Goal: Task Accomplishment & Management: Use online tool/utility

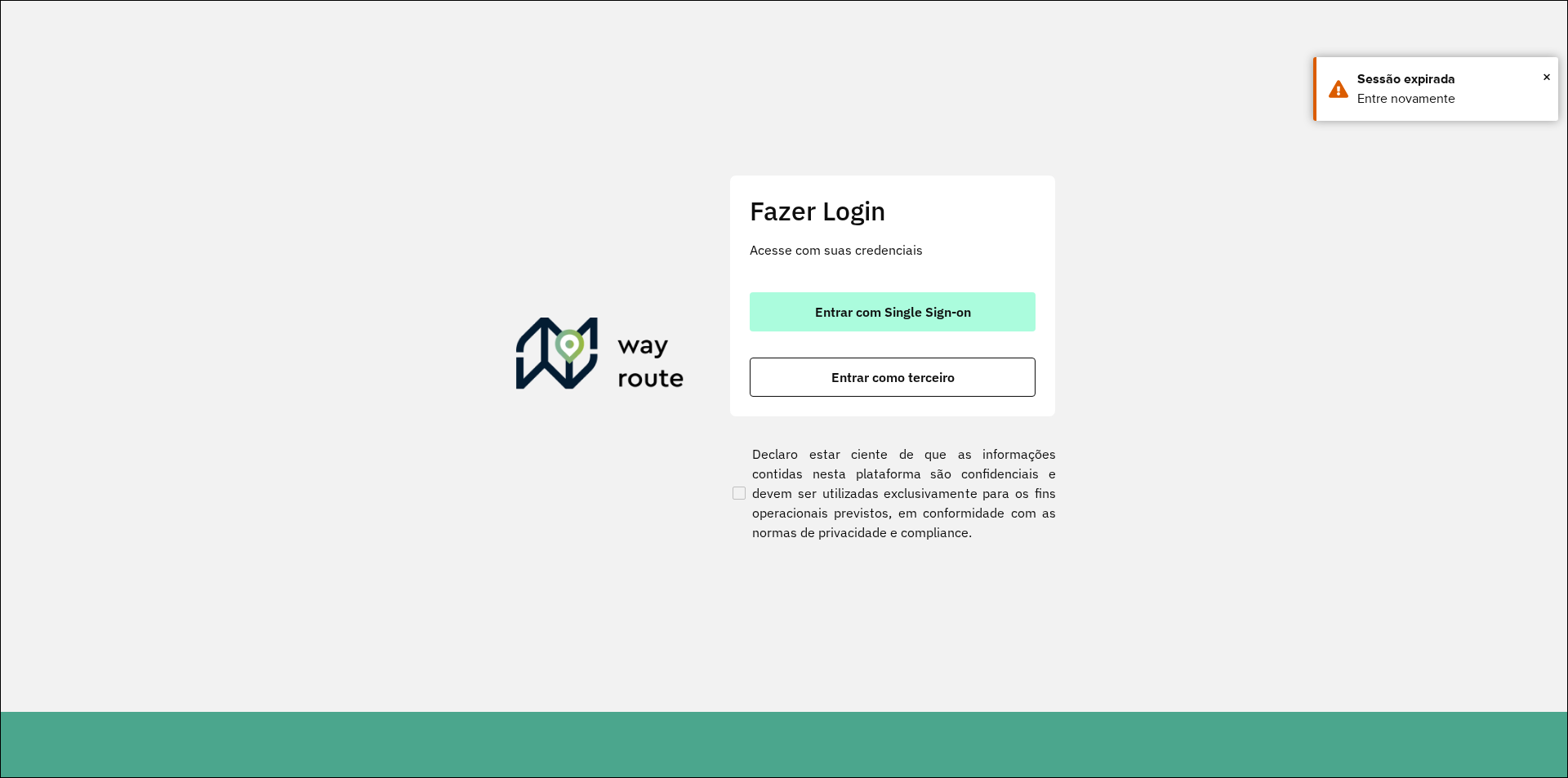
click at [869, 305] on span "Entrar com Single Sign-on" at bounding box center [893, 312] width 156 height 13
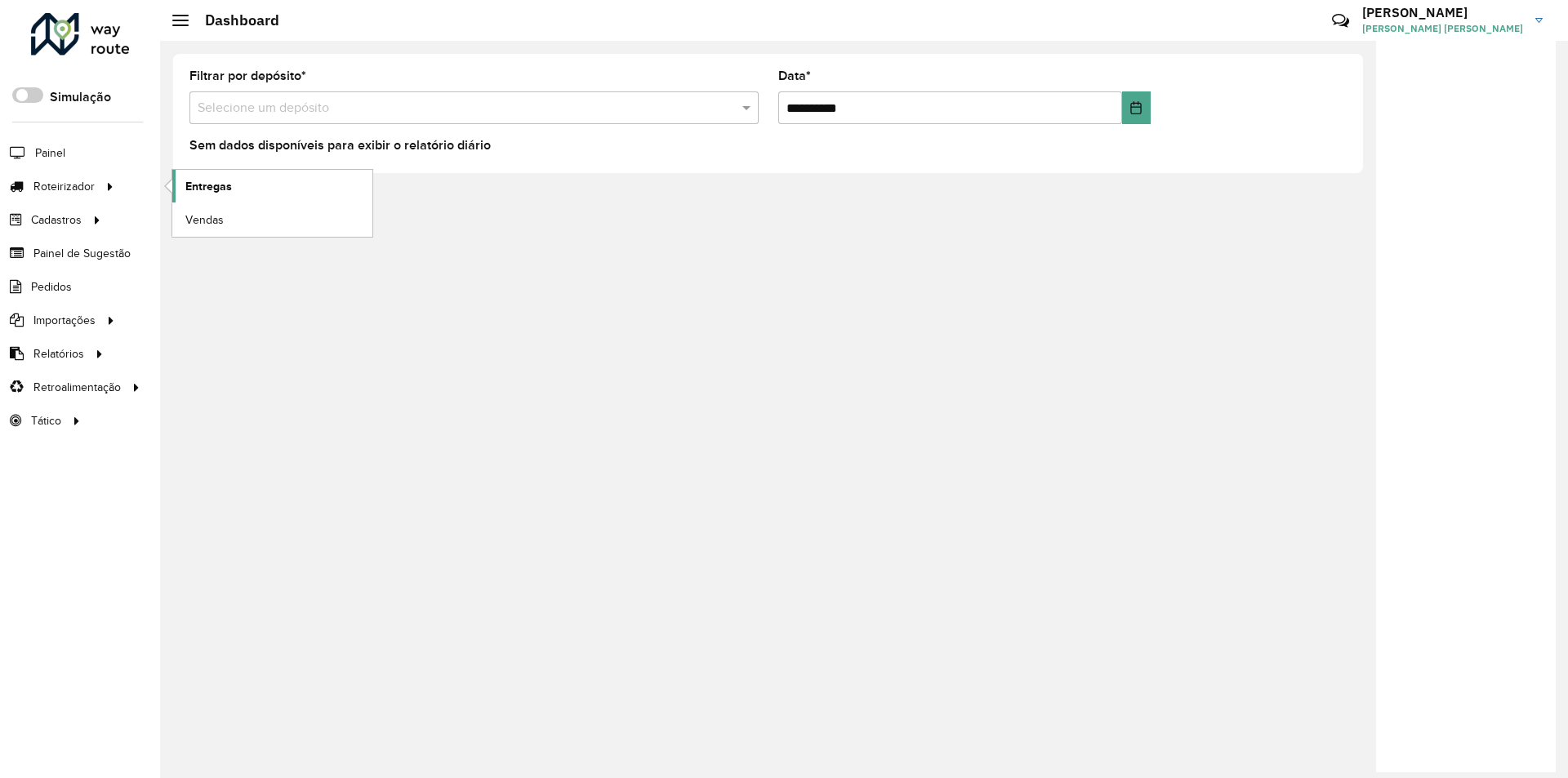
click at [232, 190] on link "Entregas" at bounding box center [272, 185] width 200 height 33
click at [220, 194] on span "Entregas" at bounding box center [209, 186] width 47 height 17
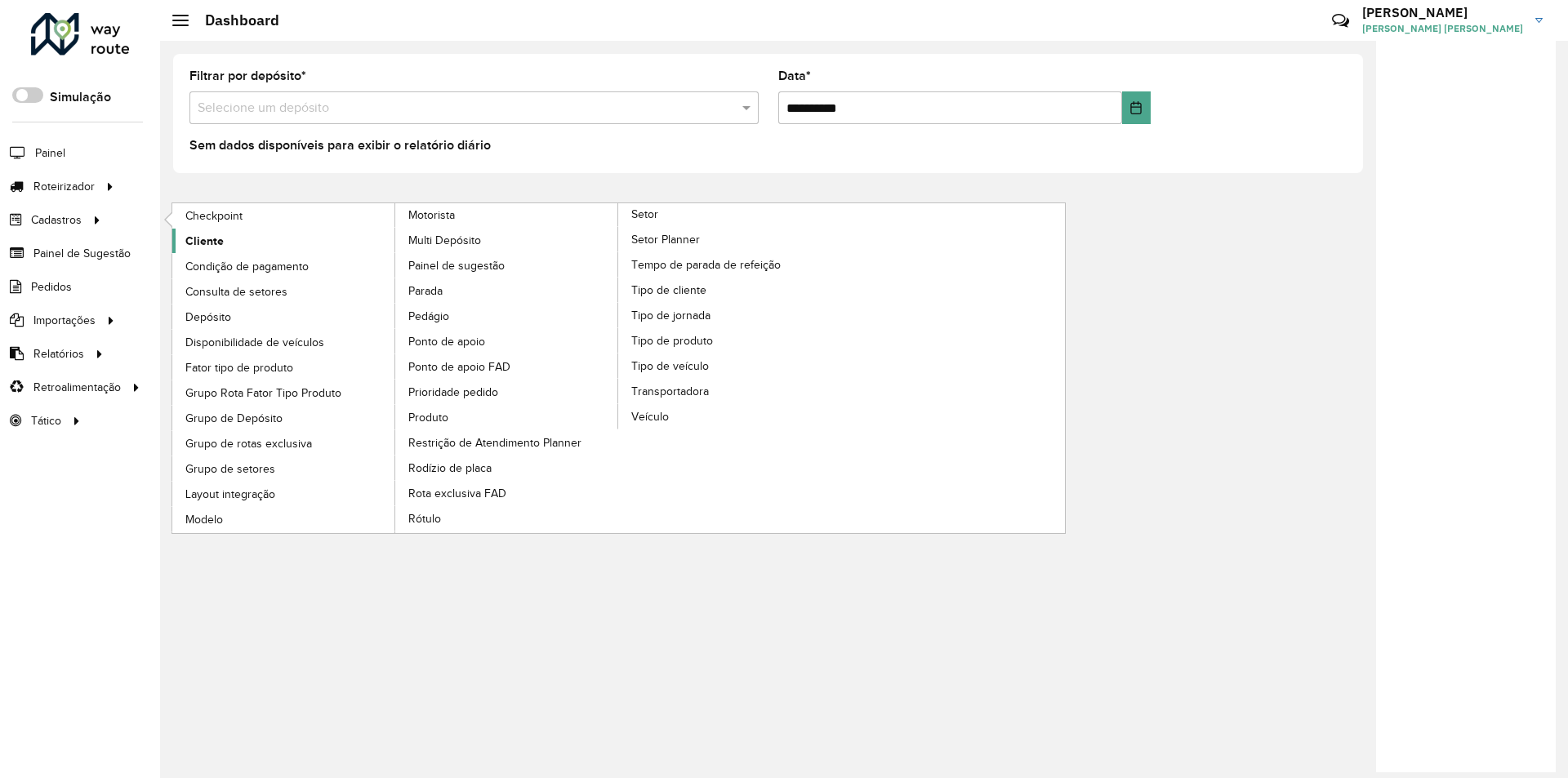
click at [207, 242] on span "Cliente" at bounding box center [204, 242] width 38 height 17
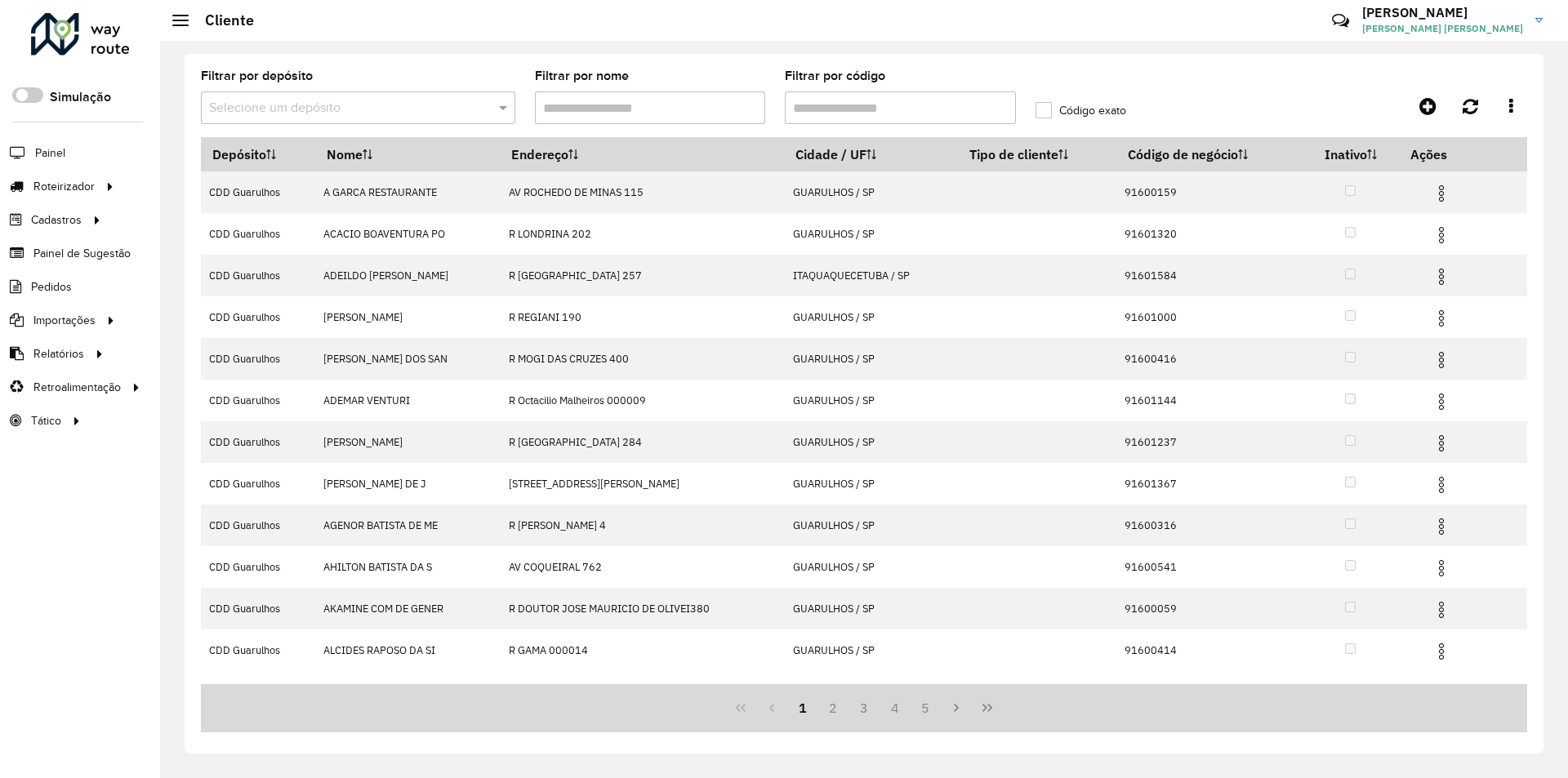
click at [312, 111] on input "text" at bounding box center [341, 109] width 265 height 20
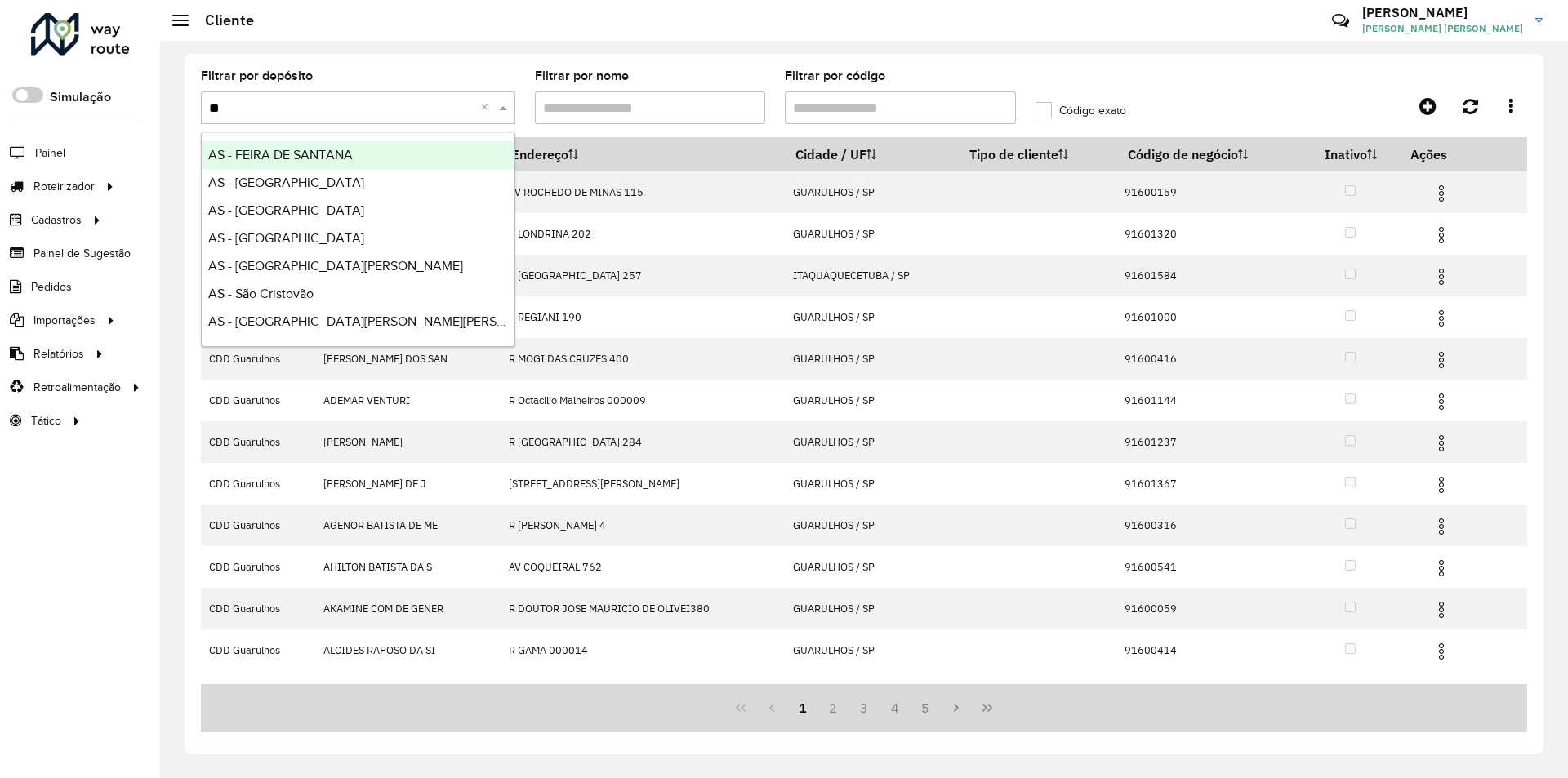
type input "***"
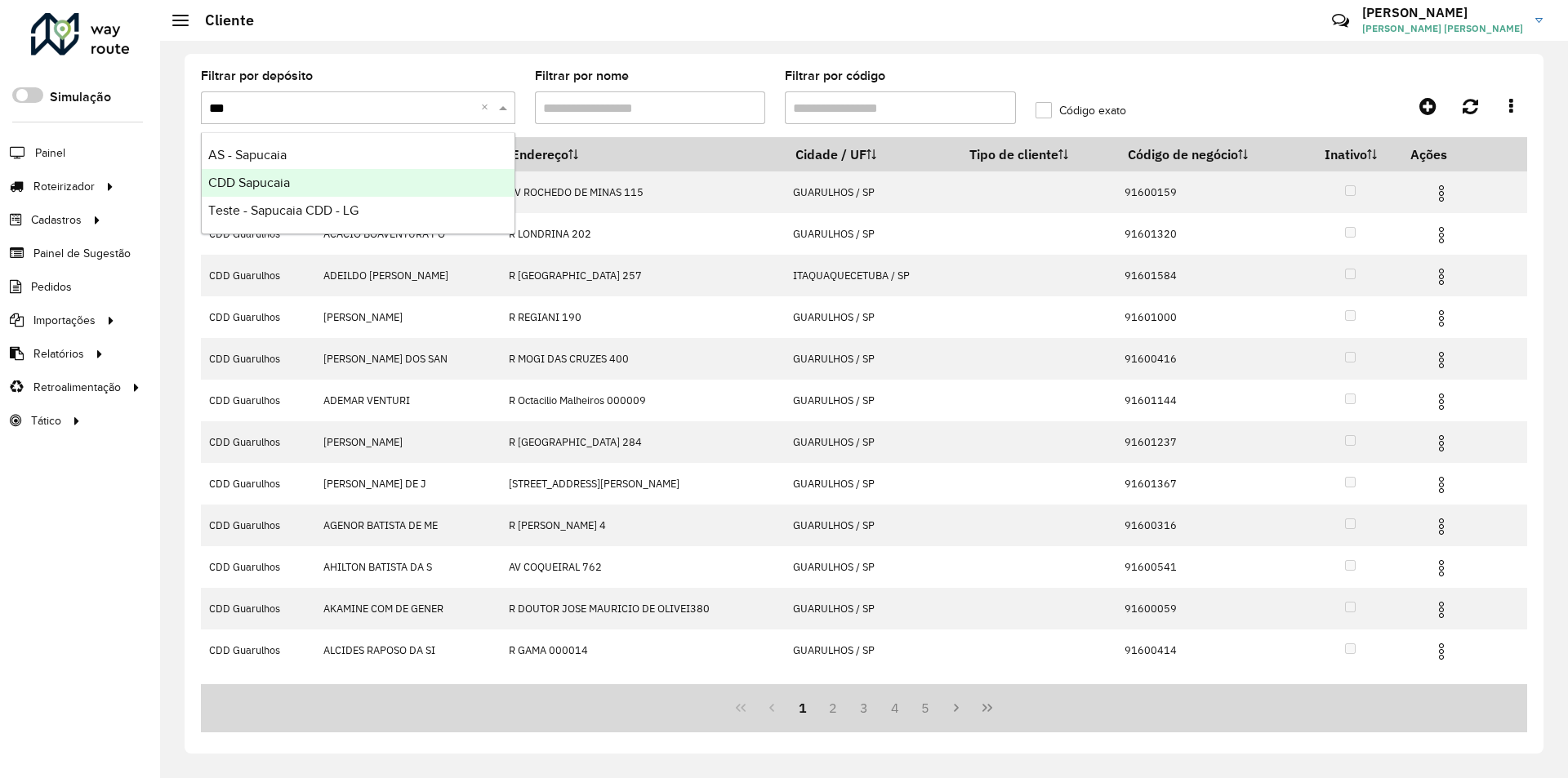
click at [270, 184] on span "CDD Sapucaia" at bounding box center [248, 183] width 81 height 14
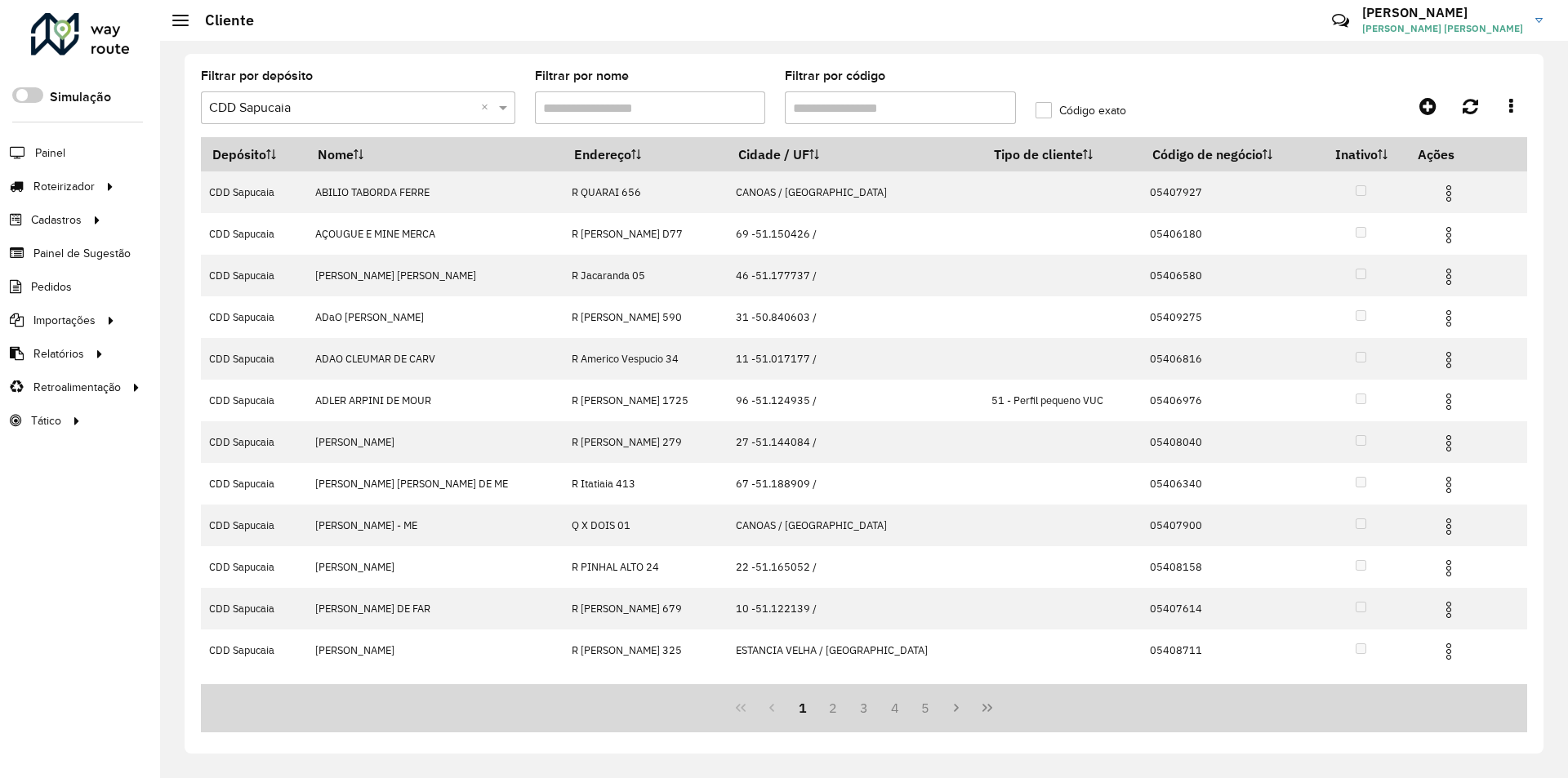
click at [866, 104] on input "Filtrar por código" at bounding box center [900, 108] width 231 height 33
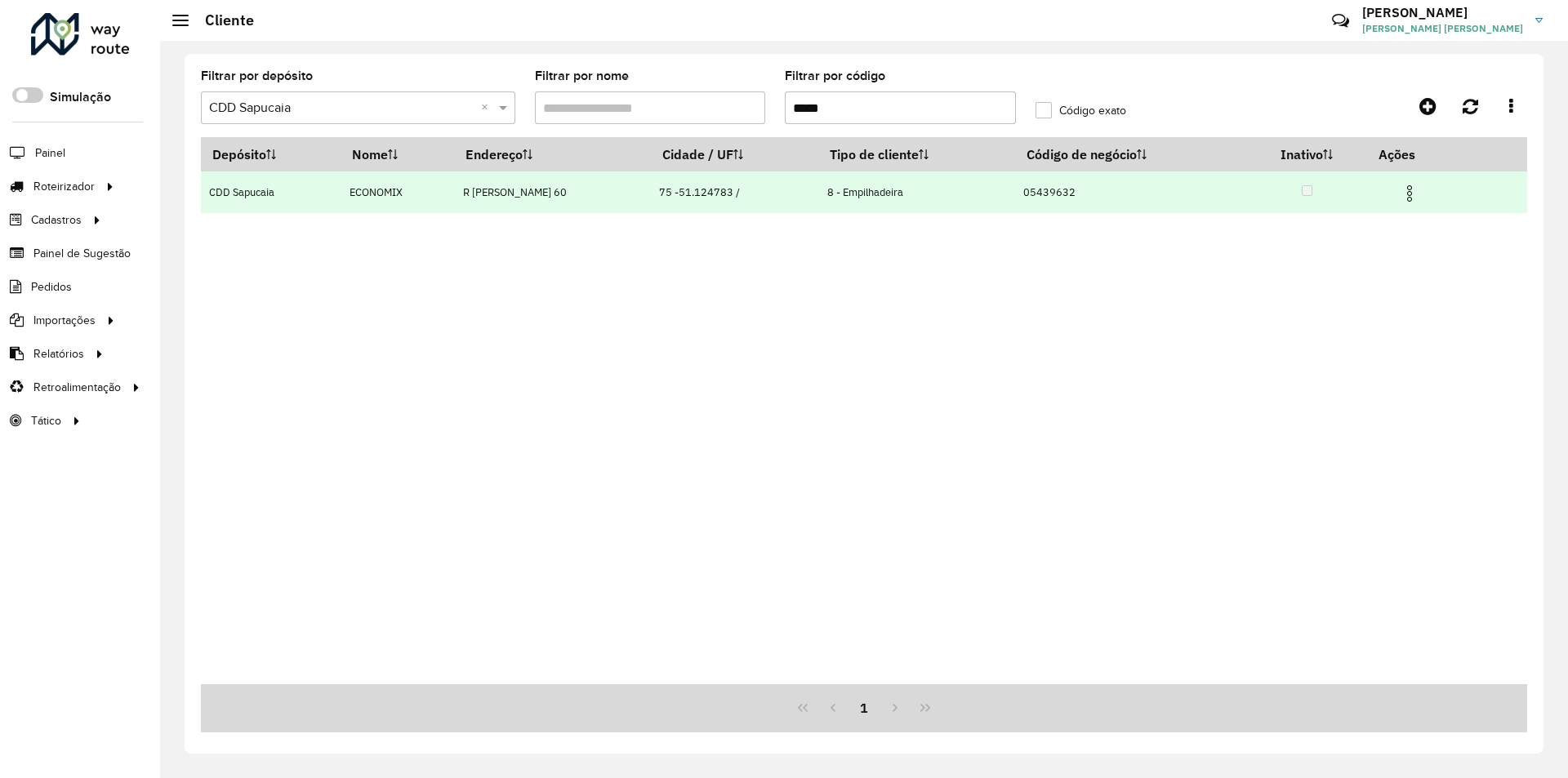
type input "*****"
click at [1419, 185] on img at bounding box center [1409, 193] width 20 height 20
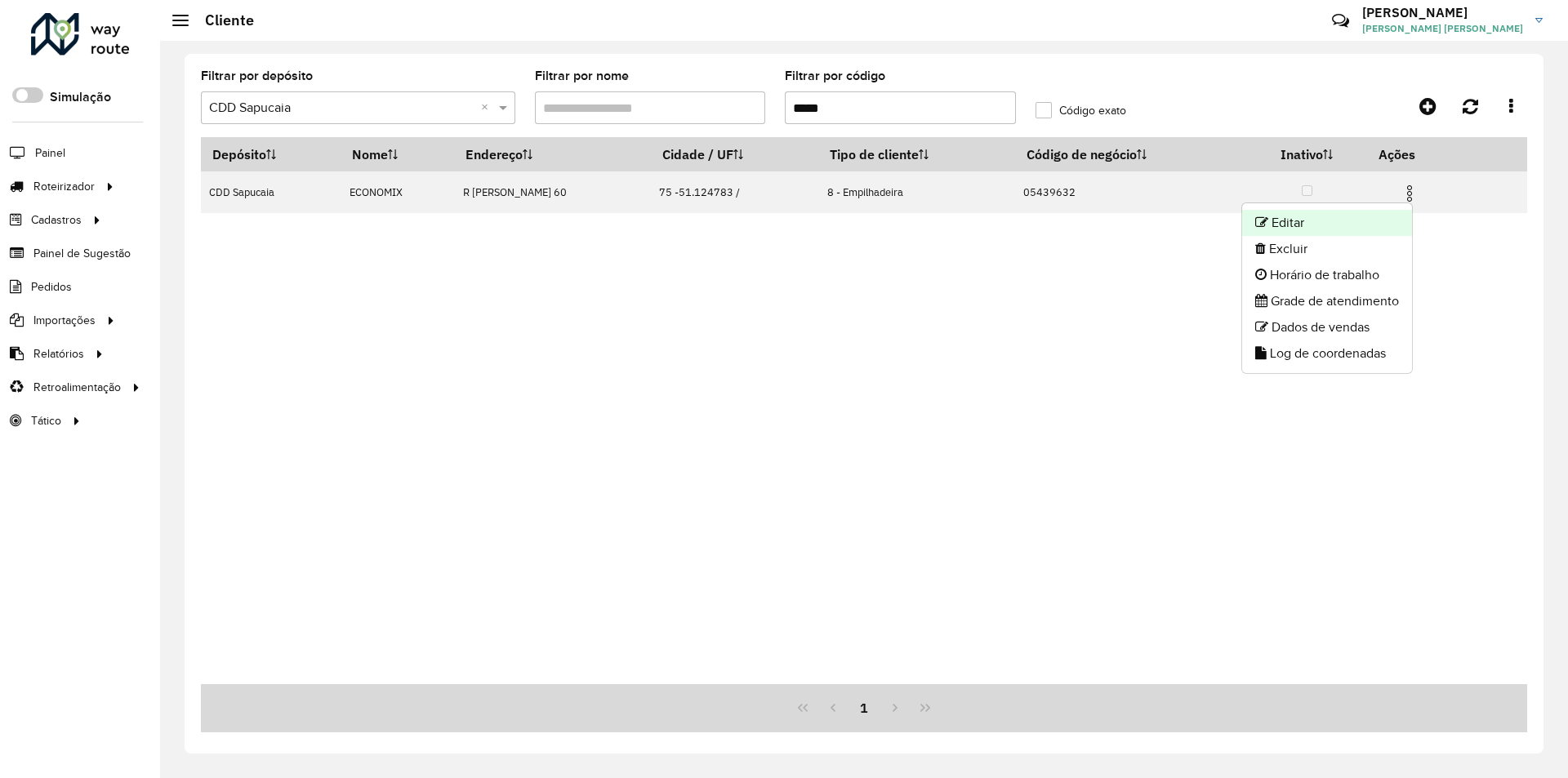
click at [1286, 221] on li "Editar" at bounding box center [1326, 223] width 169 height 26
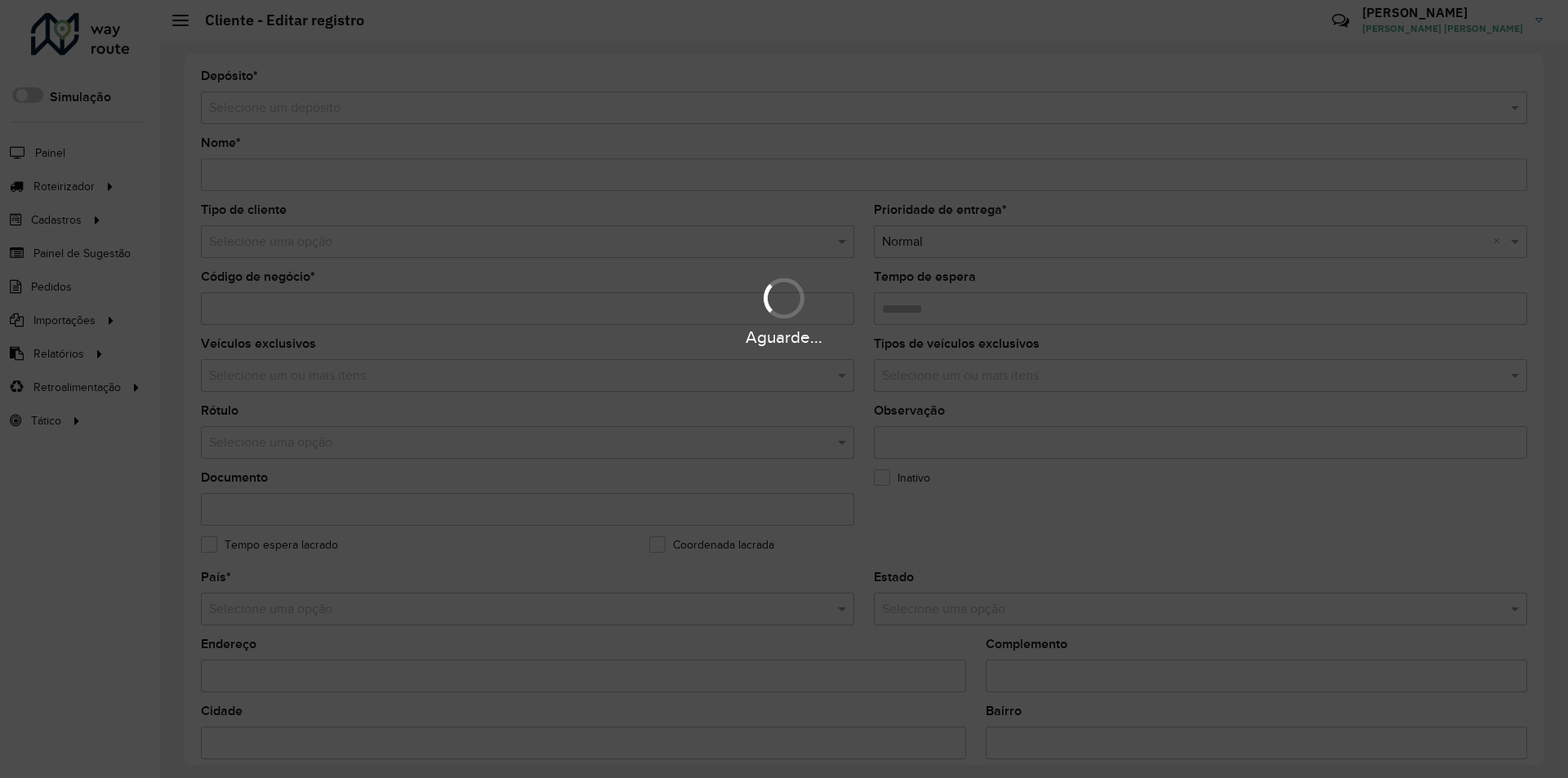
type input "********"
type input "**********"
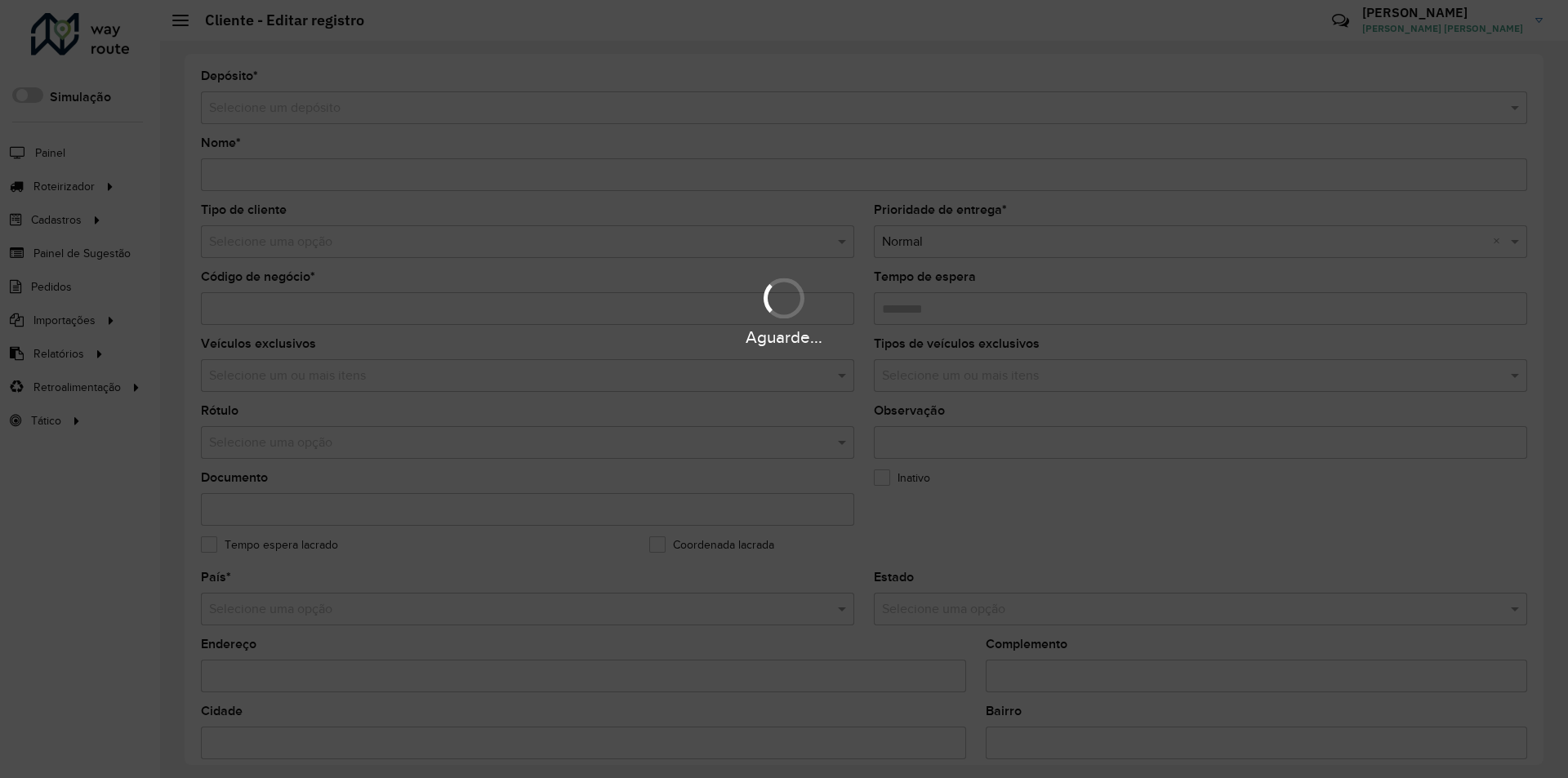
type input "**********"
type input "********"
type input "**********"
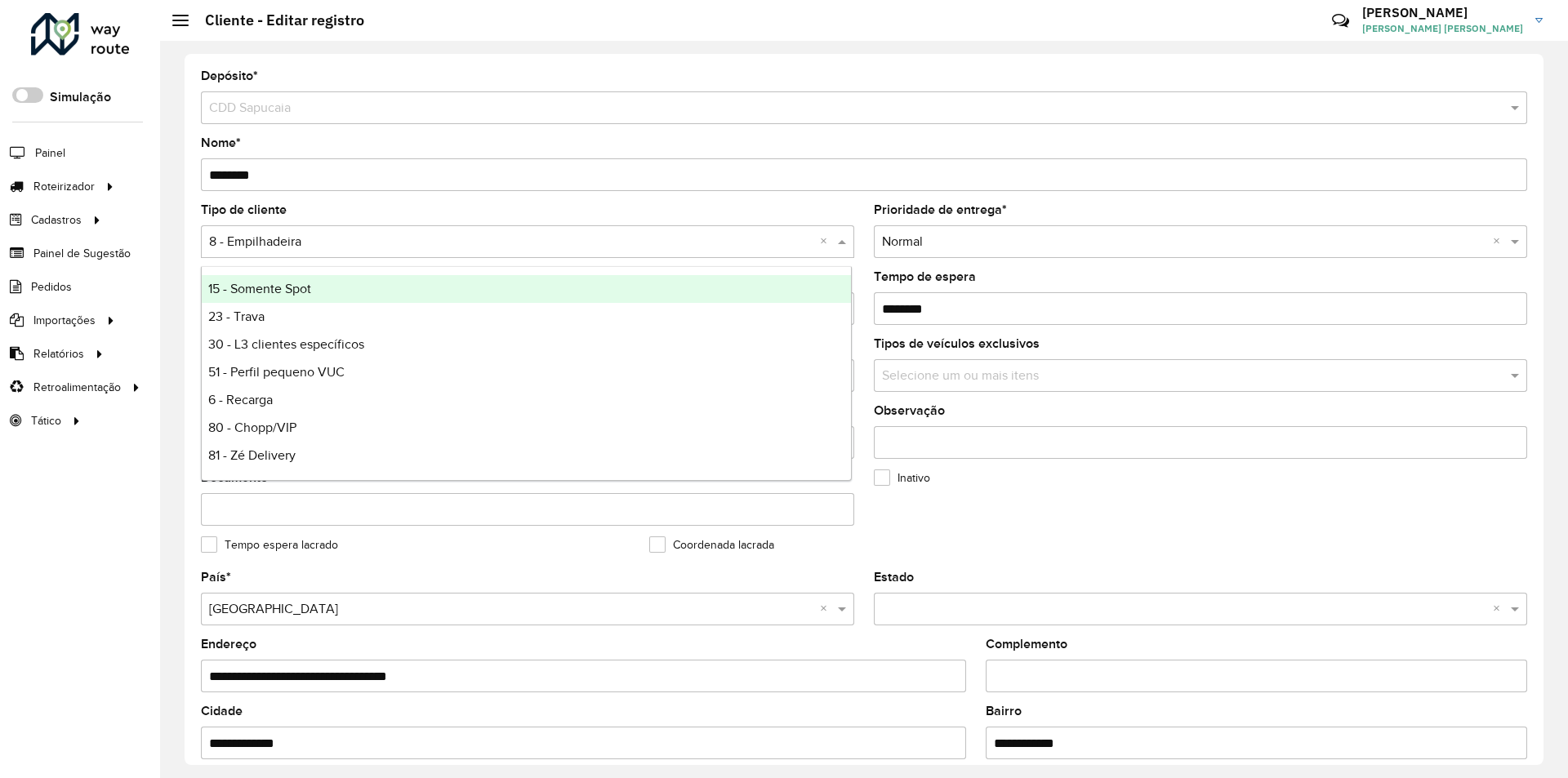
click at [286, 235] on hb-app "Aguarde... Pop-up bloqueado! Seu navegador bloqueou automáticamente a abertura …" at bounding box center [784, 389] width 1568 height 778
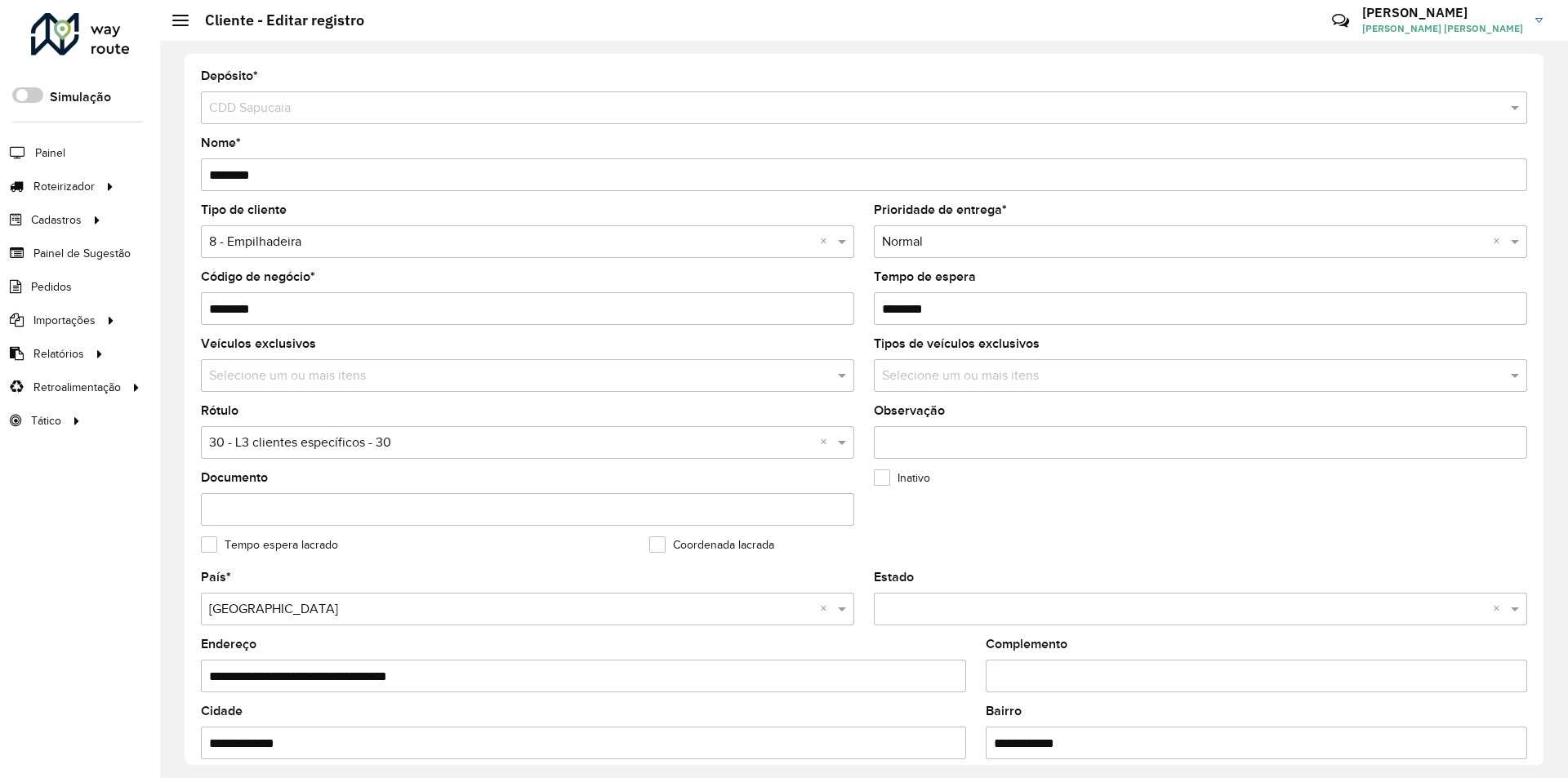
click at [274, 235] on input "text" at bounding box center [510, 242] width 604 height 20
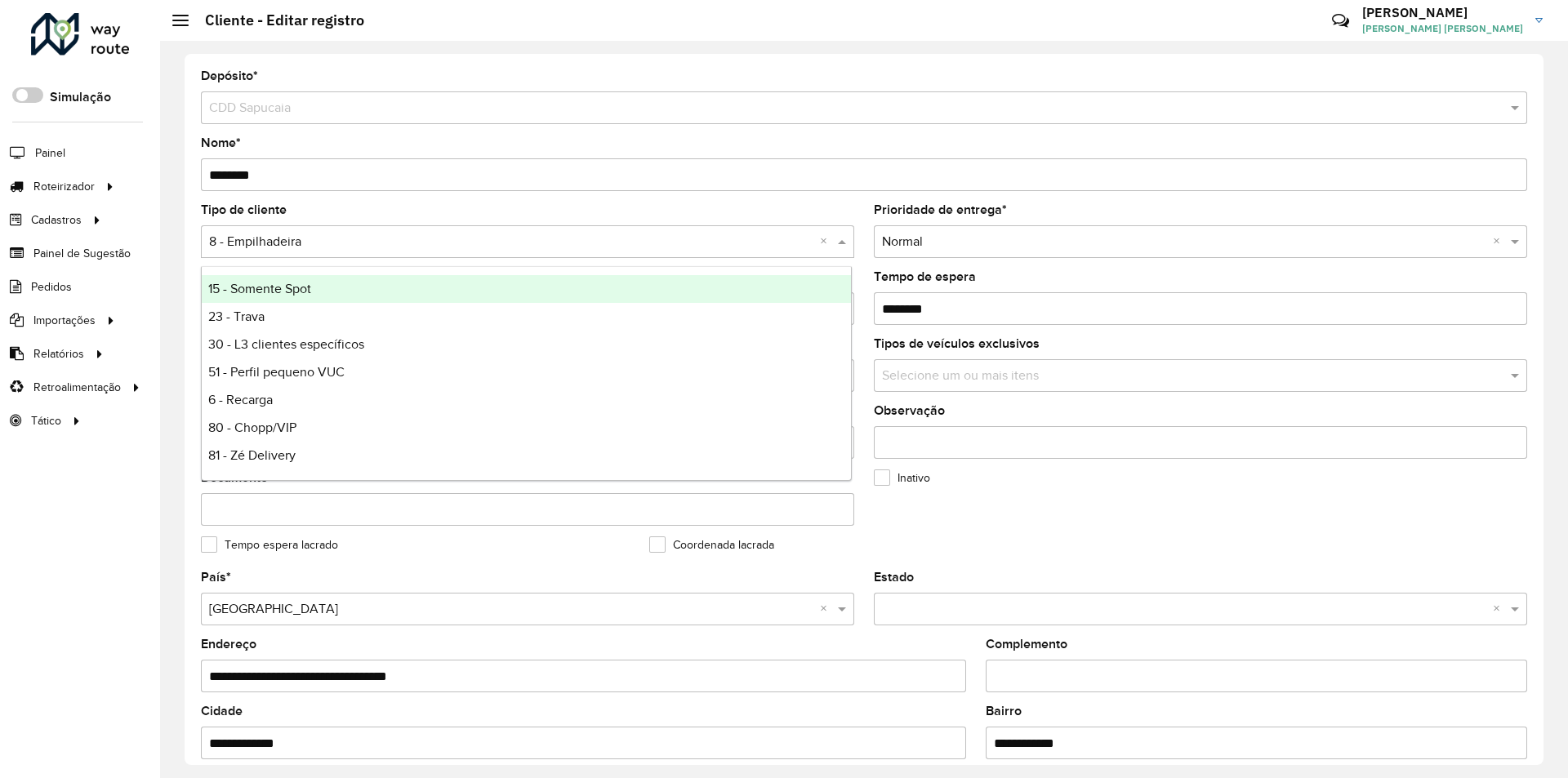
click at [242, 292] on span "15 - Somente Spot" at bounding box center [259, 288] width 103 height 14
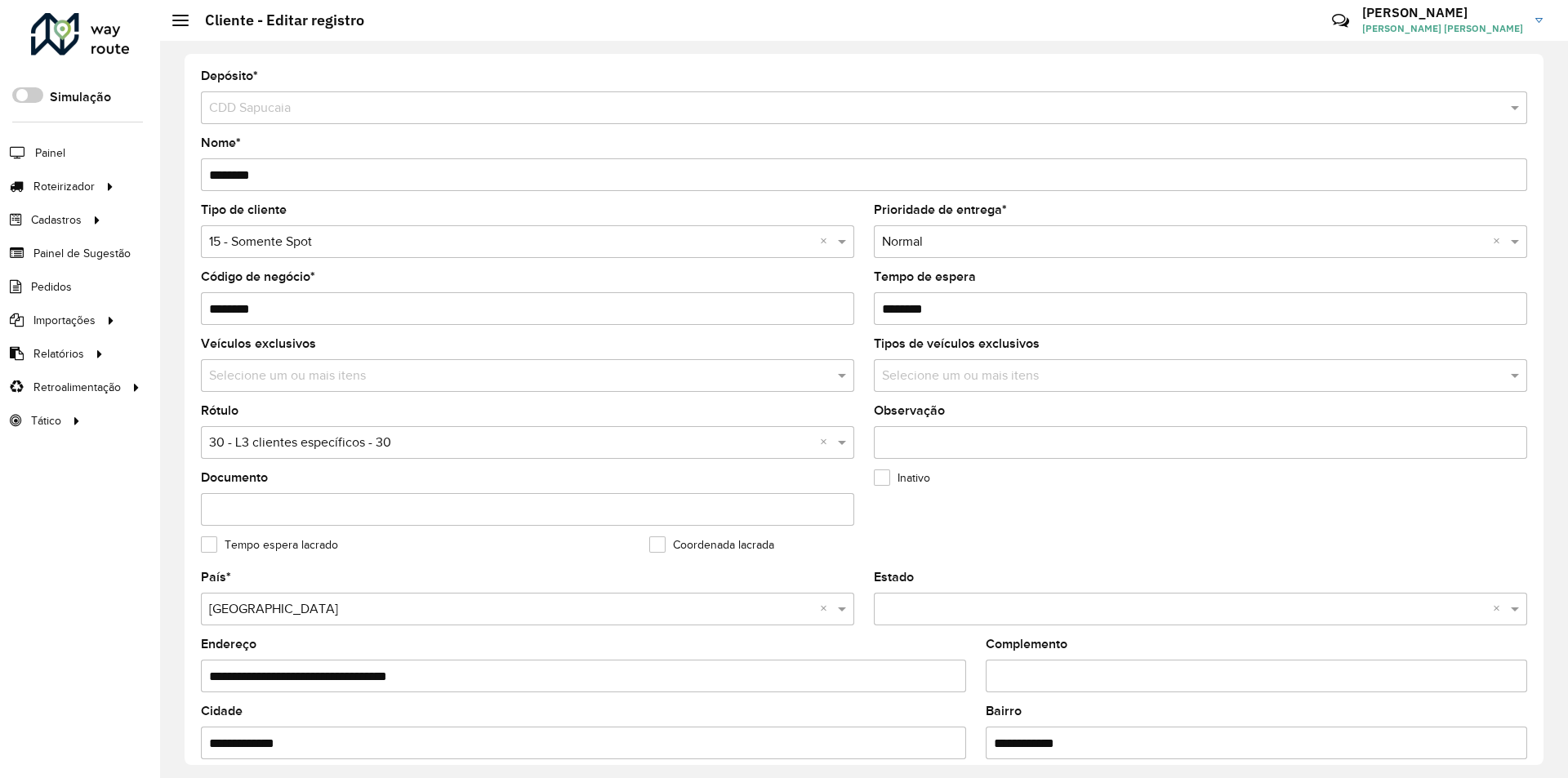
click at [296, 445] on input "text" at bounding box center [510, 443] width 604 height 20
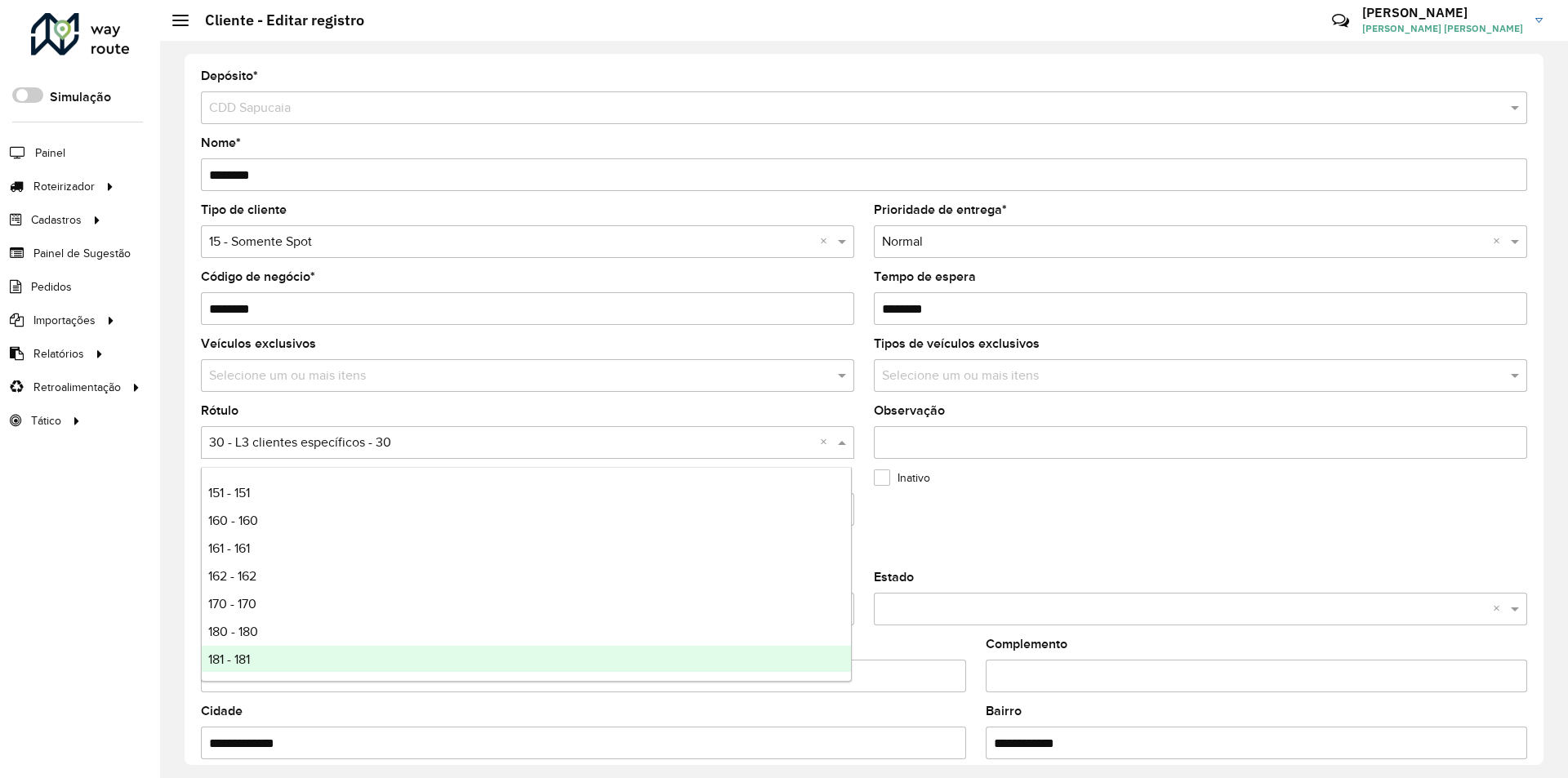
scroll to position [408, 0]
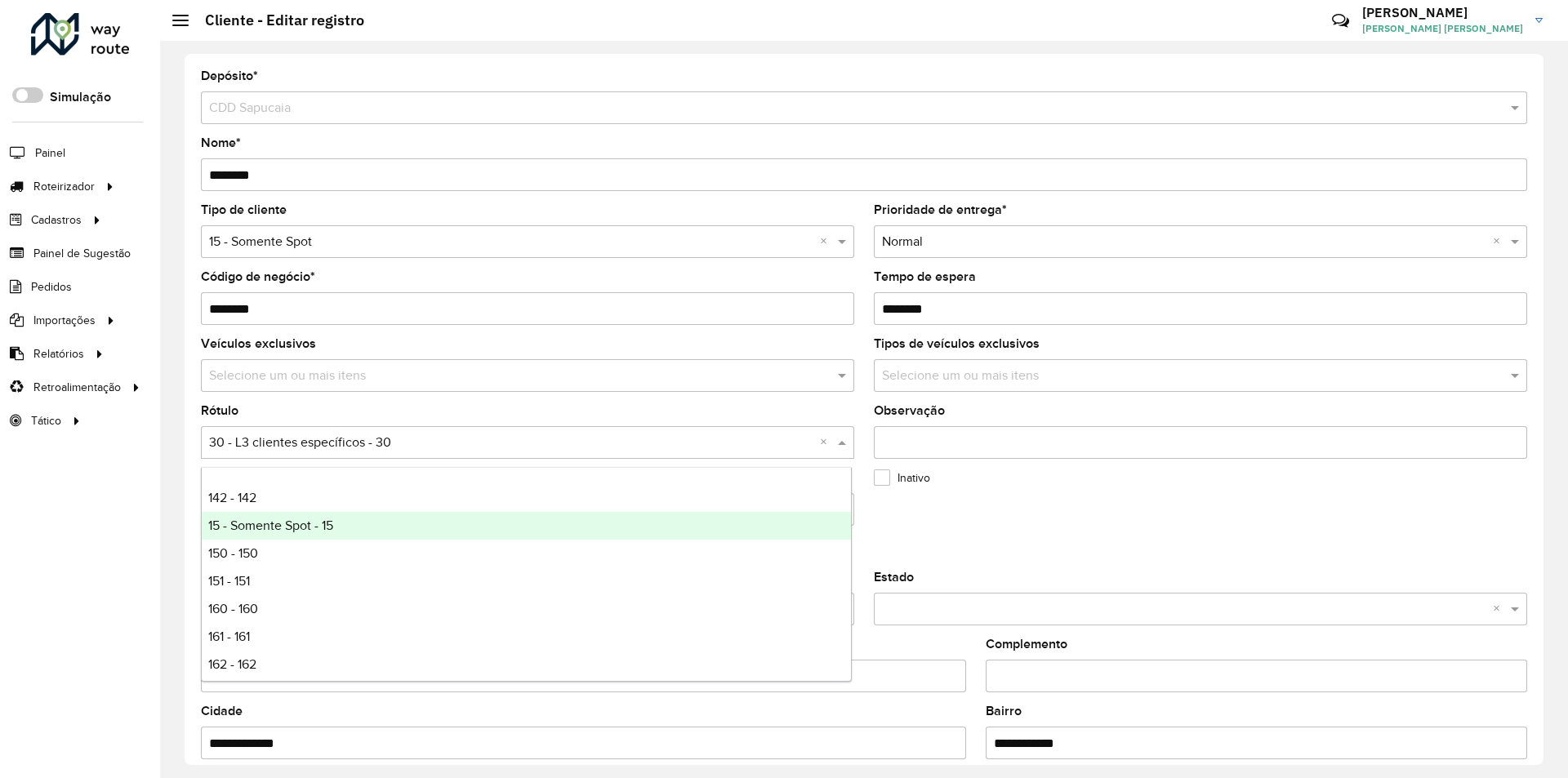
click at [289, 527] on span "15 - Somente Spot - 15" at bounding box center [270, 525] width 125 height 14
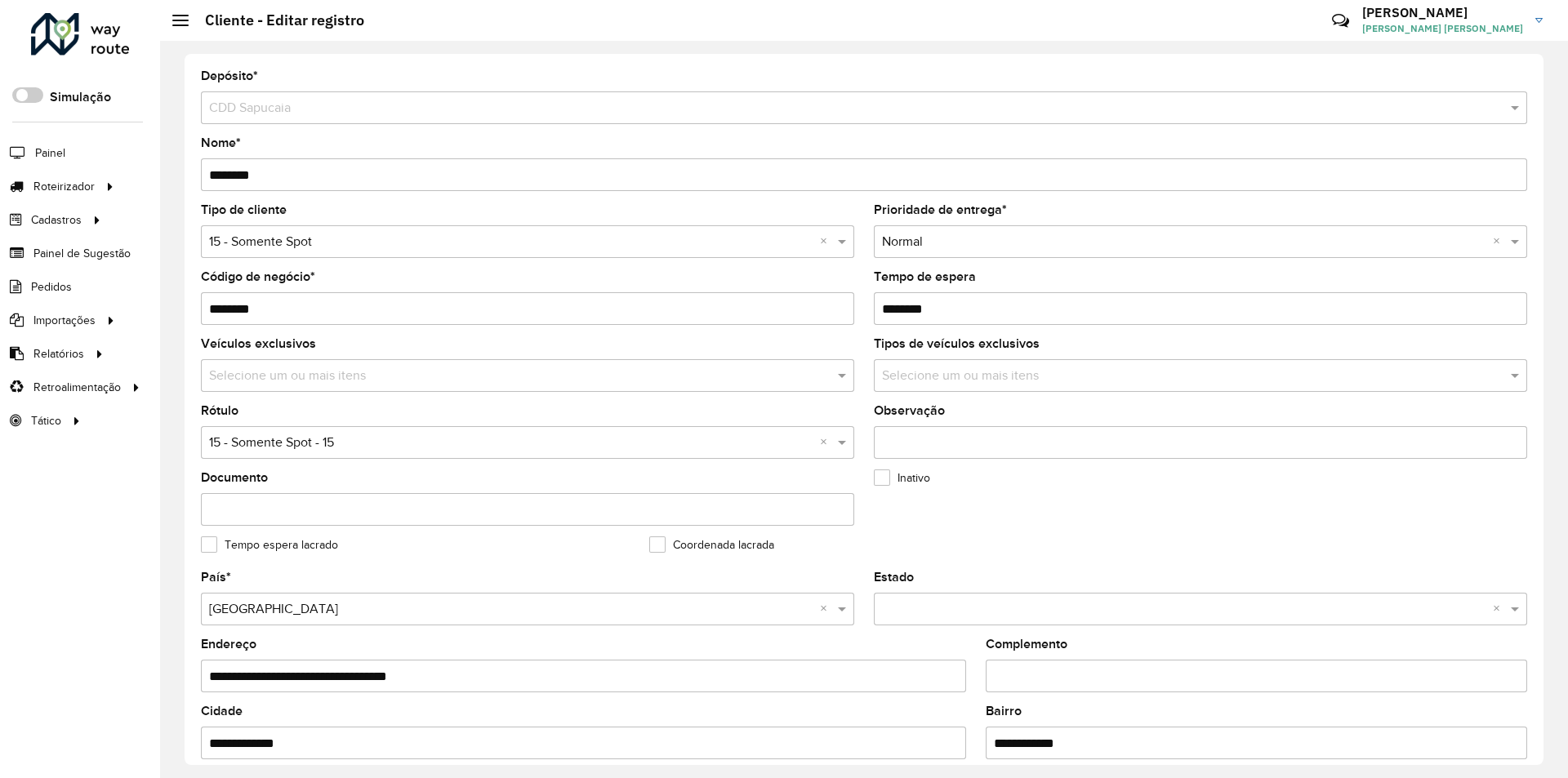
click at [1113, 535] on formly-field "Inativo" at bounding box center [1088, 506] width 448 height 67
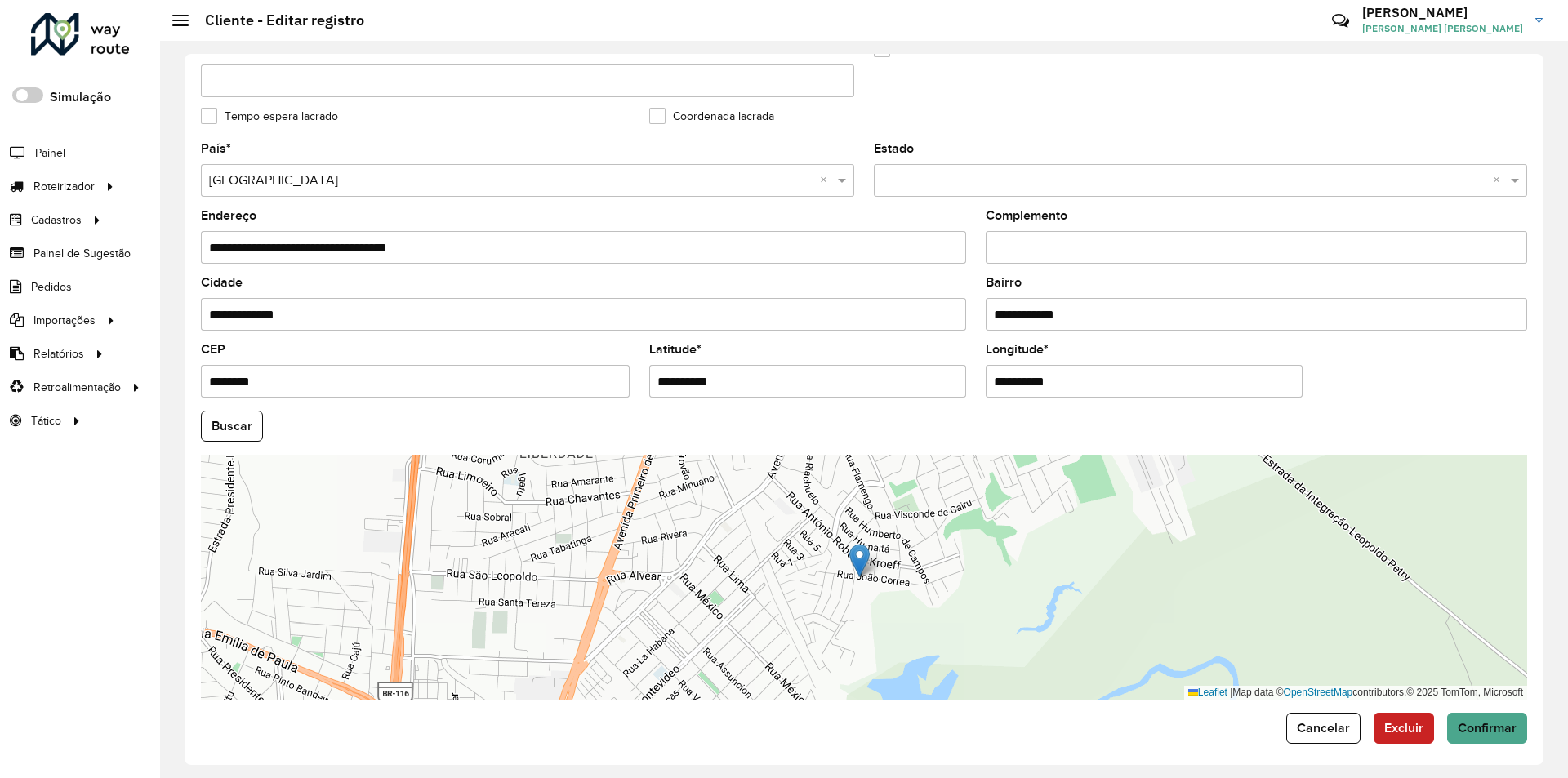
scroll to position [437, 0]
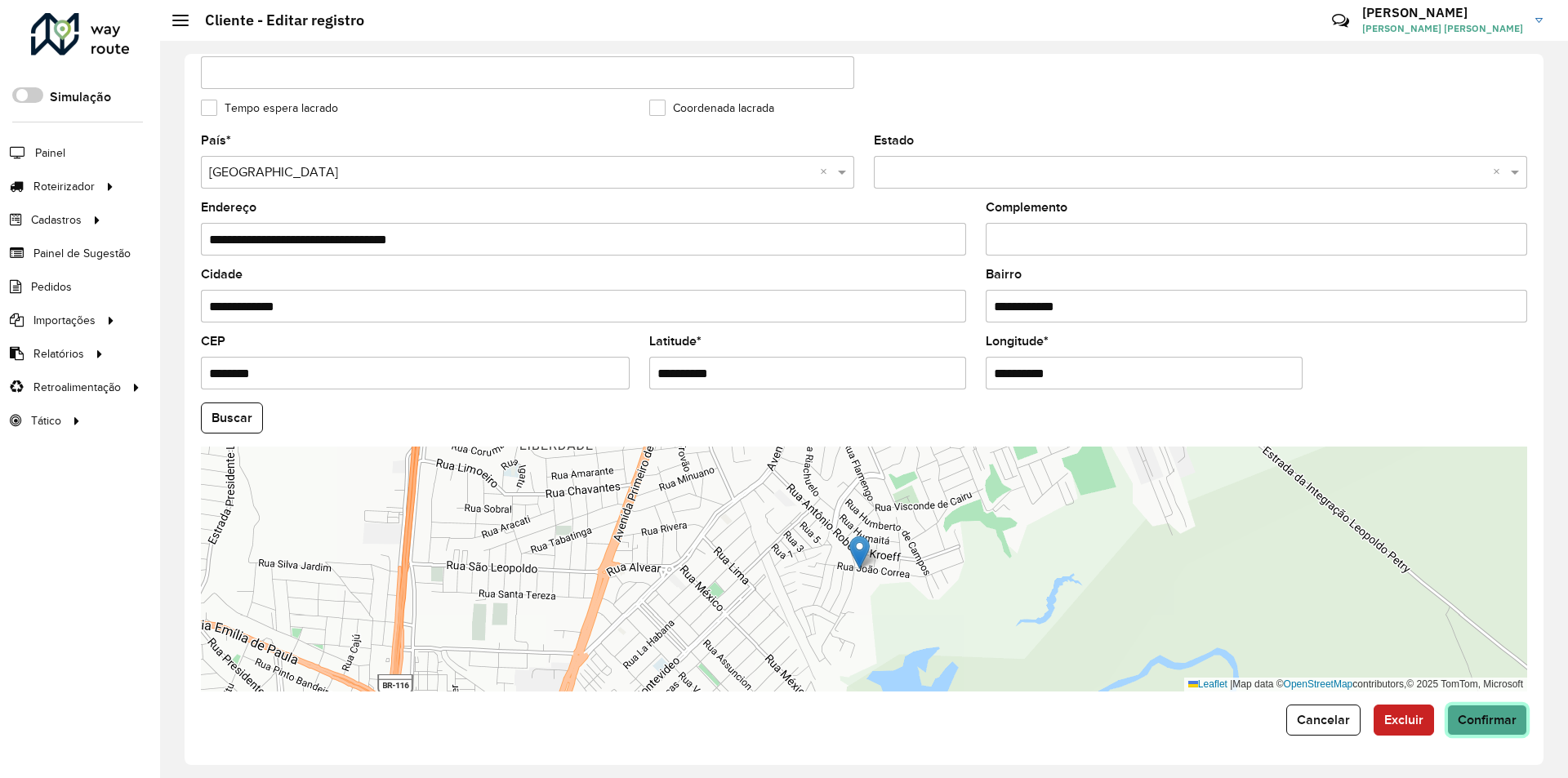
click at [1491, 721] on span "Confirmar" at bounding box center [1487, 719] width 59 height 14
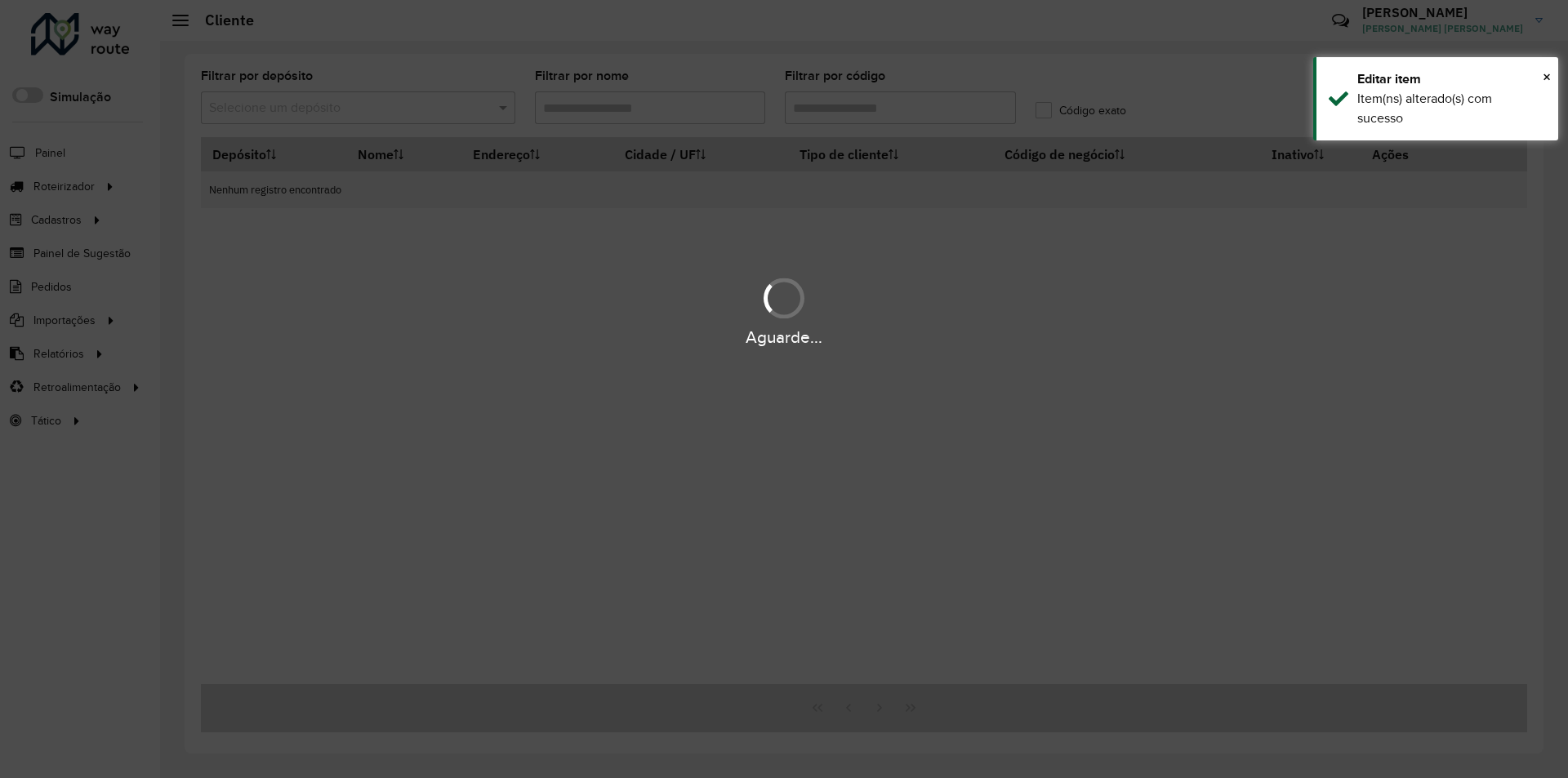
type input "*****"
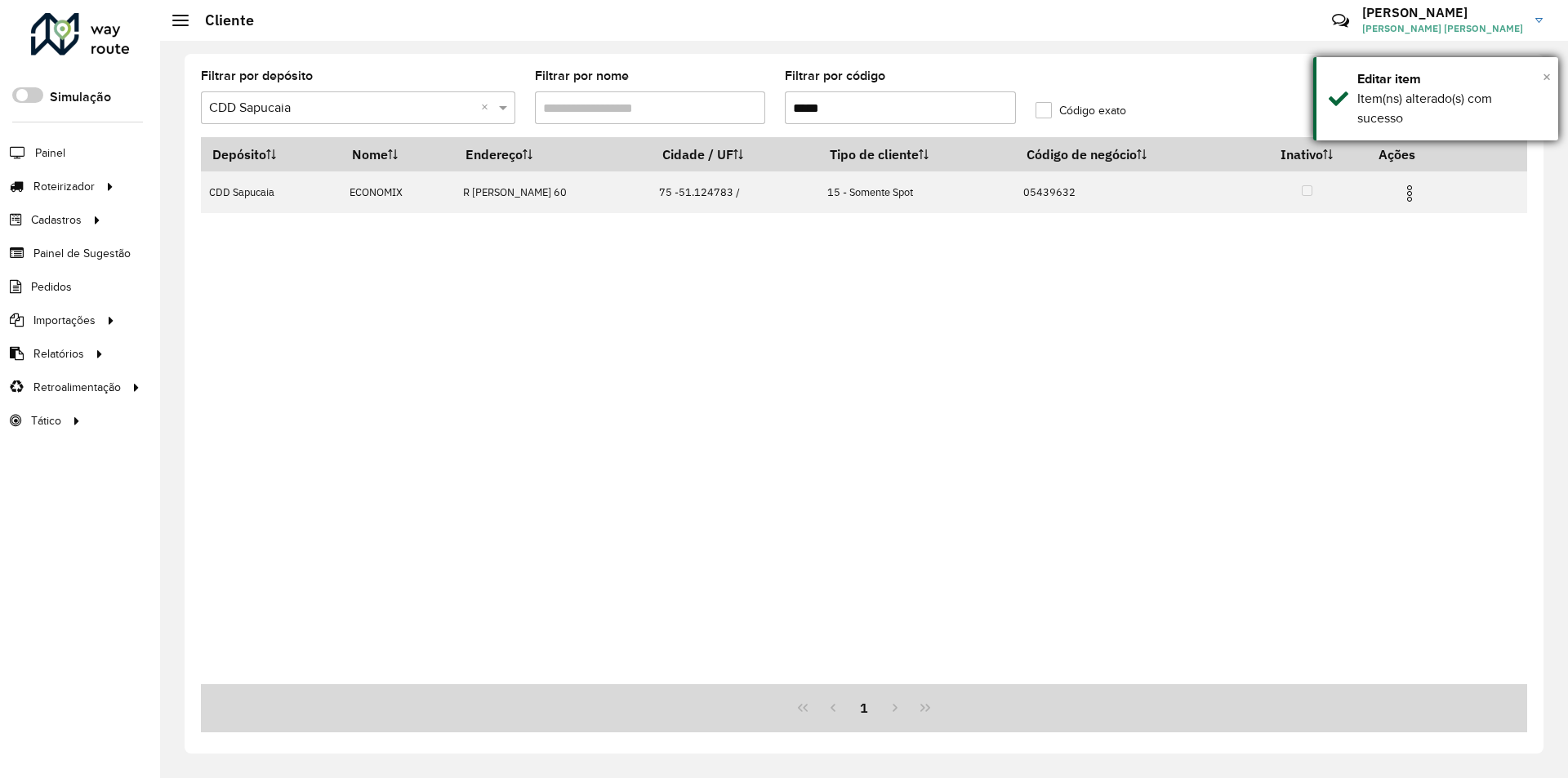
click at [1548, 74] on span "×" at bounding box center [1546, 76] width 8 height 18
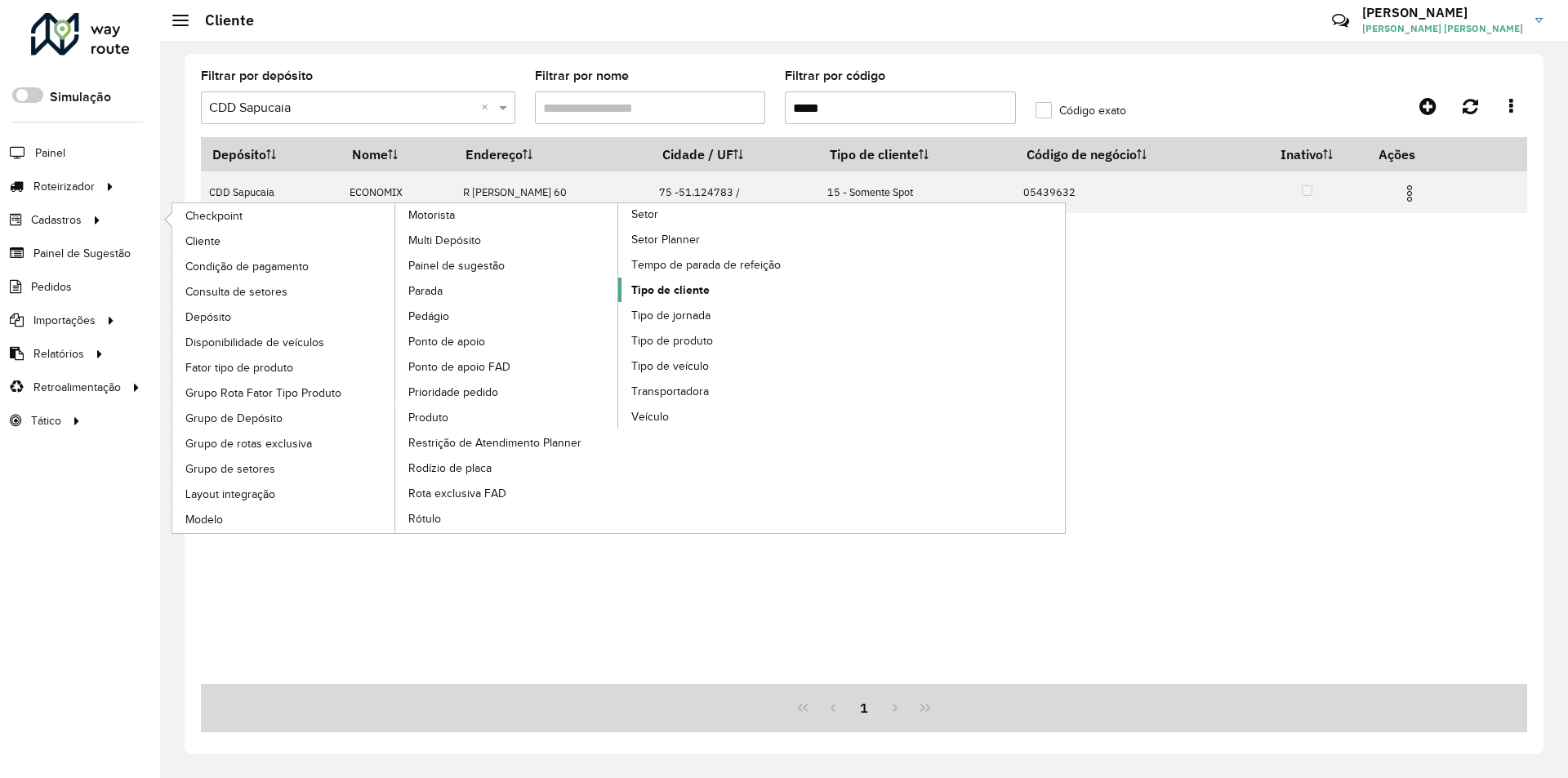
click at [692, 290] on span "Tipo de cliente" at bounding box center [670, 290] width 79 height 17
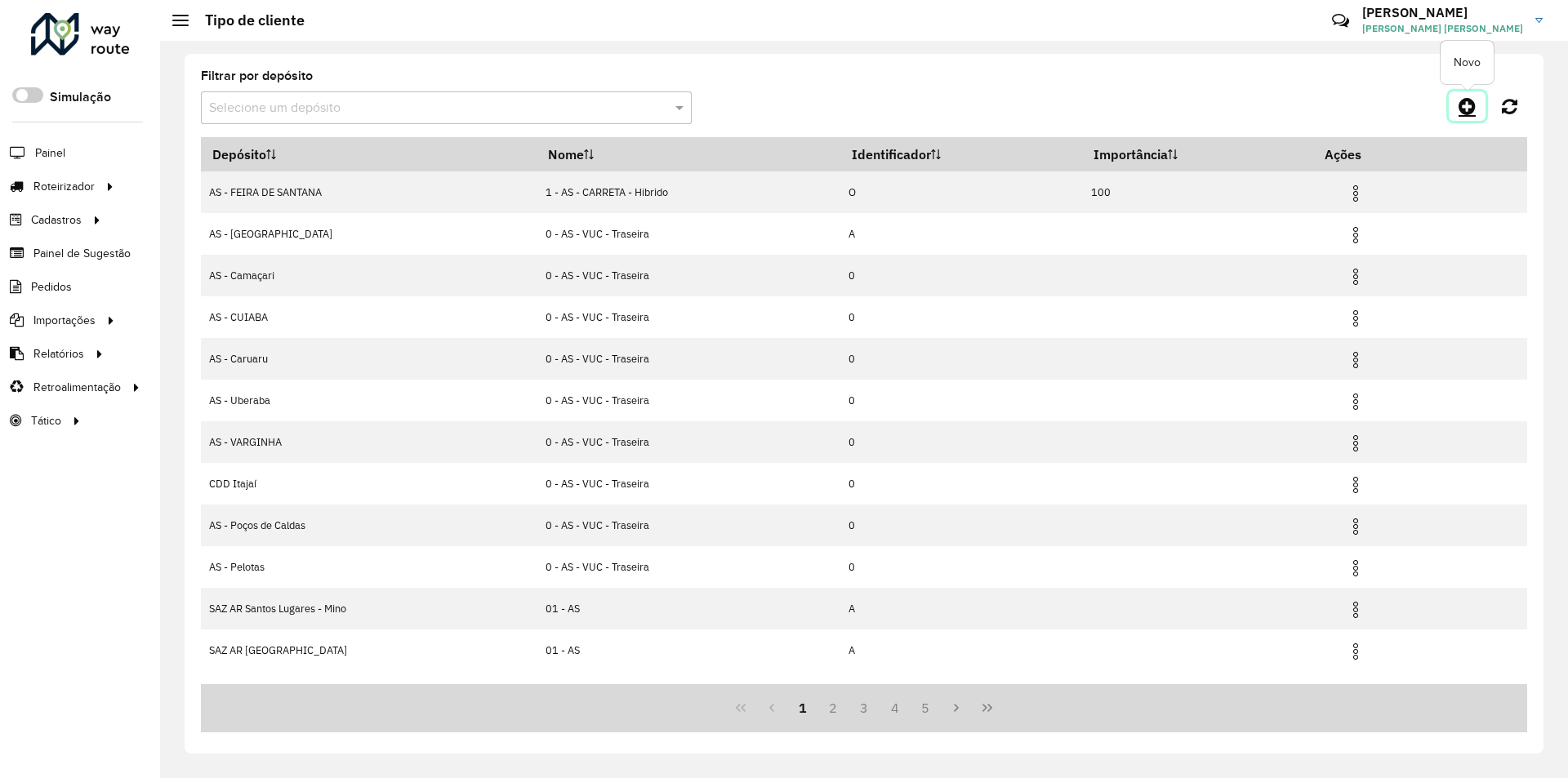
click at [1456, 104] on link at bounding box center [1466, 106] width 37 height 29
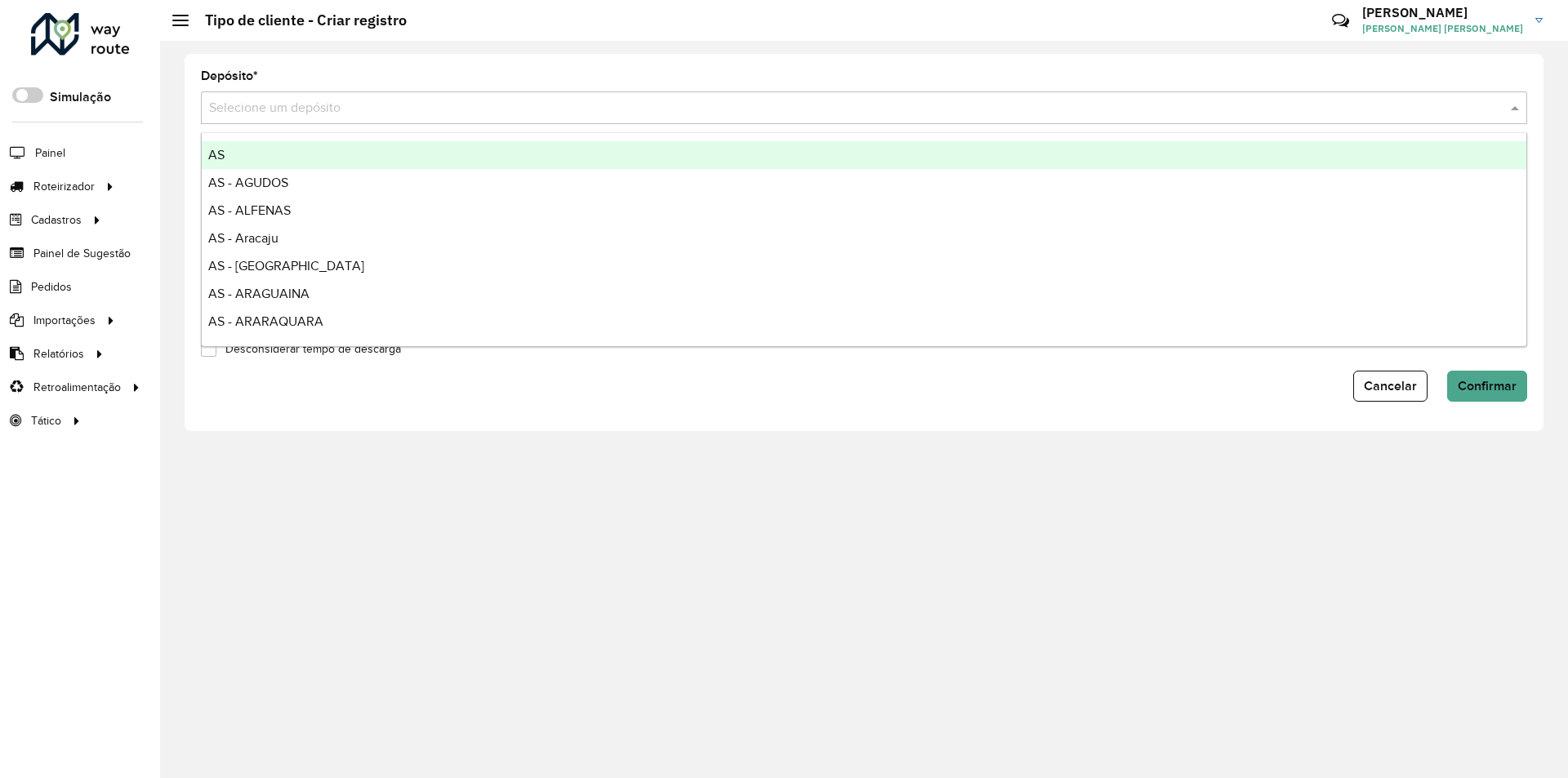
click at [340, 100] on input "text" at bounding box center [847, 109] width 1277 height 20
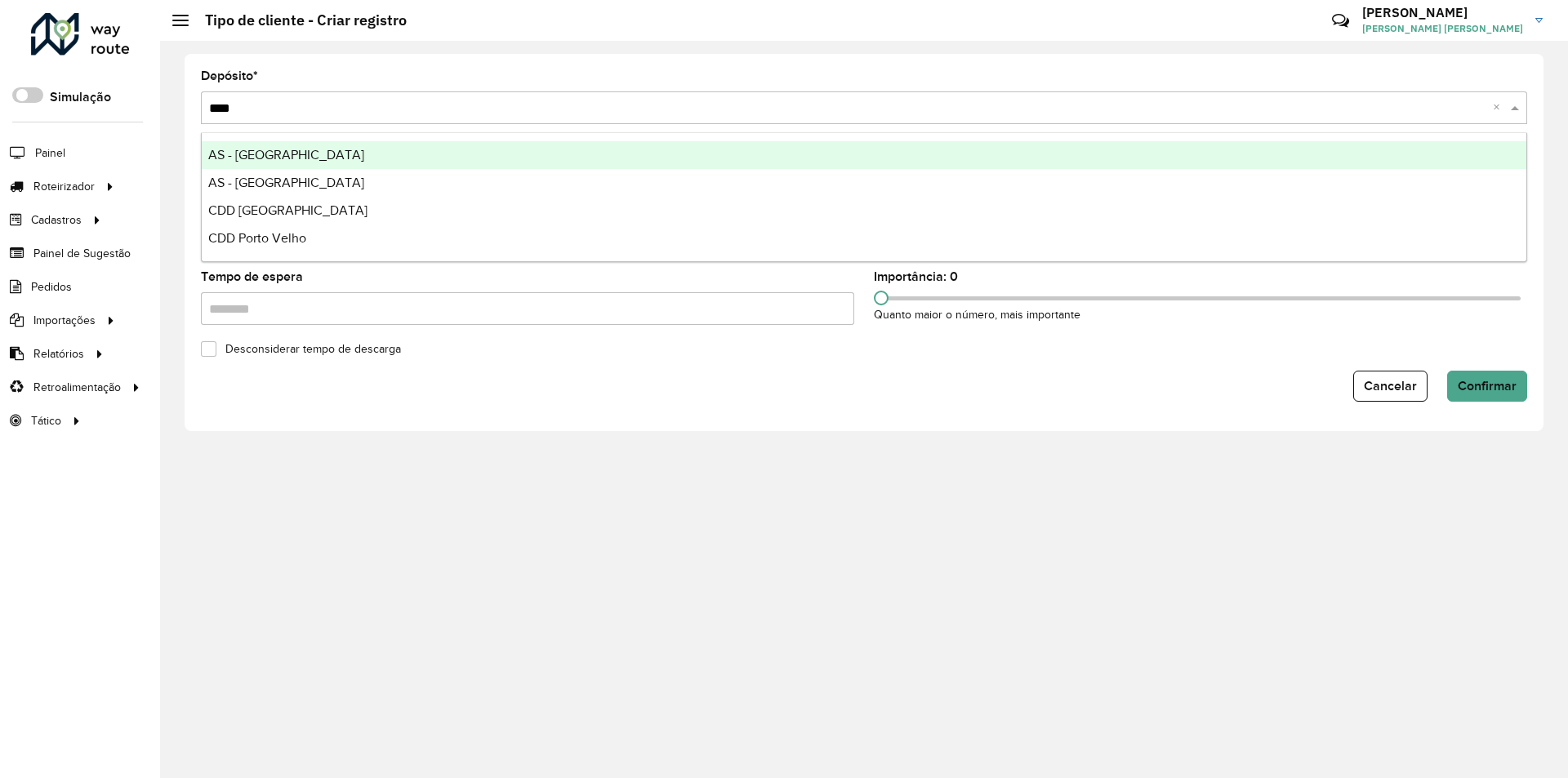
type input "*****"
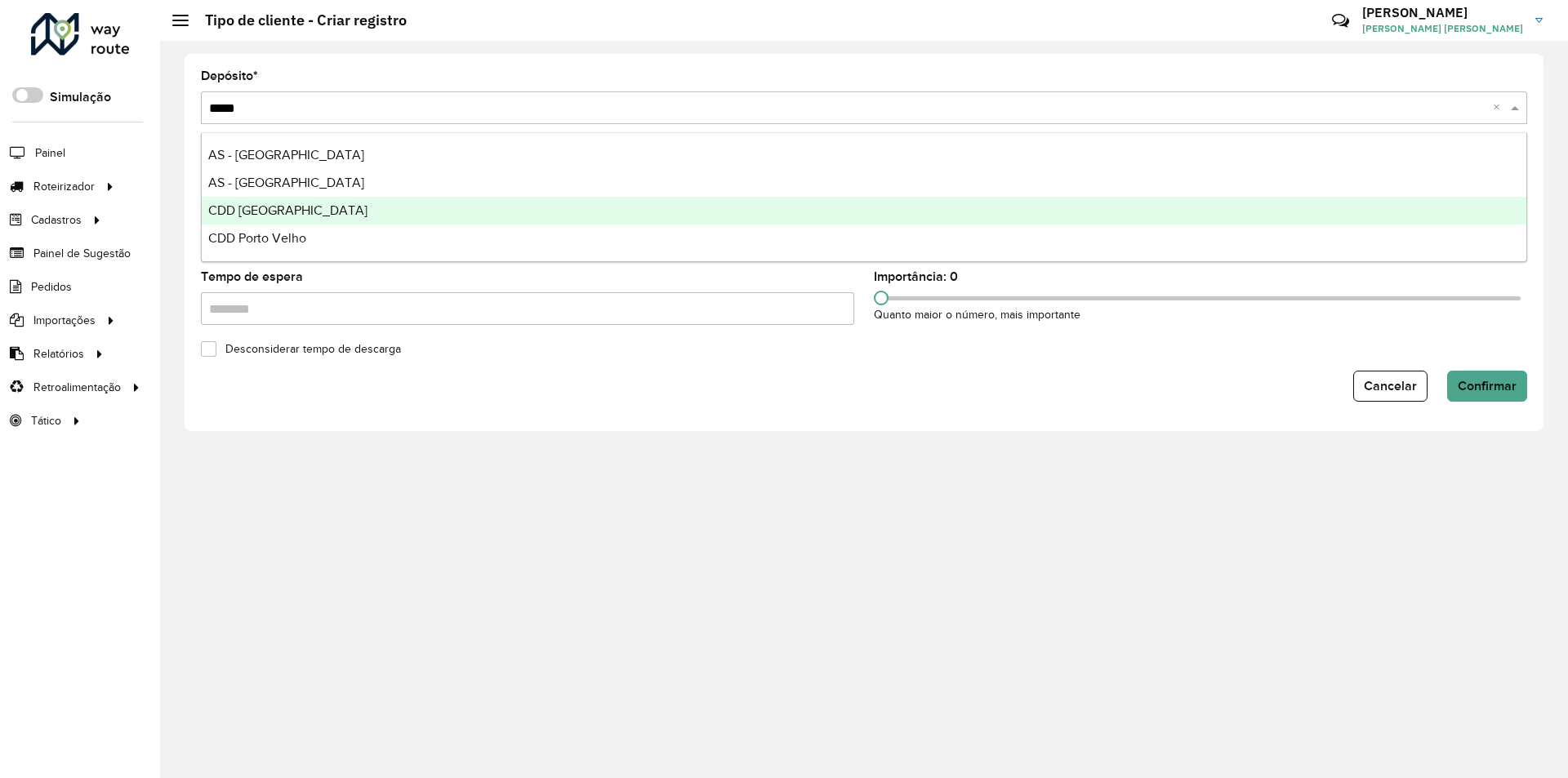
click at [253, 215] on span "CDD Porto Alegre" at bounding box center [287, 210] width 159 height 14
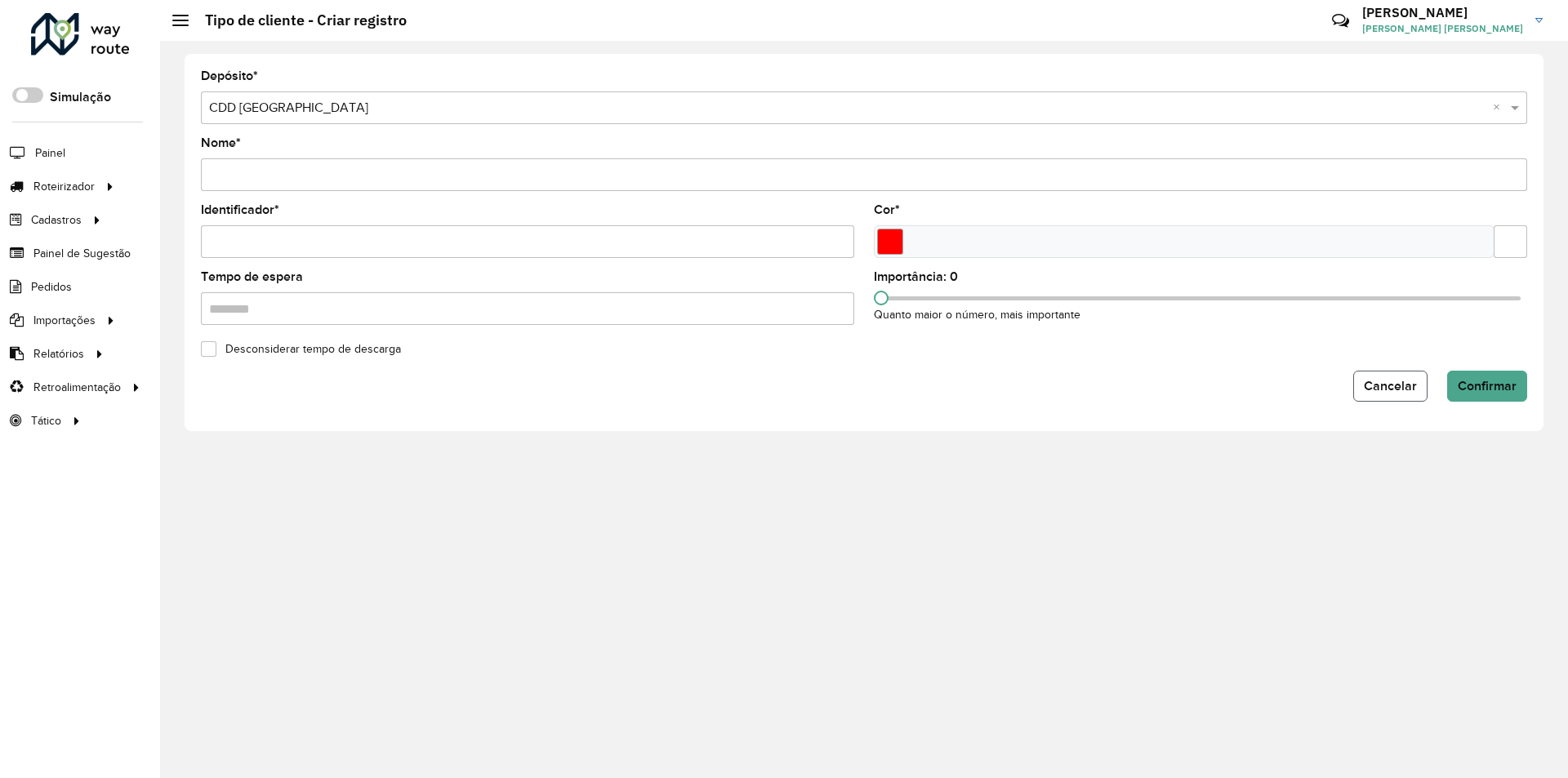
click at [1389, 384] on span "Cancelar" at bounding box center [1390, 386] width 53 height 14
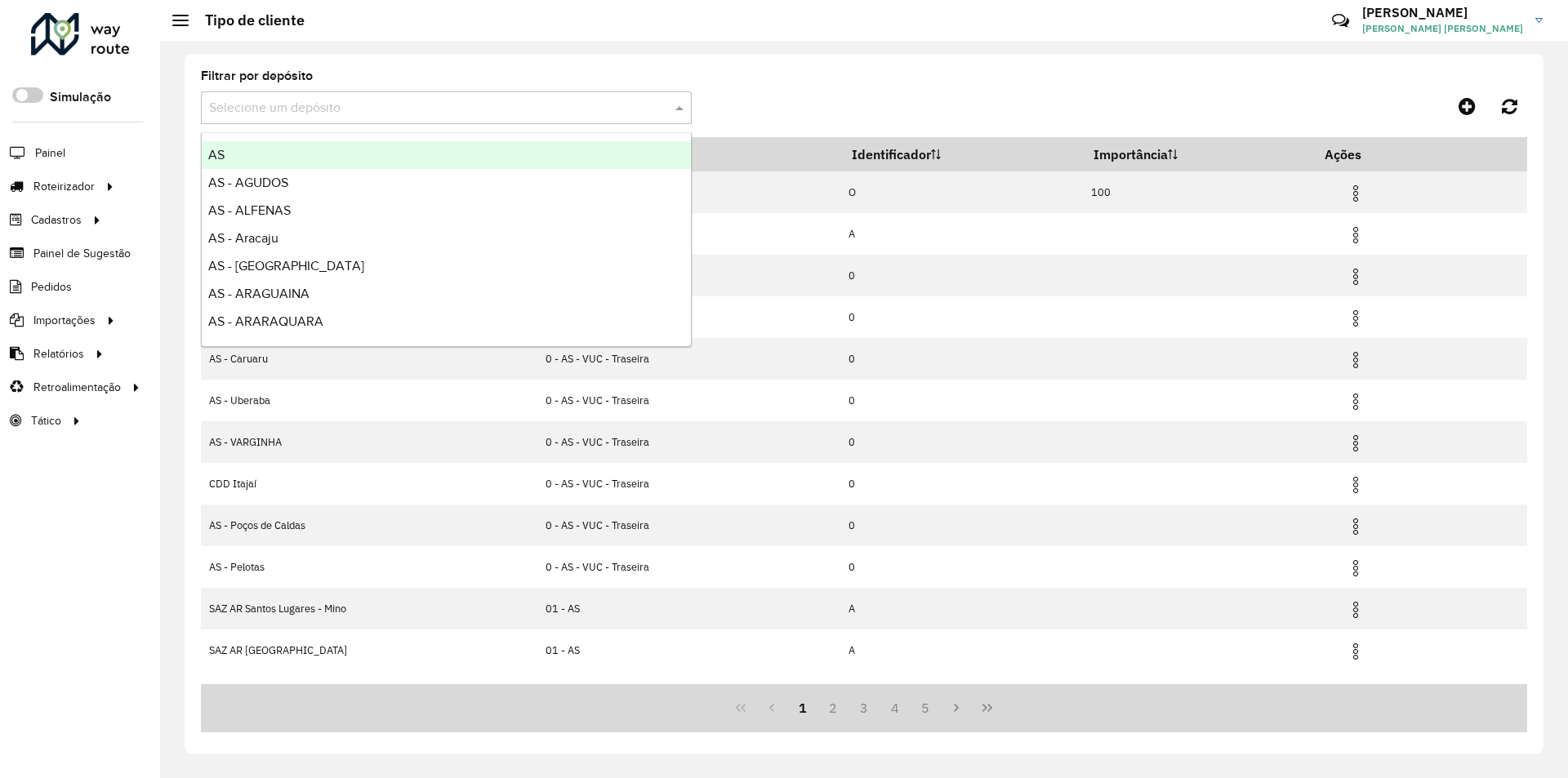
click at [305, 113] on input "text" at bounding box center [430, 109] width 442 height 20
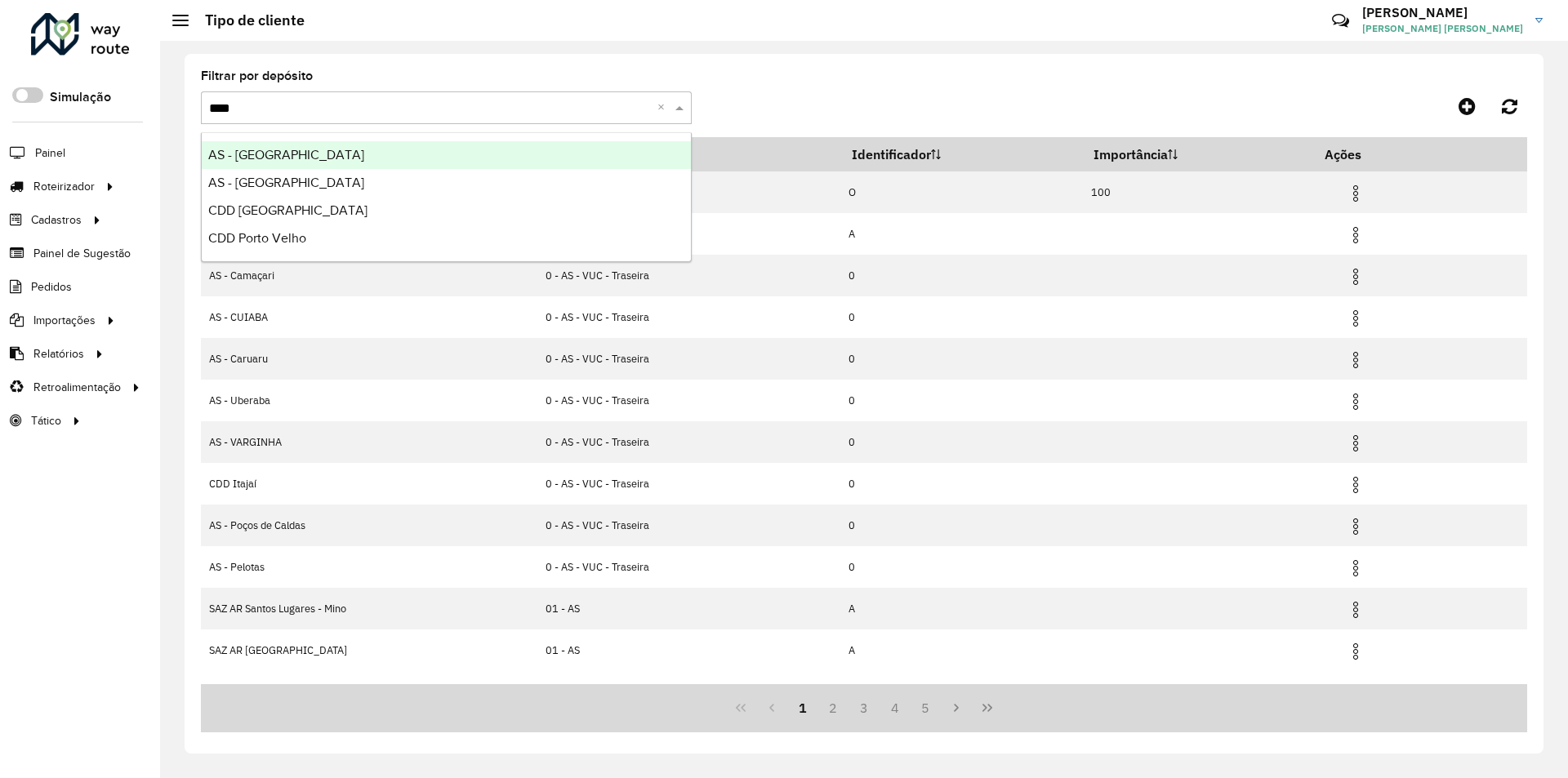
type input "*****"
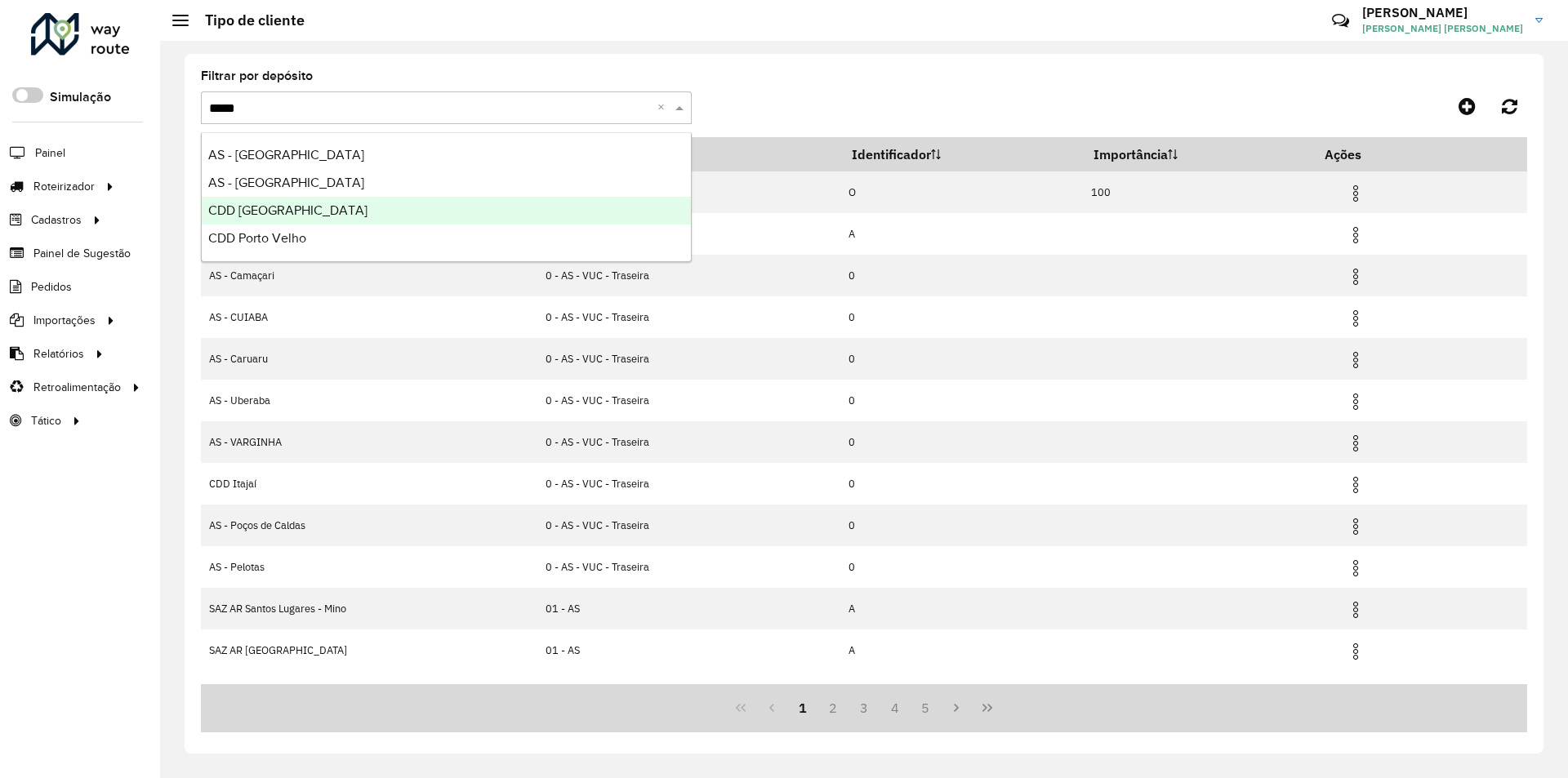
click at [297, 211] on span "CDD Porto Alegre" at bounding box center [287, 210] width 159 height 14
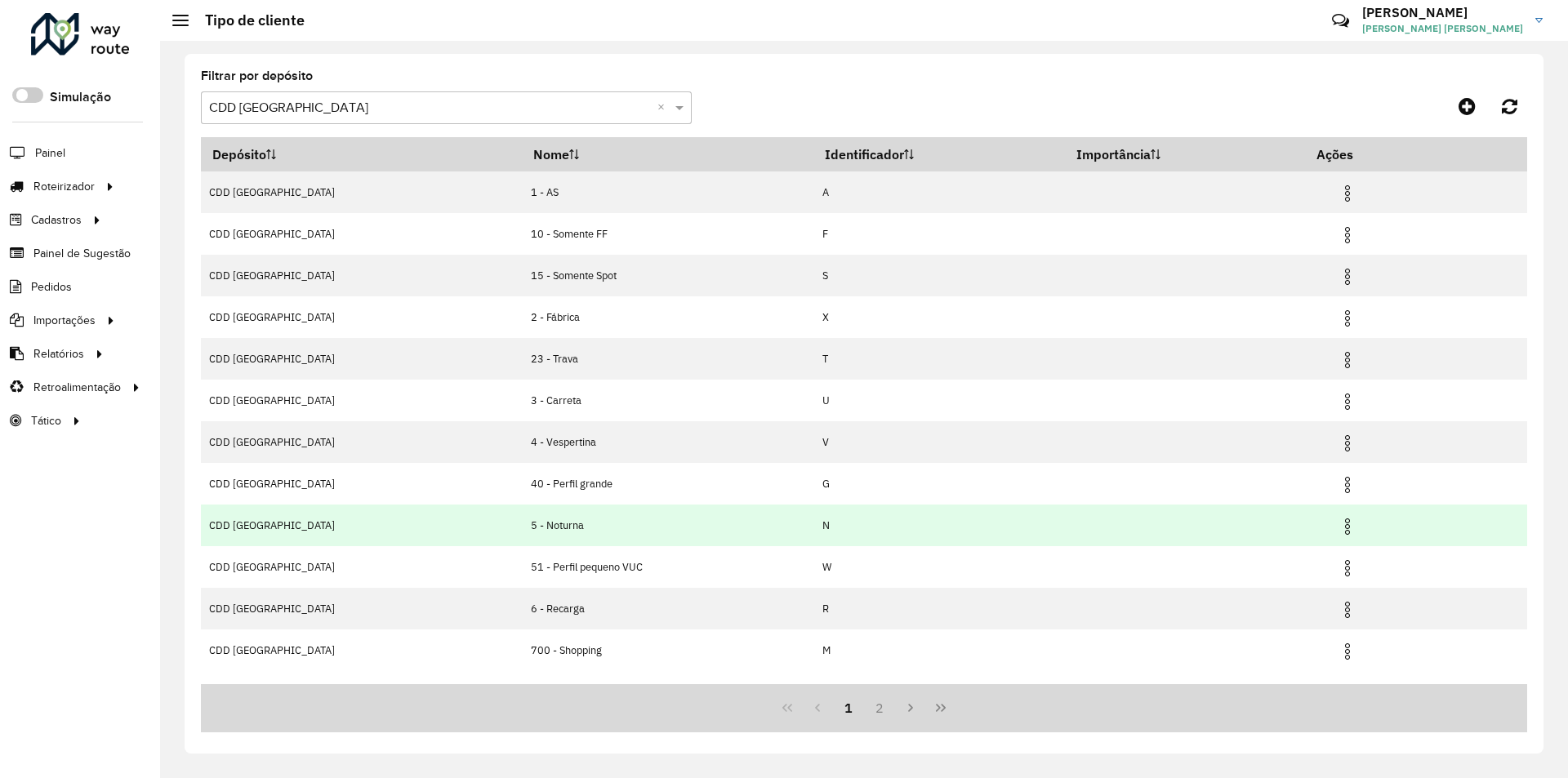
click at [1340, 519] on img at bounding box center [1347, 526] width 20 height 20
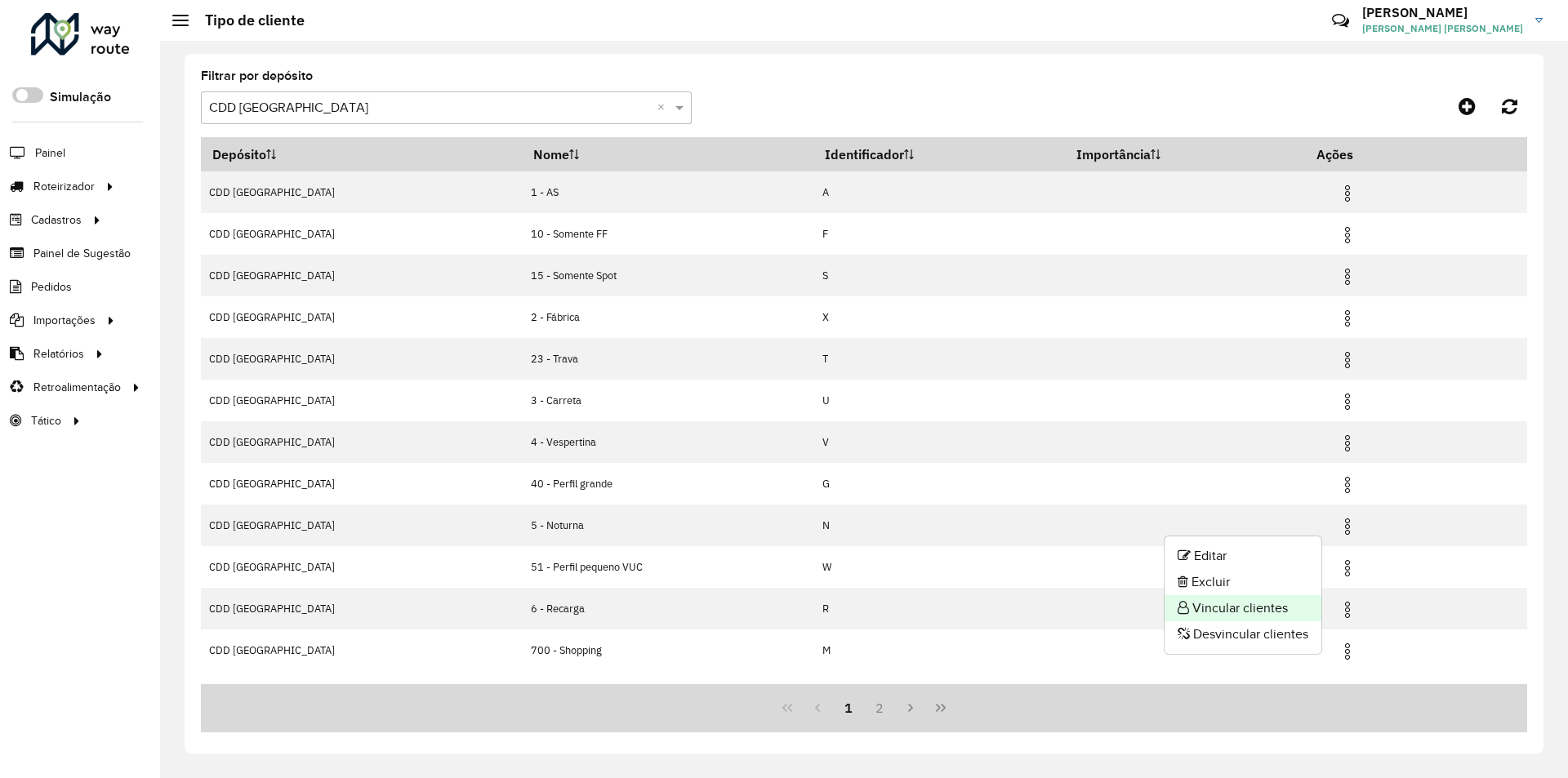
click at [1209, 612] on li "Vincular clientes" at bounding box center [1242, 609] width 156 height 26
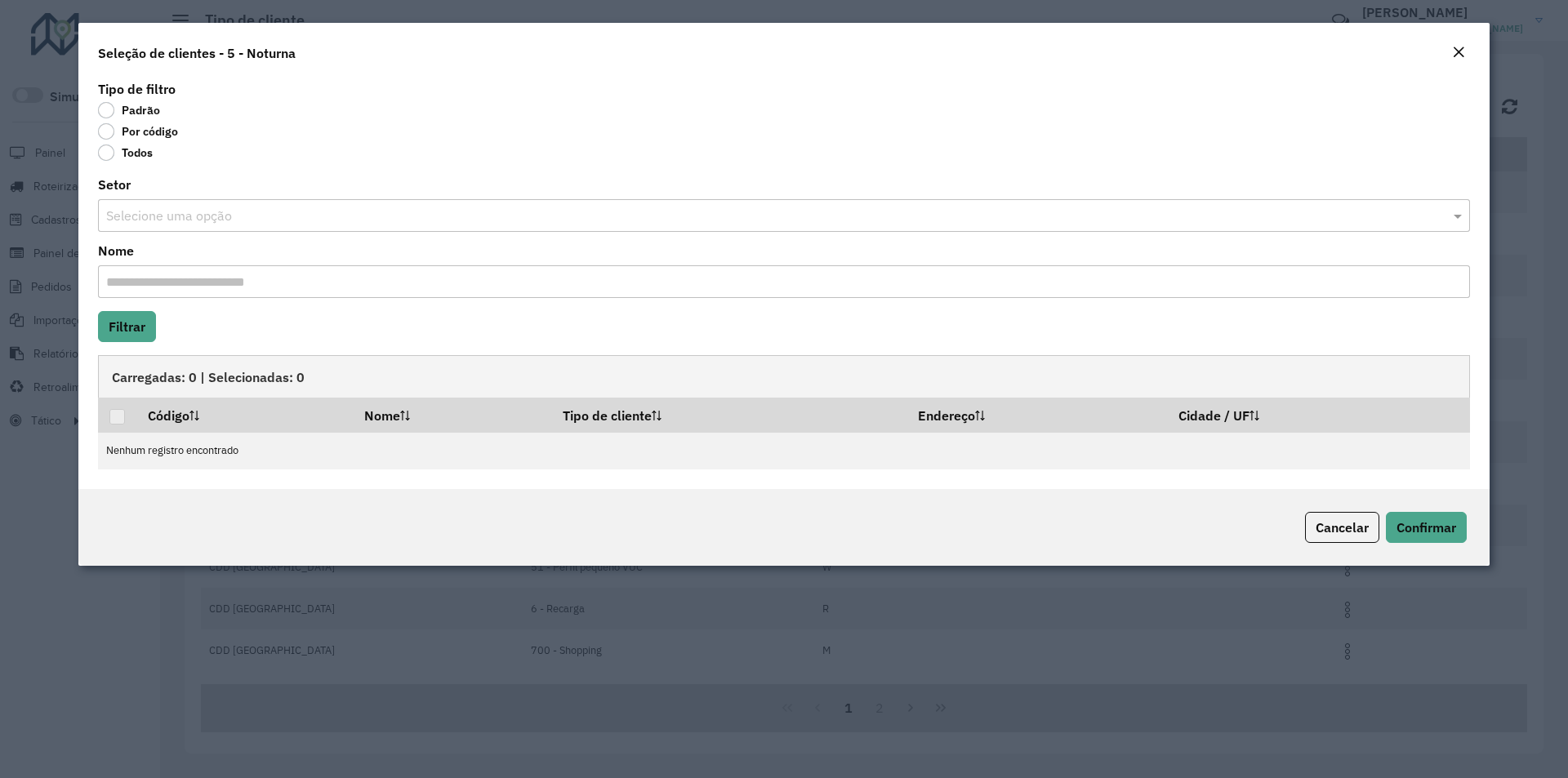
click at [144, 133] on label "Por código" at bounding box center [138, 131] width 80 height 16
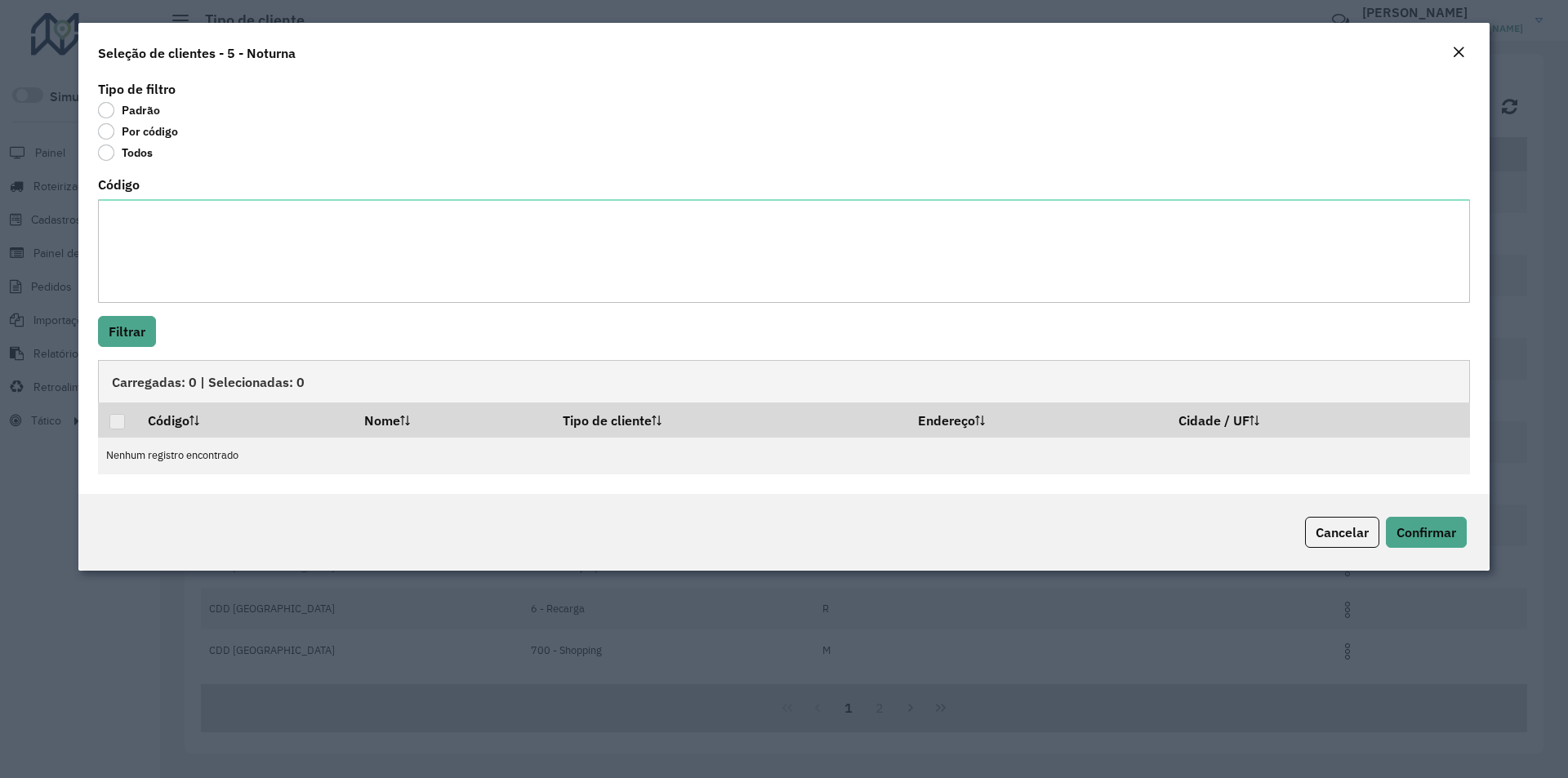
click at [164, 197] on div "Código" at bounding box center [784, 241] width 1371 height 125
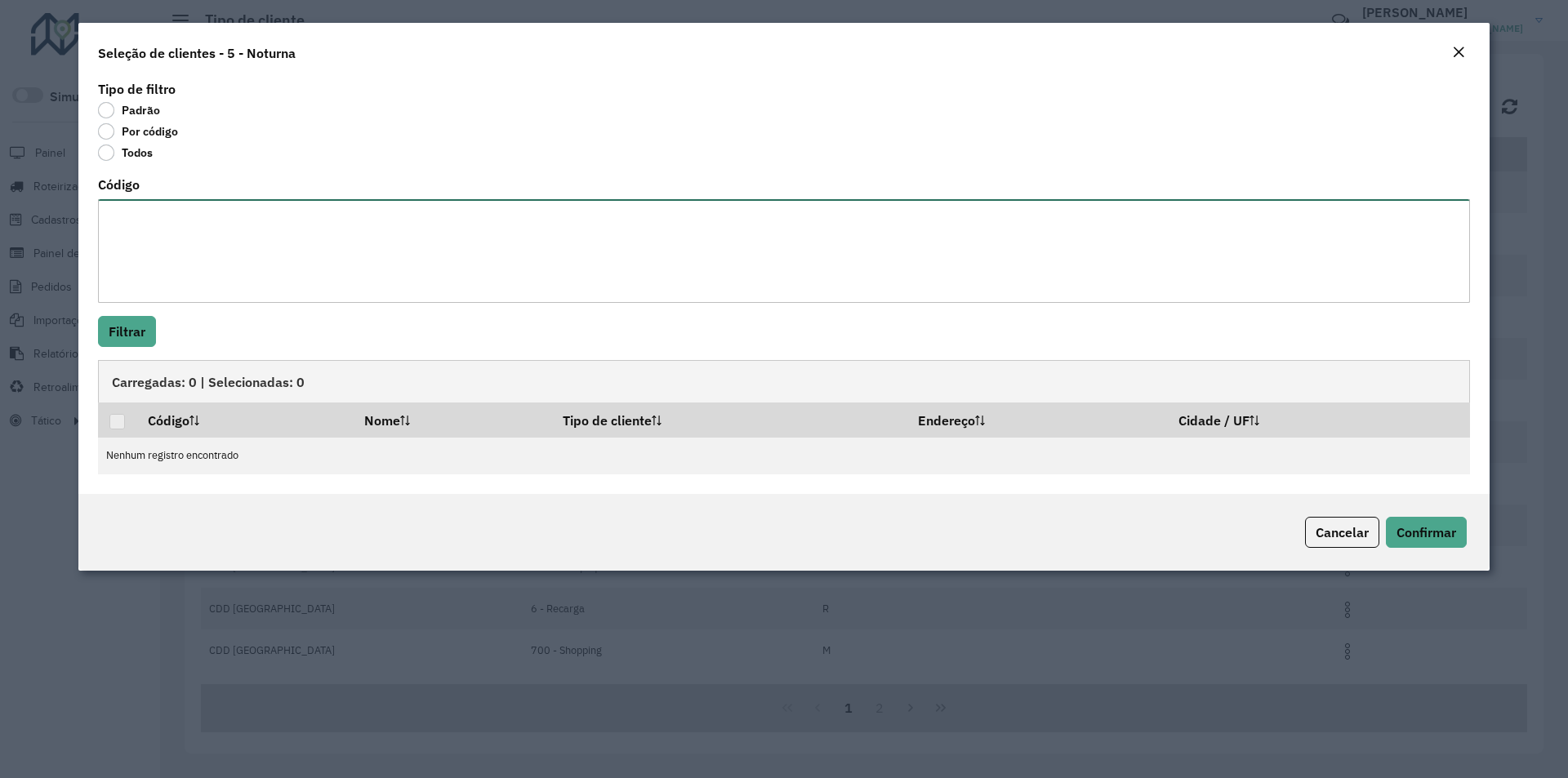
click at [169, 229] on textarea "Código" at bounding box center [784, 251] width 1371 height 104
paste textarea "******** ******** ********"
type textarea "******** ******** ********"
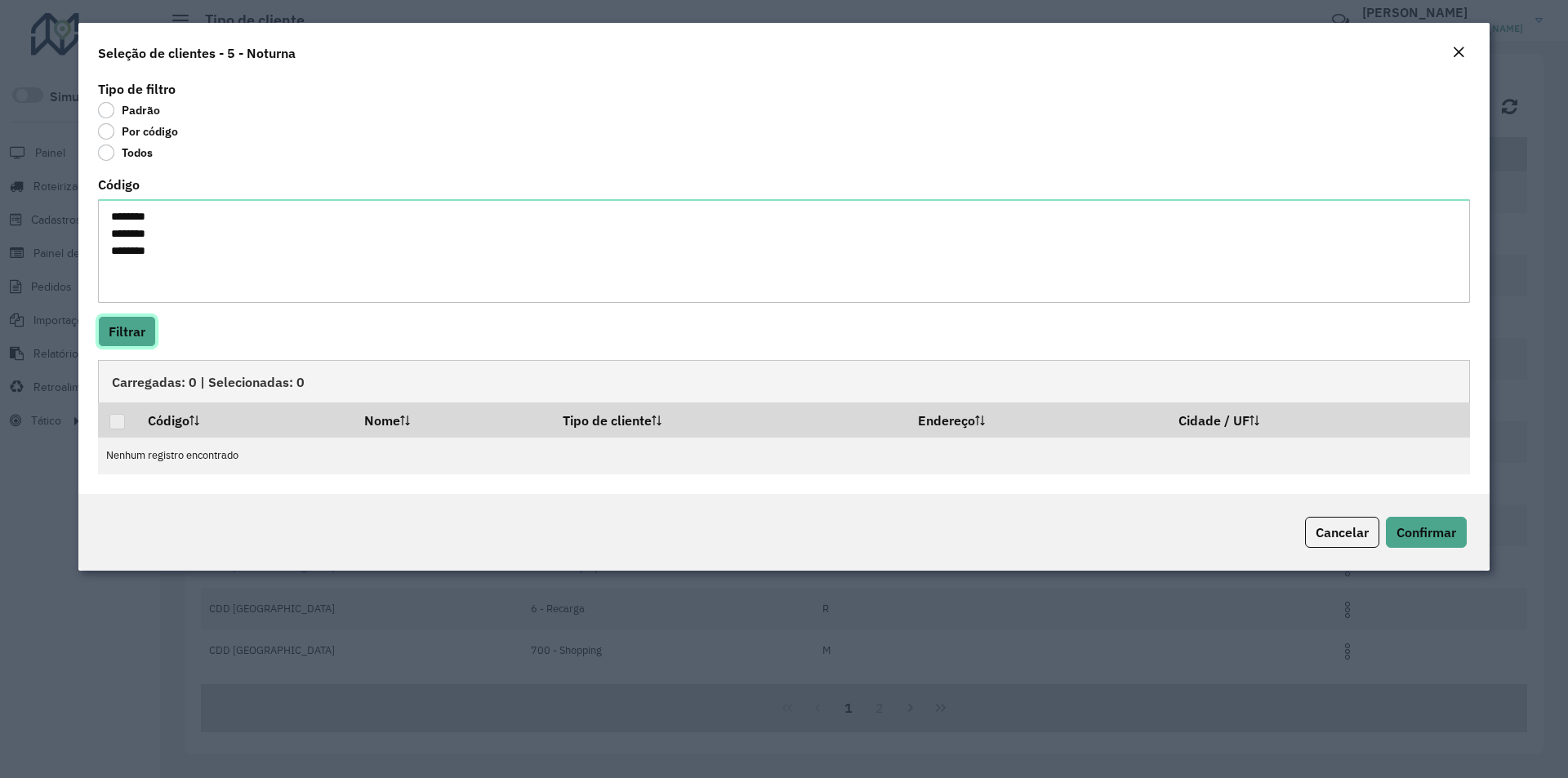
click at [110, 332] on button "Filtrar" at bounding box center [127, 331] width 58 height 31
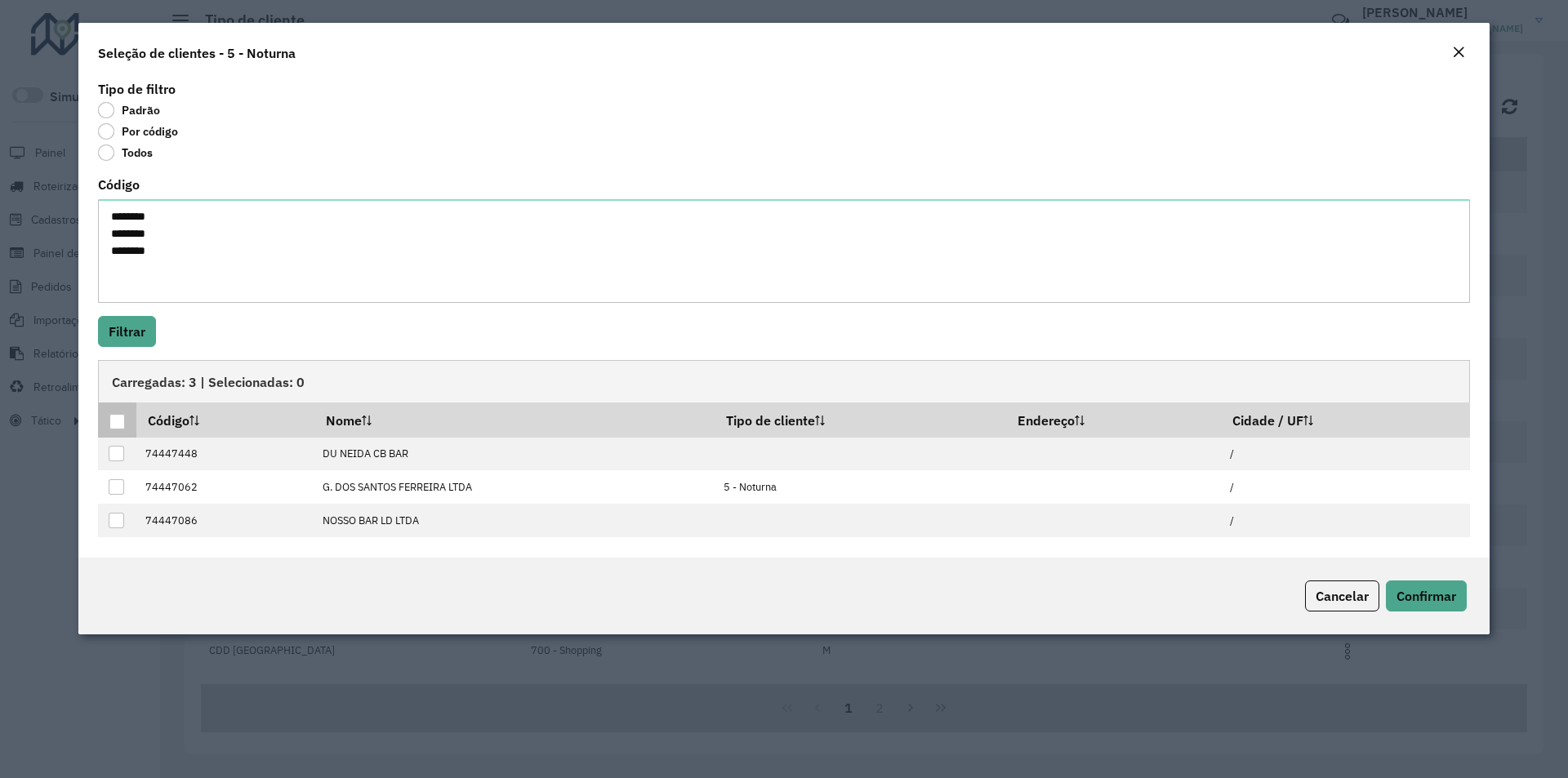
click at [123, 420] on div at bounding box center [117, 421] width 16 height 16
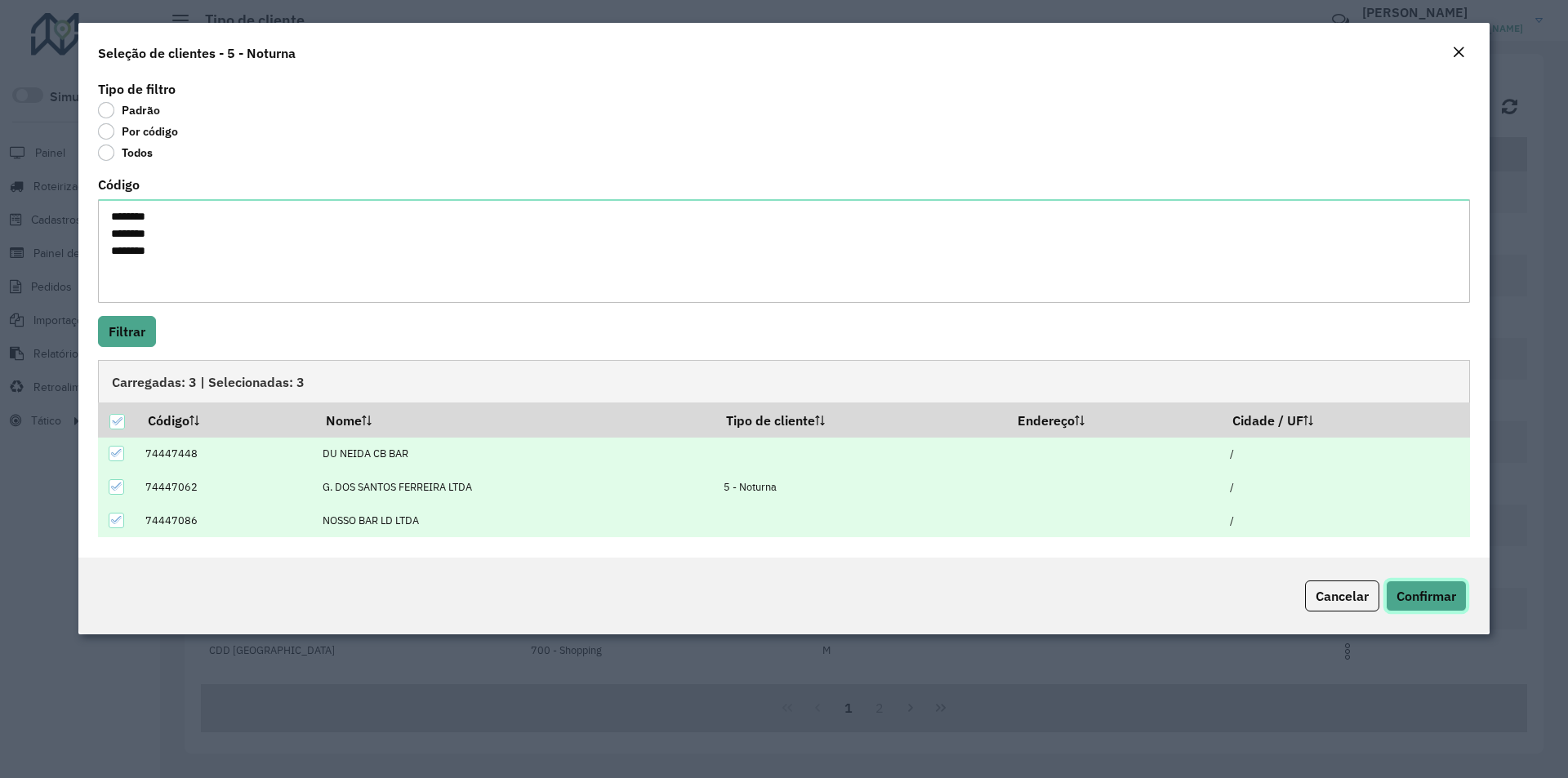
click at [1438, 594] on span "Confirmar" at bounding box center [1427, 595] width 60 height 16
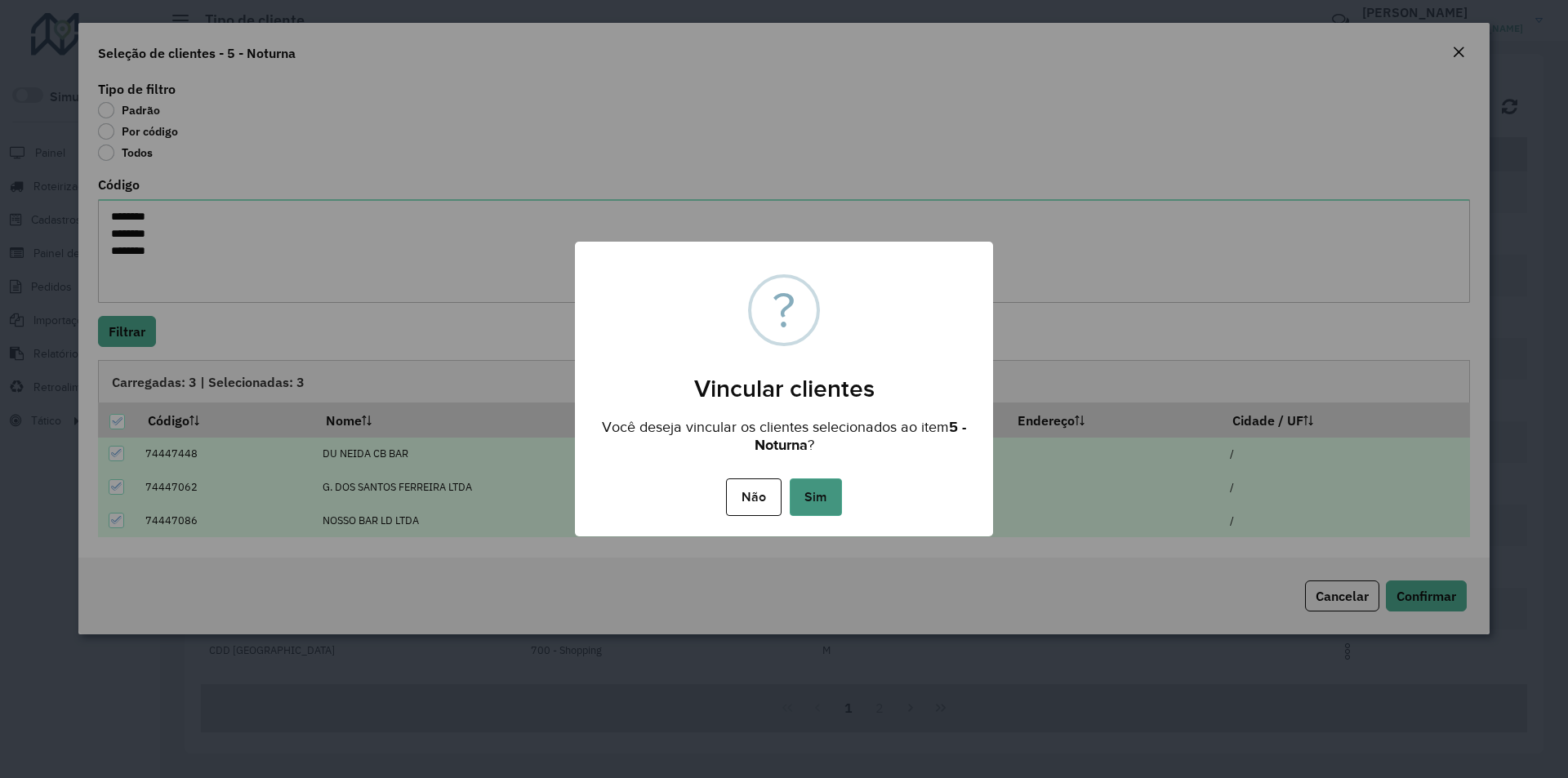
click at [806, 486] on button "Sim" at bounding box center [815, 497] width 52 height 37
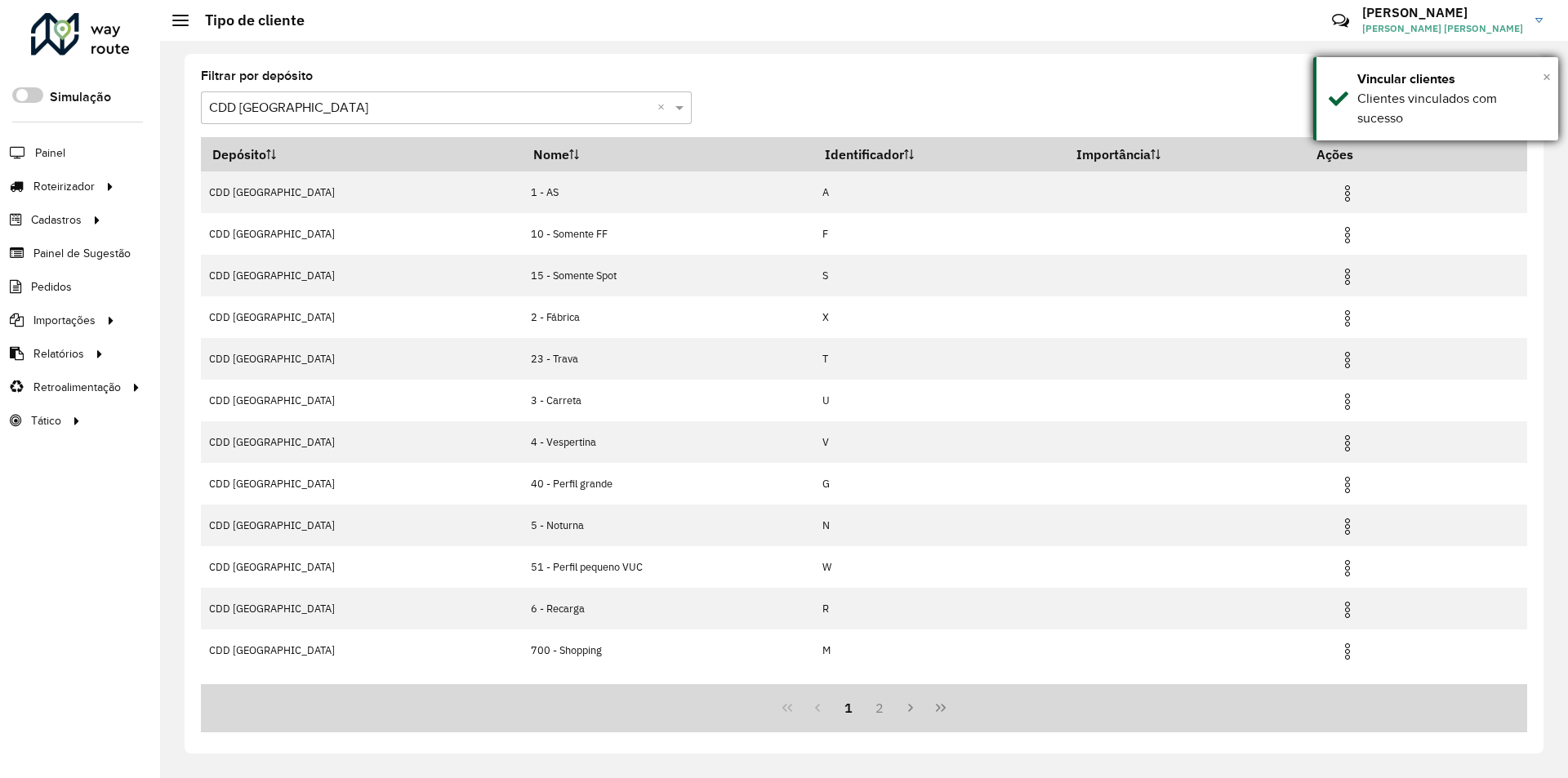
click at [1544, 74] on span "×" at bounding box center [1546, 76] width 8 height 18
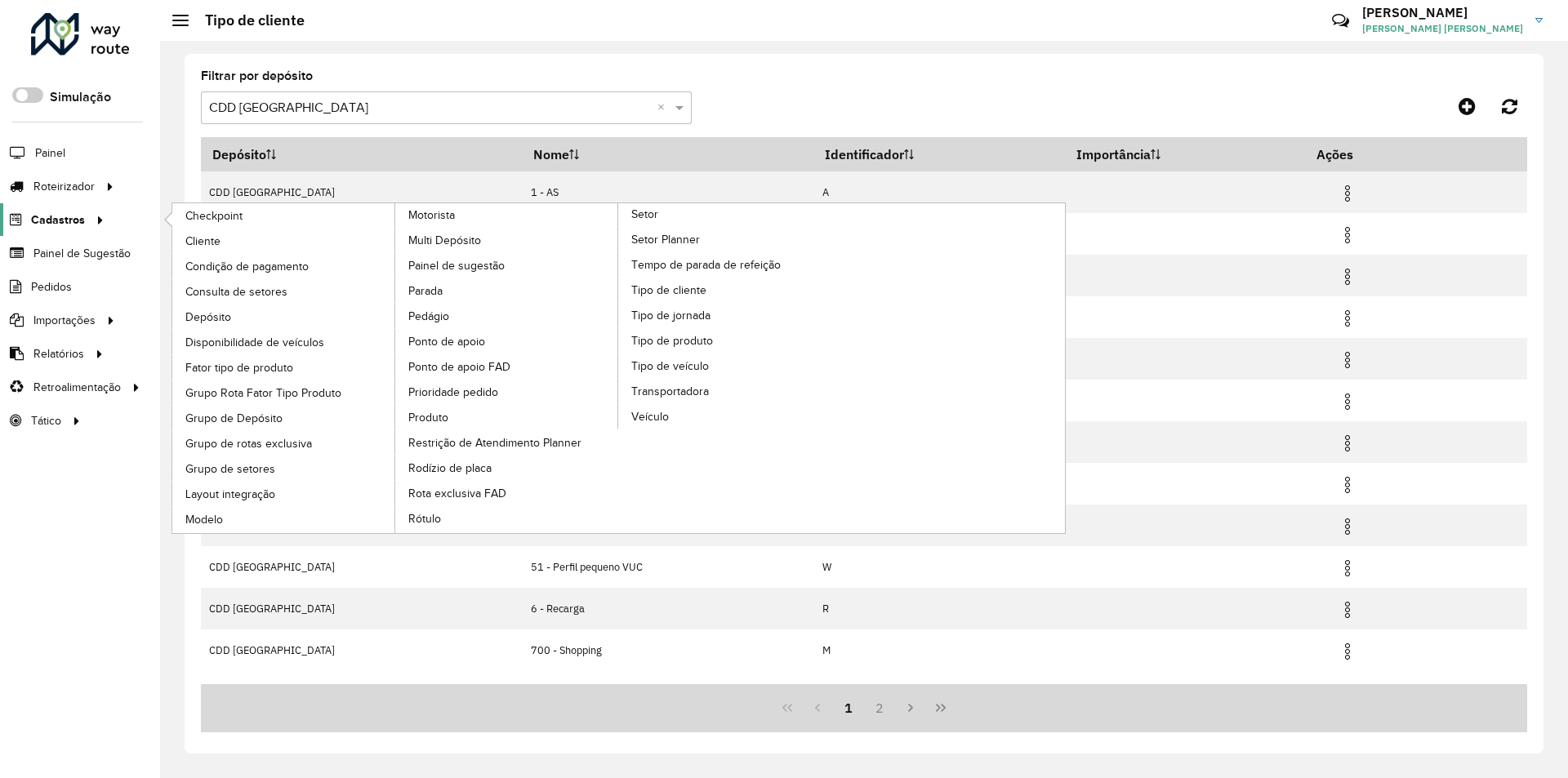
click at [95, 222] on icon at bounding box center [97, 219] width 14 height 24
click at [429, 517] on span "Rótulo" at bounding box center [425, 519] width 35 height 17
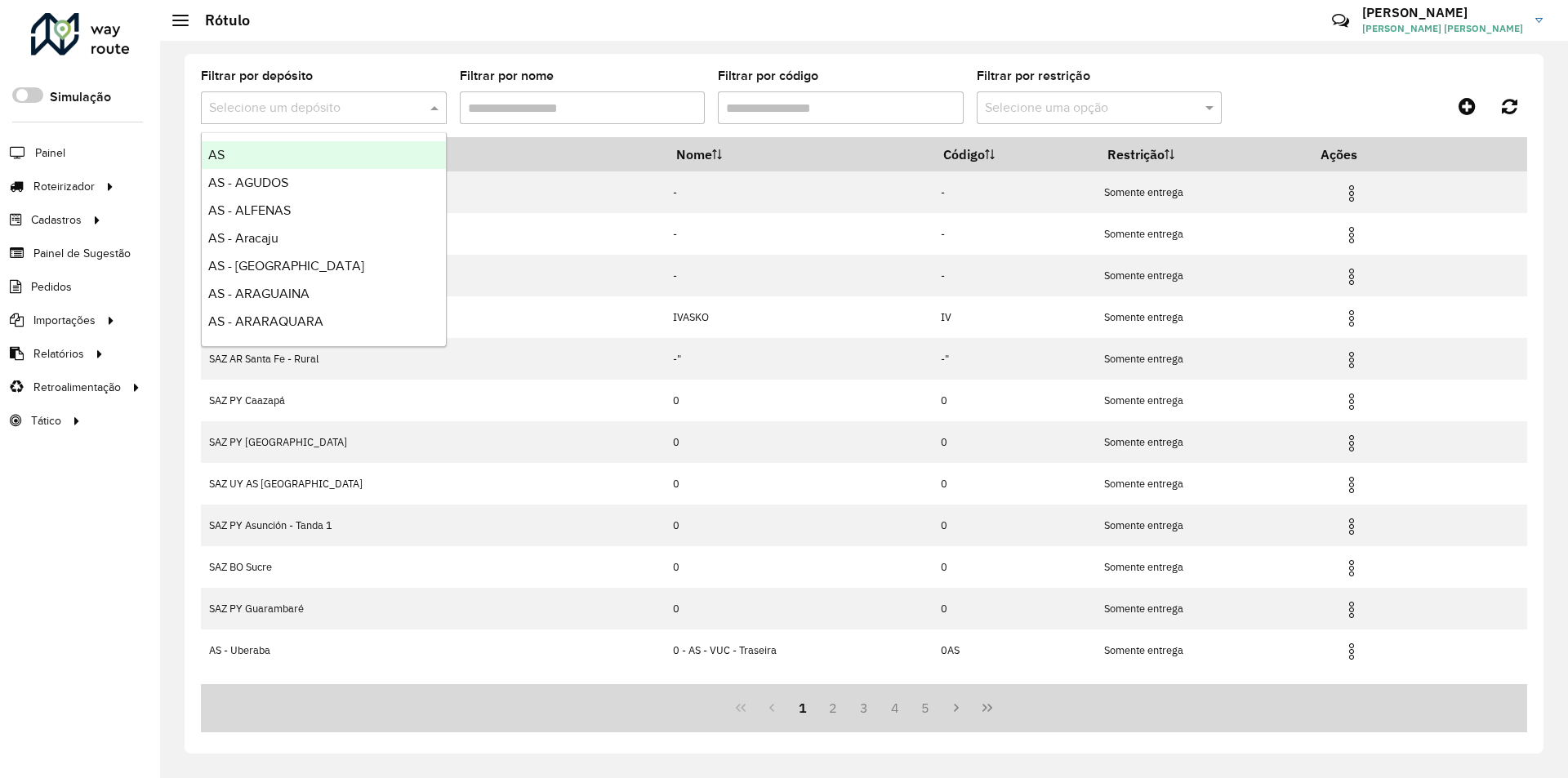
click at [342, 105] on input "text" at bounding box center [307, 109] width 197 height 20
type input "*****"
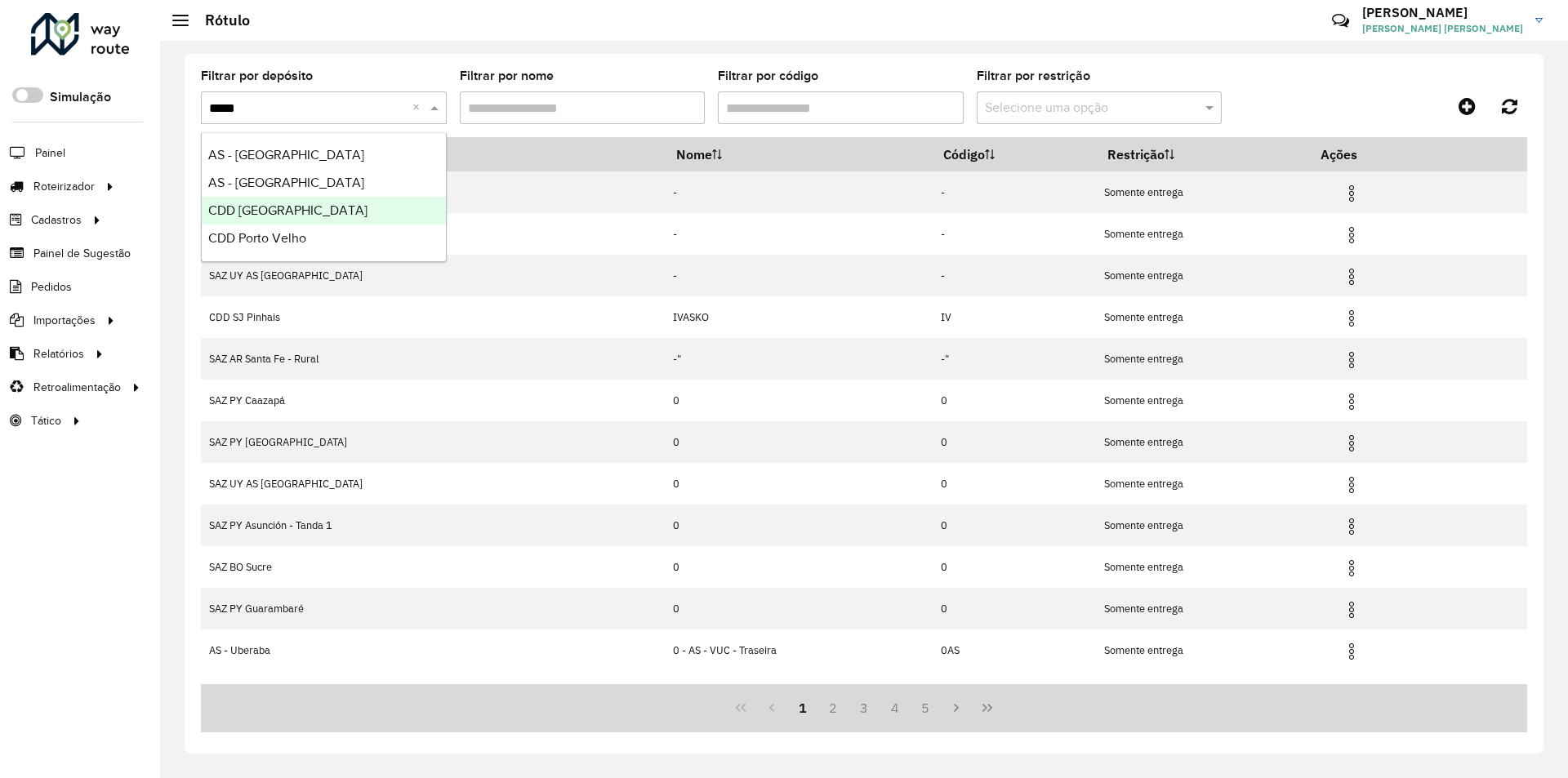
click at [315, 210] on div "CDD Porto Alegre" at bounding box center [323, 211] width 244 height 28
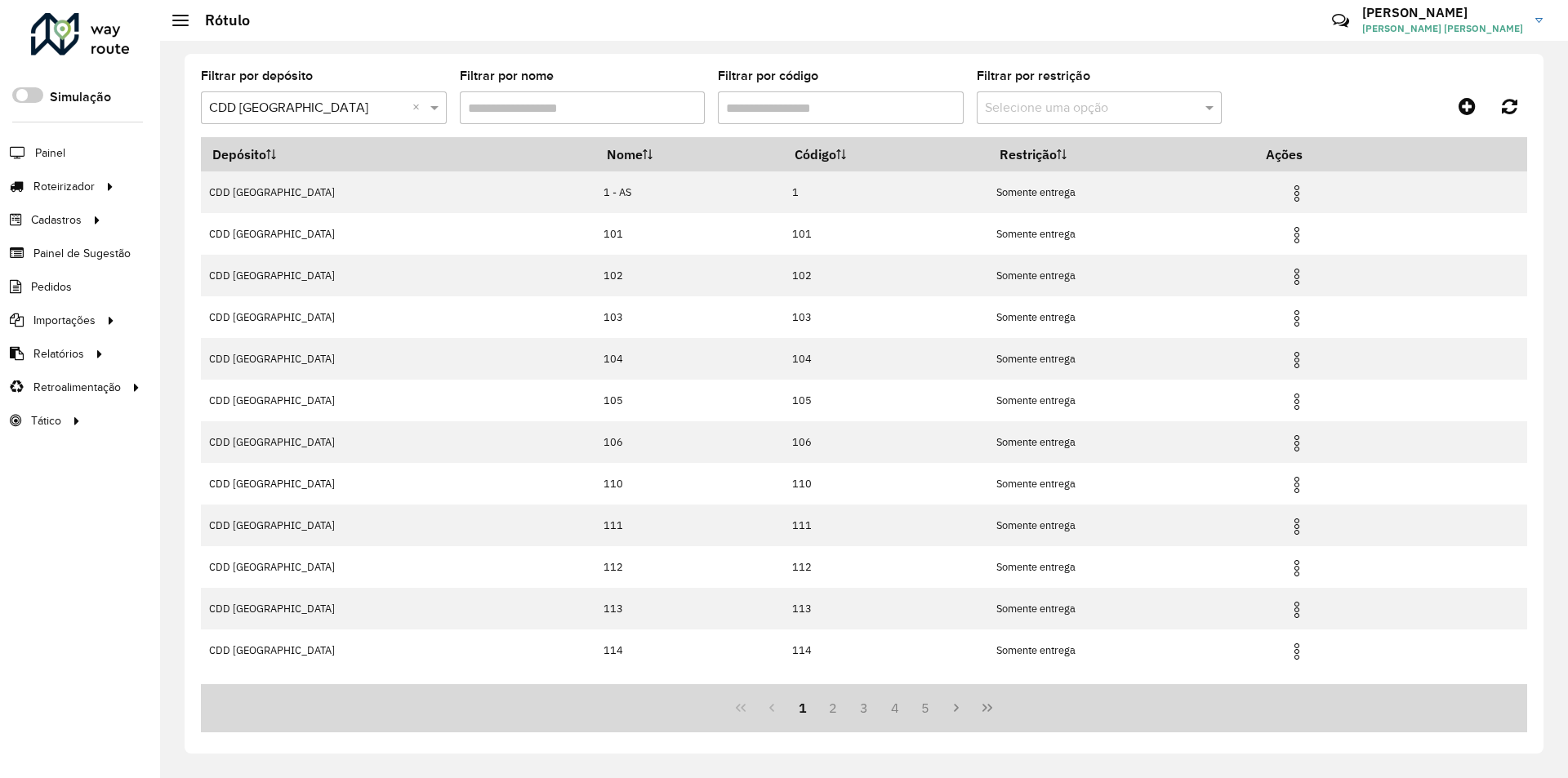
click at [1023, 111] on input "text" at bounding box center [1083, 109] width 197 height 20
click at [893, 97] on input "Filtrar por código" at bounding box center [841, 108] width 246 height 33
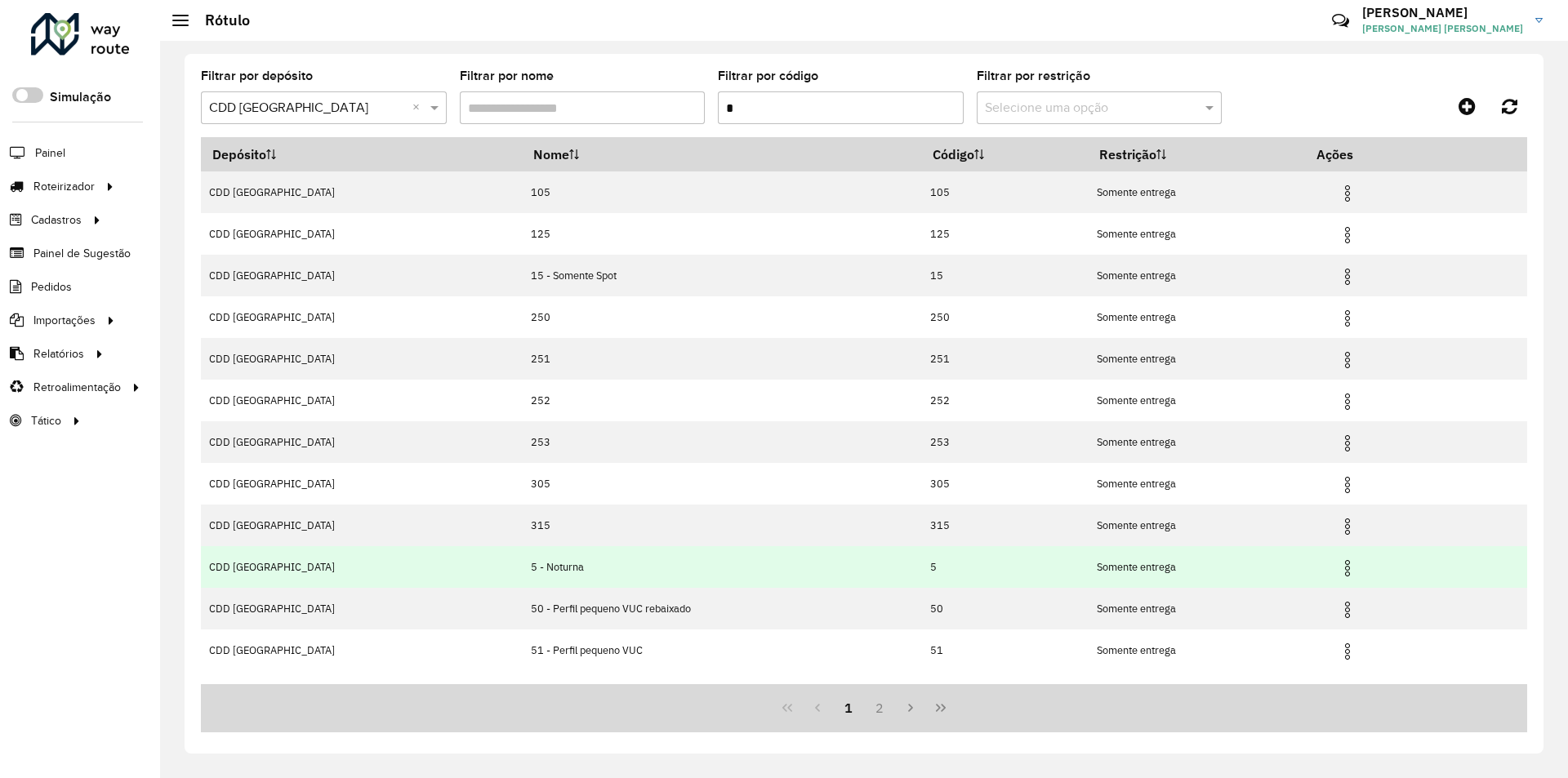
type input "*"
click at [1338, 563] on img at bounding box center [1347, 568] width 20 height 20
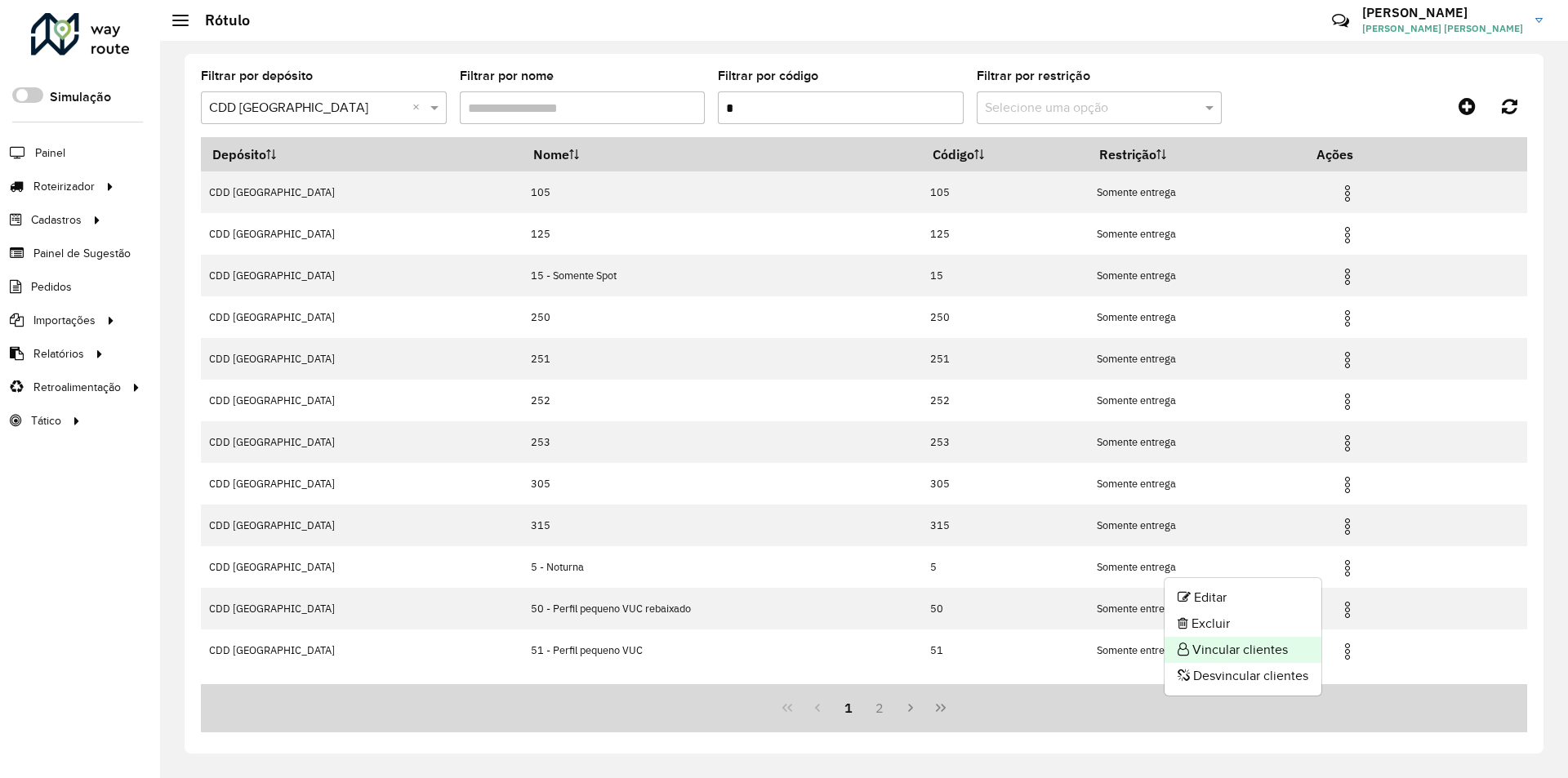
click at [1210, 649] on li "Vincular clientes" at bounding box center [1242, 650] width 156 height 26
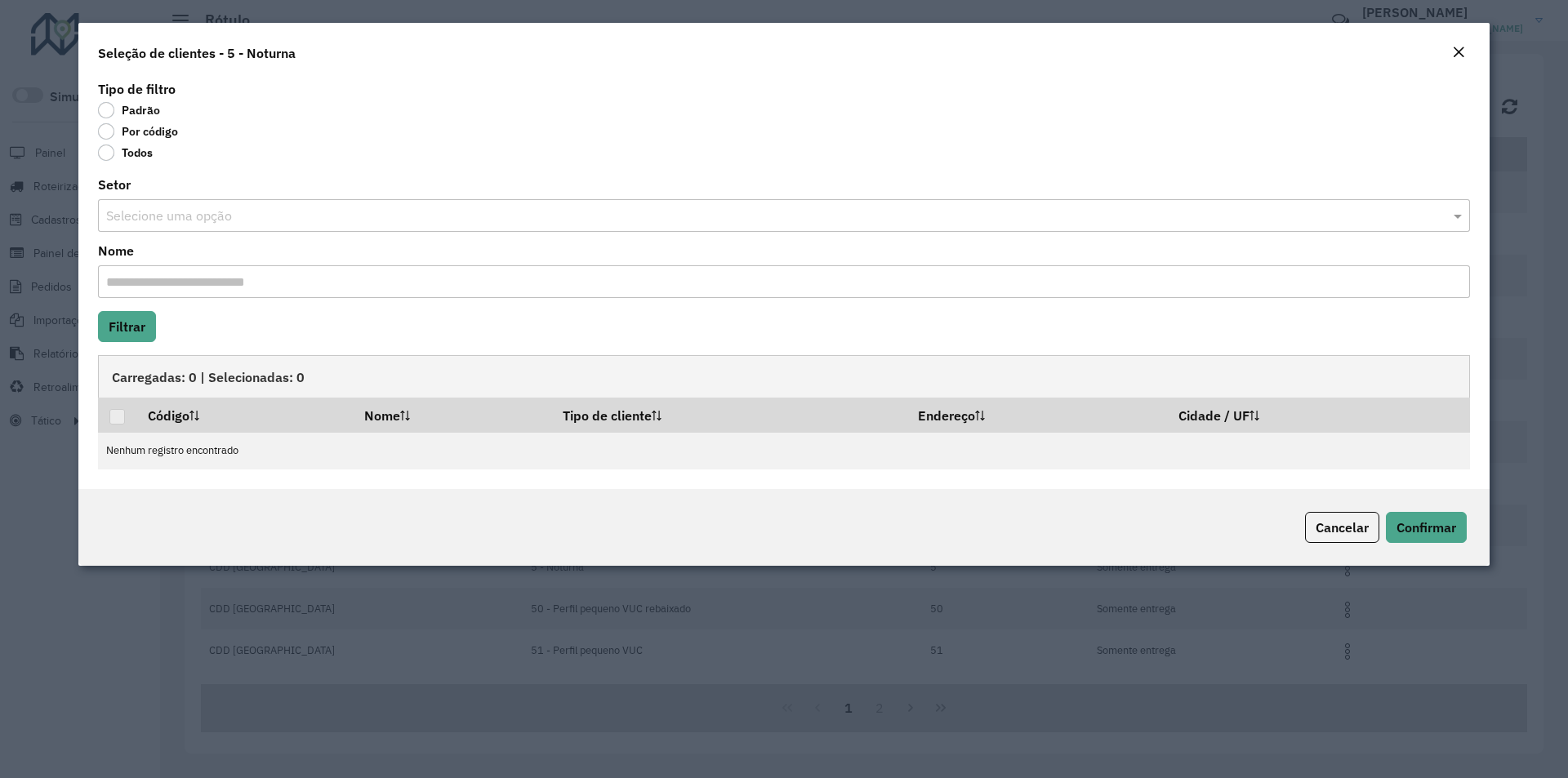
click at [153, 132] on label "Por código" at bounding box center [138, 131] width 80 height 16
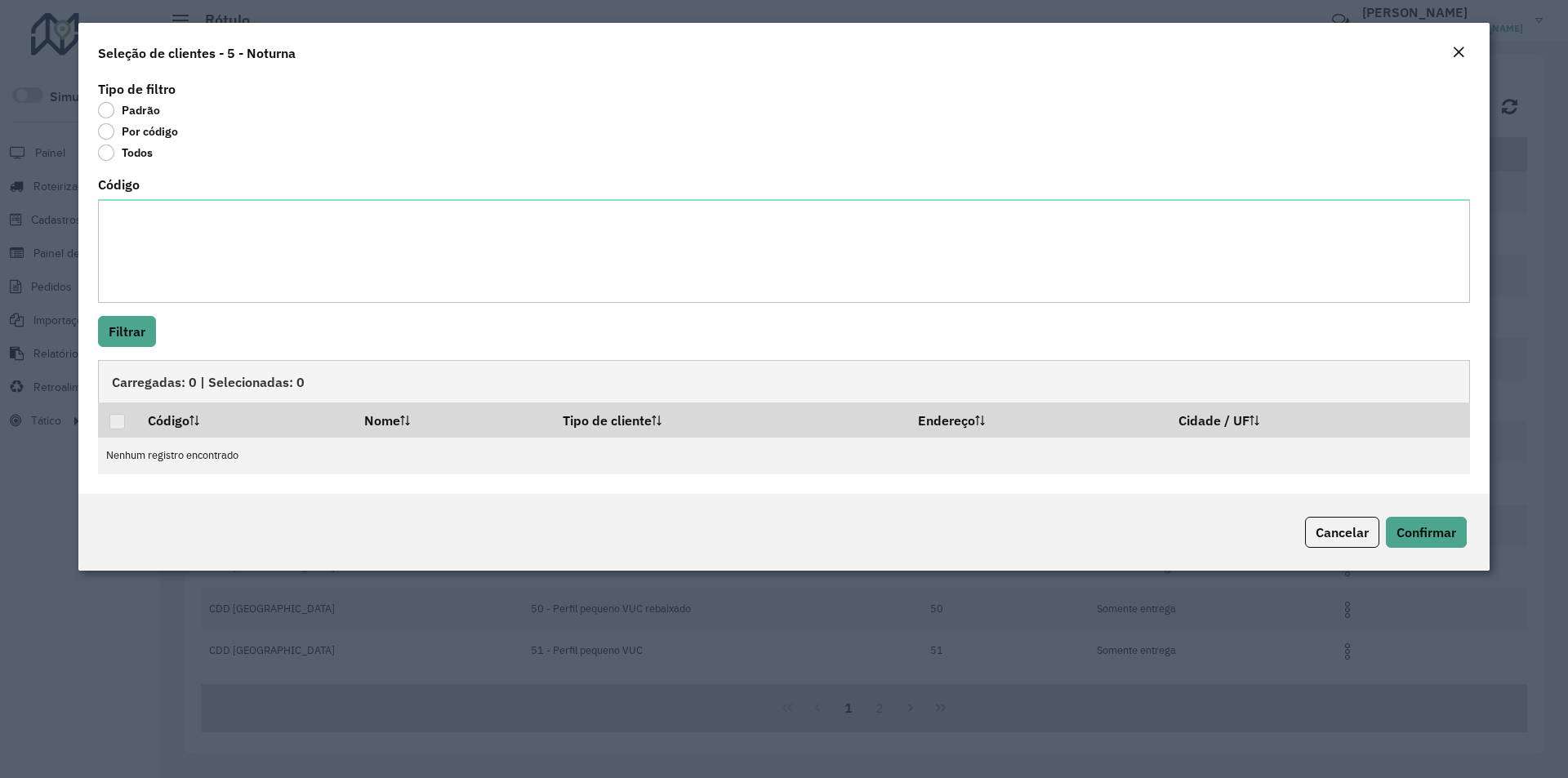
click at [186, 196] on div "Código" at bounding box center [784, 241] width 1371 height 125
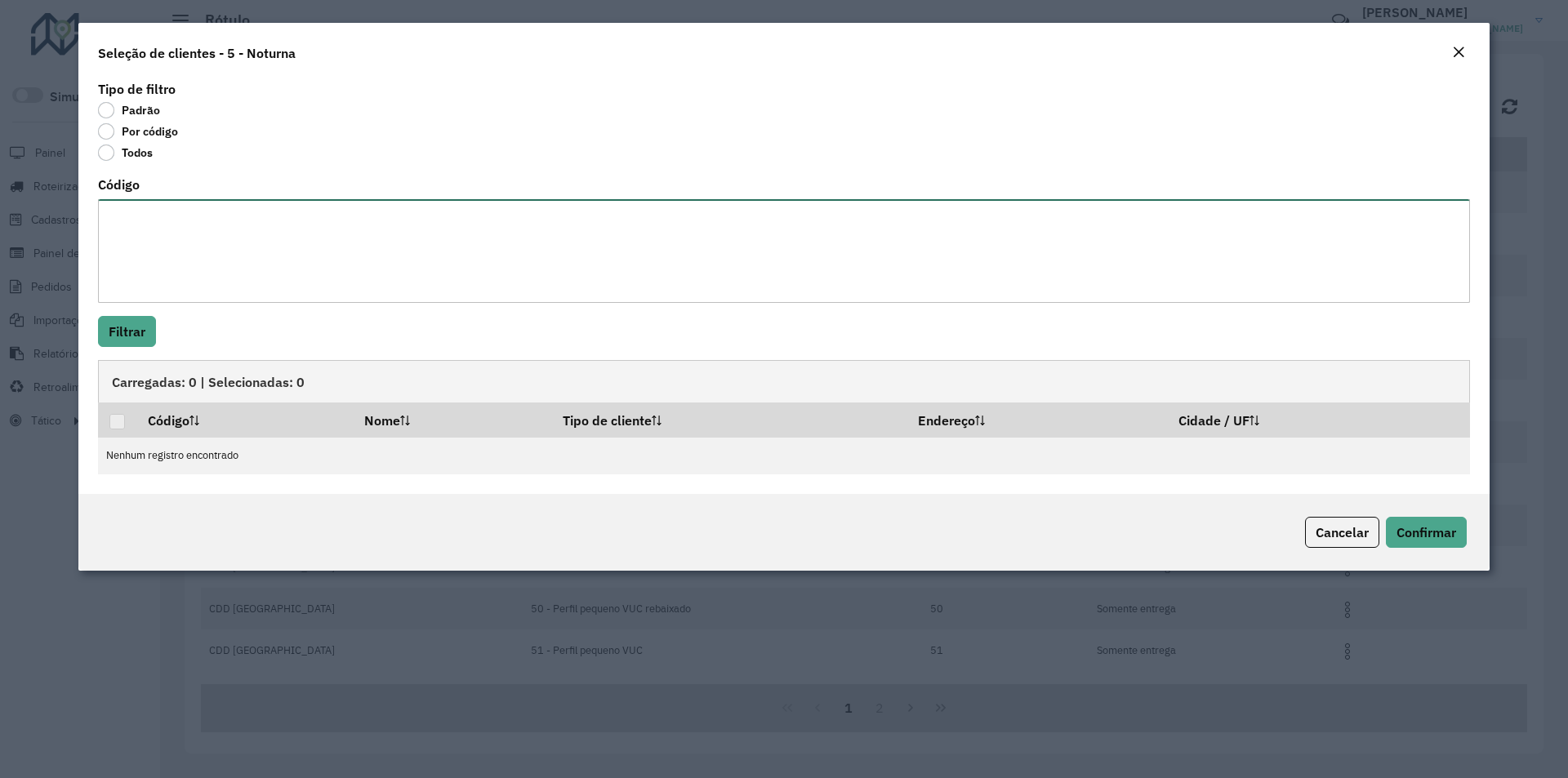
click at [189, 220] on textarea "Código" at bounding box center [784, 251] width 1371 height 104
paste textarea "******** ******** ********"
type textarea "******** ******** ********"
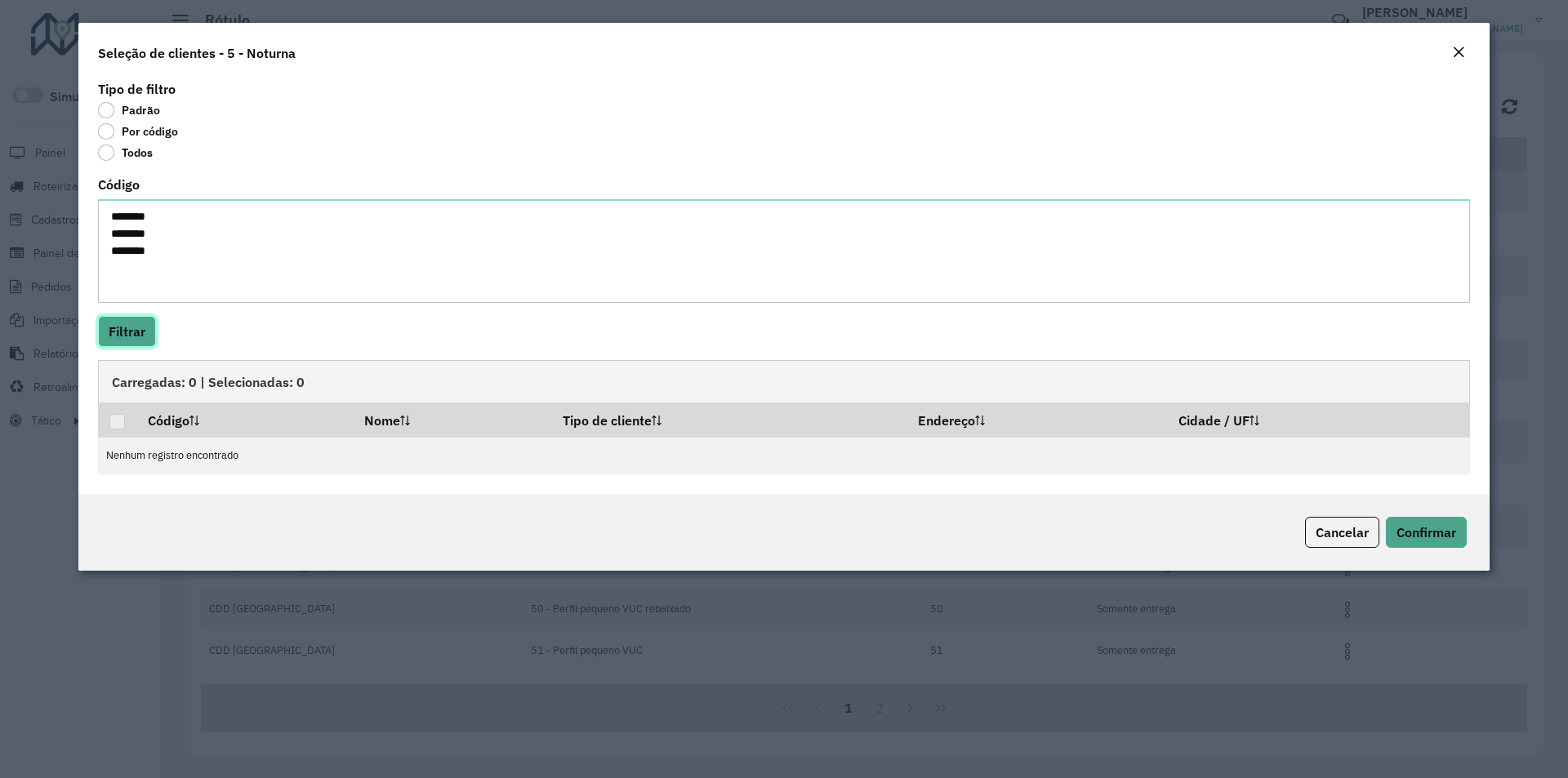
click at [140, 333] on button "Filtrar" at bounding box center [127, 331] width 58 height 31
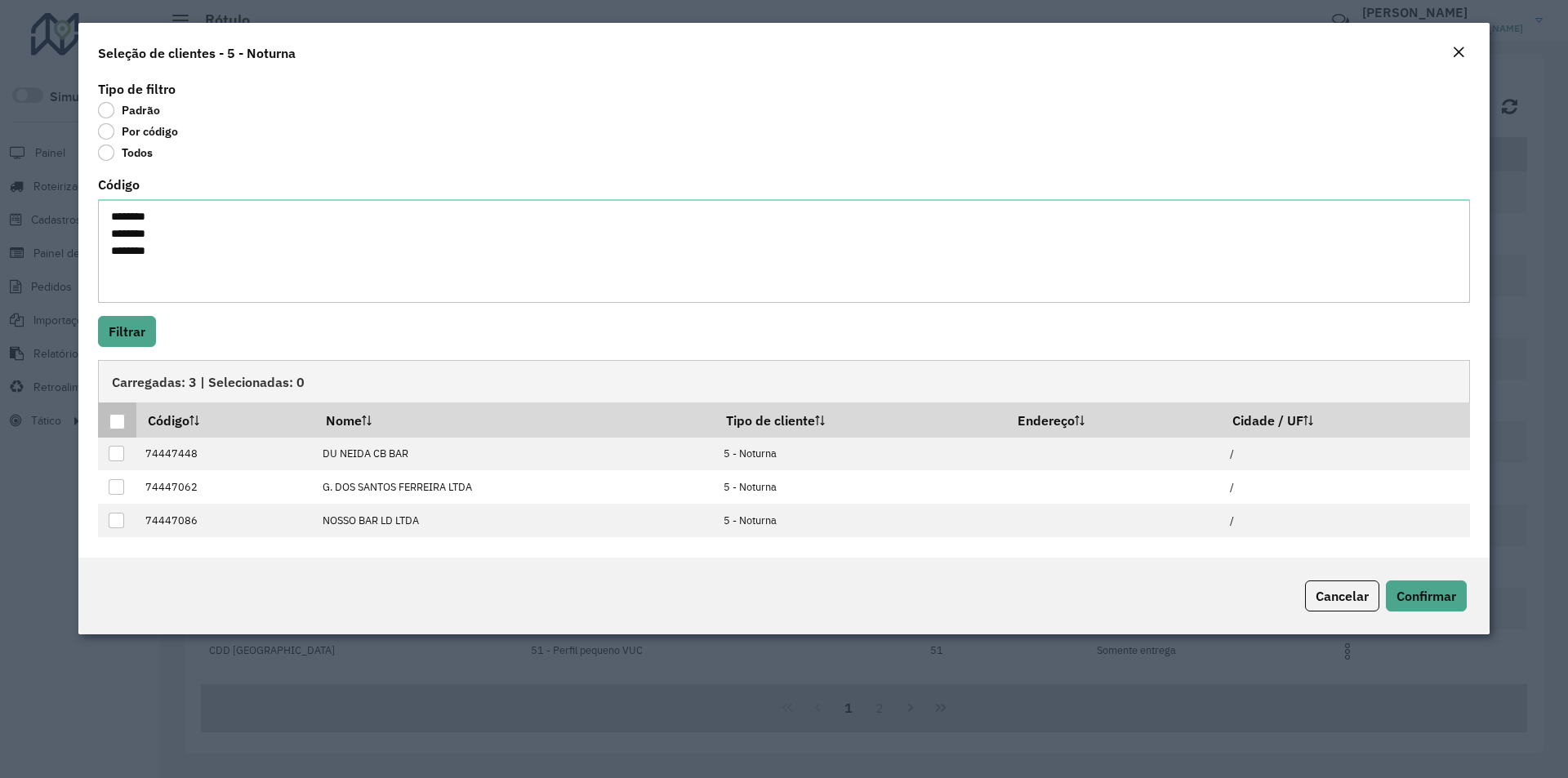
click at [113, 425] on div at bounding box center [117, 421] width 16 height 16
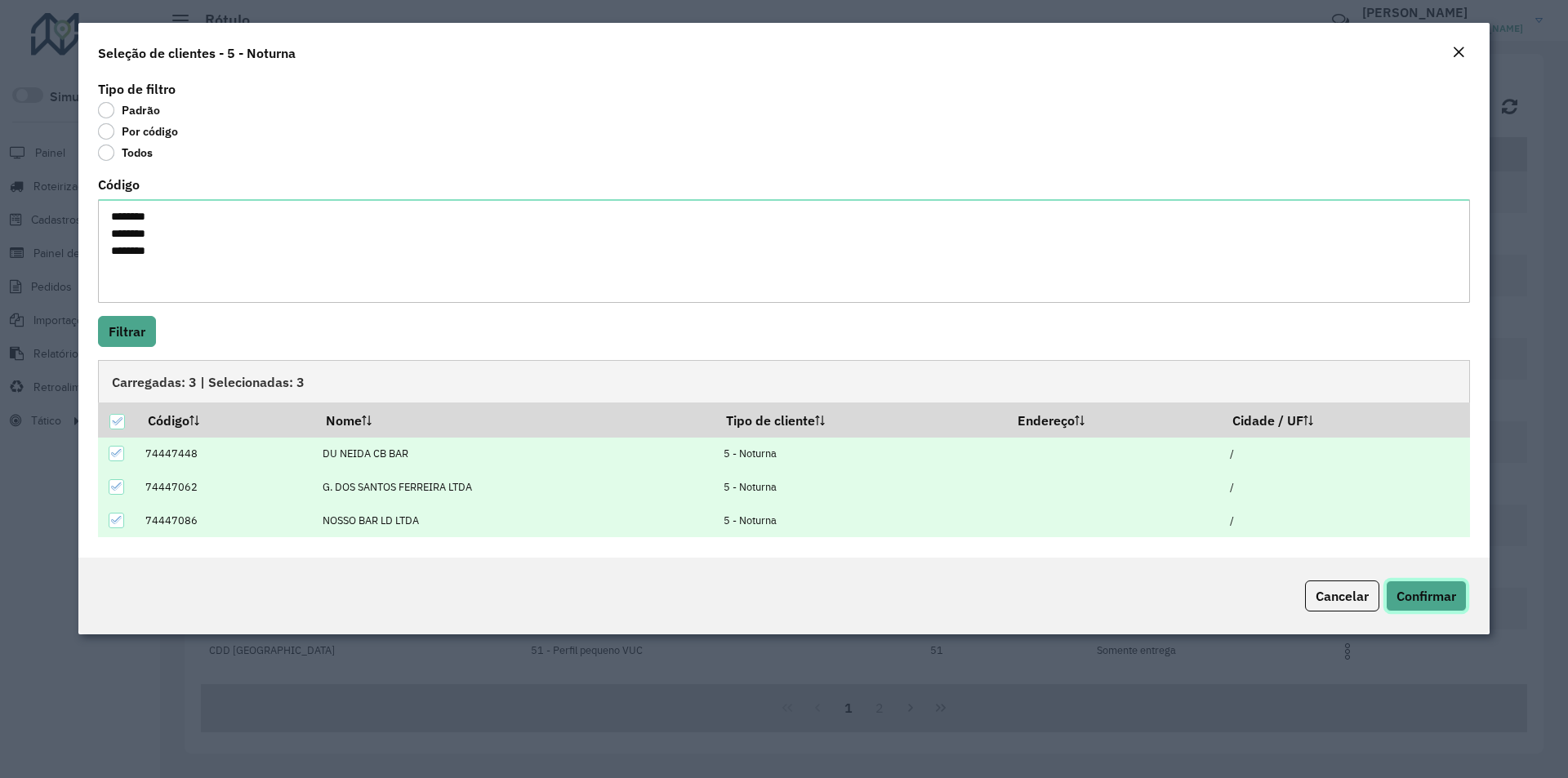
click at [1422, 604] on span "Confirmar" at bounding box center [1427, 595] width 60 height 16
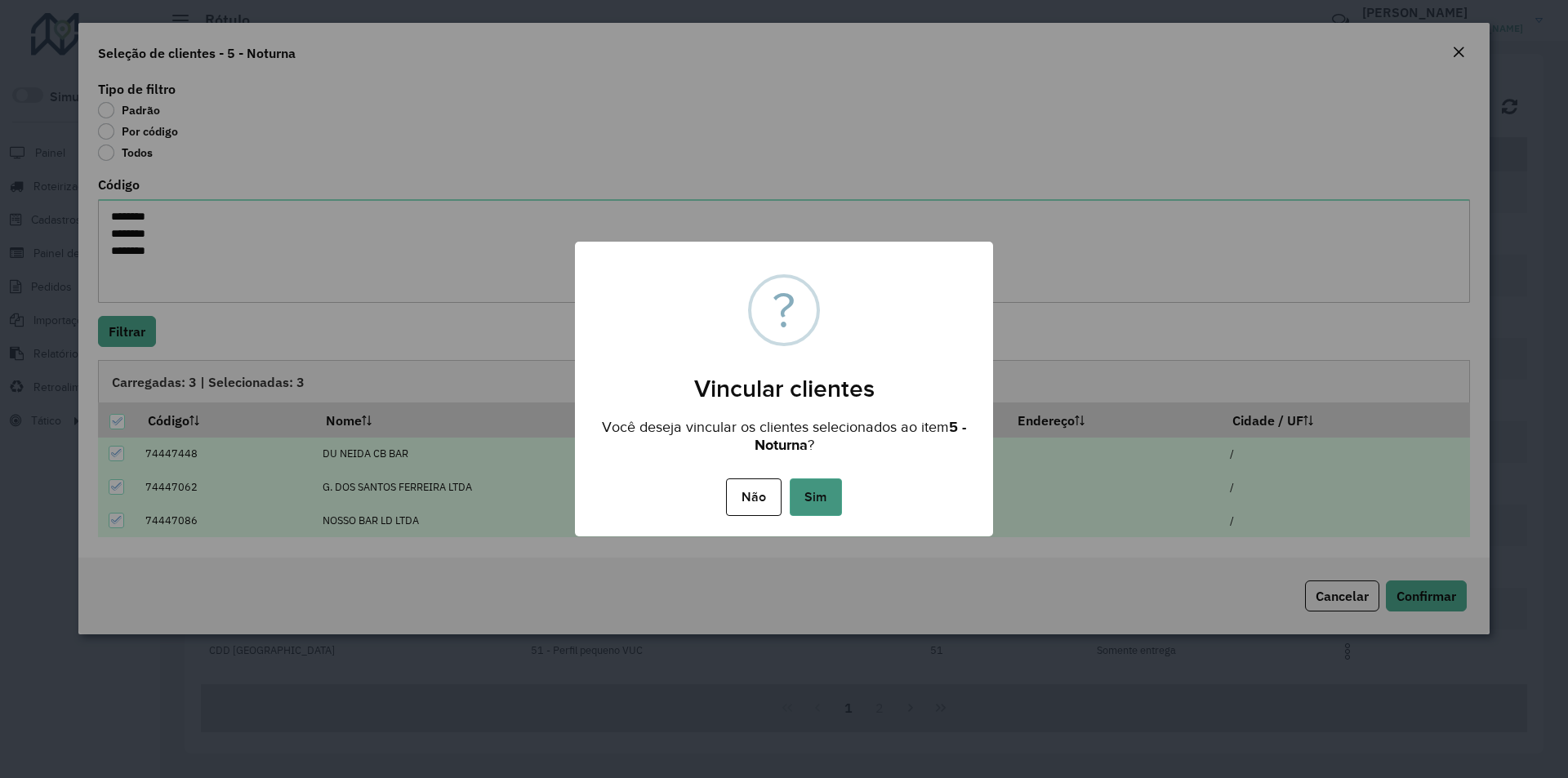
click at [811, 499] on button "Sim" at bounding box center [815, 497] width 52 height 37
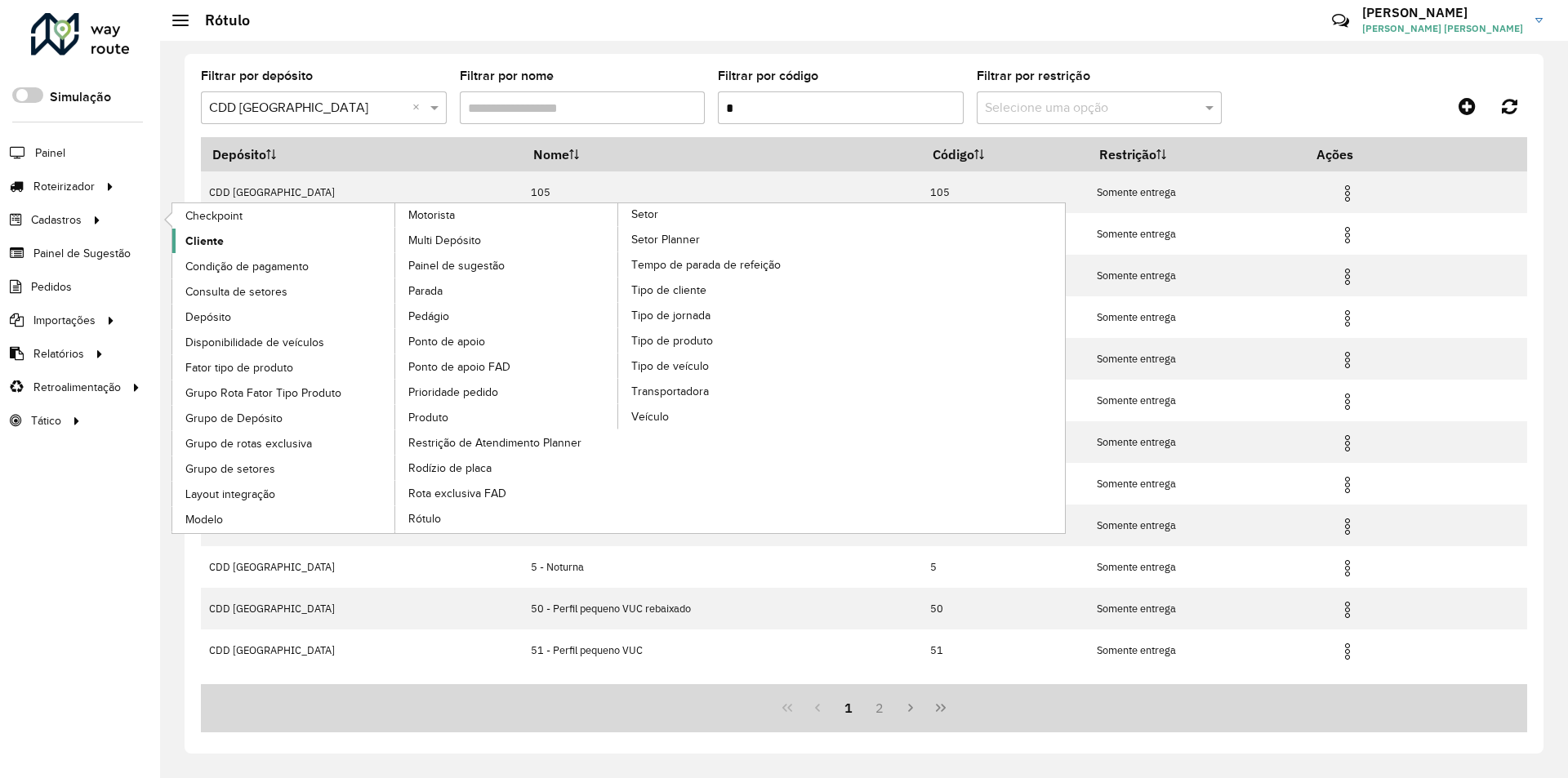
click at [208, 240] on span "Cliente" at bounding box center [204, 242] width 38 height 17
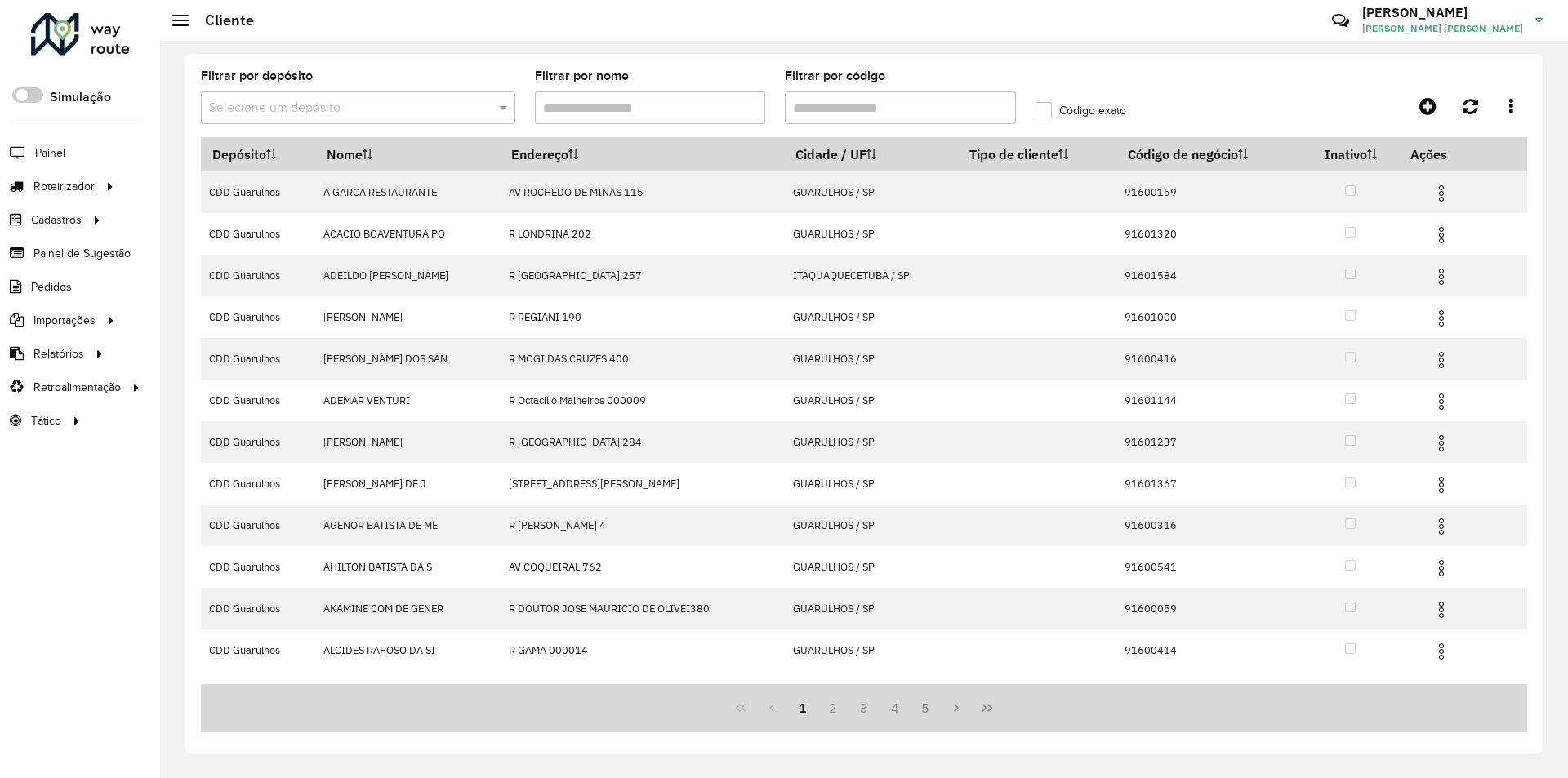
click at [397, 105] on input "text" at bounding box center [341, 109] width 265 height 20
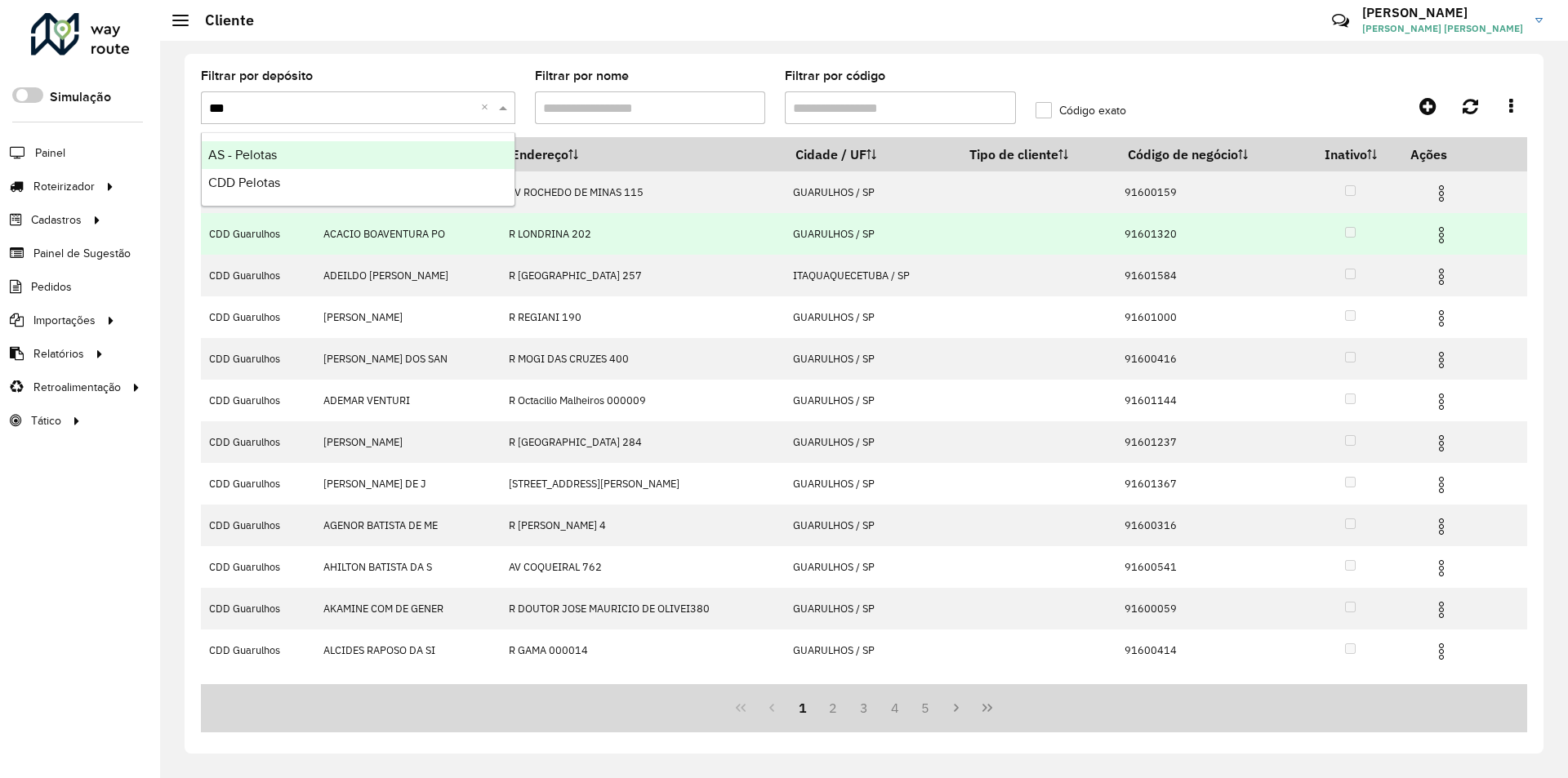
type input "****"
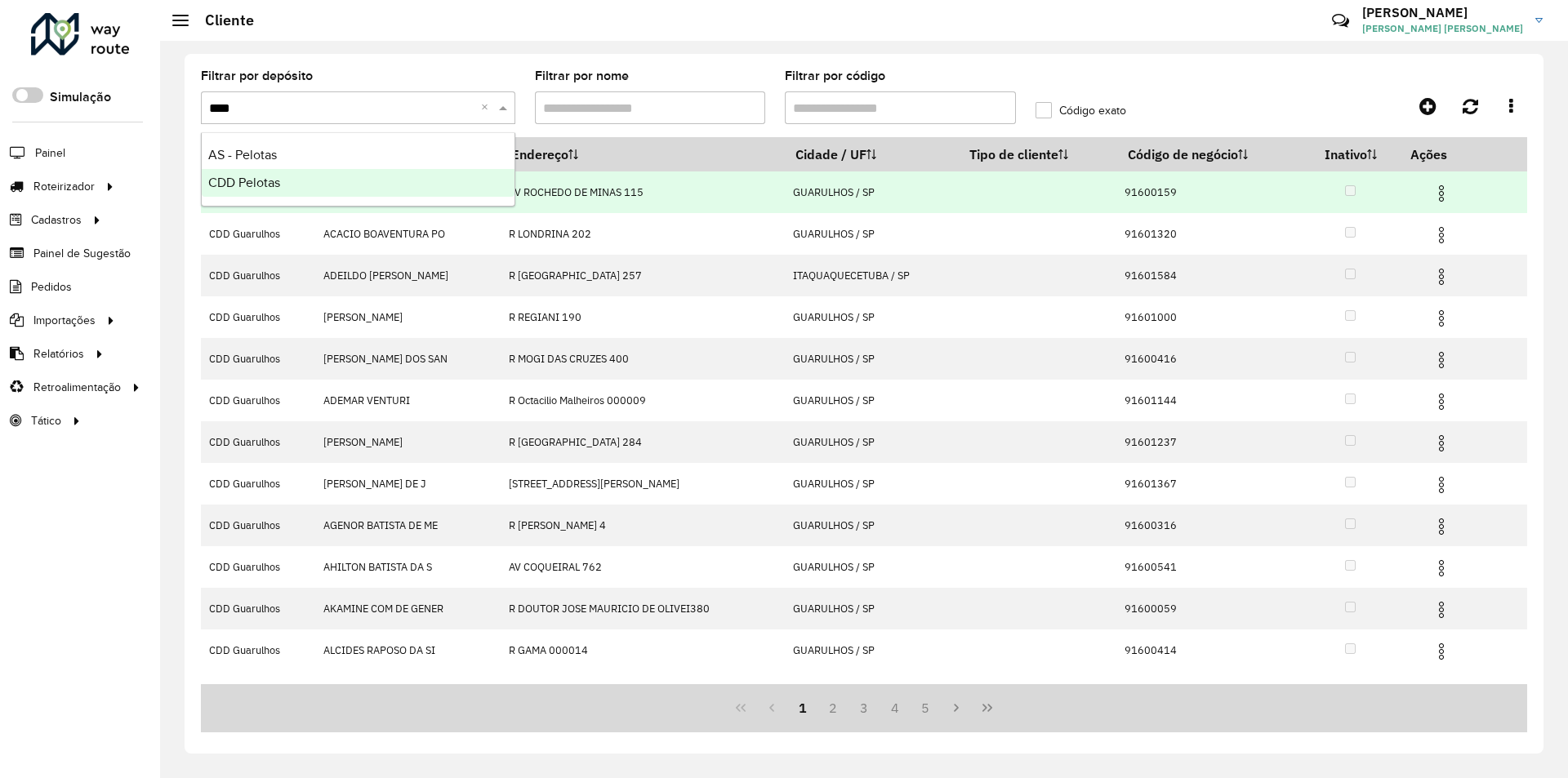
drag, startPoint x: 236, startPoint y: 176, endPoint x: 330, endPoint y: 176, distance: 94.0
click at [235, 176] on span "CDD Pelotas" at bounding box center [243, 183] width 72 height 14
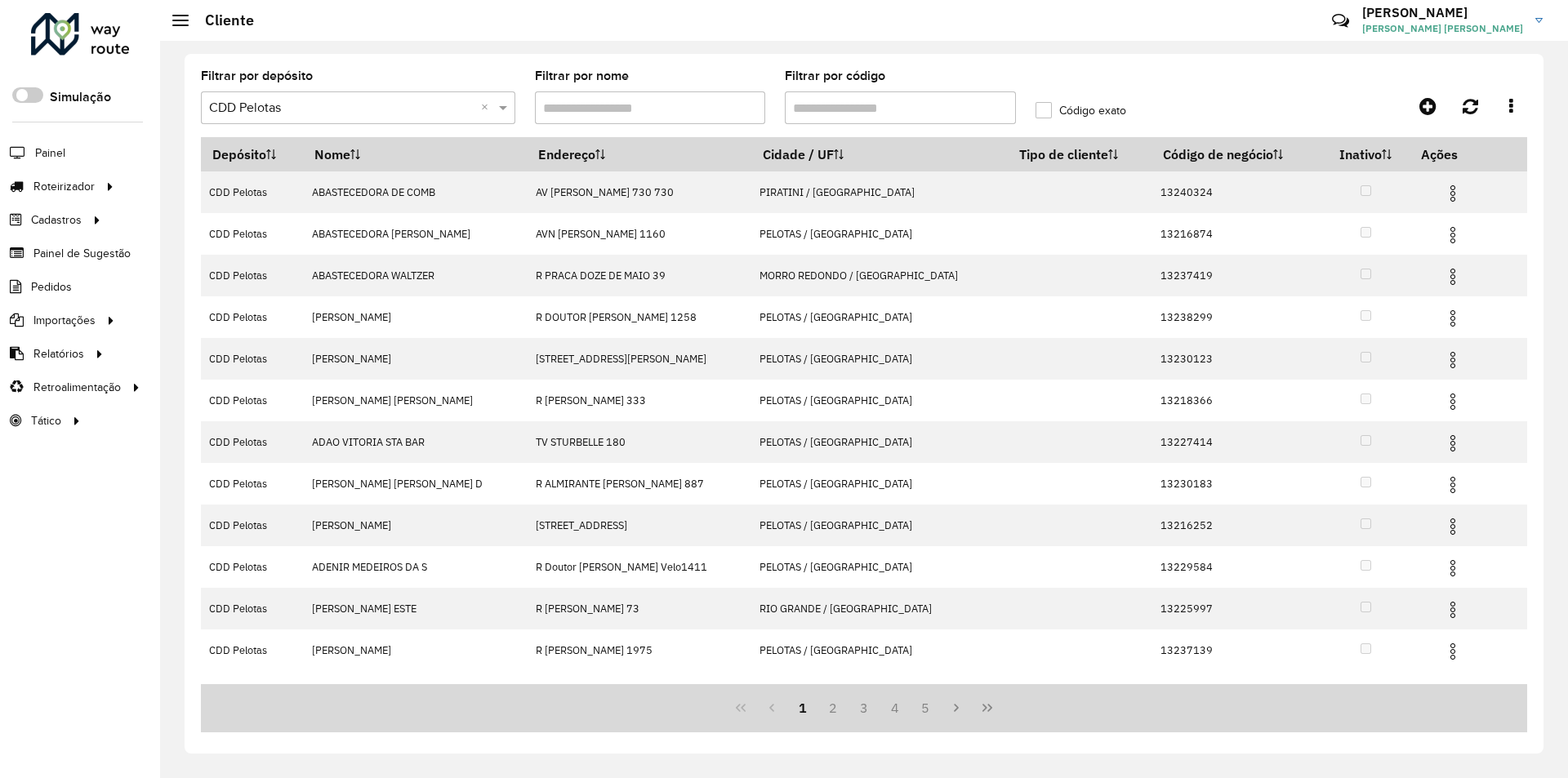
click at [799, 97] on input "Filtrar por código" at bounding box center [900, 108] width 231 height 33
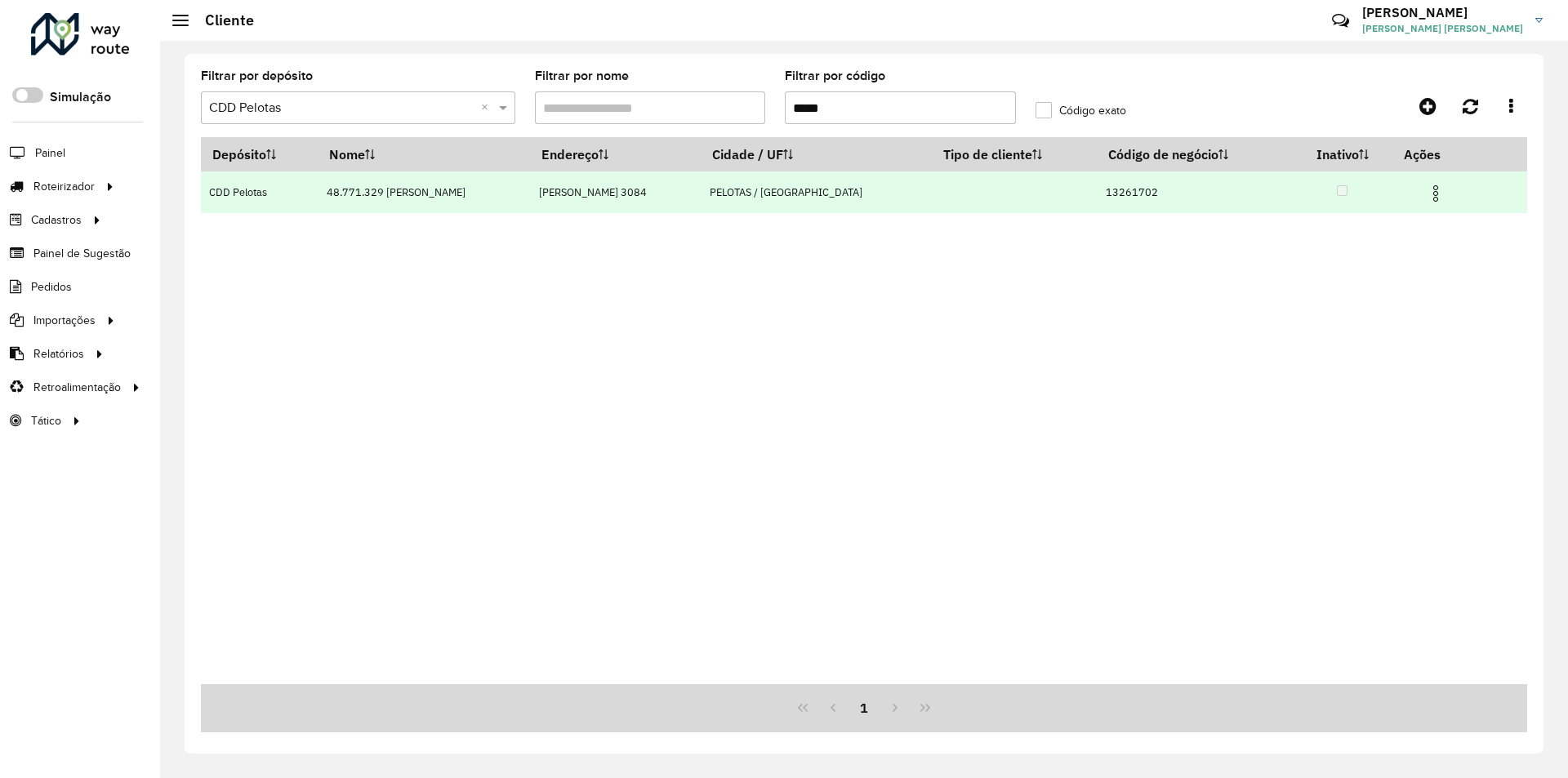
type input "*****"
click at [1426, 183] on span at bounding box center [1435, 192] width 20 height 22
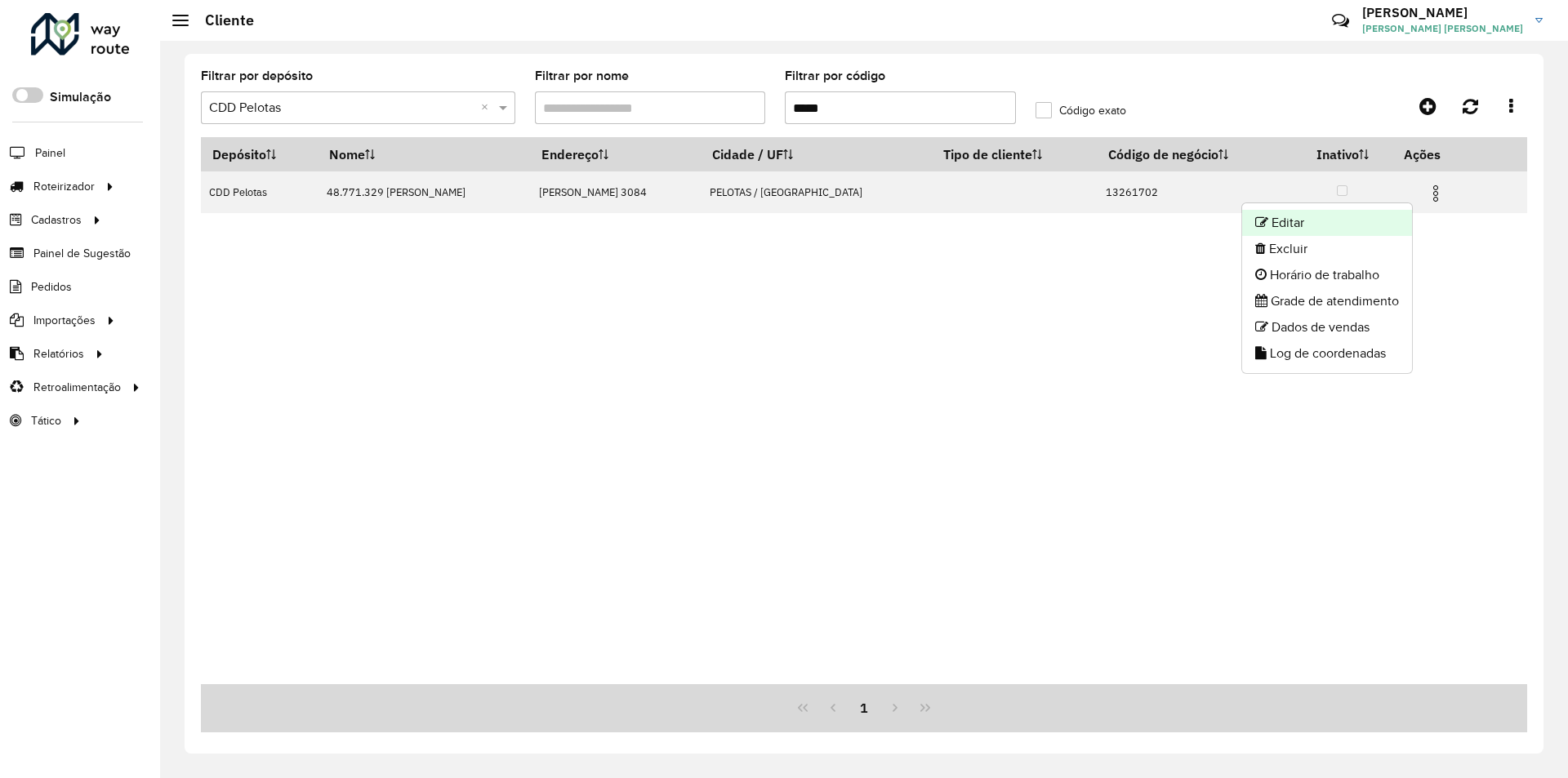
click at [1269, 218] on li "Editar" at bounding box center [1326, 223] width 169 height 26
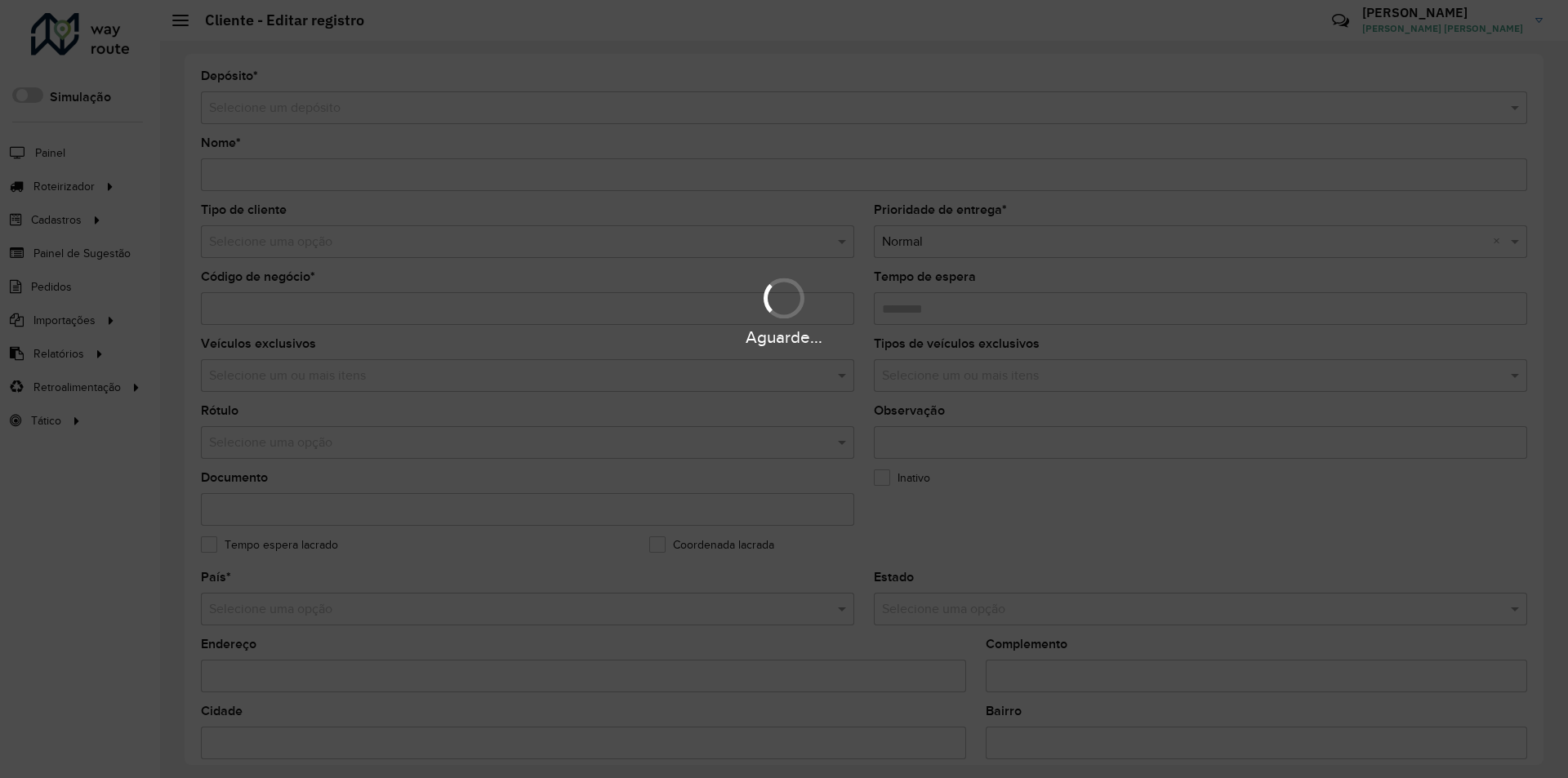
type input "**********"
type input "********"
type input "**********"
type input "*******"
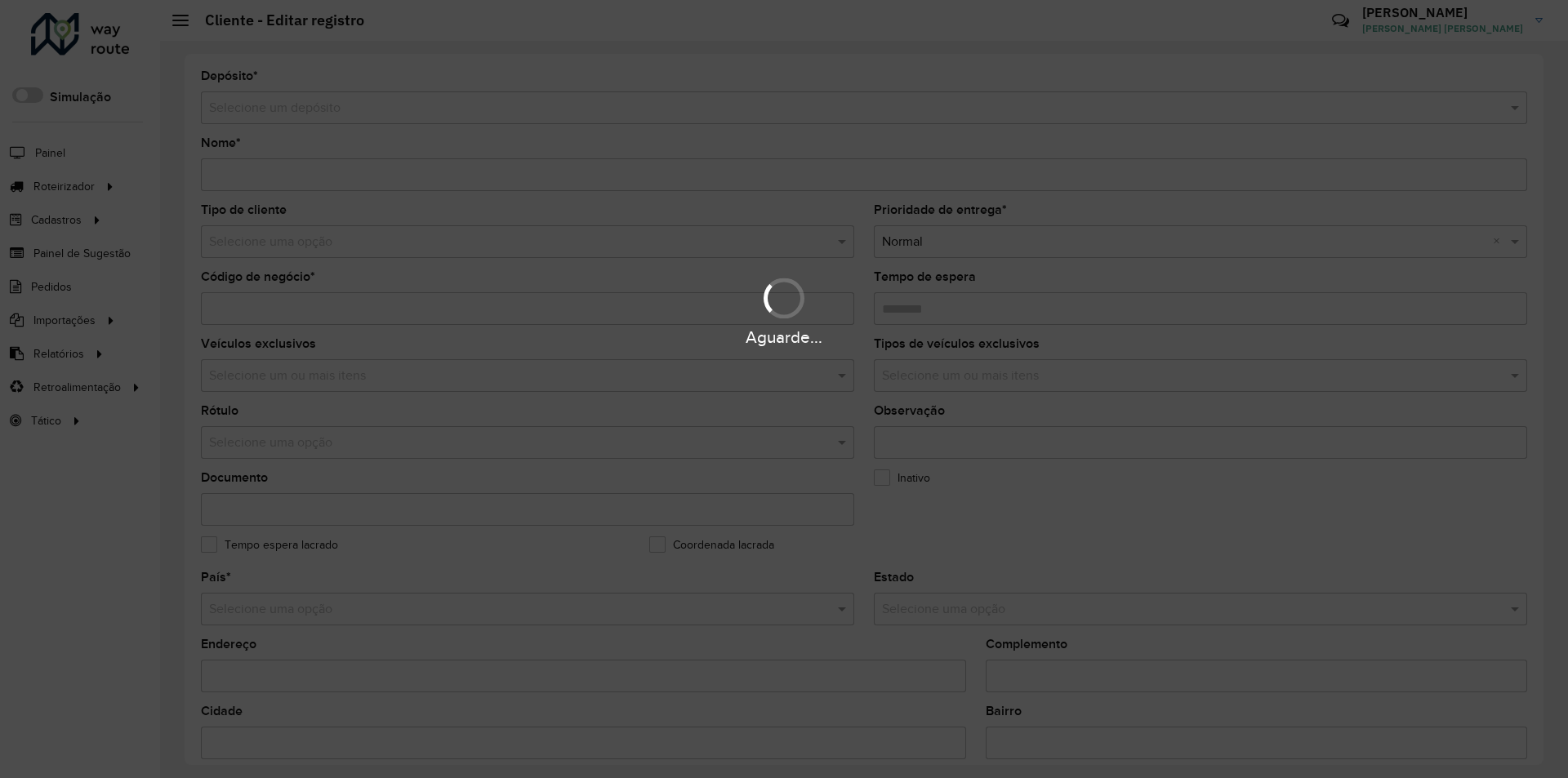
type input "********"
type input "**********"
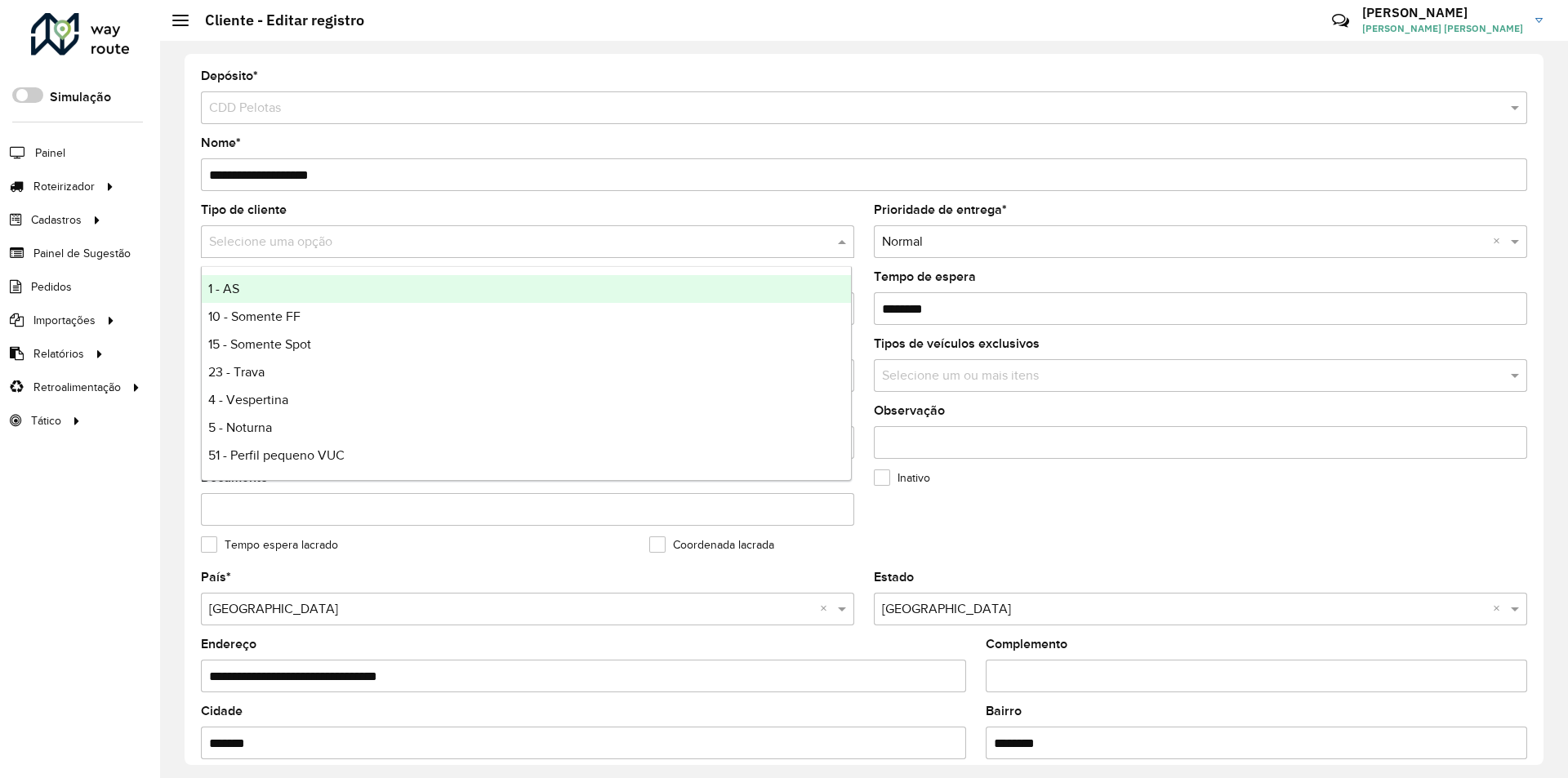
click at [264, 242] on input "text" at bounding box center [510, 242] width 604 height 20
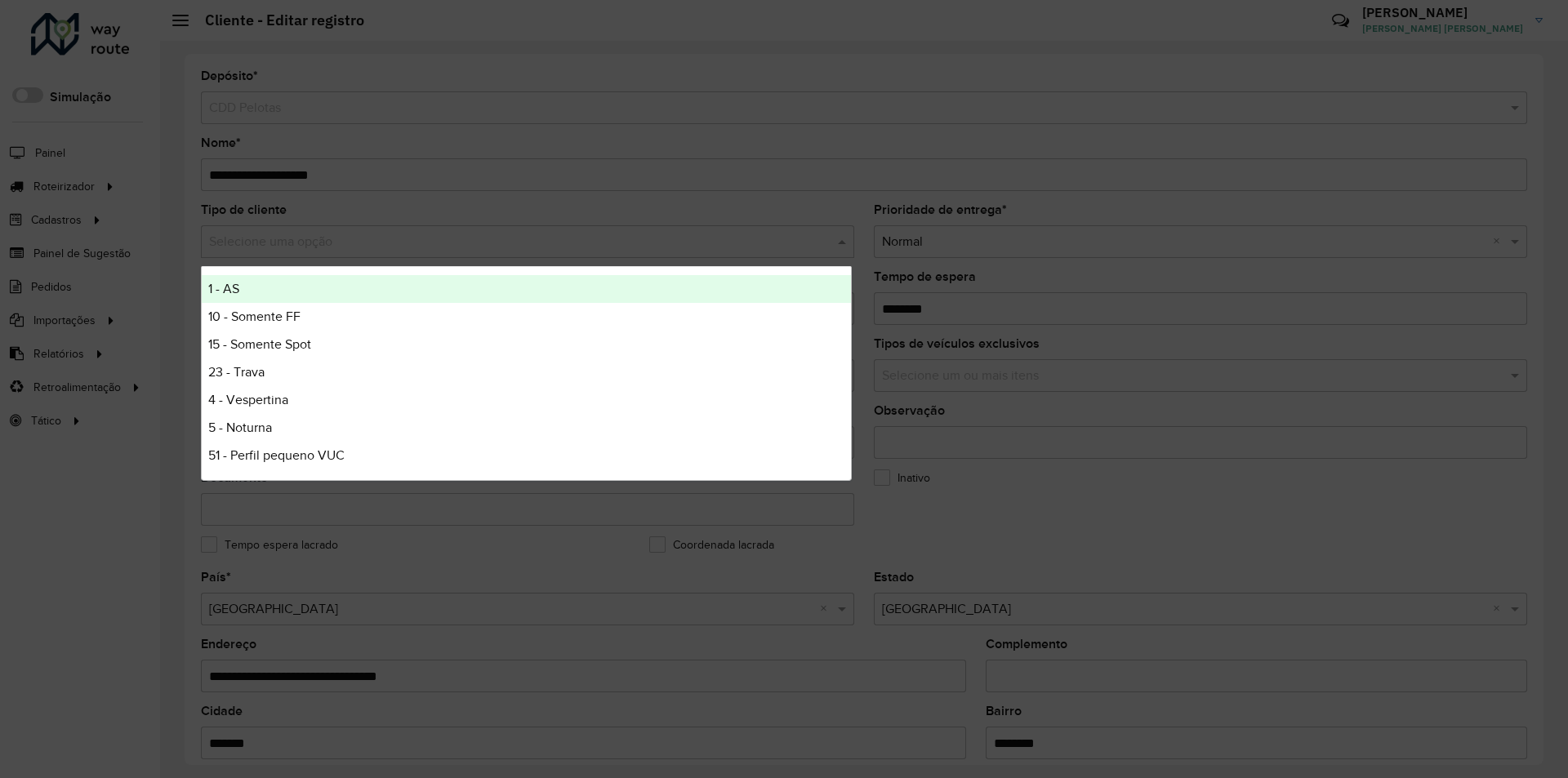
type input "*"
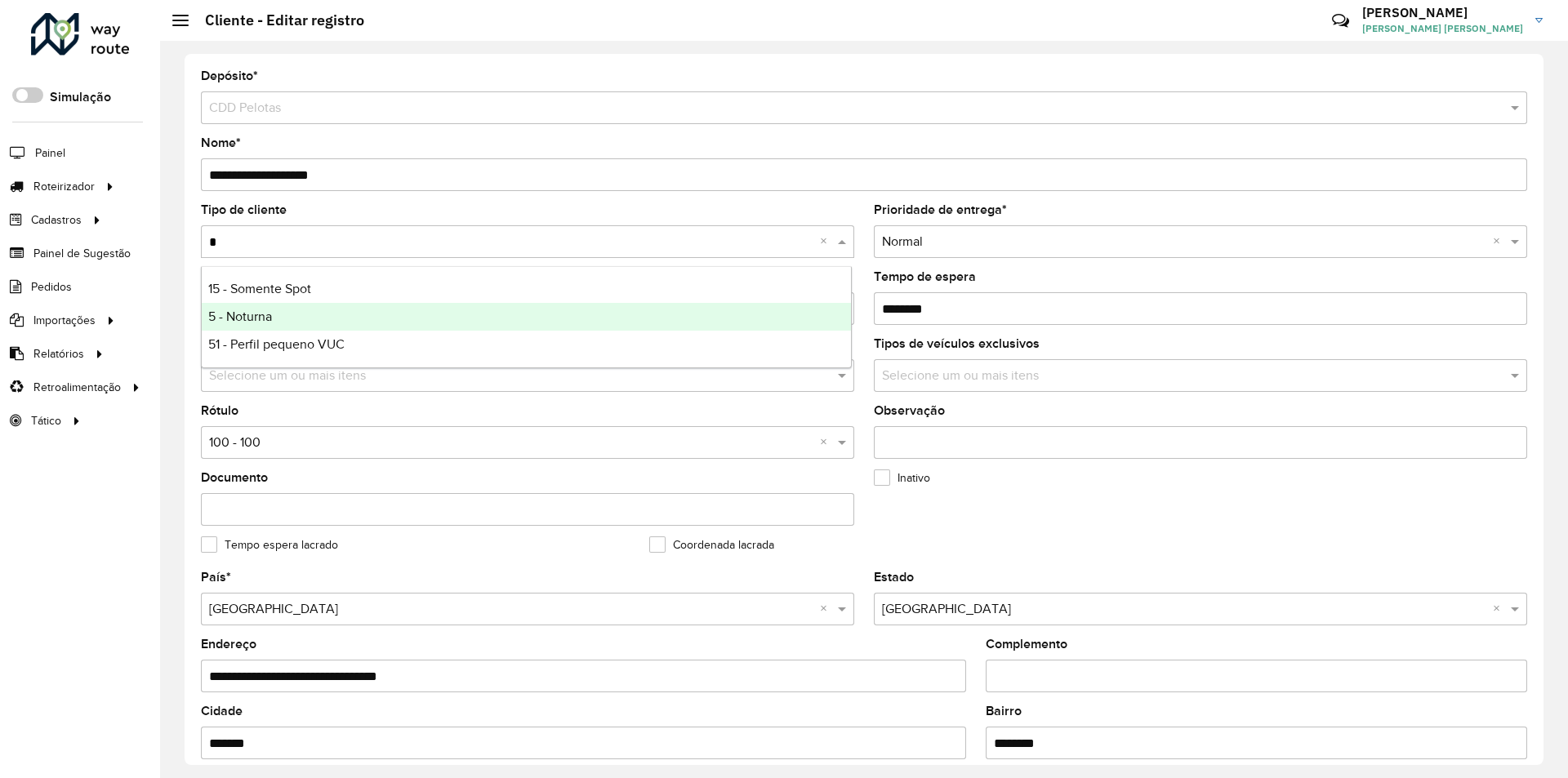
click at [246, 321] on span "5 - Noturna" at bounding box center [240, 316] width 64 height 14
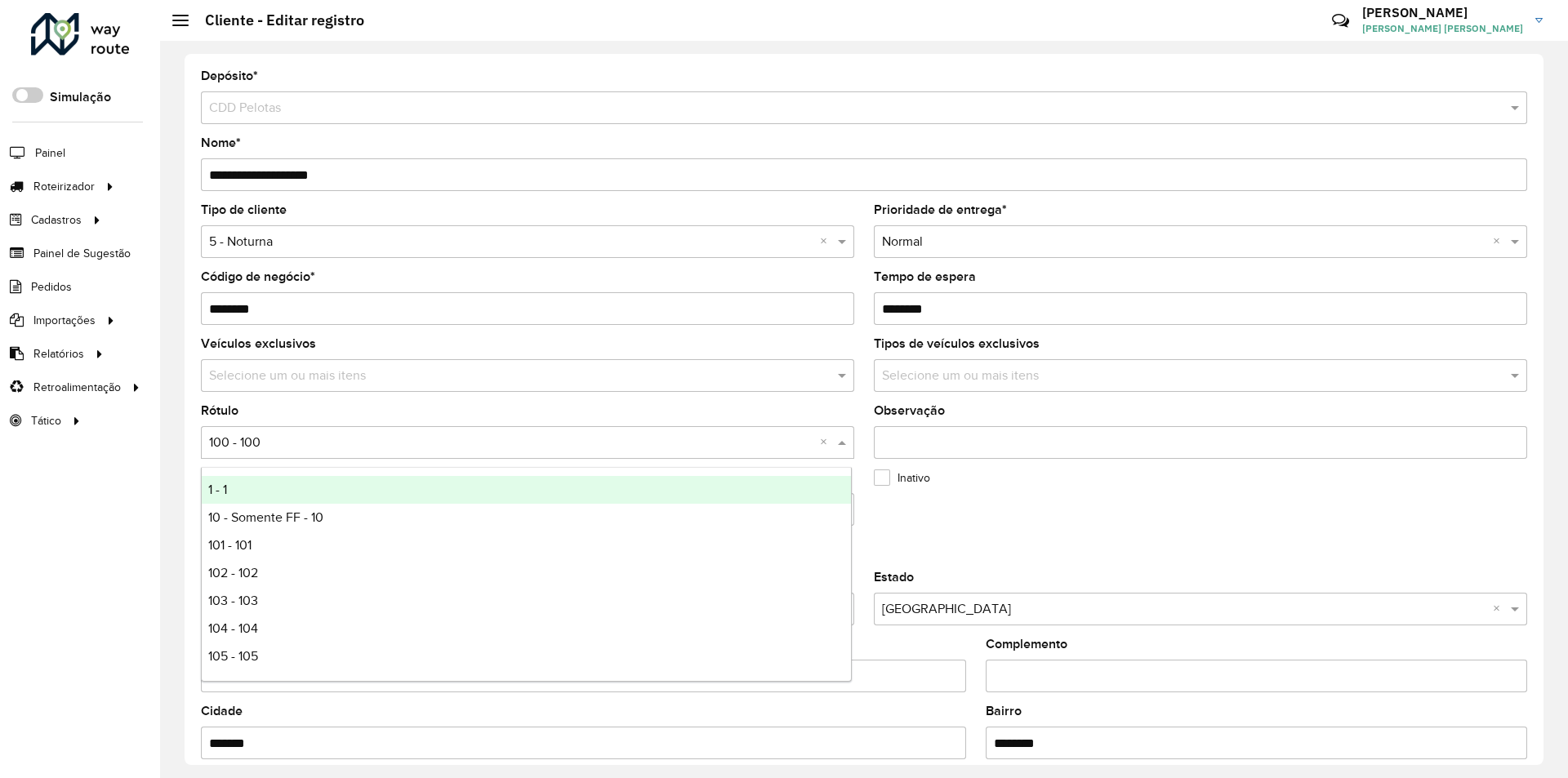
click at [318, 448] on input "text" at bounding box center [510, 443] width 604 height 20
type input "*"
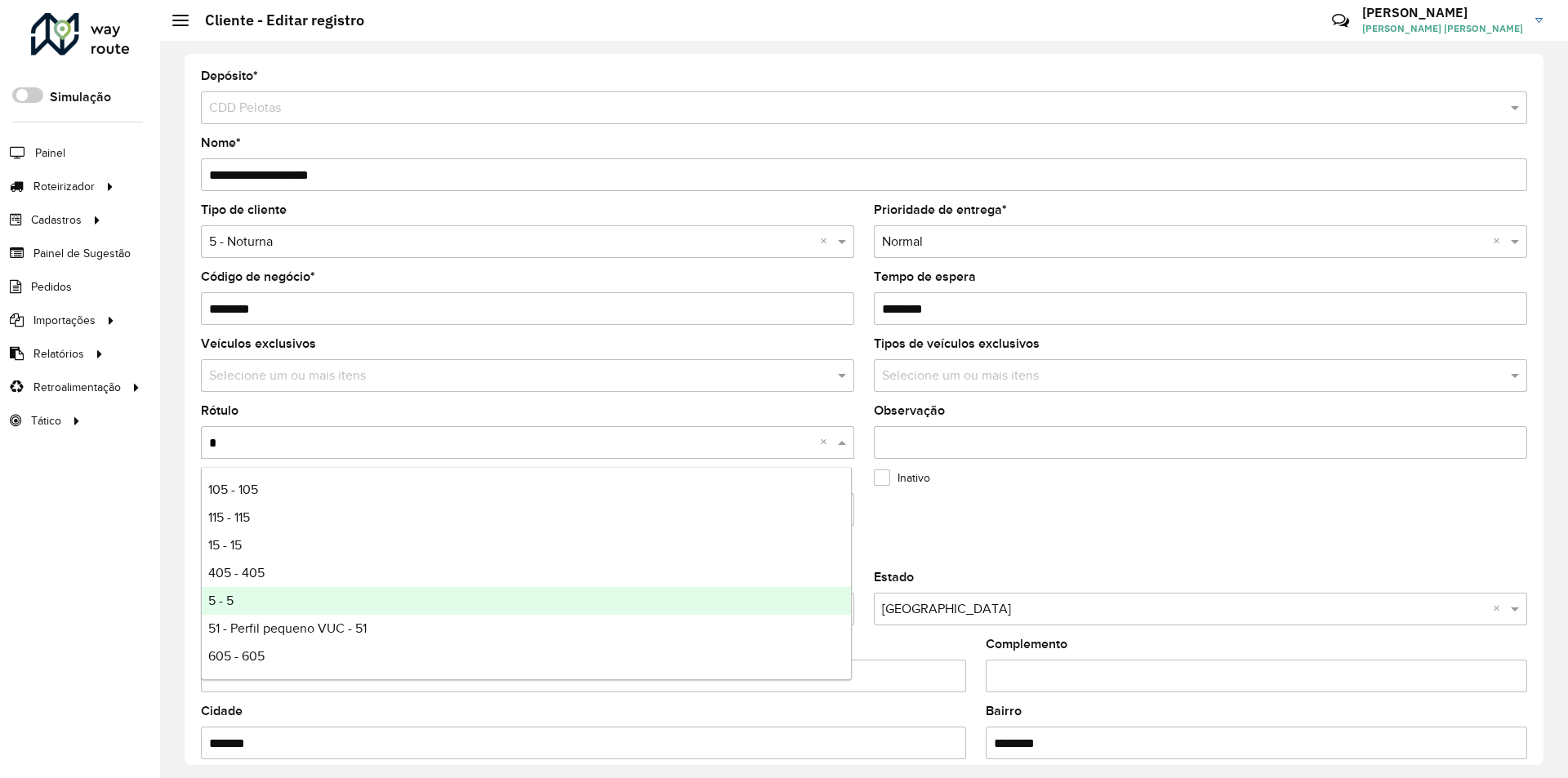
click at [242, 593] on div "5 - 5" at bounding box center [525, 601] width 649 height 28
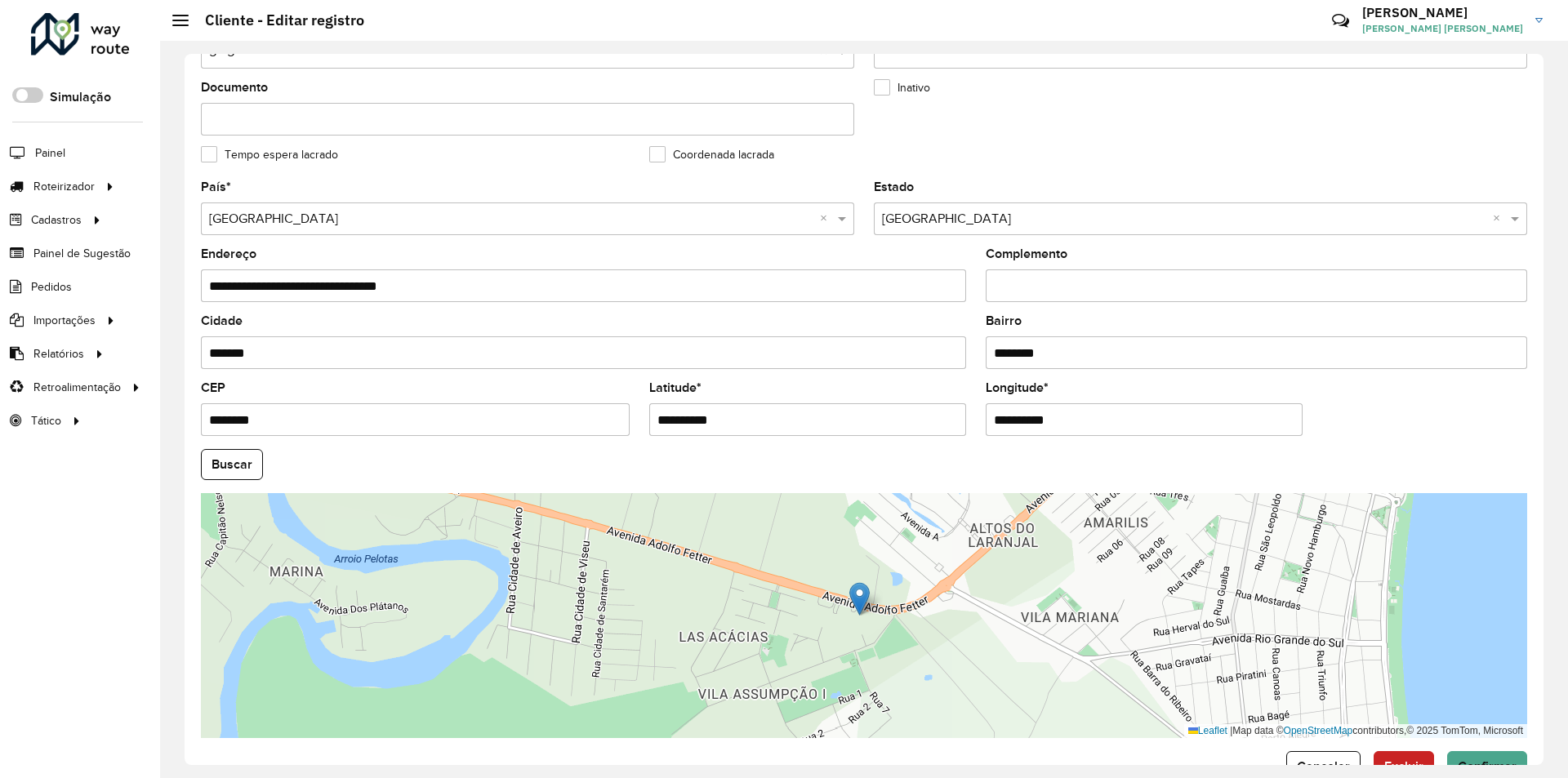
scroll to position [437, 0]
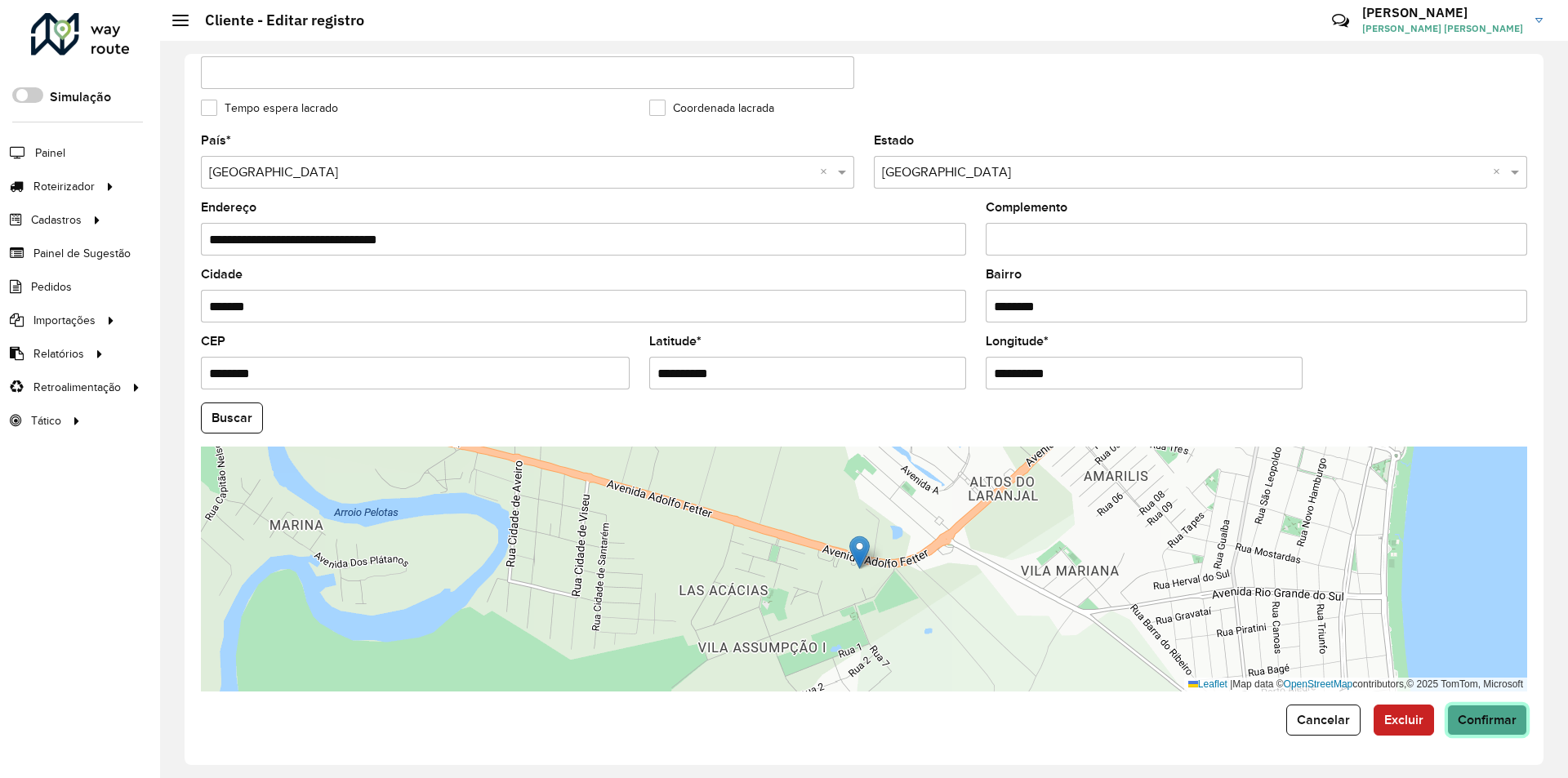
click at [1489, 716] on span "Confirmar" at bounding box center [1487, 719] width 59 height 14
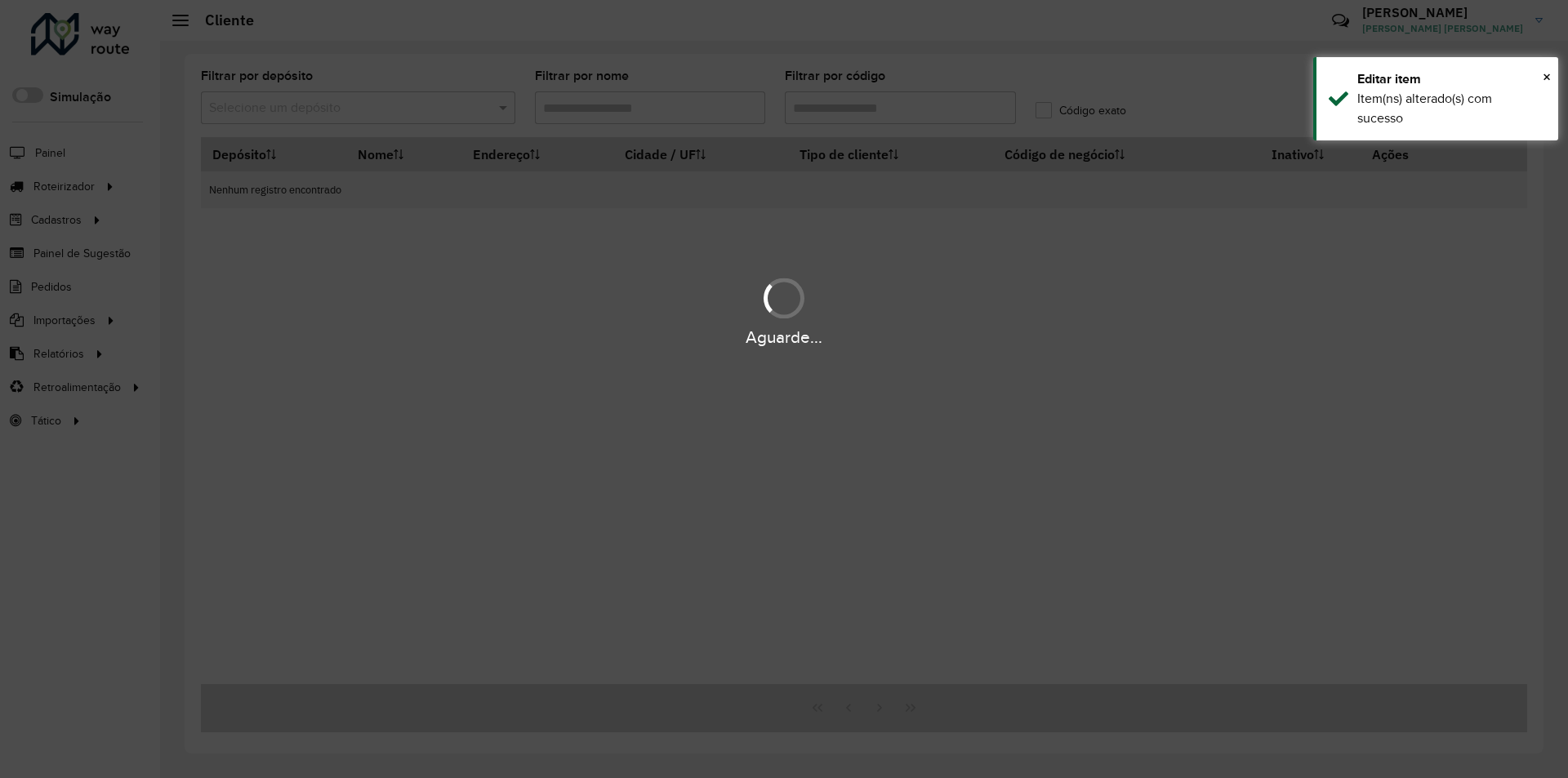
type input "*****"
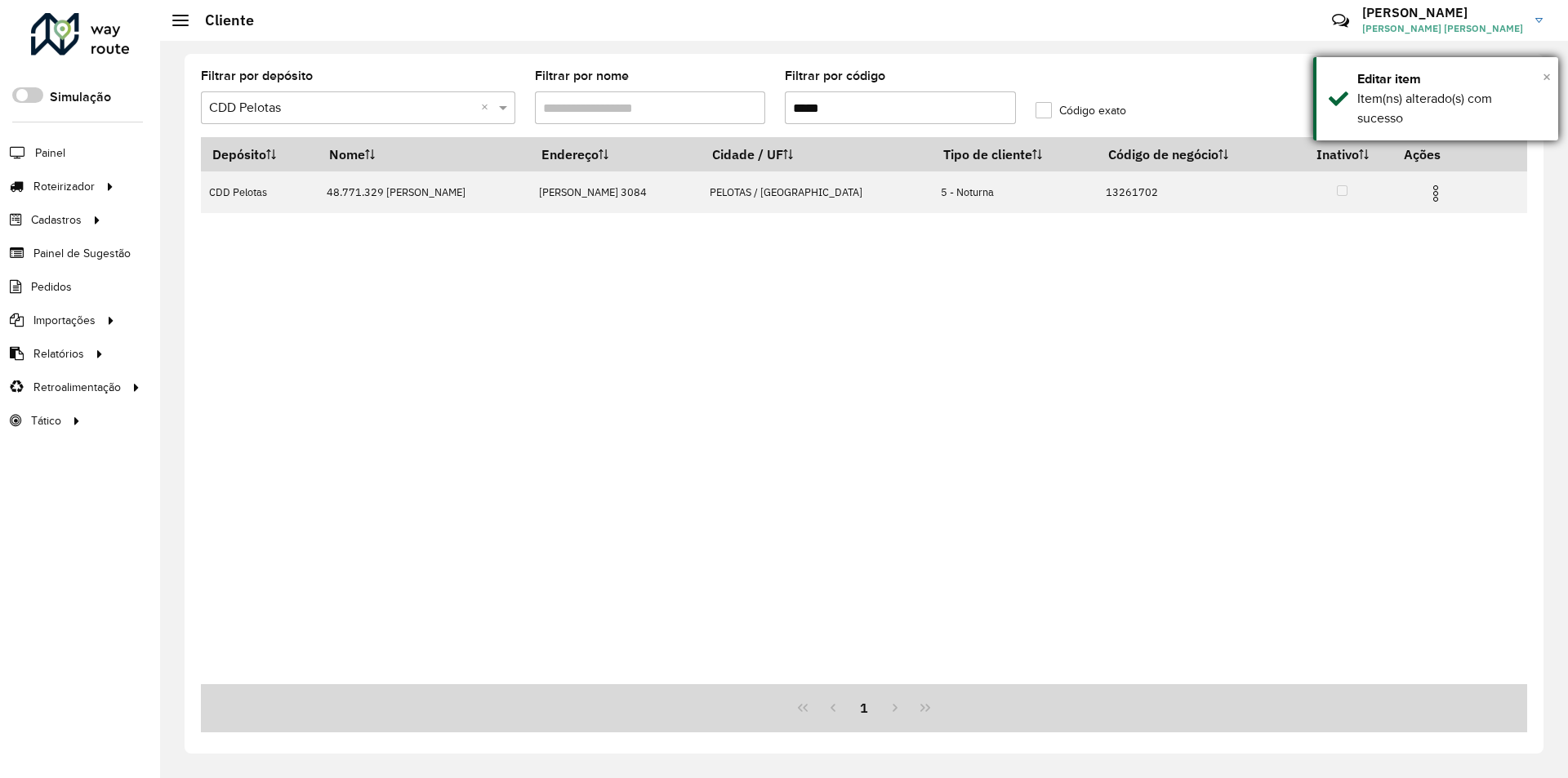
click at [1548, 73] on span "×" at bounding box center [1546, 76] width 8 height 18
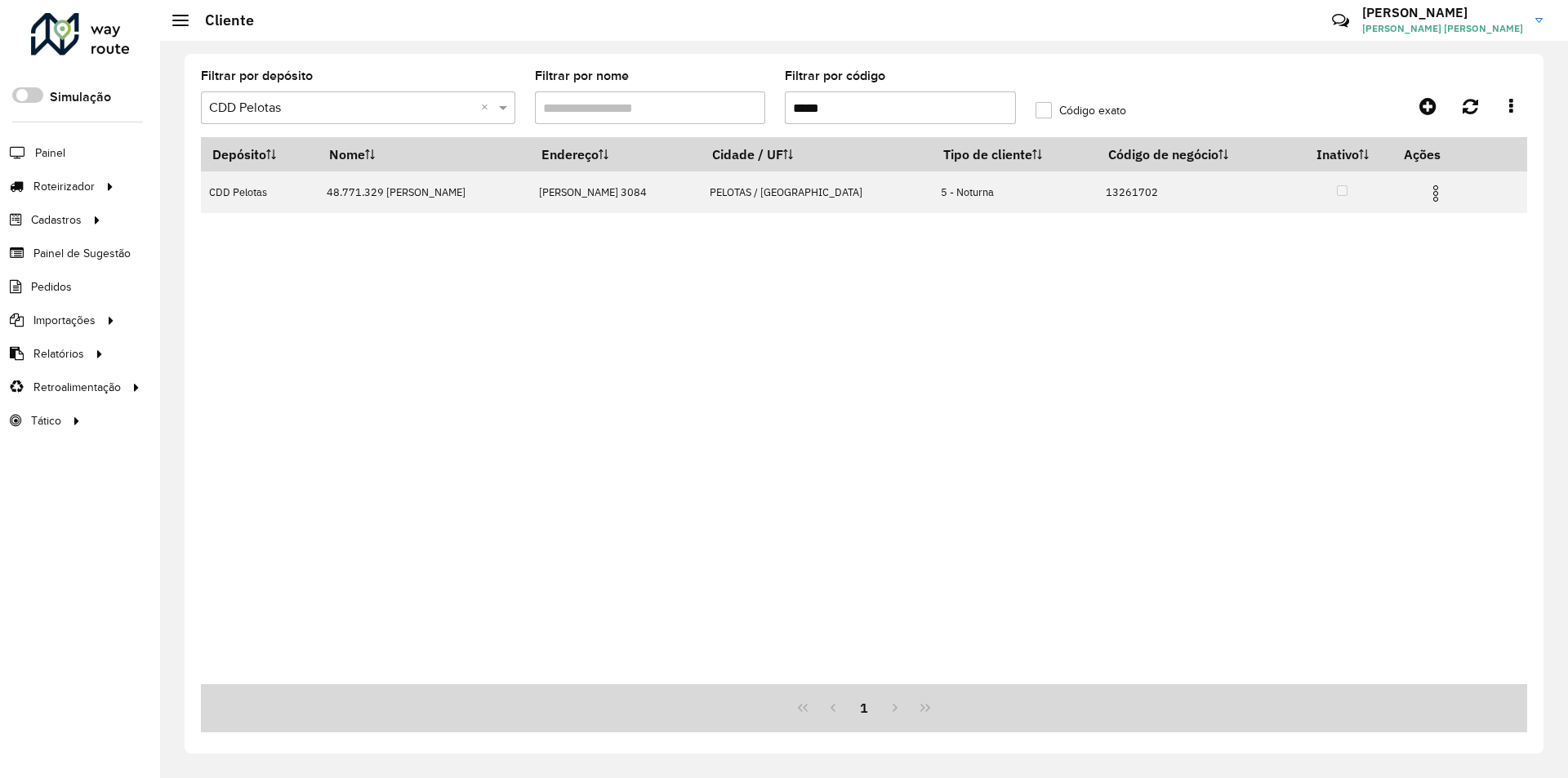
click at [113, 39] on div at bounding box center [81, 34] width 99 height 42
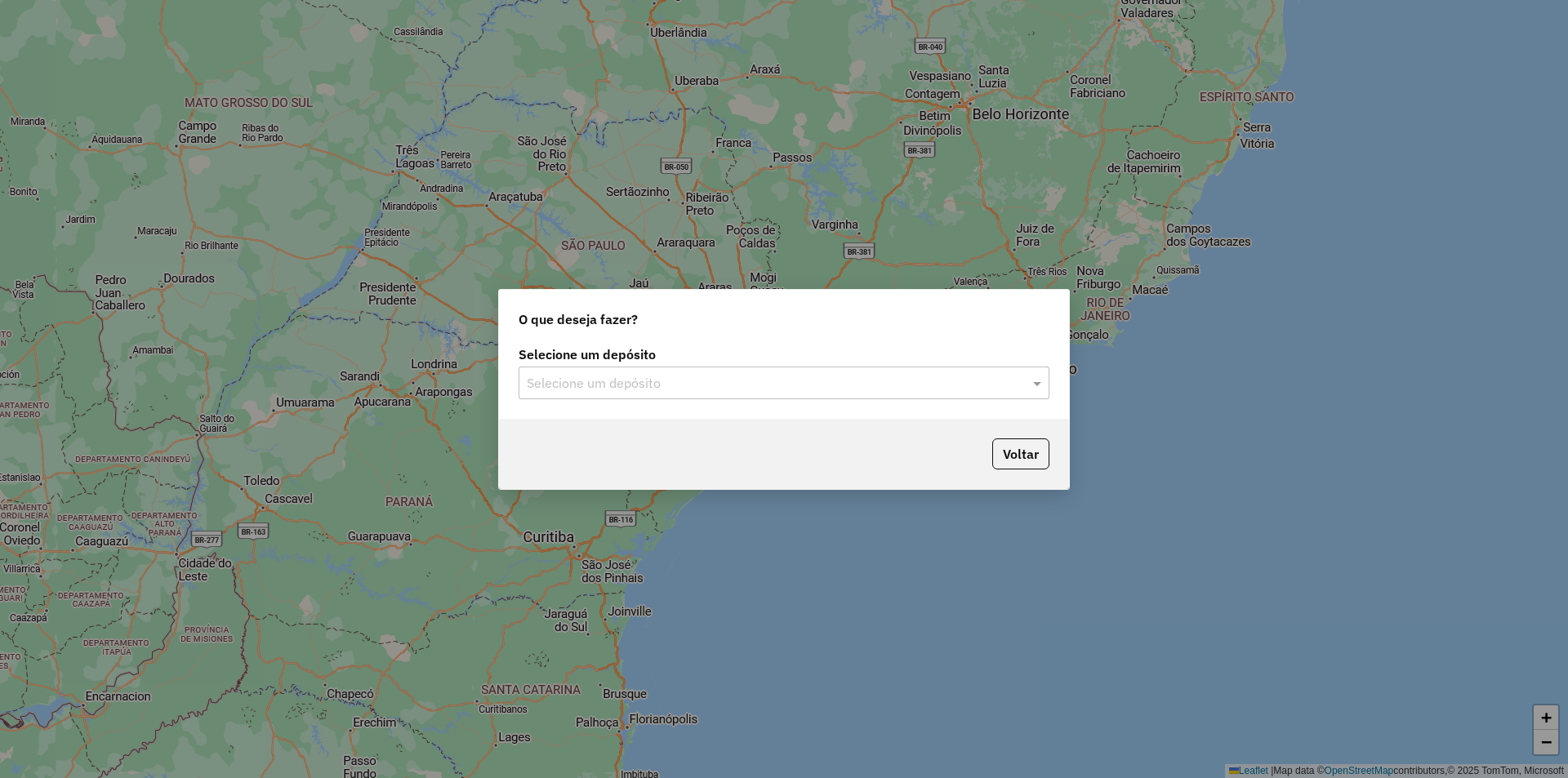
click at [668, 384] on input "text" at bounding box center [768, 383] width 482 height 20
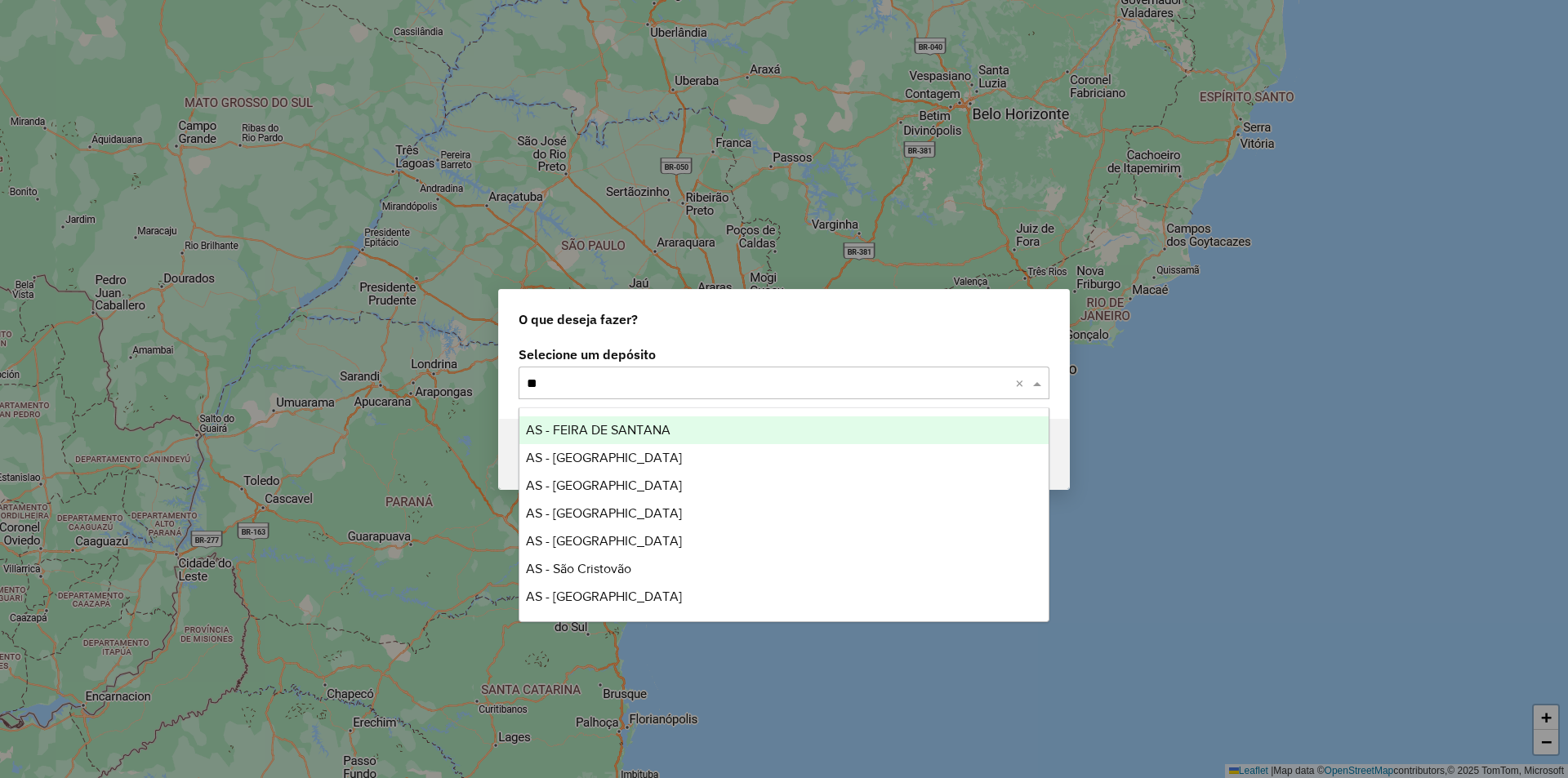
type input "***"
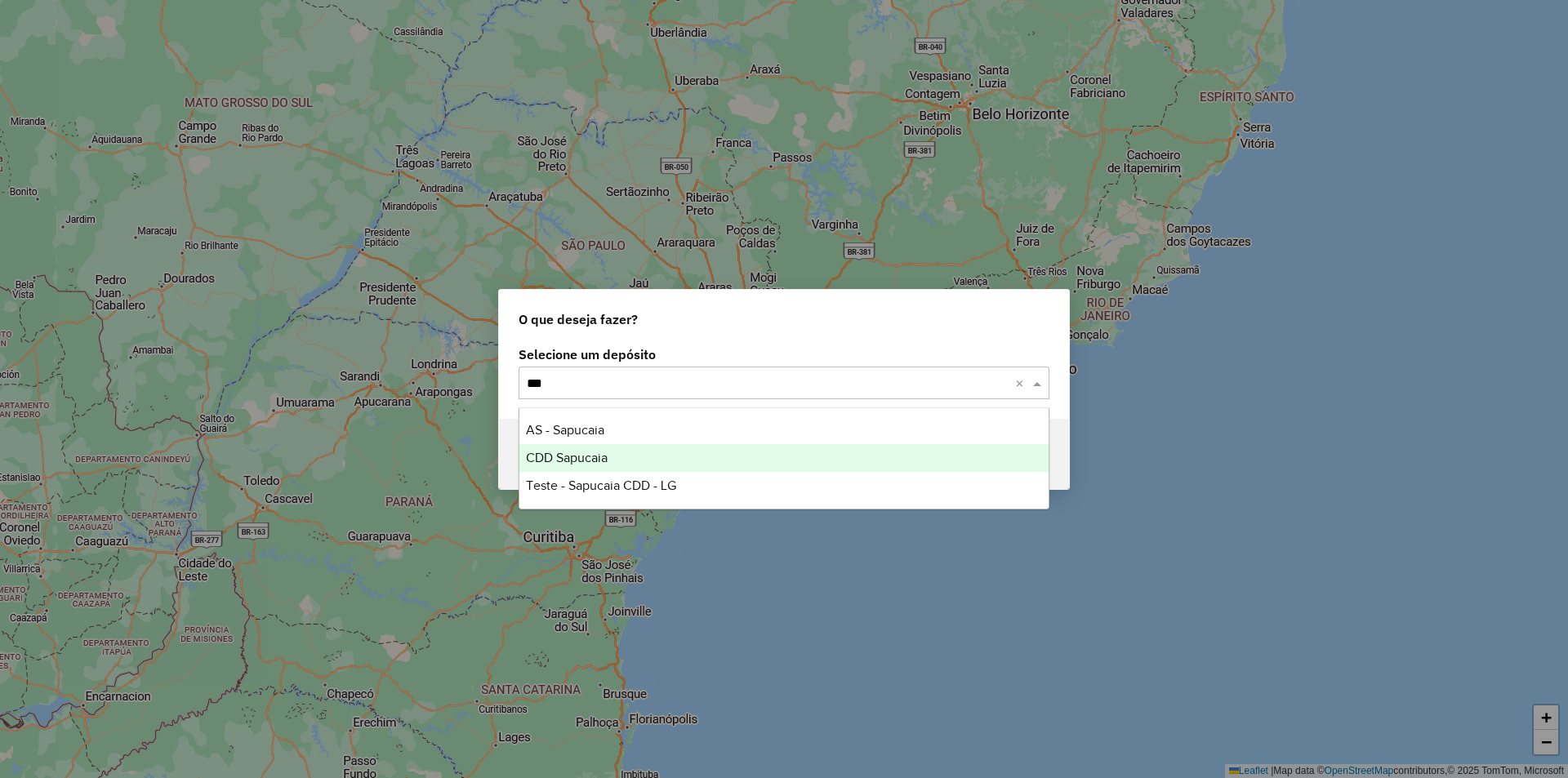
click at [592, 461] on span "CDD Sapucaia" at bounding box center [566, 457] width 81 height 14
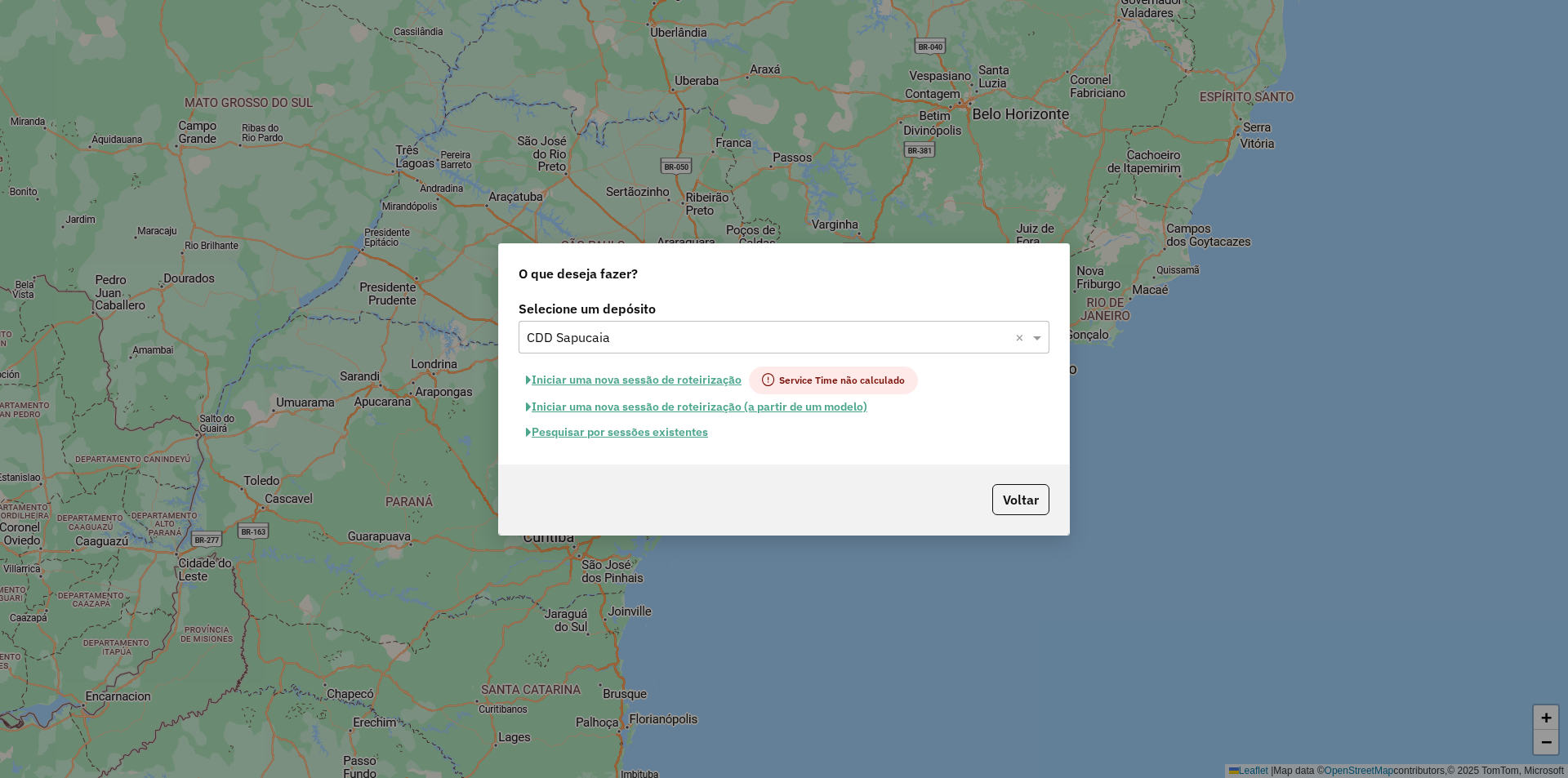
click at [664, 435] on button "Pesquisar por sessões existentes" at bounding box center [617, 432] width 197 height 25
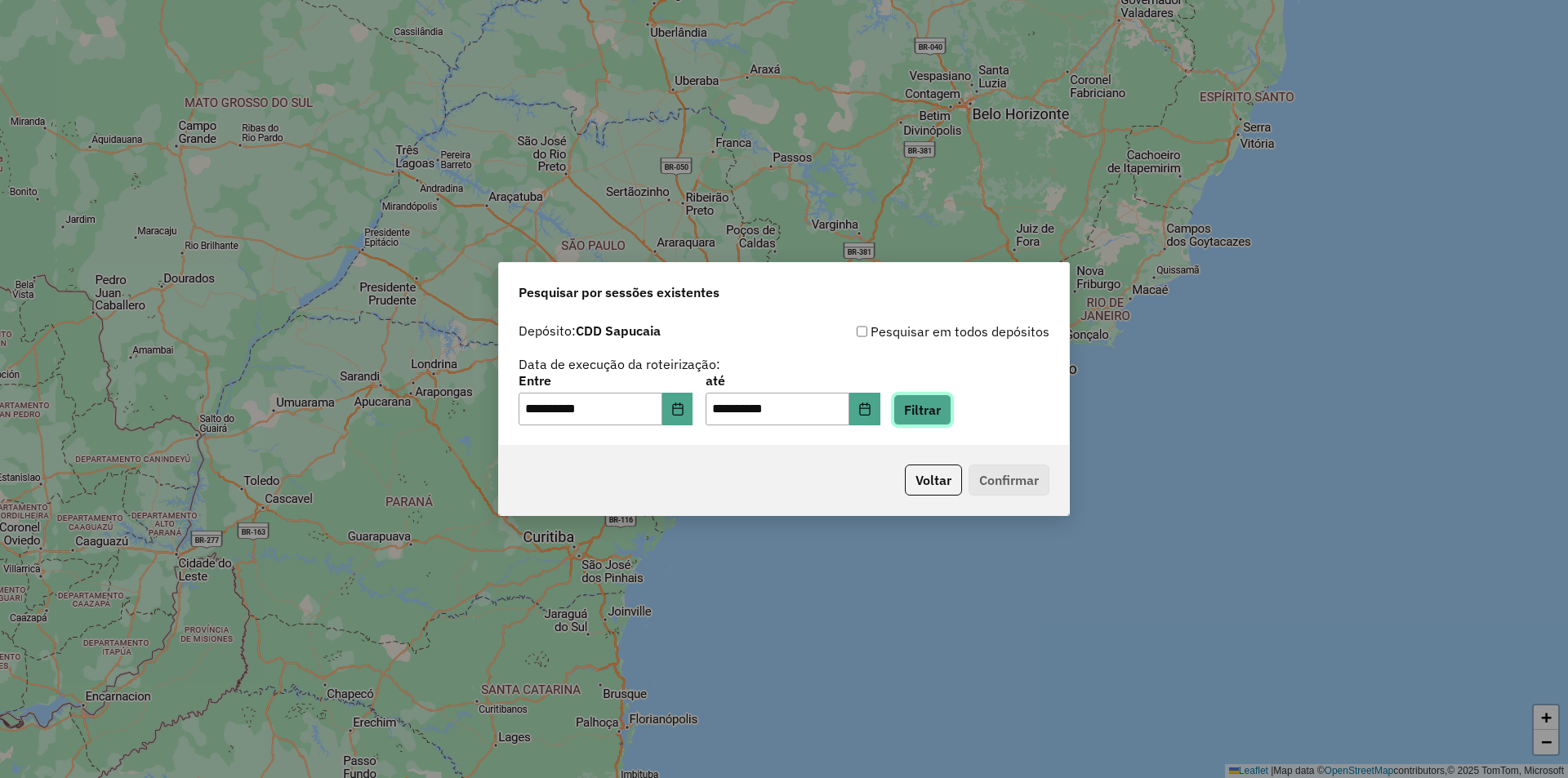
click at [939, 406] on button "Filtrar" at bounding box center [922, 409] width 58 height 31
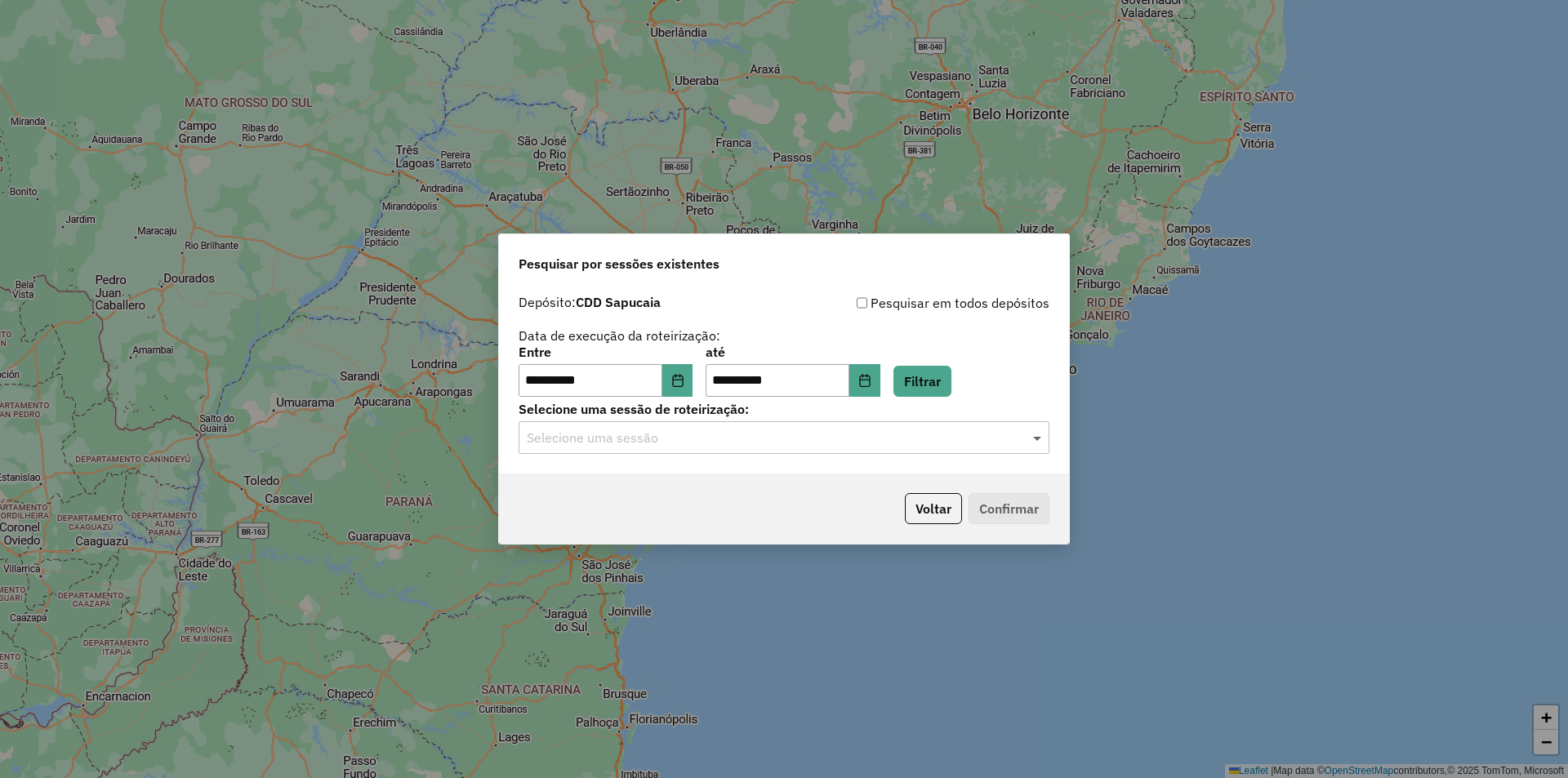
click at [1040, 438] on span at bounding box center [1039, 437] width 21 height 20
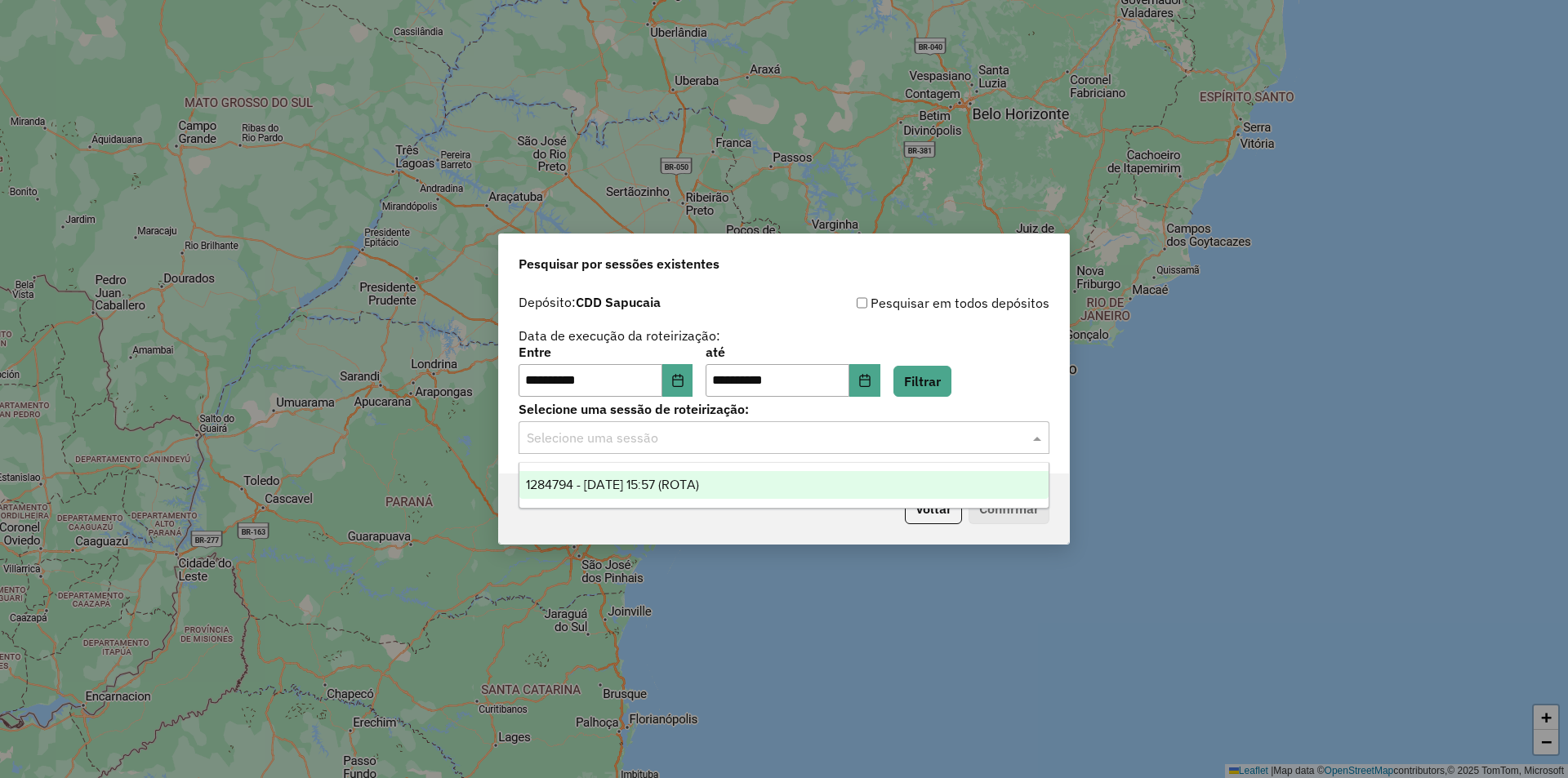
click at [735, 486] on div "1284794 - 29/09/2025 15:57 (ROTA)" at bounding box center [784, 485] width 529 height 28
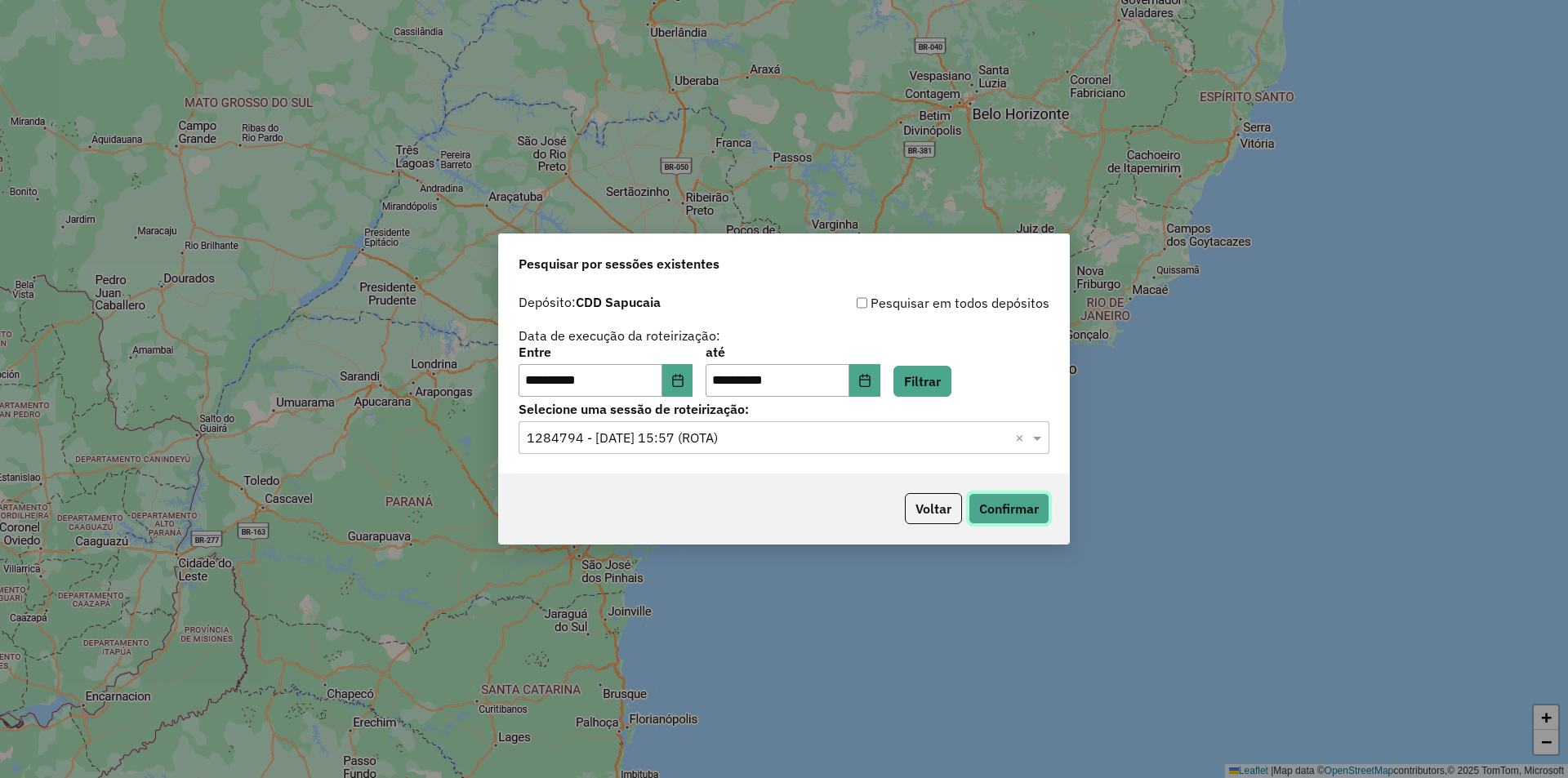
click at [1008, 510] on button "Confirmar" at bounding box center [1009, 508] width 81 height 31
click at [935, 511] on button "Voltar" at bounding box center [932, 508] width 57 height 31
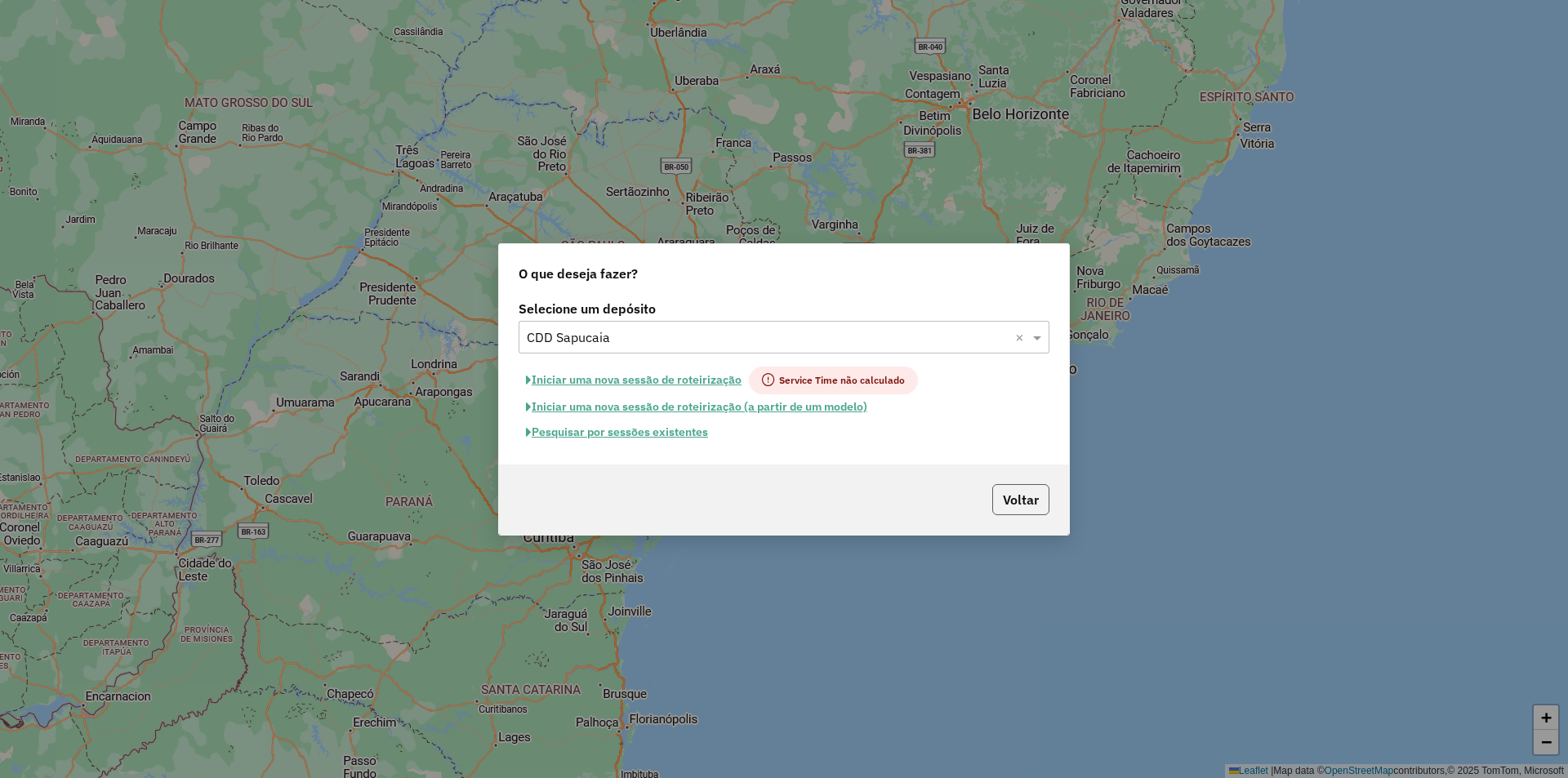
click at [1012, 502] on button "Voltar" at bounding box center [1020, 499] width 57 height 31
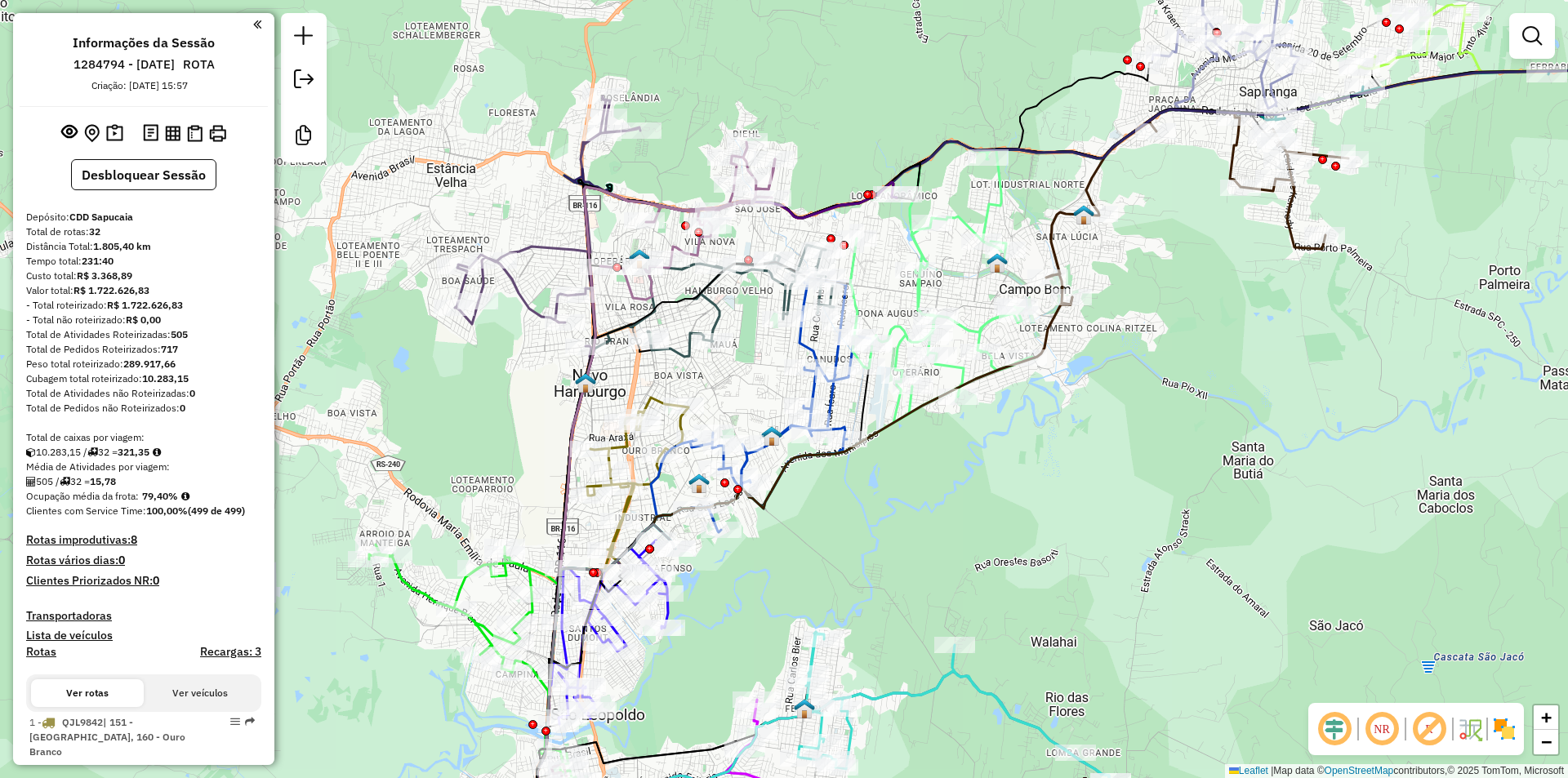
drag, startPoint x: 1326, startPoint y: 722, endPoint x: 1383, endPoint y: 732, distance: 57.9
click at [1327, 722] on em at bounding box center [1334, 729] width 39 height 39
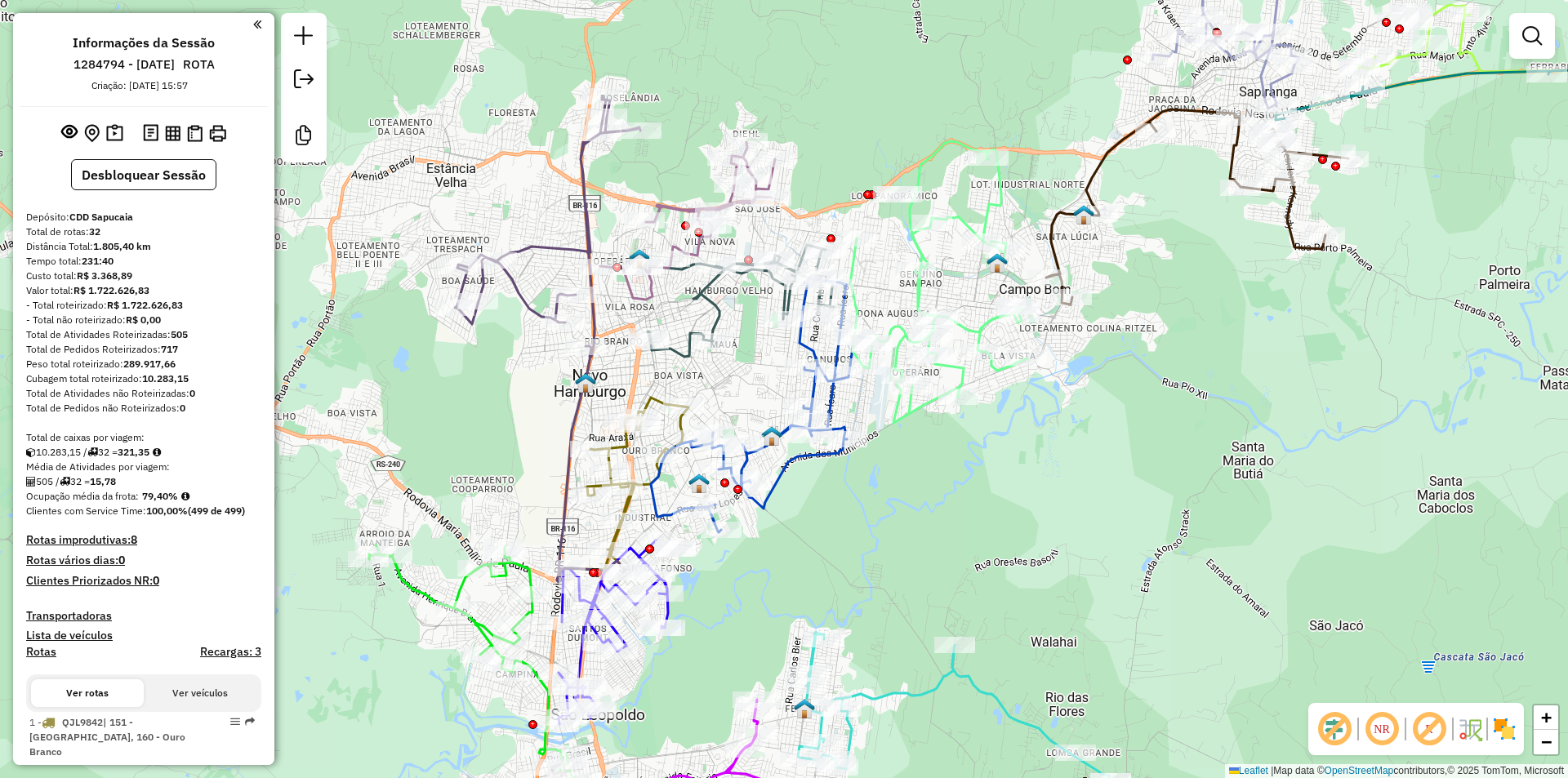
drag, startPoint x: 1437, startPoint y: 729, endPoint x: 780, endPoint y: 432, distance: 721.0
click at [1437, 728] on em at bounding box center [1429, 729] width 39 height 39
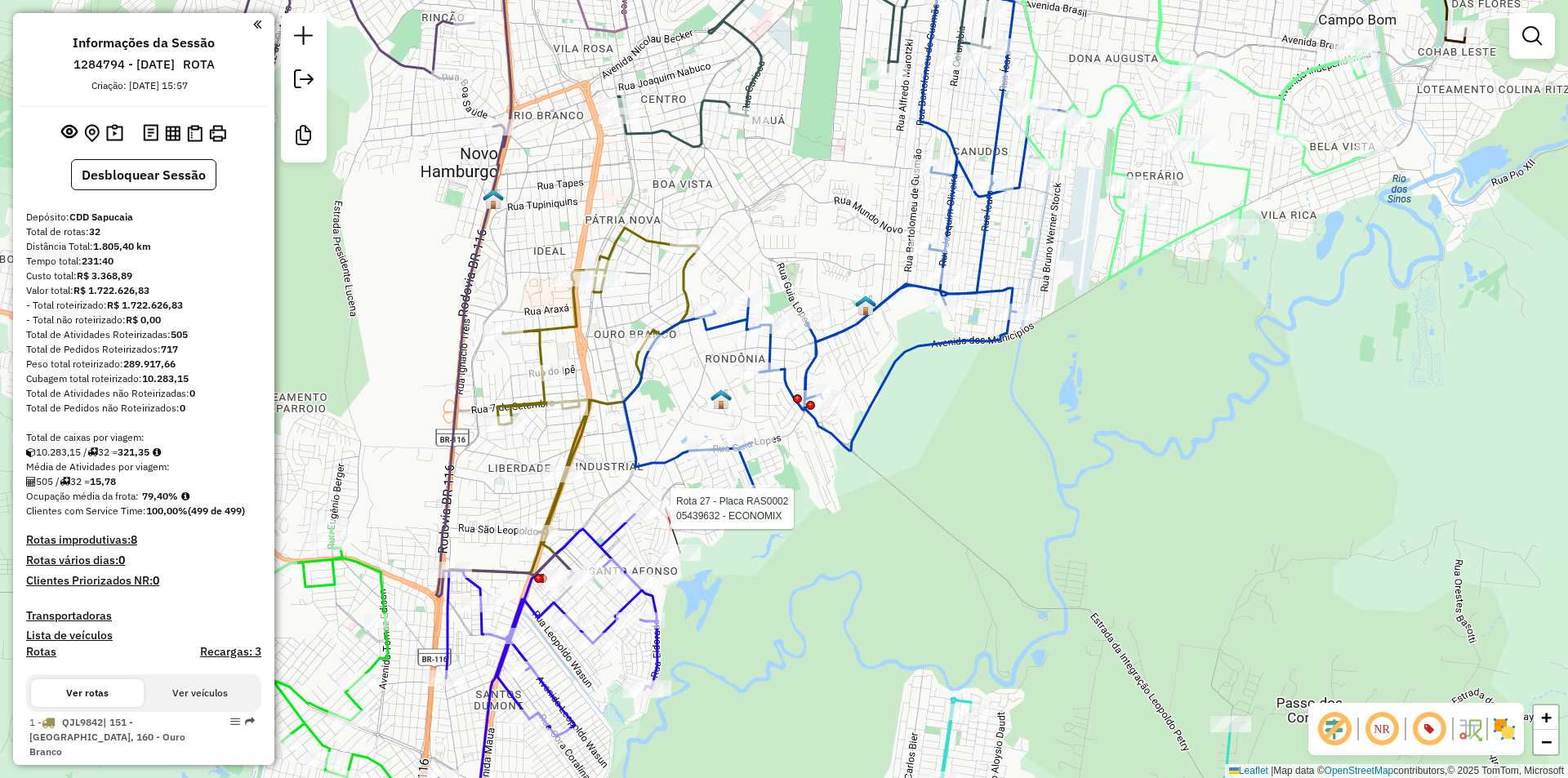
select select "**********"
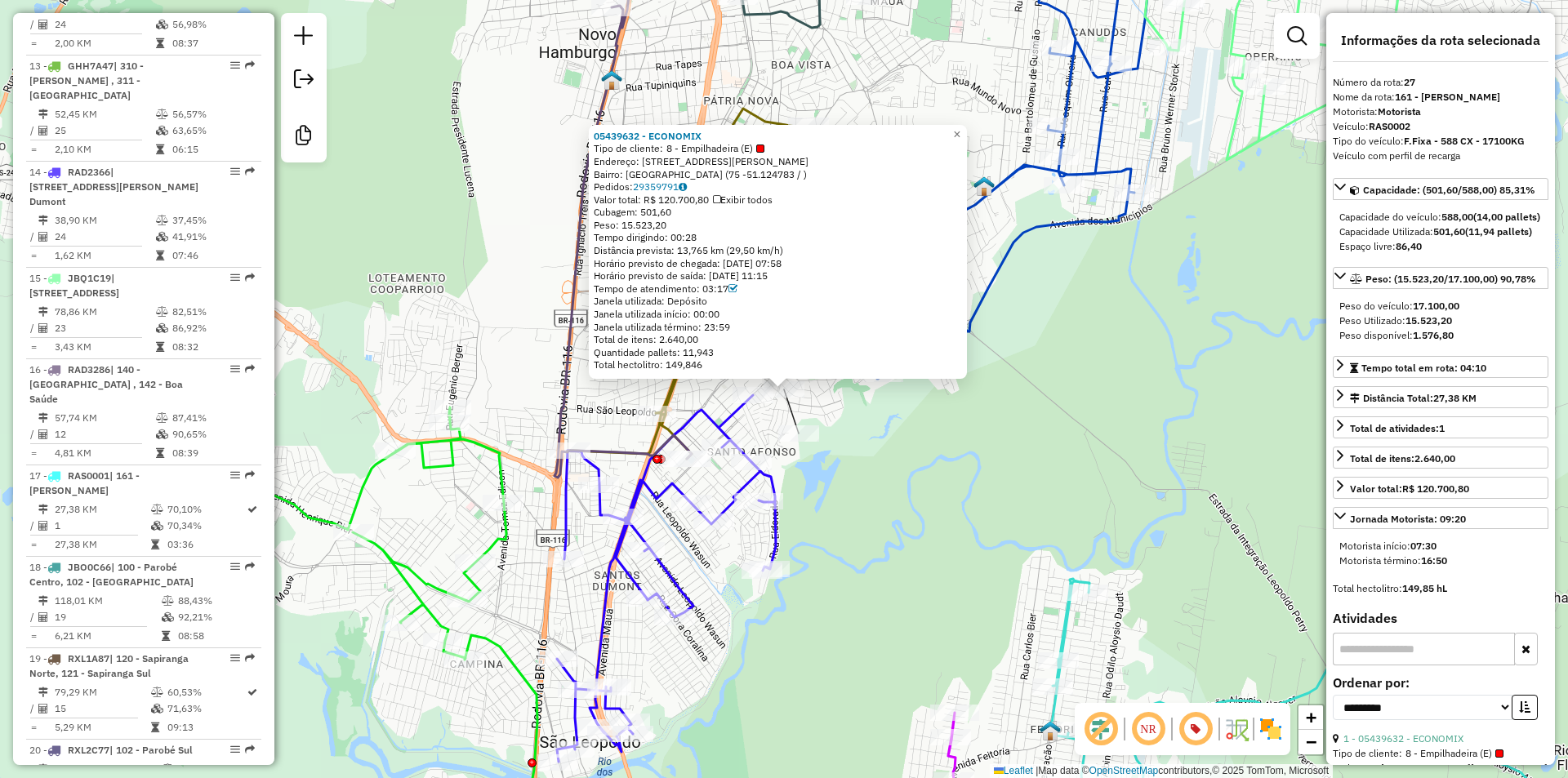
scroll to position [2857, 0]
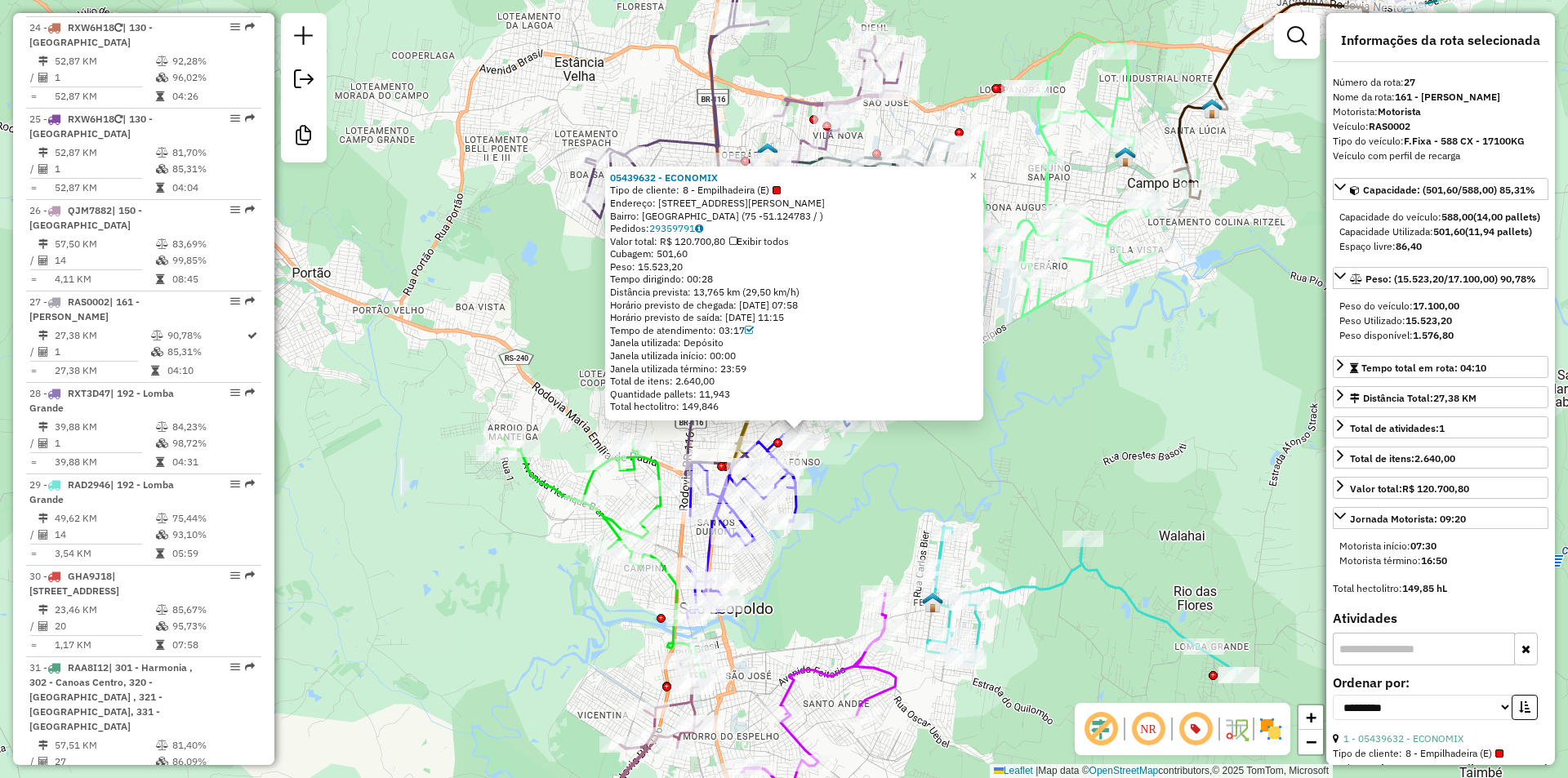
click at [1050, 403] on div "05439632 - ECONOMIX Tipo de cliente: 8 - Empilhadeira (E) Endereço: R CARLOS AF…" at bounding box center [784, 389] width 1568 height 778
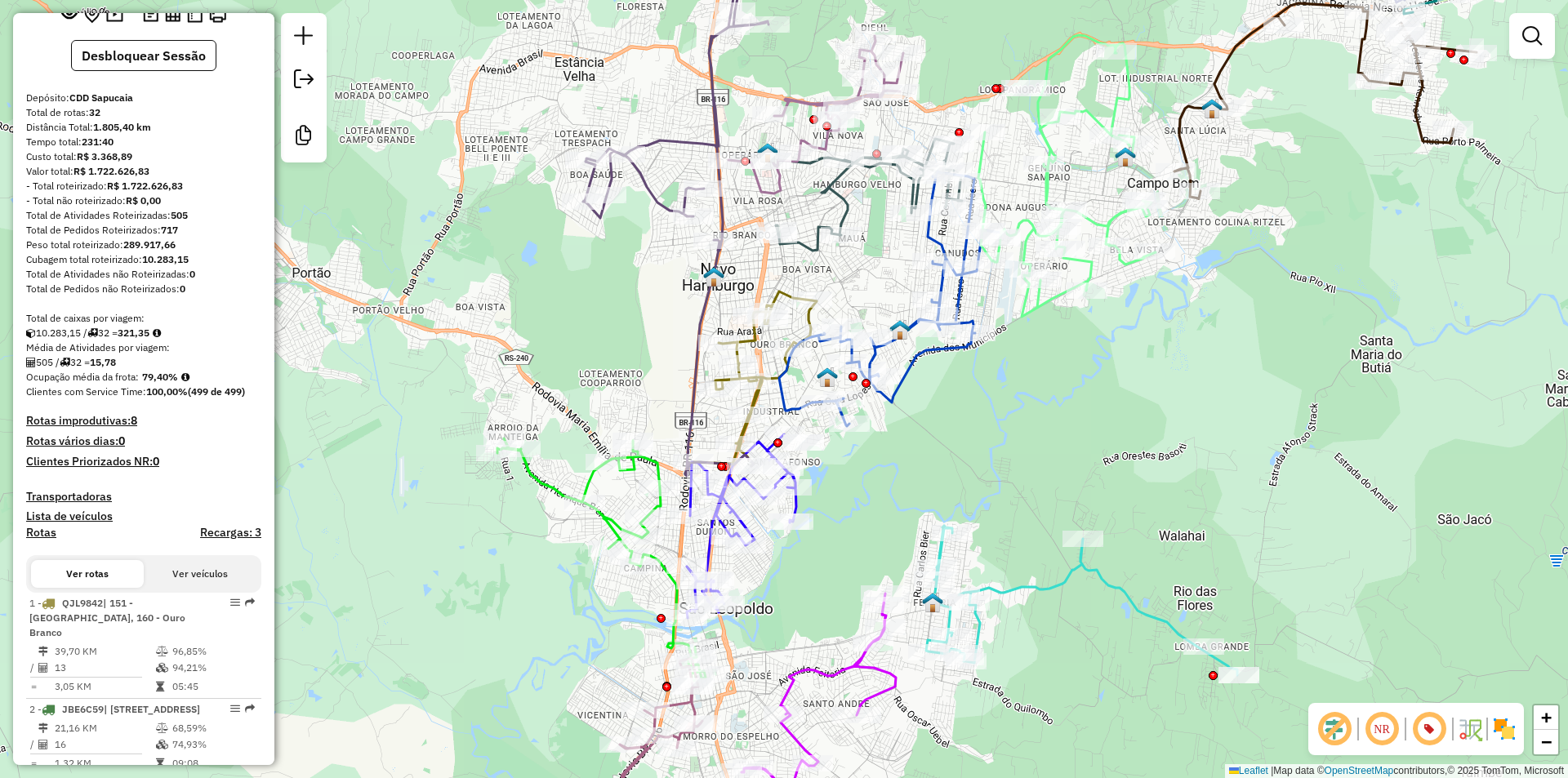
scroll to position [0, 0]
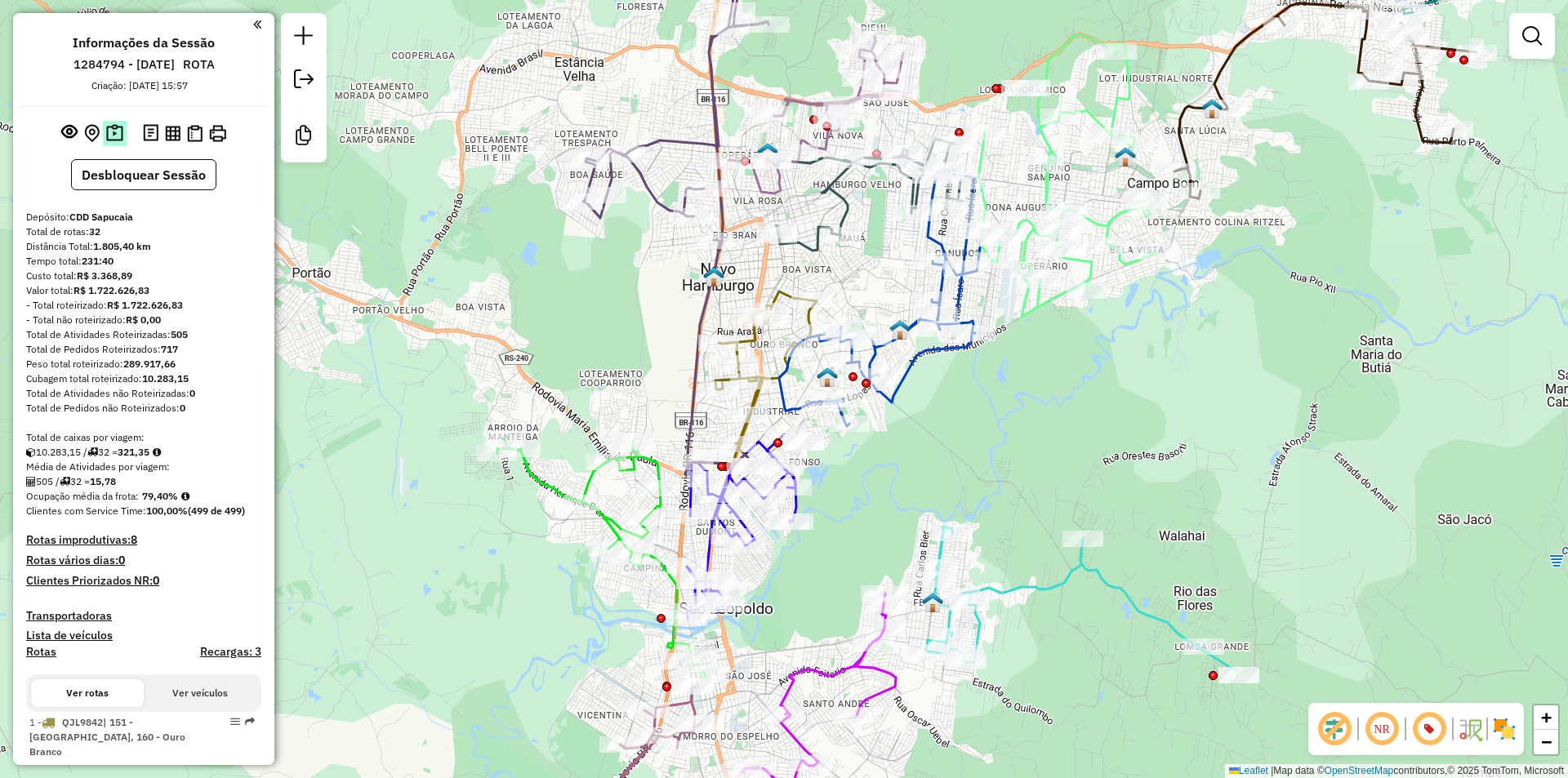
click at [117, 135] on img at bounding box center [114, 134] width 17 height 19
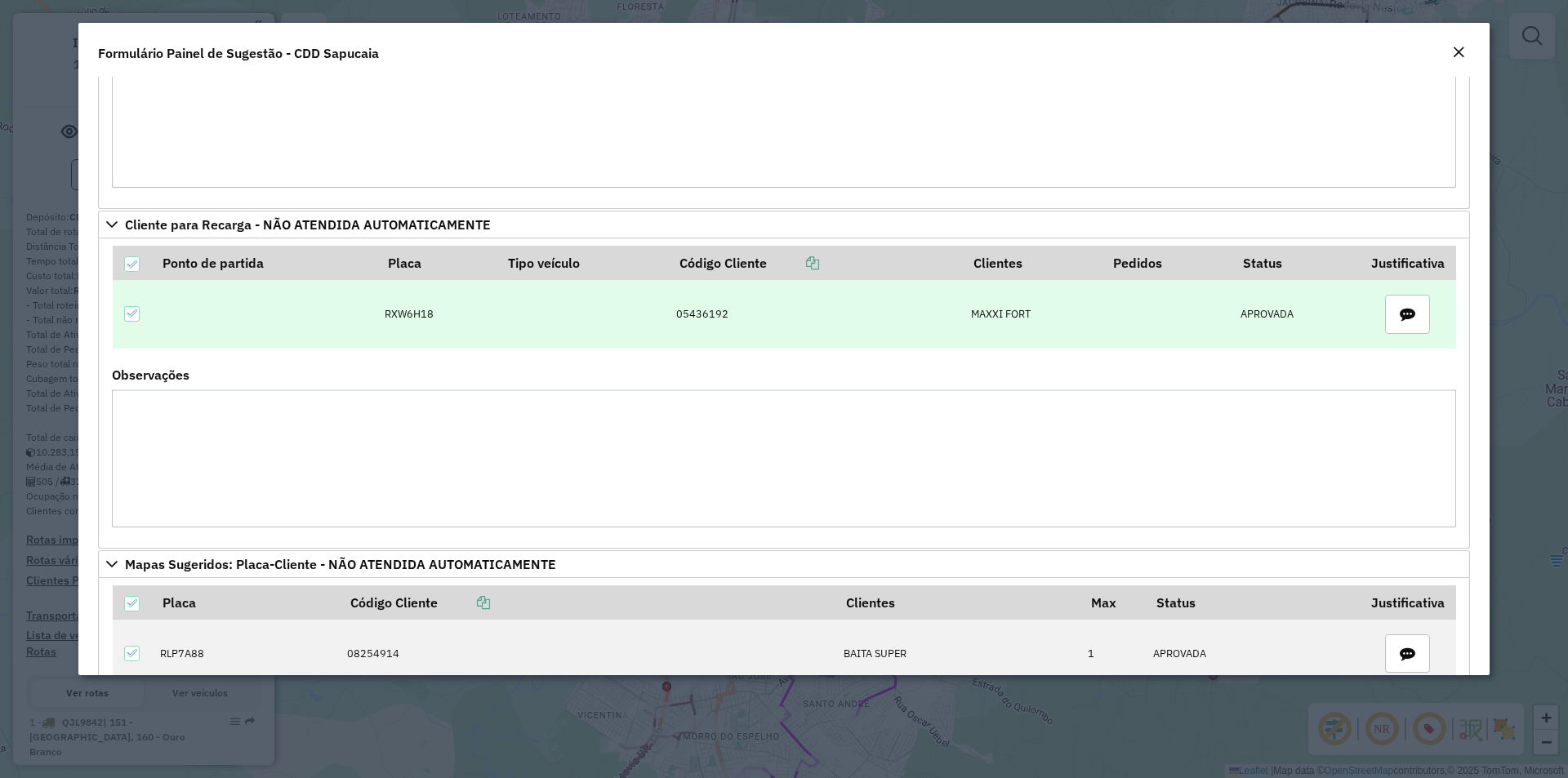
scroll to position [408, 0]
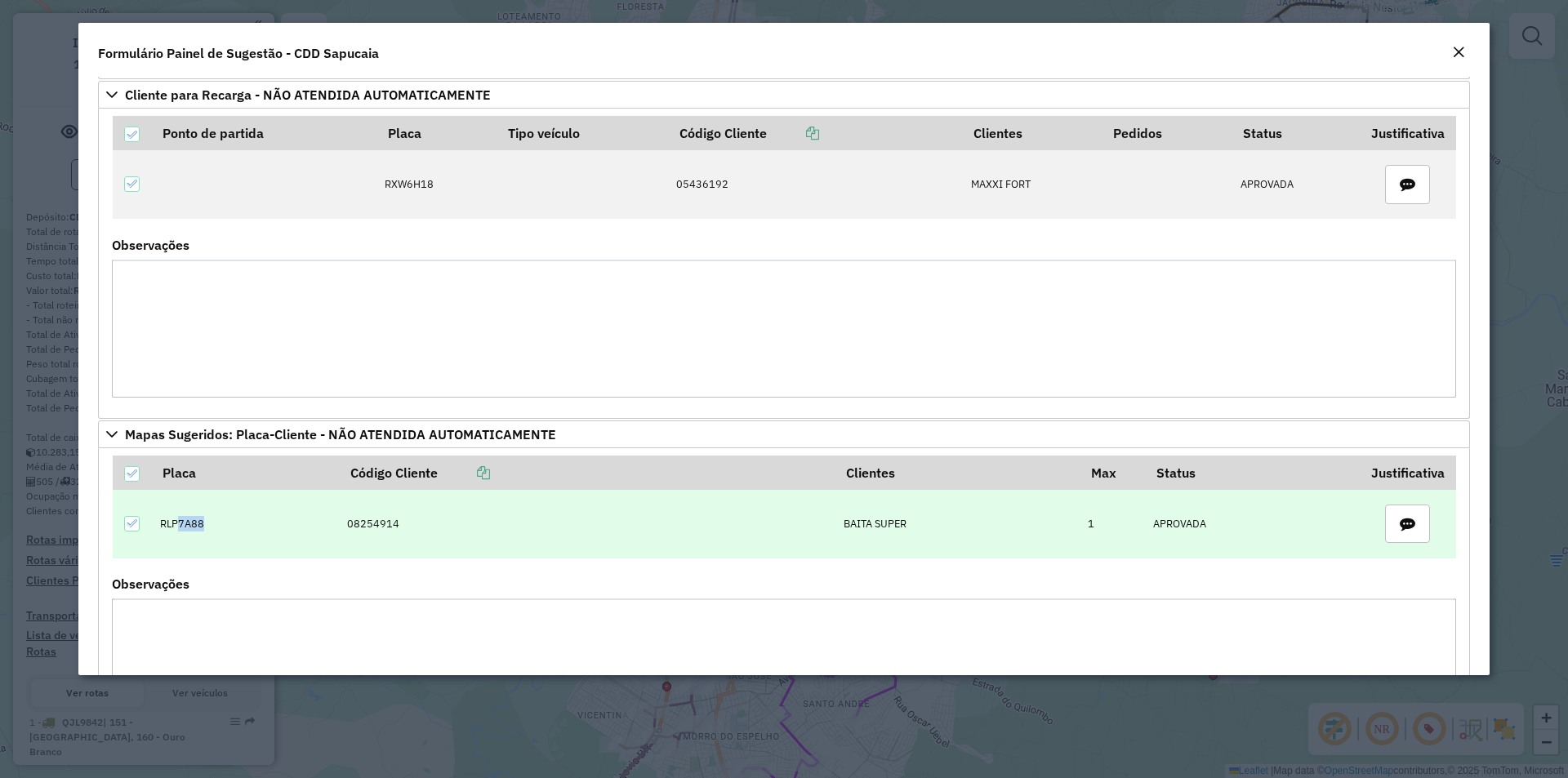
drag, startPoint x: 215, startPoint y: 527, endPoint x: 181, endPoint y: 522, distance: 34.4
click at [181, 522] on td "RLP7A88" at bounding box center [245, 523] width 187 height 68
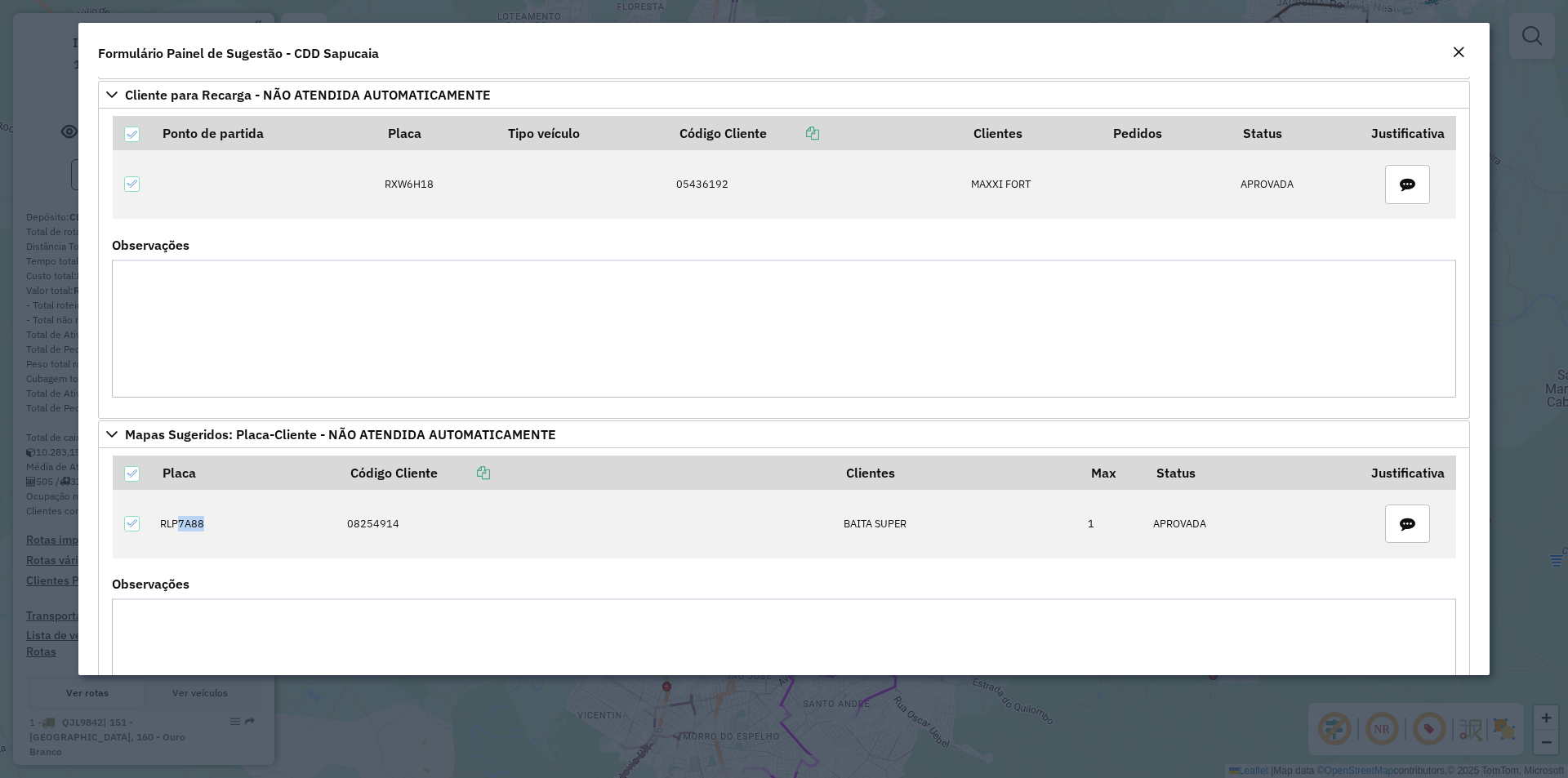
click at [1459, 49] on em "Close" at bounding box center [1458, 52] width 13 height 13
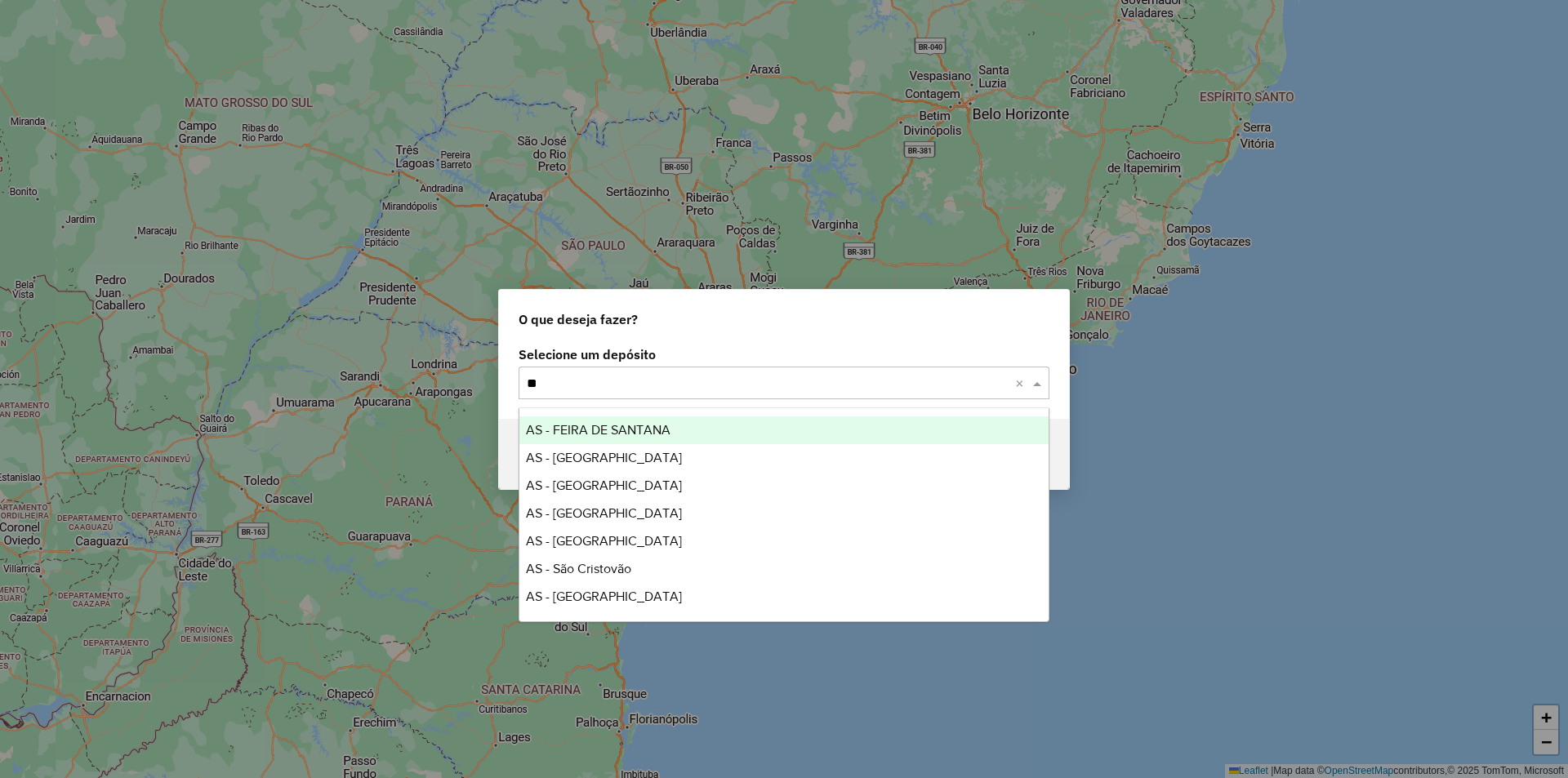
type input "***"
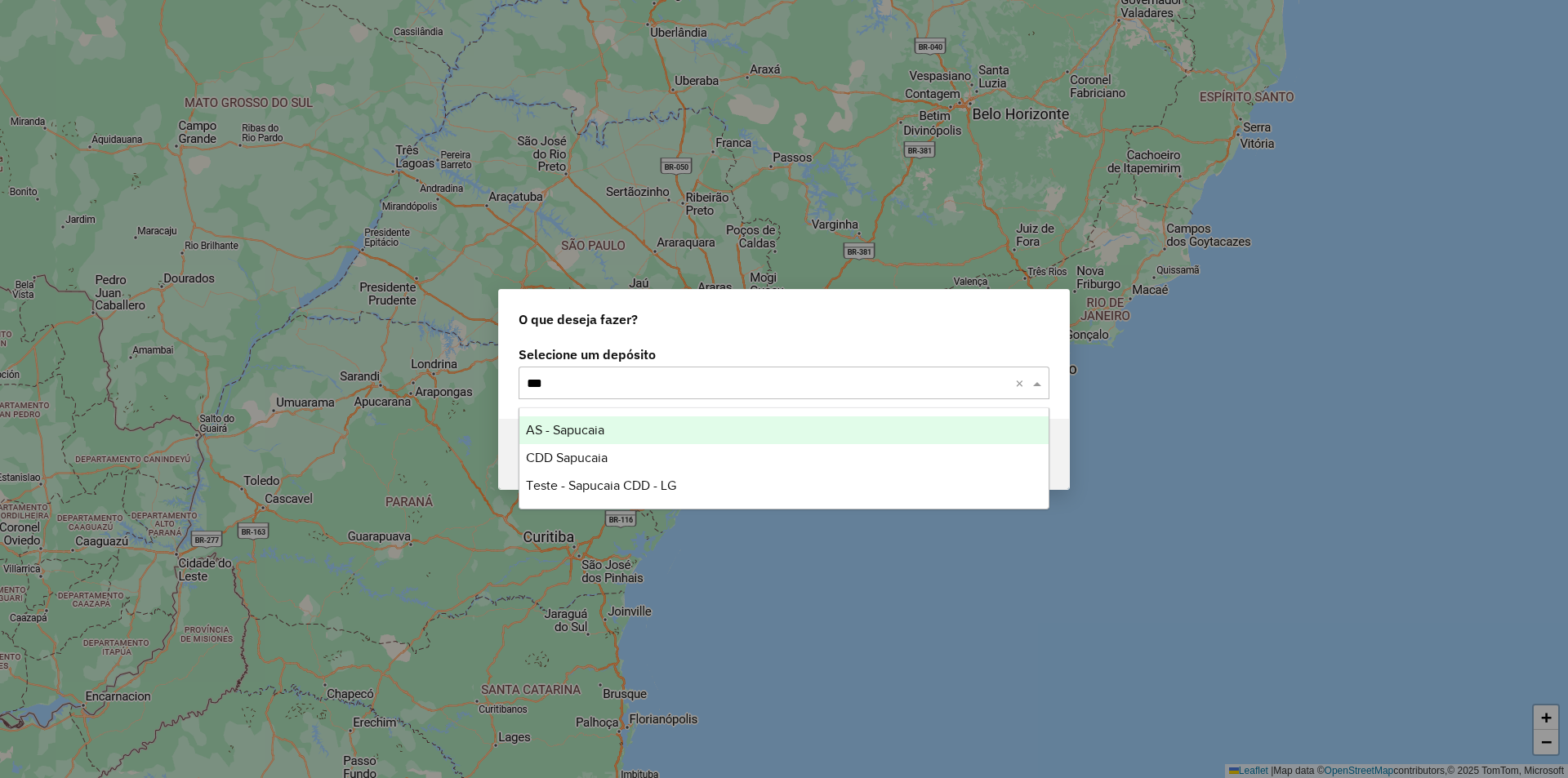
click at [571, 425] on span "AS - Sapucaia" at bounding box center [565, 430] width 79 height 14
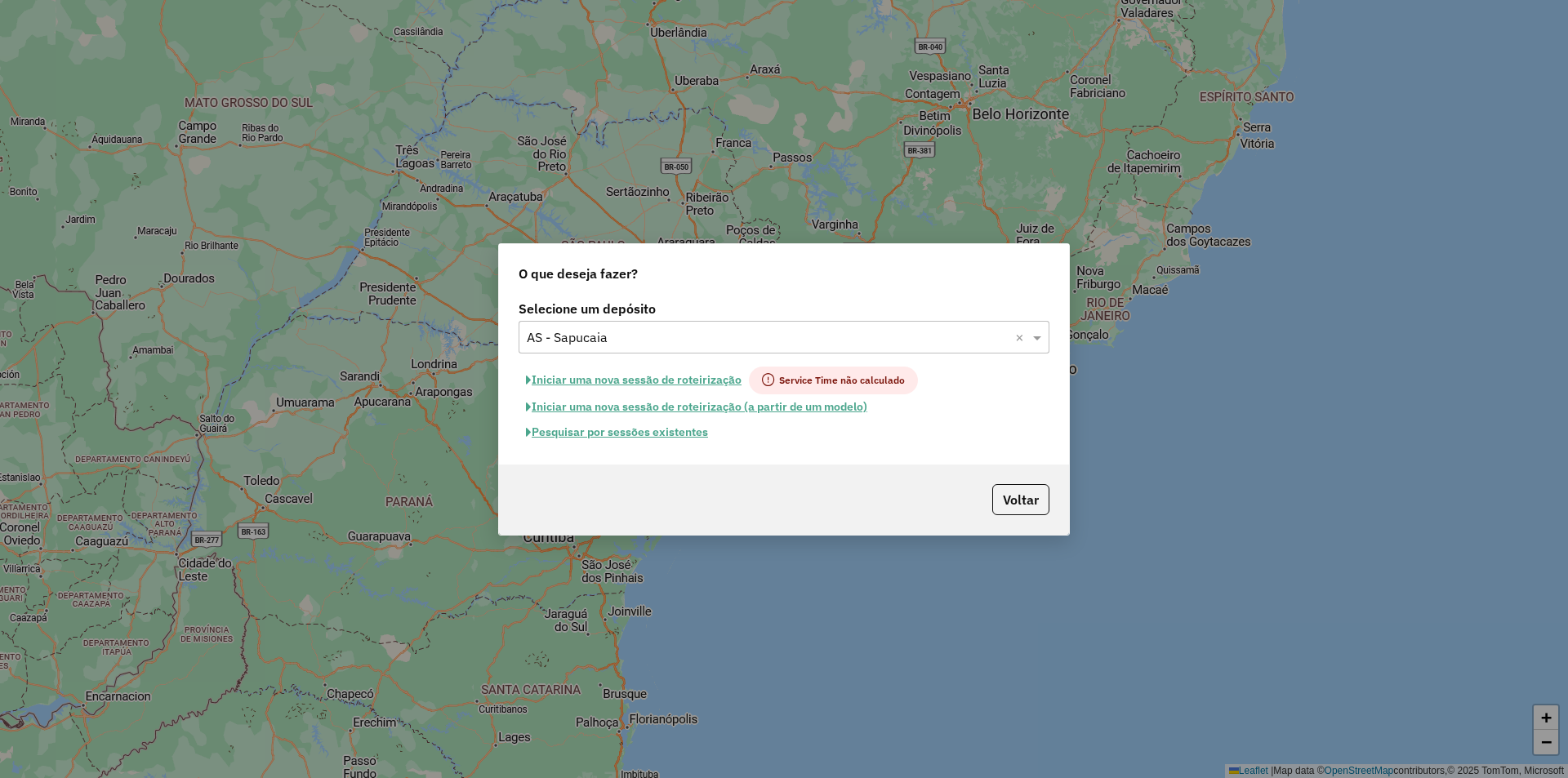
click at [649, 433] on button "Pesquisar por sessões existentes" at bounding box center [617, 432] width 197 height 25
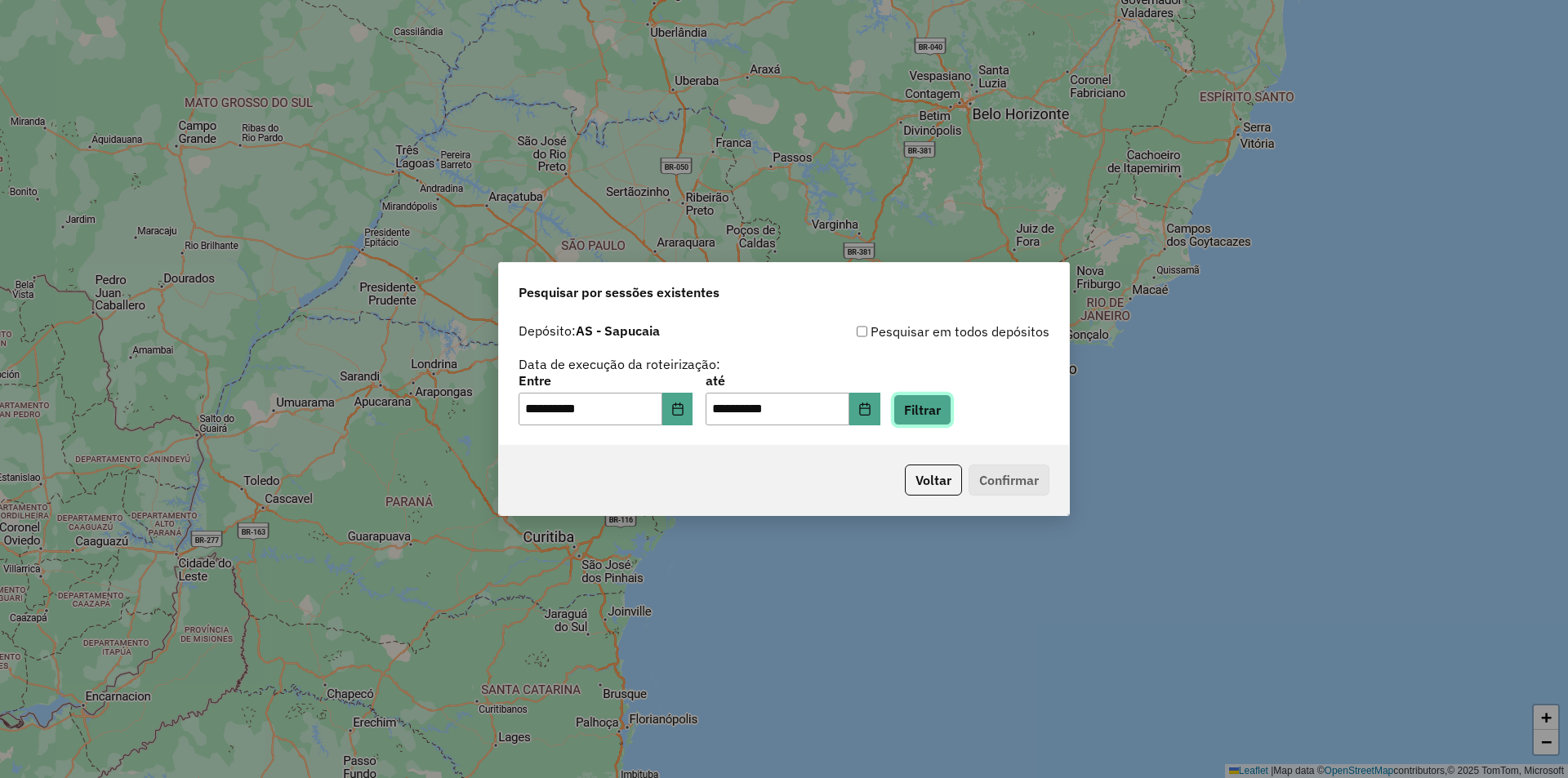
click at [949, 403] on button "Filtrar" at bounding box center [922, 409] width 58 height 31
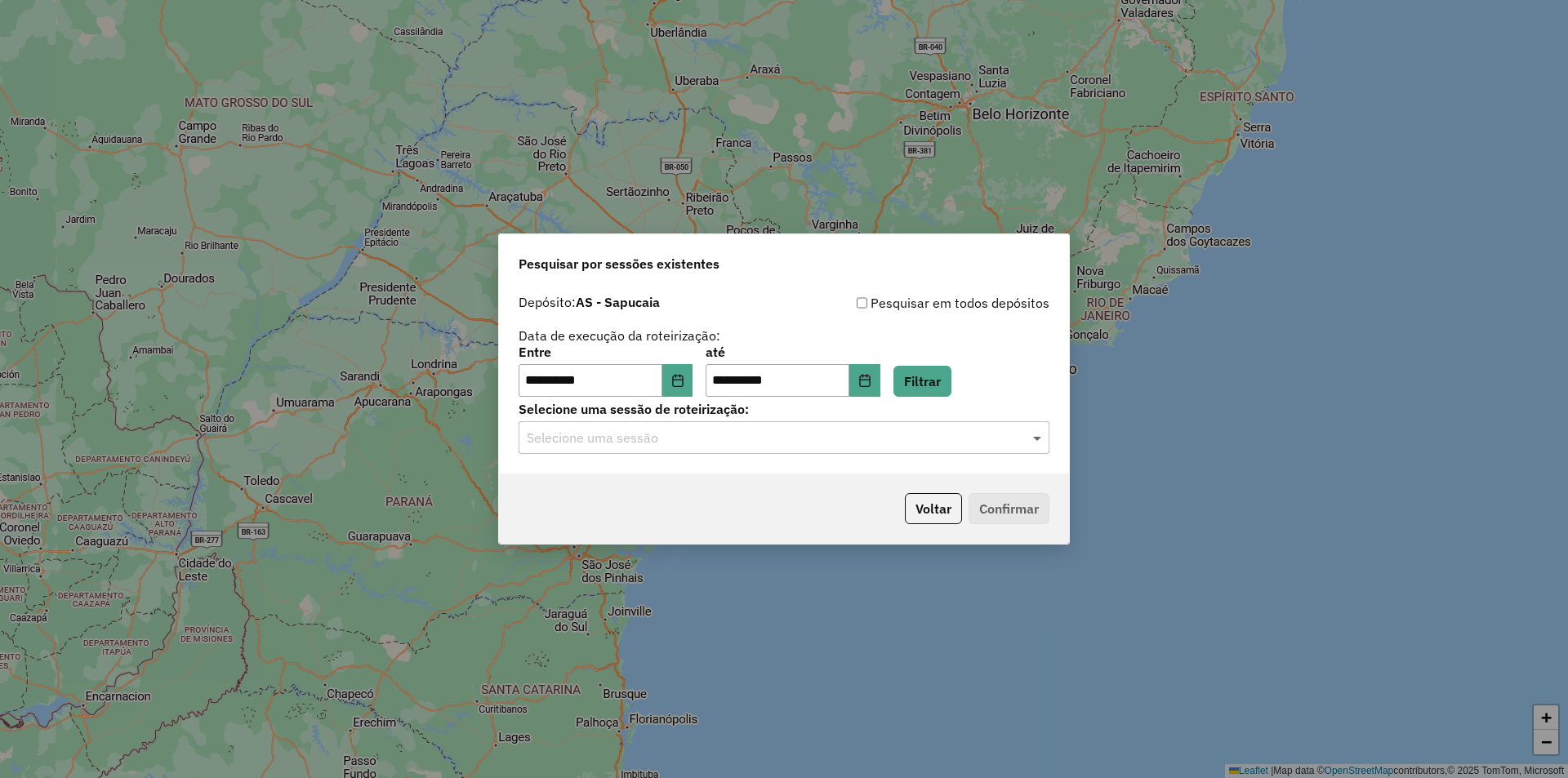
click at [1040, 439] on span at bounding box center [1039, 437] width 21 height 20
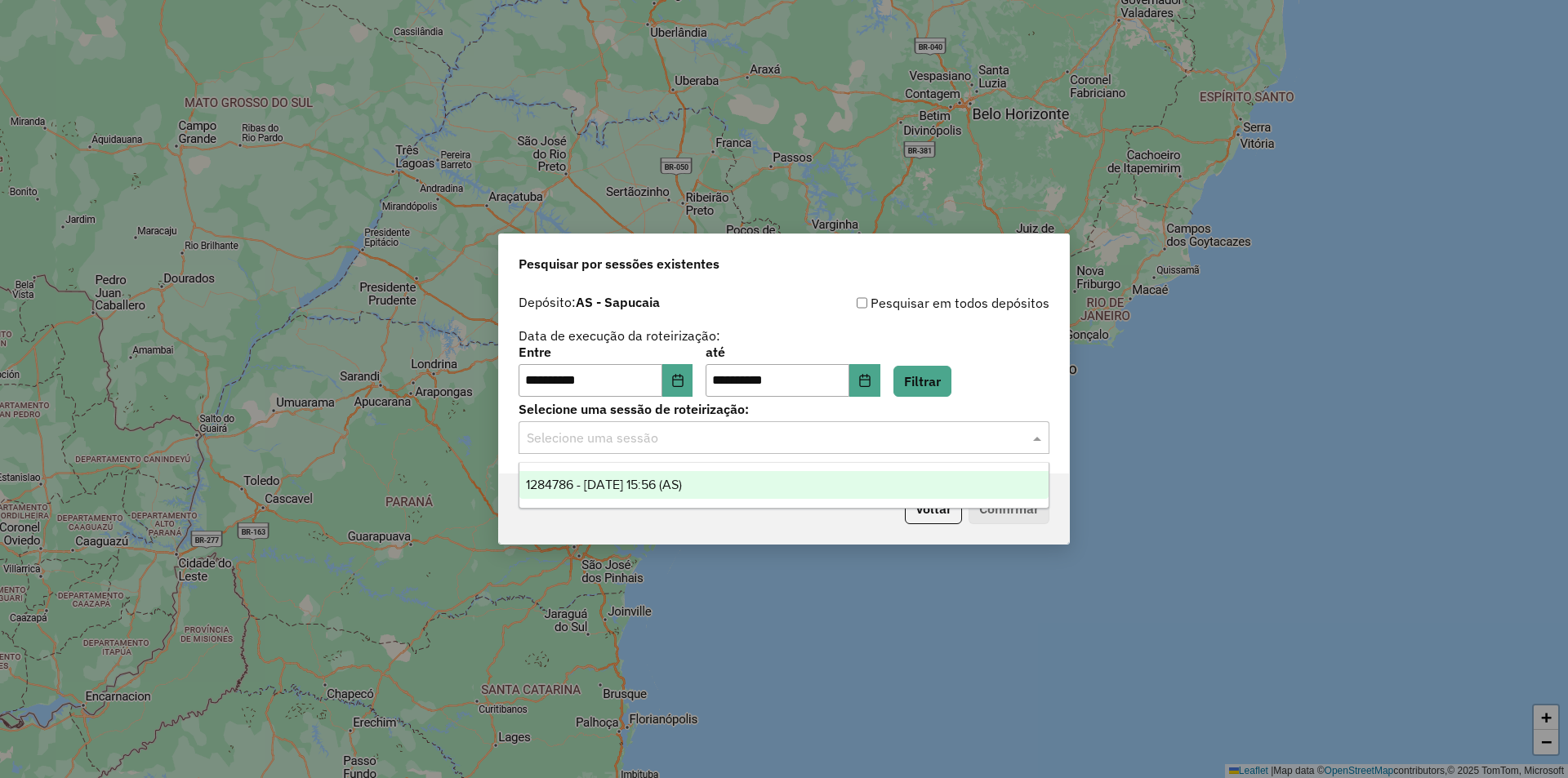
click at [681, 482] on span "1284786 - [DATE] 15:56 (AS)" at bounding box center [604, 484] width 156 height 14
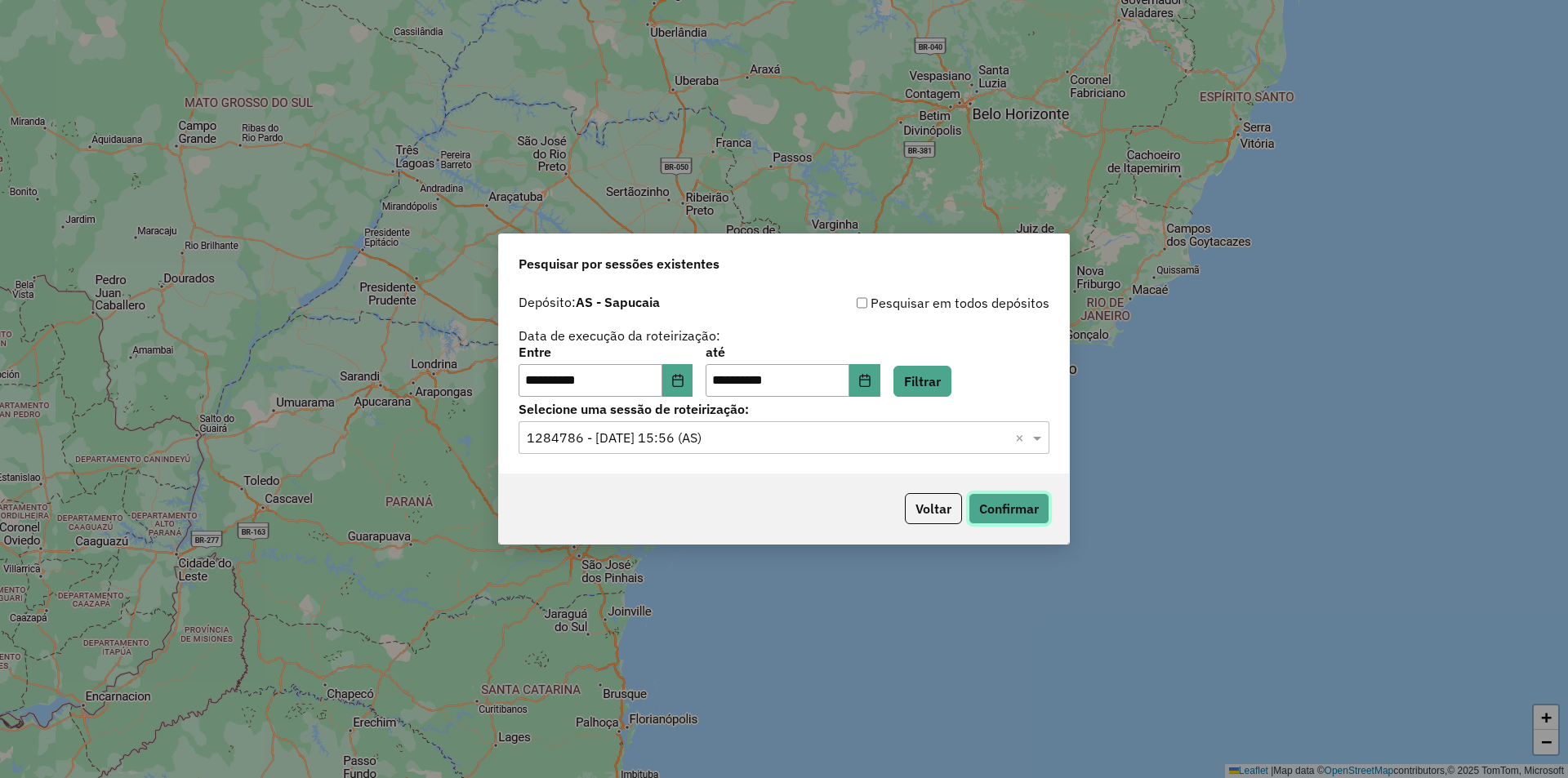
click at [982, 507] on button "Confirmar" at bounding box center [1009, 508] width 81 height 31
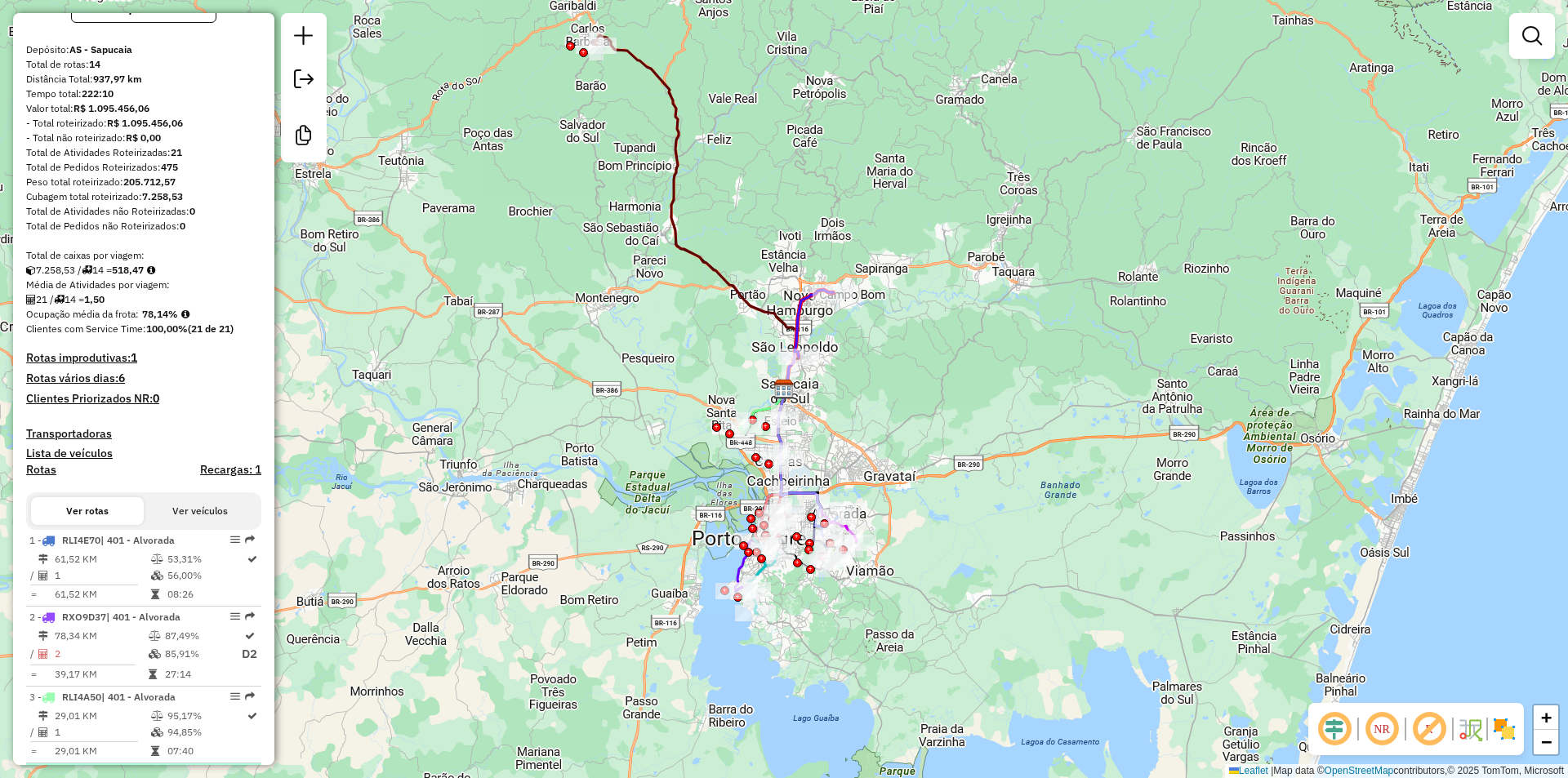
scroll to position [163, 0]
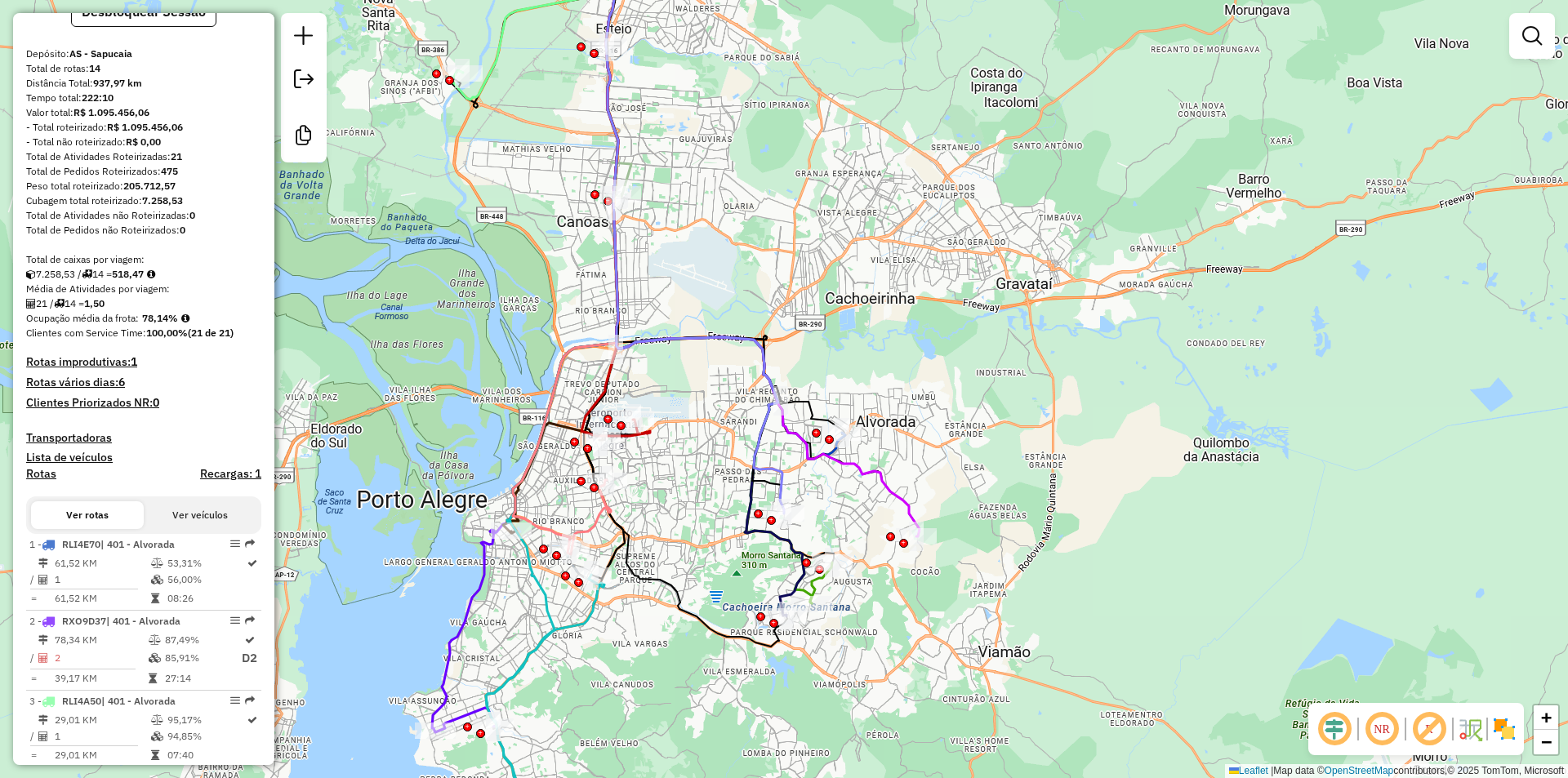
click at [757, 435] on icon at bounding box center [695, 218] width 178 height 591
select select "**********"
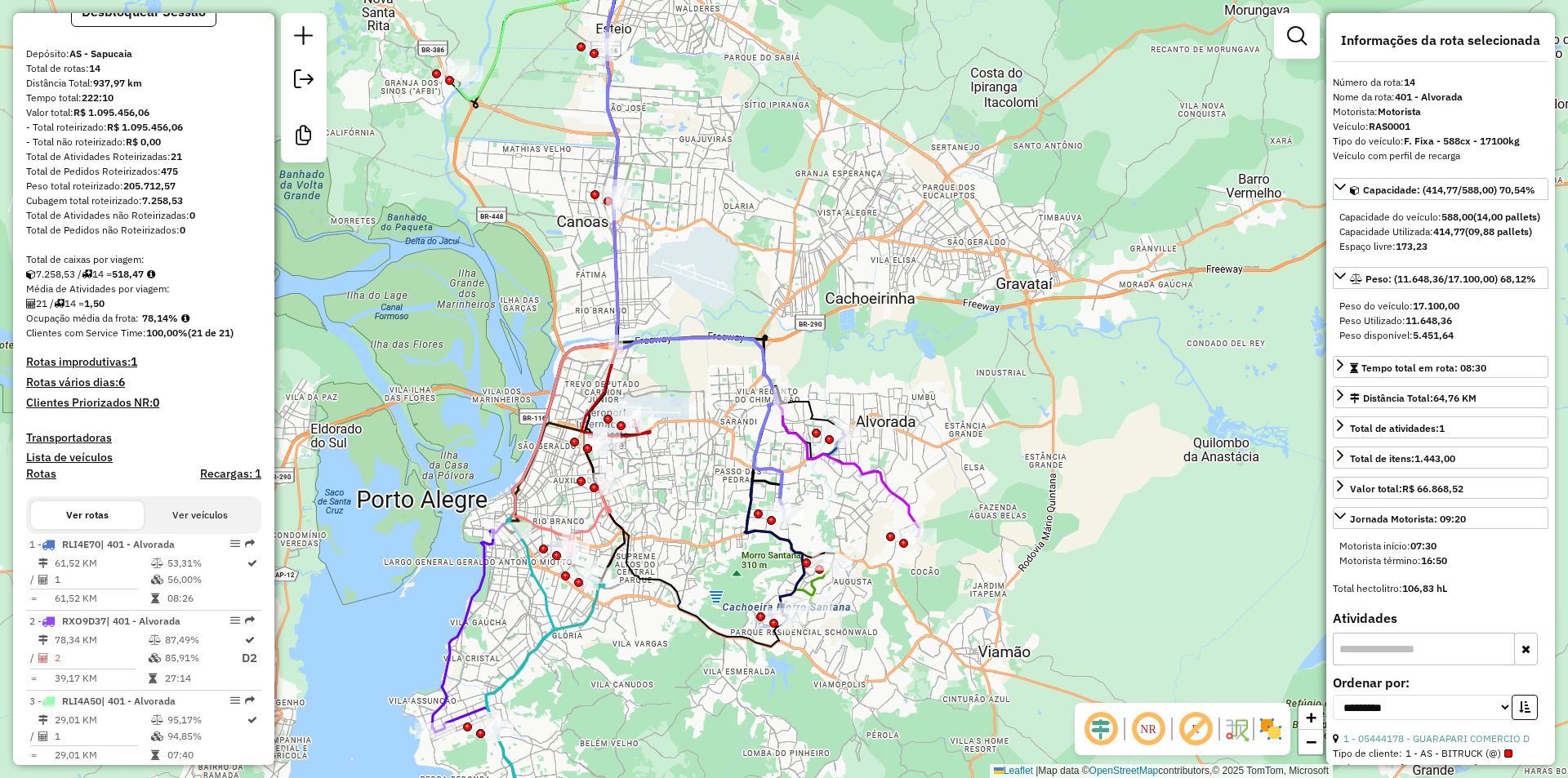
scroll to position [1057, 0]
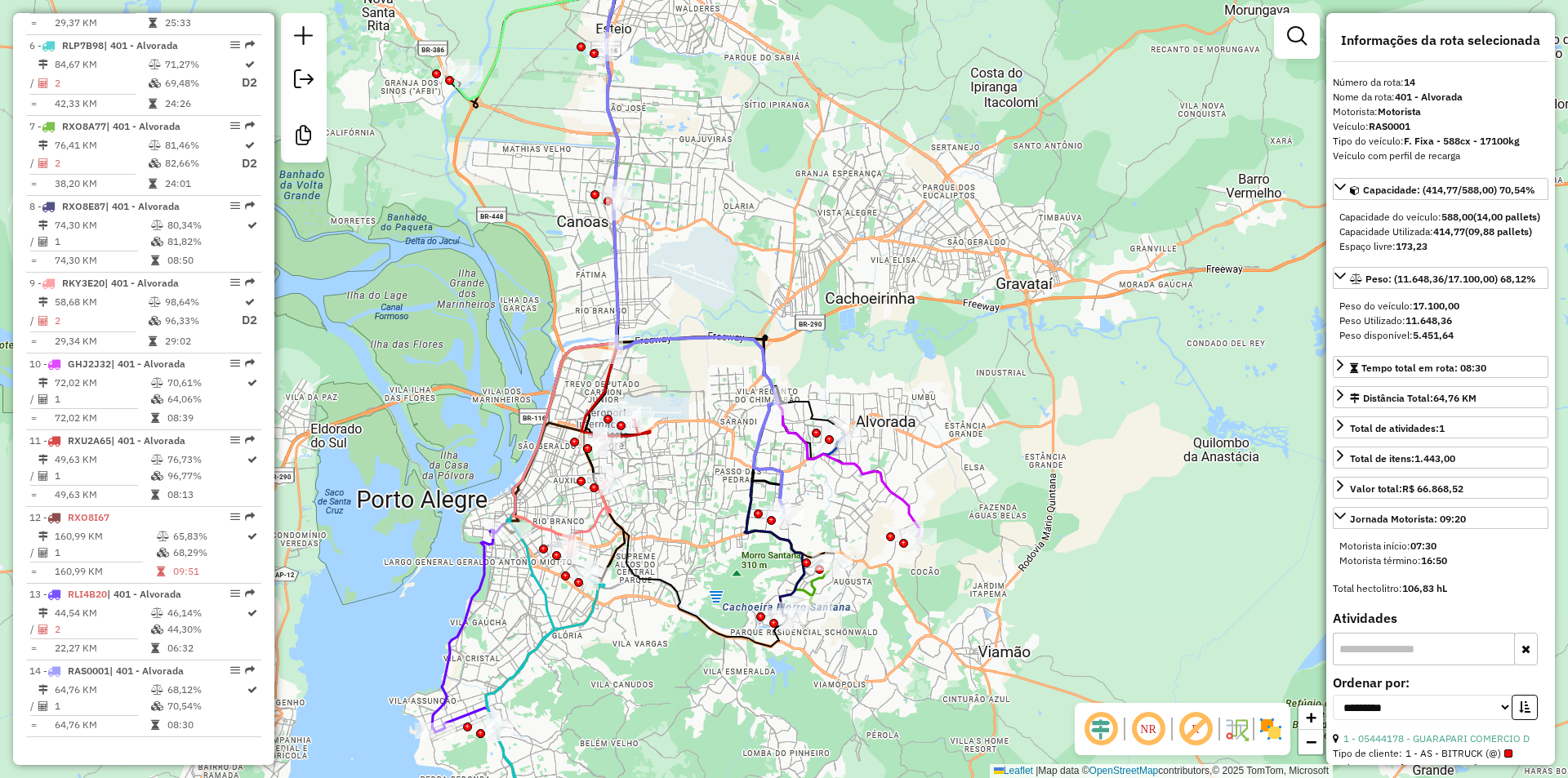
click at [875, 481] on icon at bounding box center [762, 229] width 314 height 613
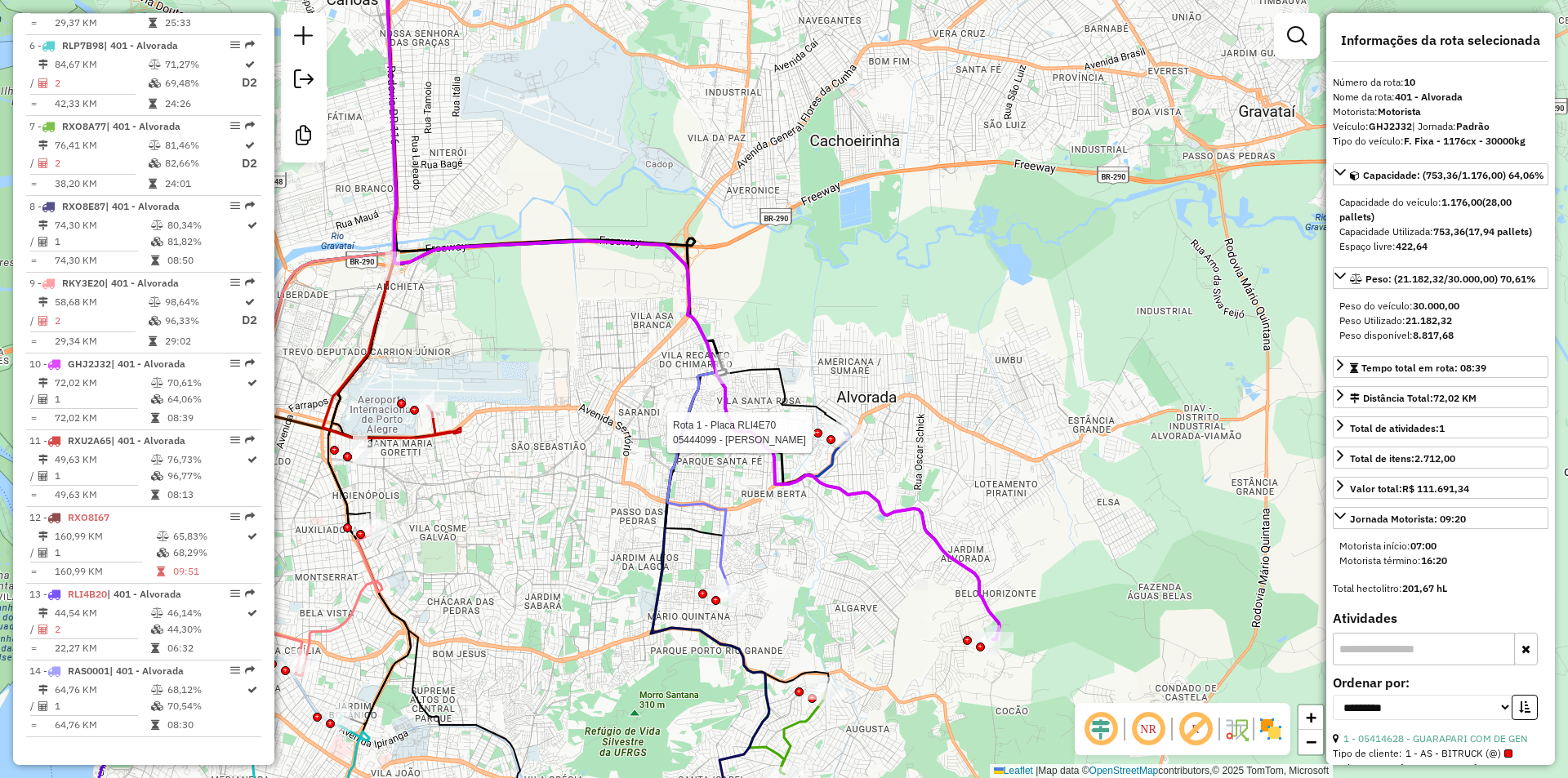
click at [832, 445] on div at bounding box center [831, 440] width 9 height 9
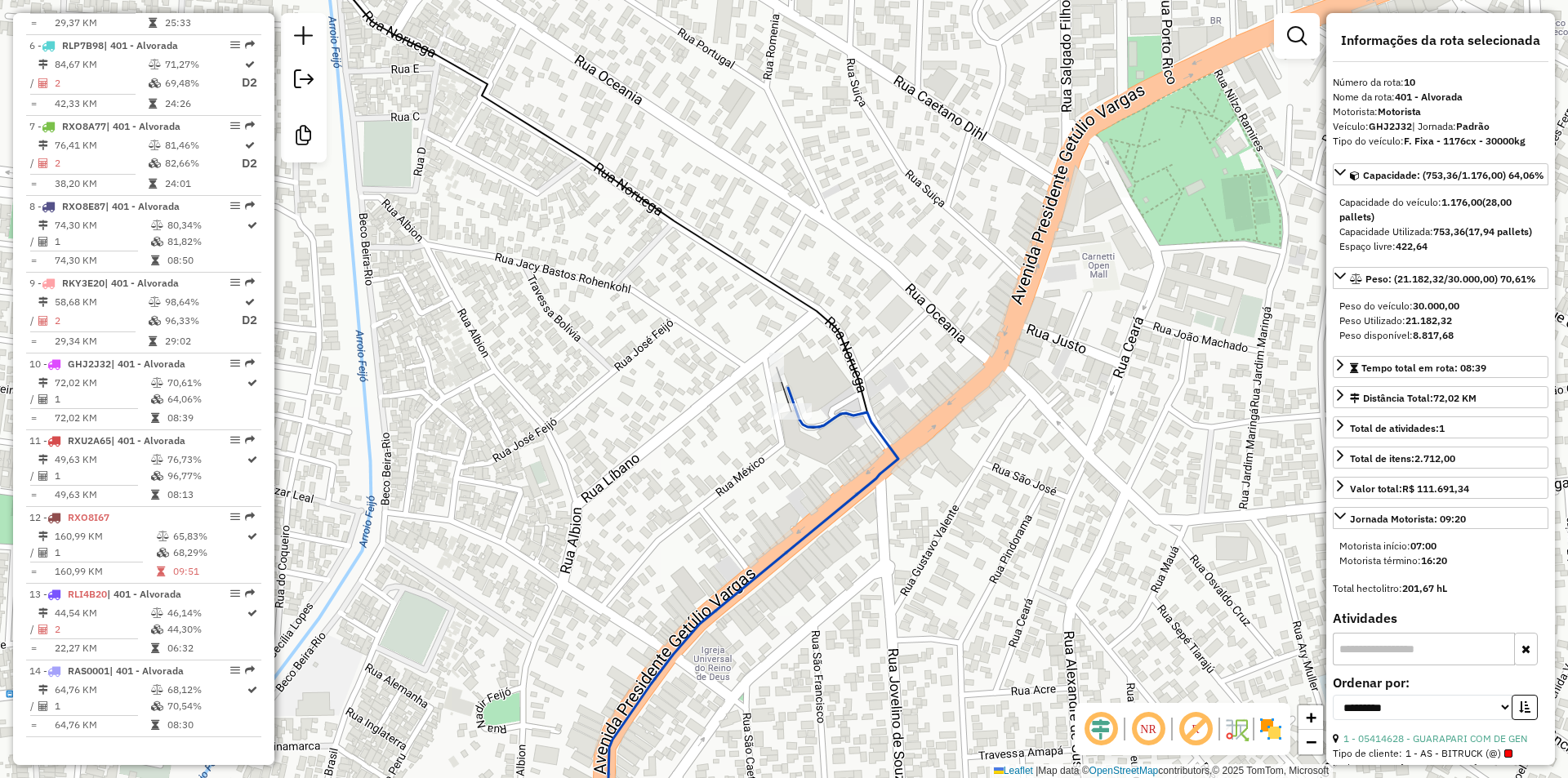
click at [830, 423] on icon at bounding box center [751, 622] width 293 height 469
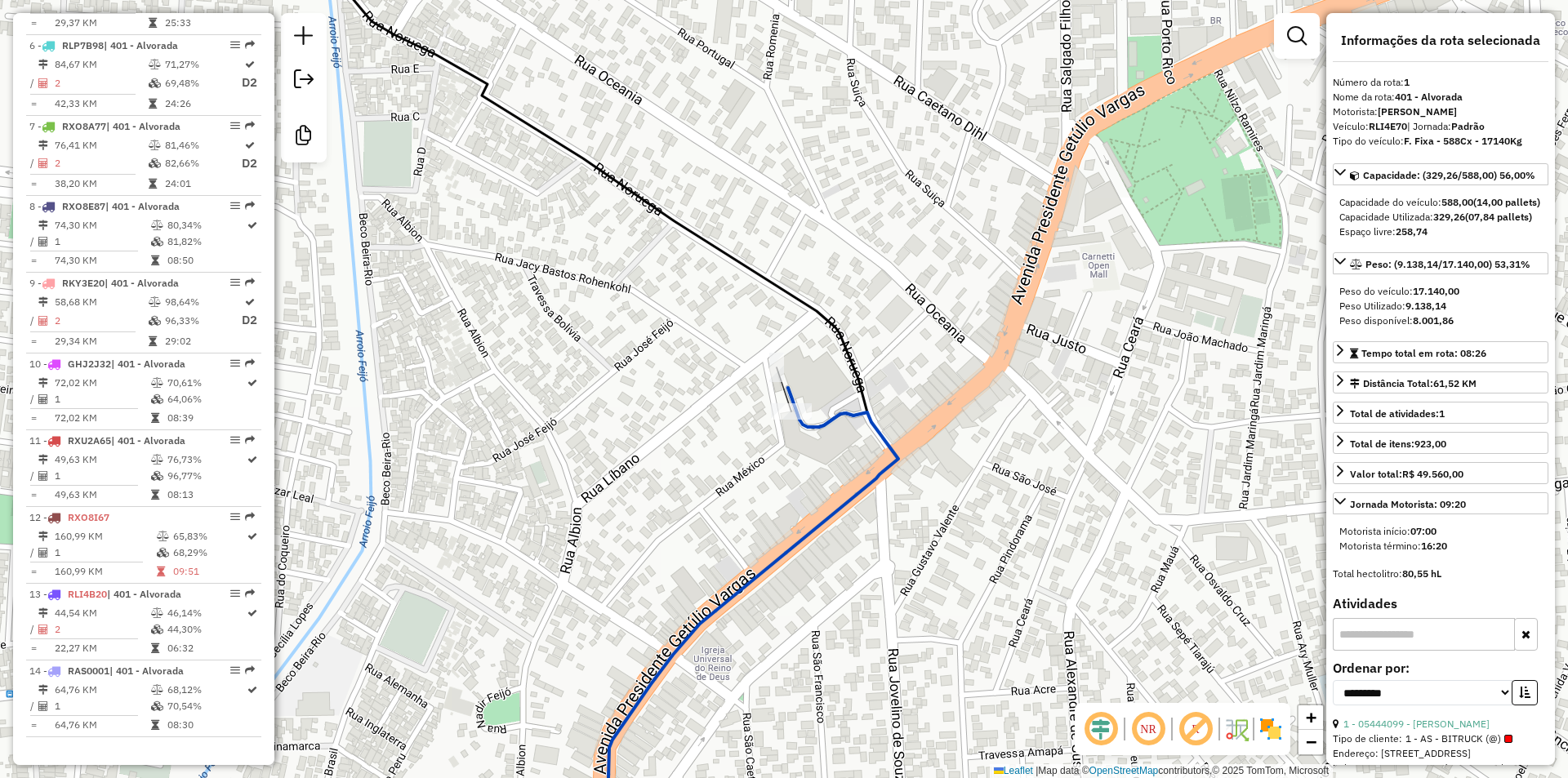
scroll to position [684, 0]
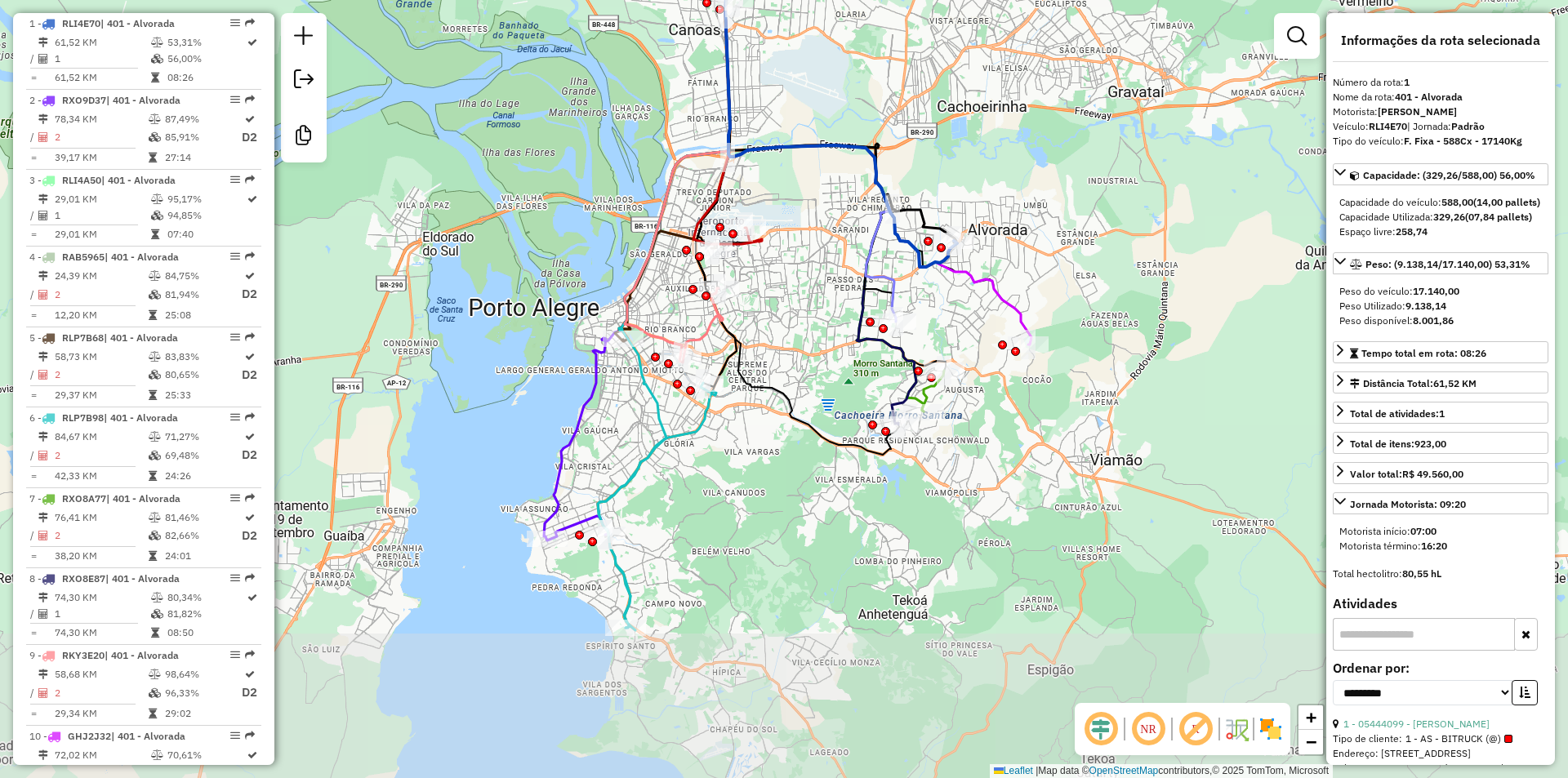
drag, startPoint x: 861, startPoint y: 594, endPoint x: 988, endPoint y: 413, distance: 221.1
click at [988, 413] on div "Janela de atendimento Grade de atendimento Capacidade Transportadoras Veículos …" at bounding box center [784, 389] width 1568 height 778
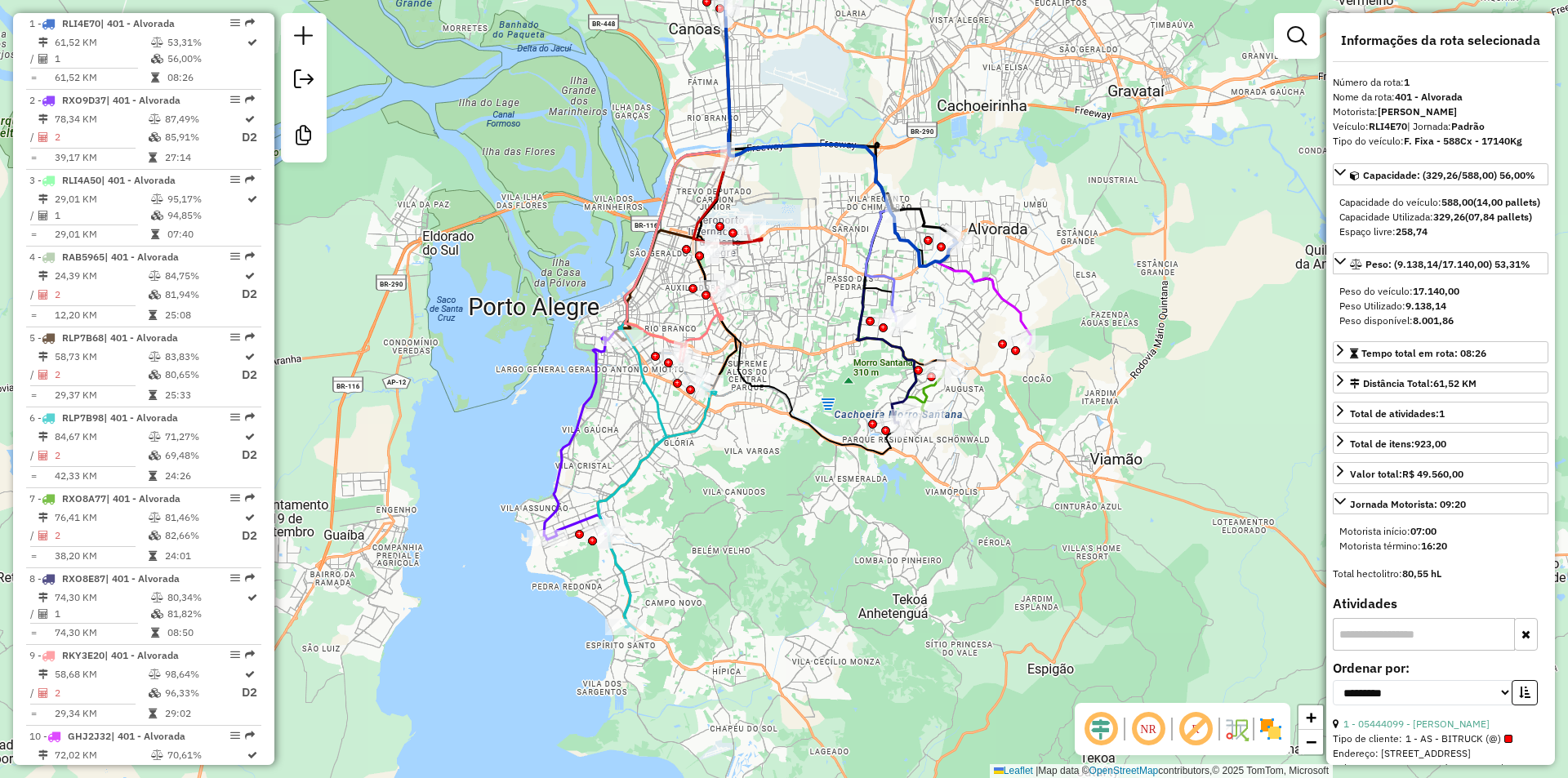
click at [624, 575] on icon at bounding box center [656, 506] width 118 height 247
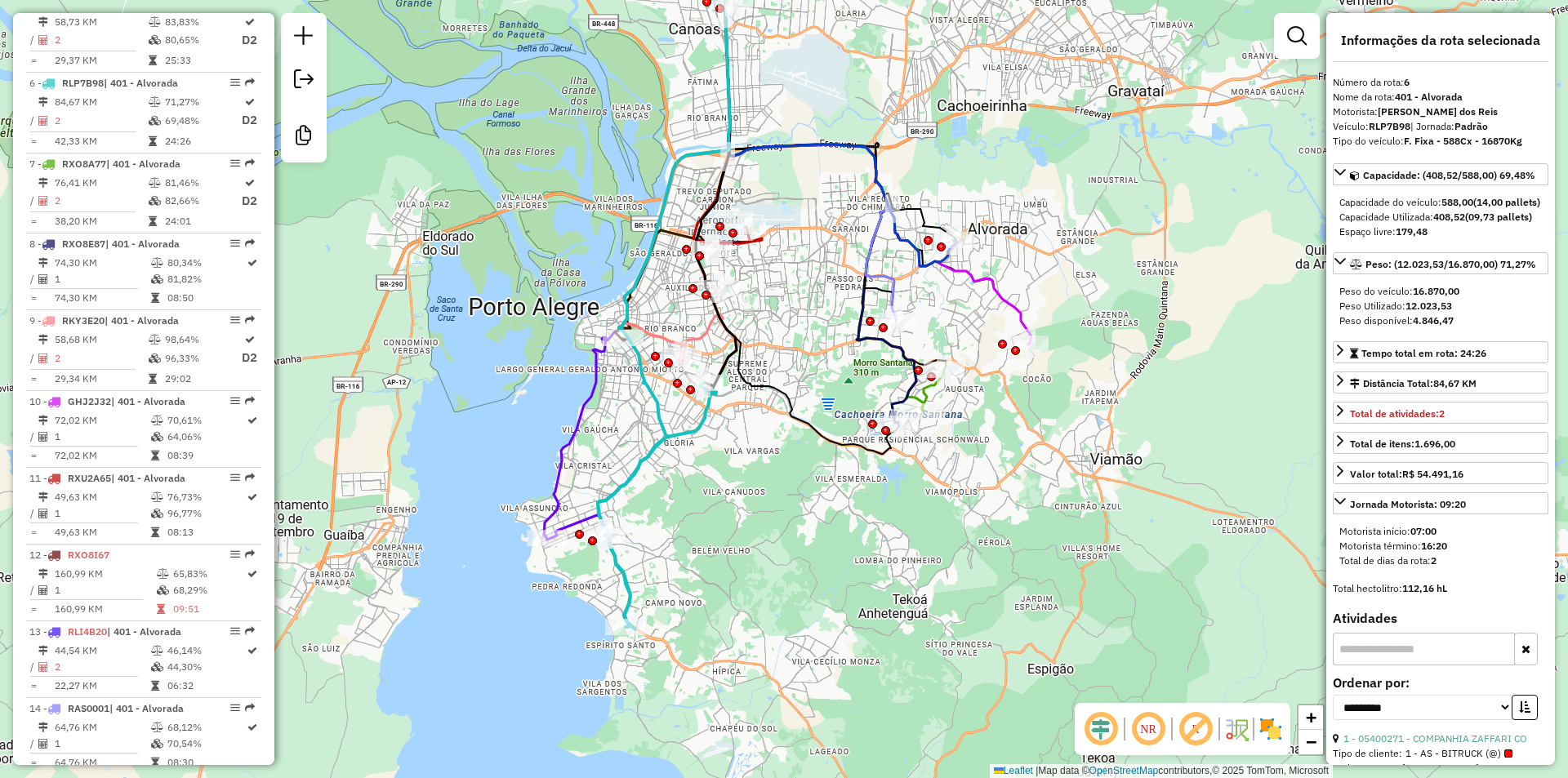
scroll to position [1057, 0]
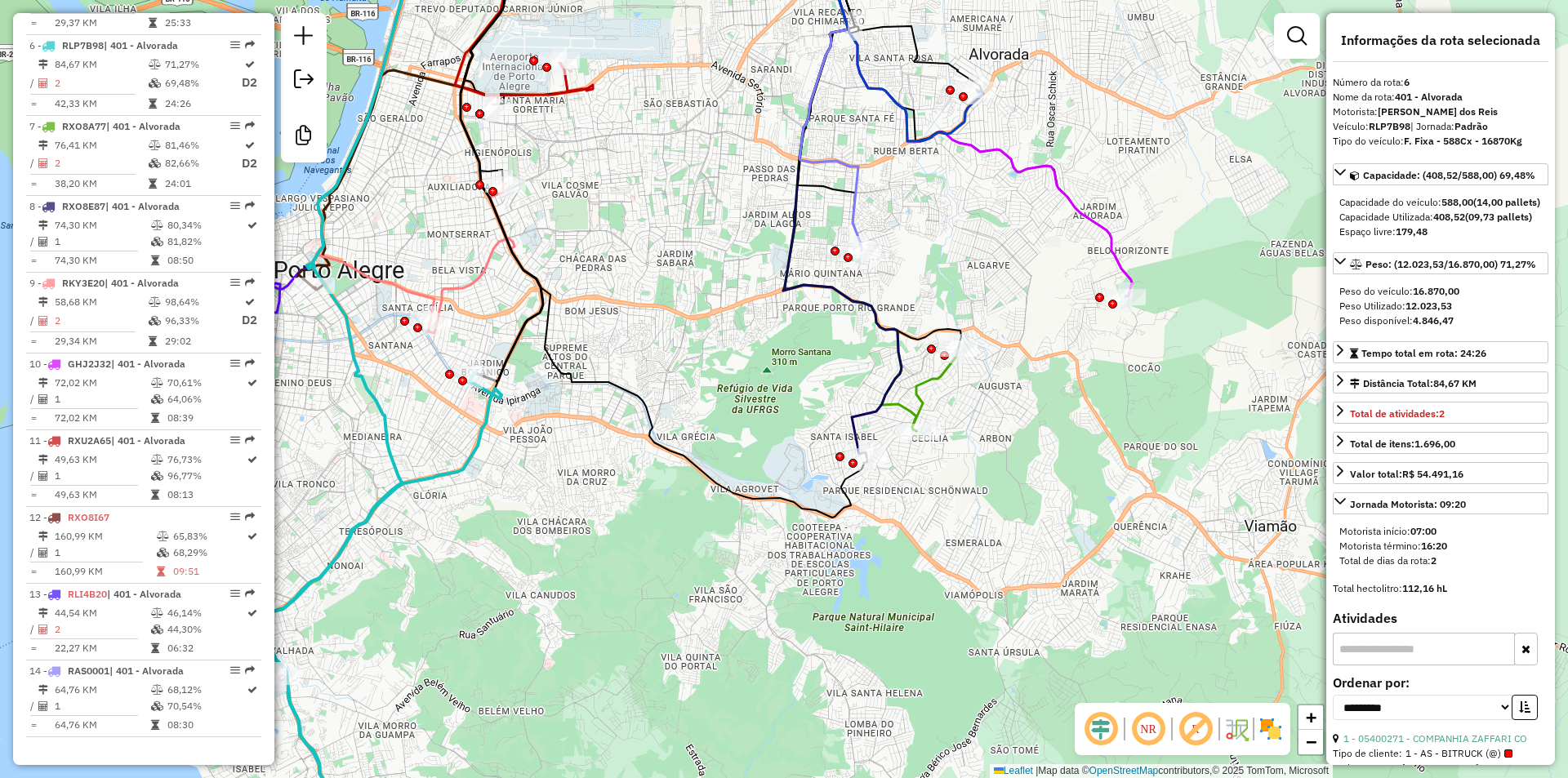
click at [926, 380] on icon at bounding box center [934, 389] width 46 height 81
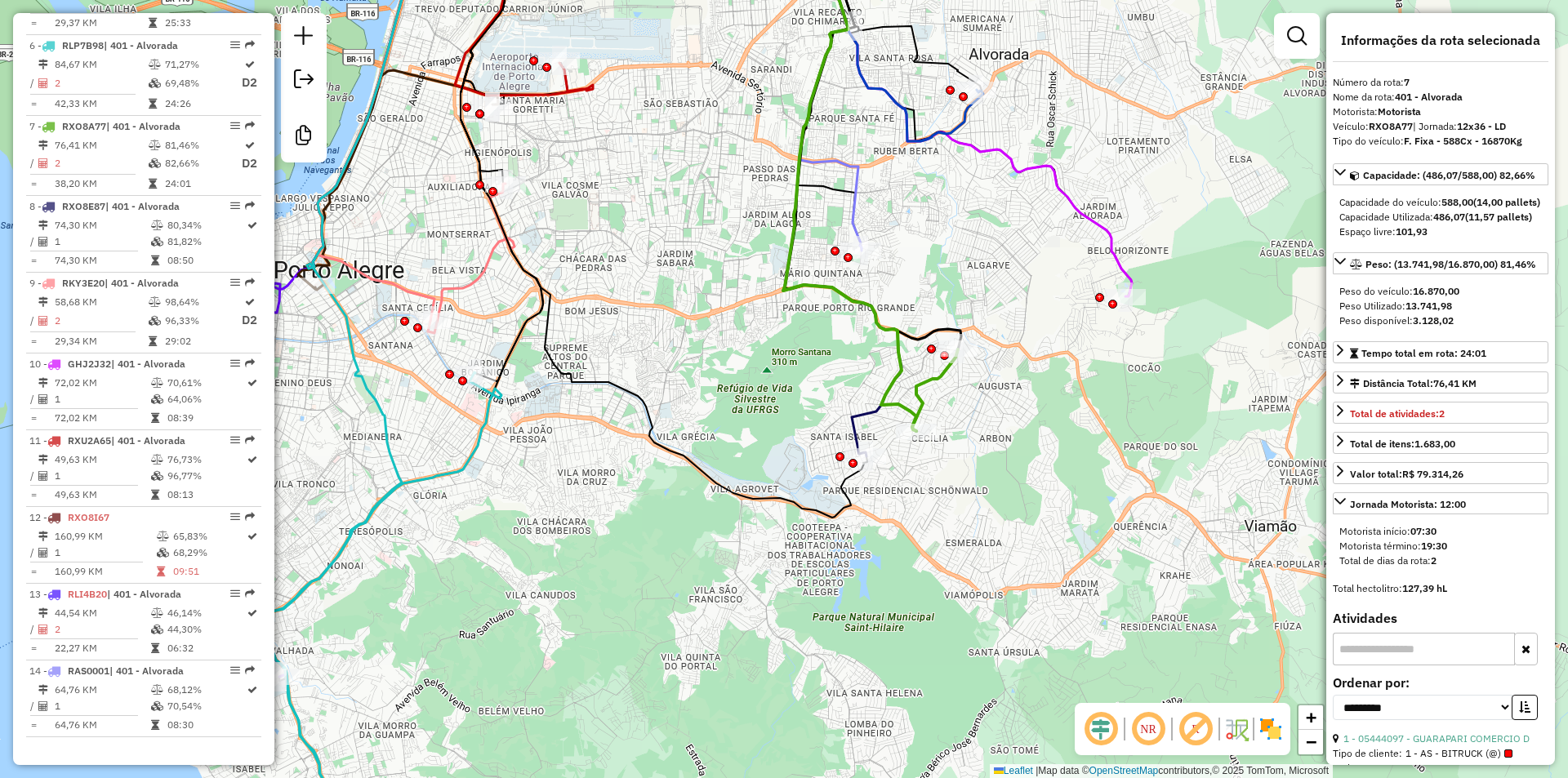
click at [858, 436] on icon at bounding box center [842, 189] width 118 height 534
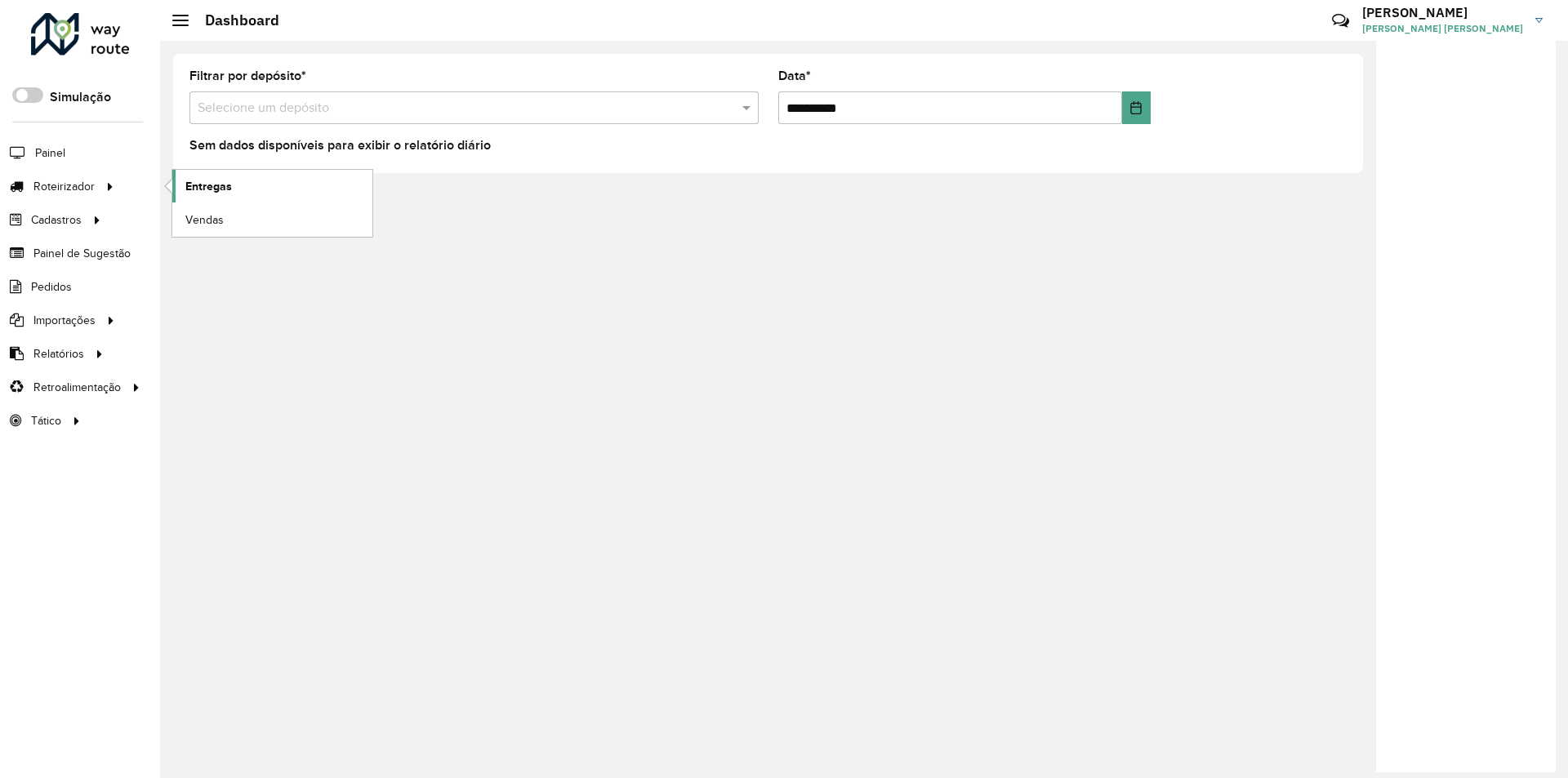
click at [218, 194] on span "Entregas" at bounding box center [209, 186] width 47 height 17
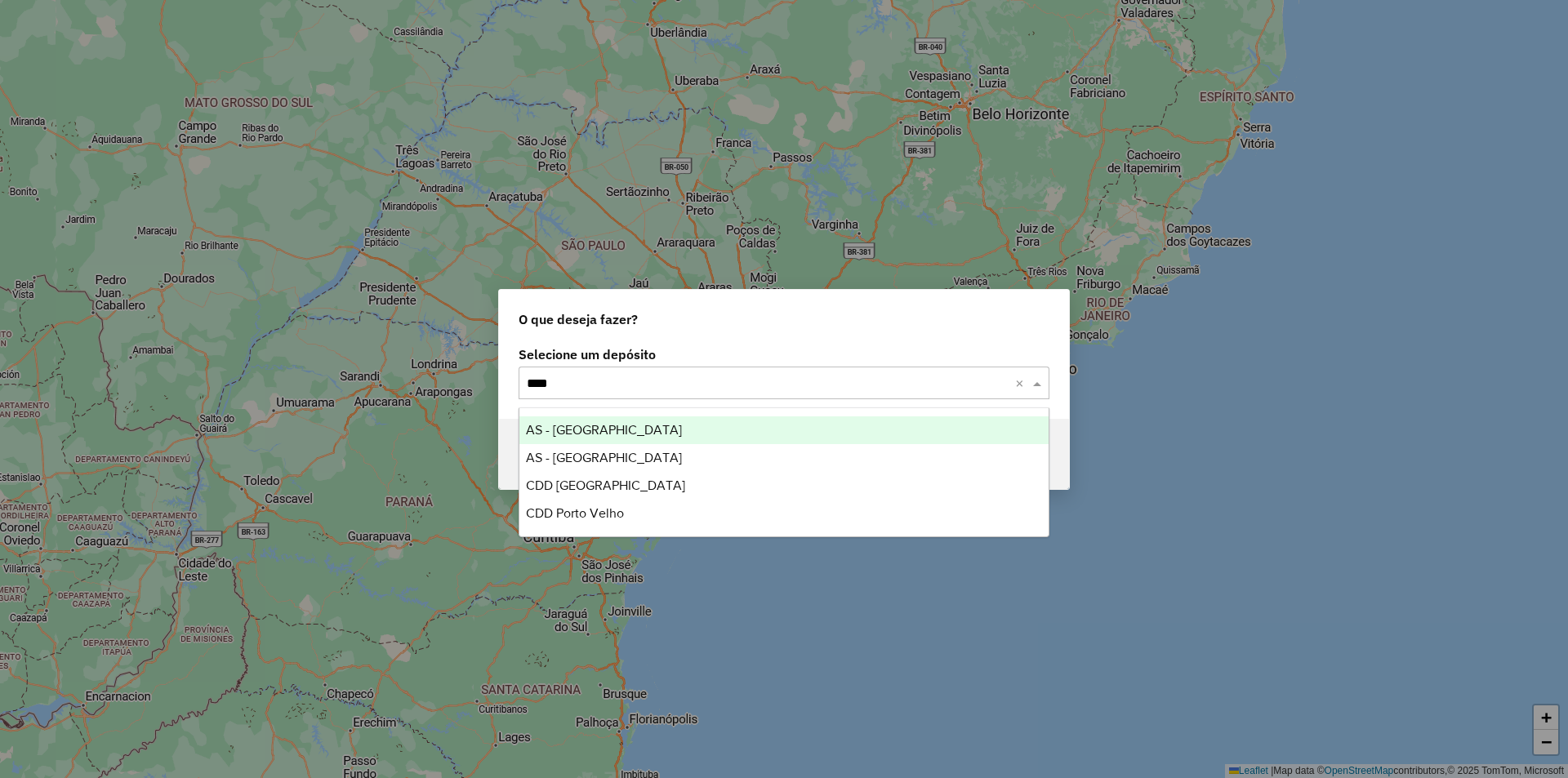
type input "*****"
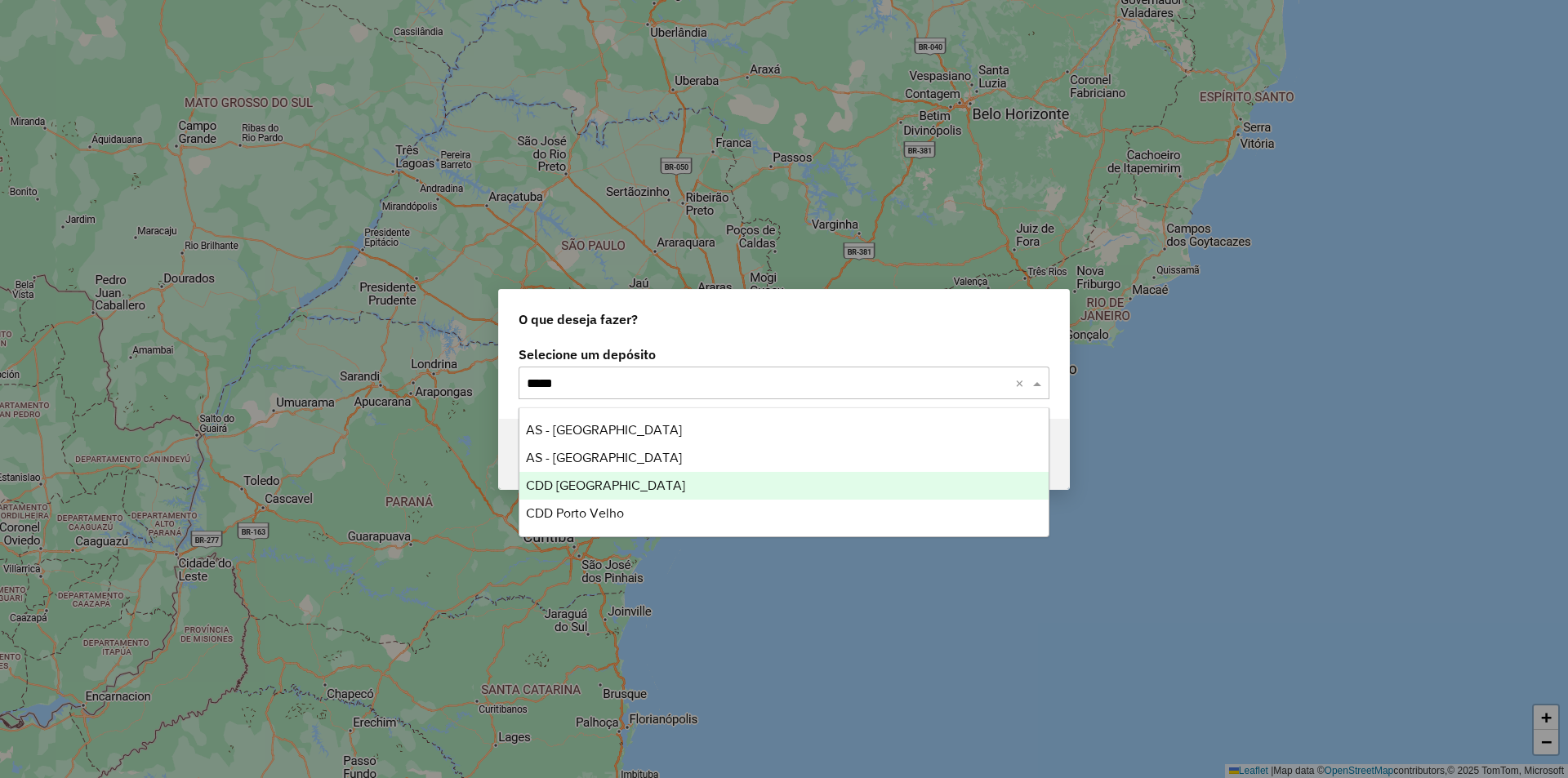
click at [608, 489] on span "CDD [GEOGRAPHIC_DATA]" at bounding box center [606, 485] width 159 height 14
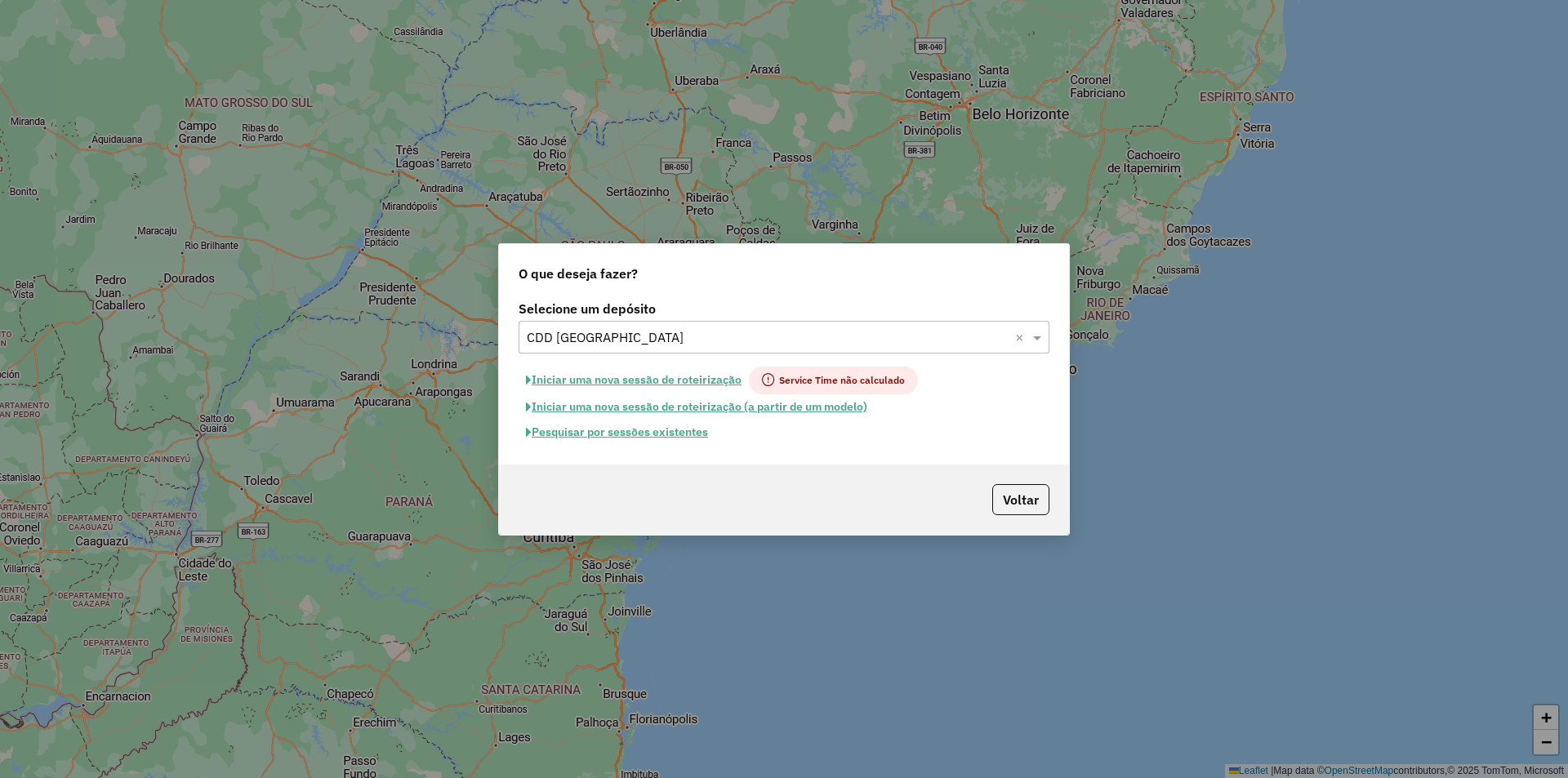
click at [676, 437] on button "Pesquisar por sessões existentes" at bounding box center [617, 432] width 197 height 25
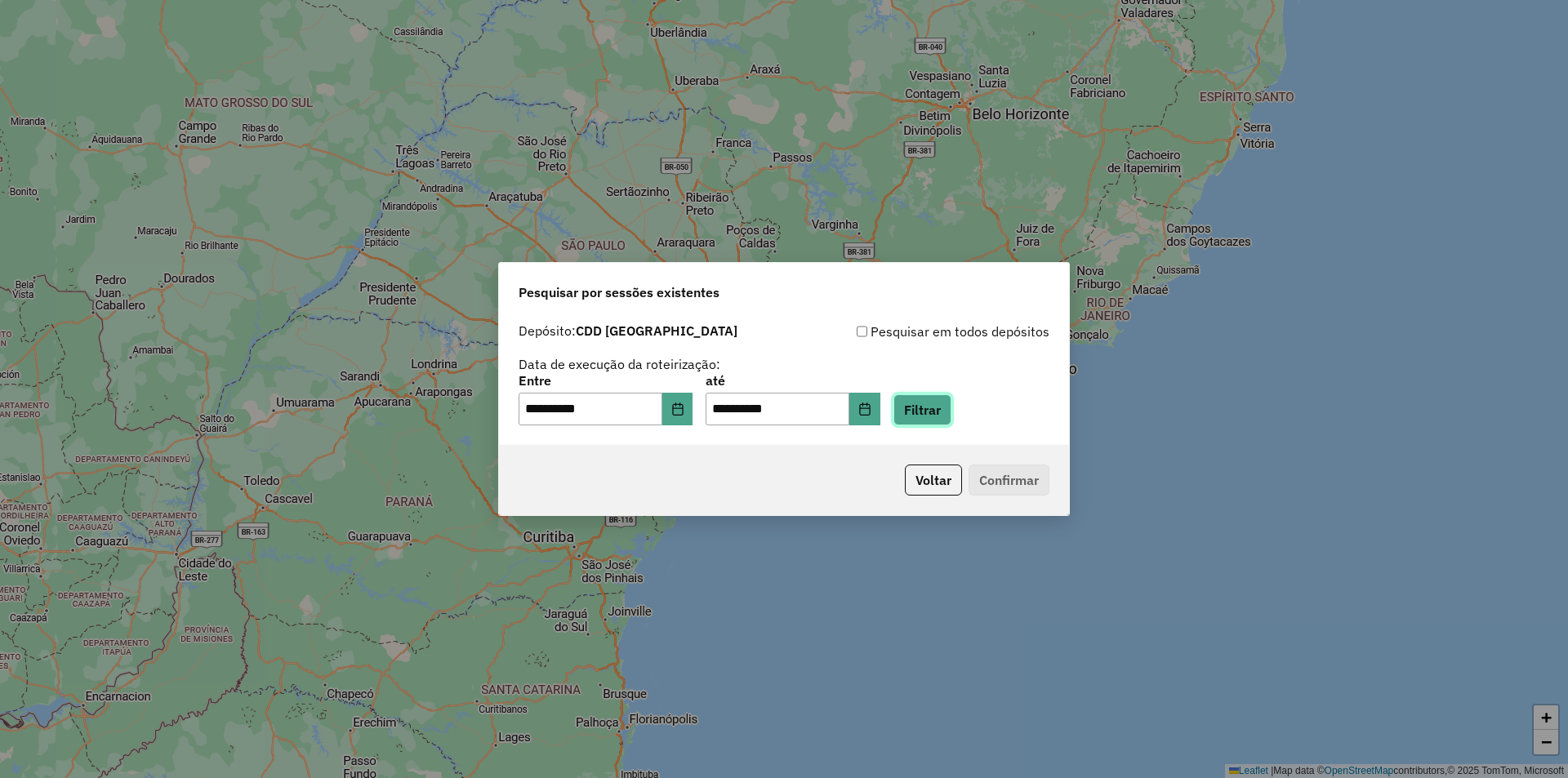
click at [943, 407] on button "Filtrar" at bounding box center [922, 409] width 58 height 31
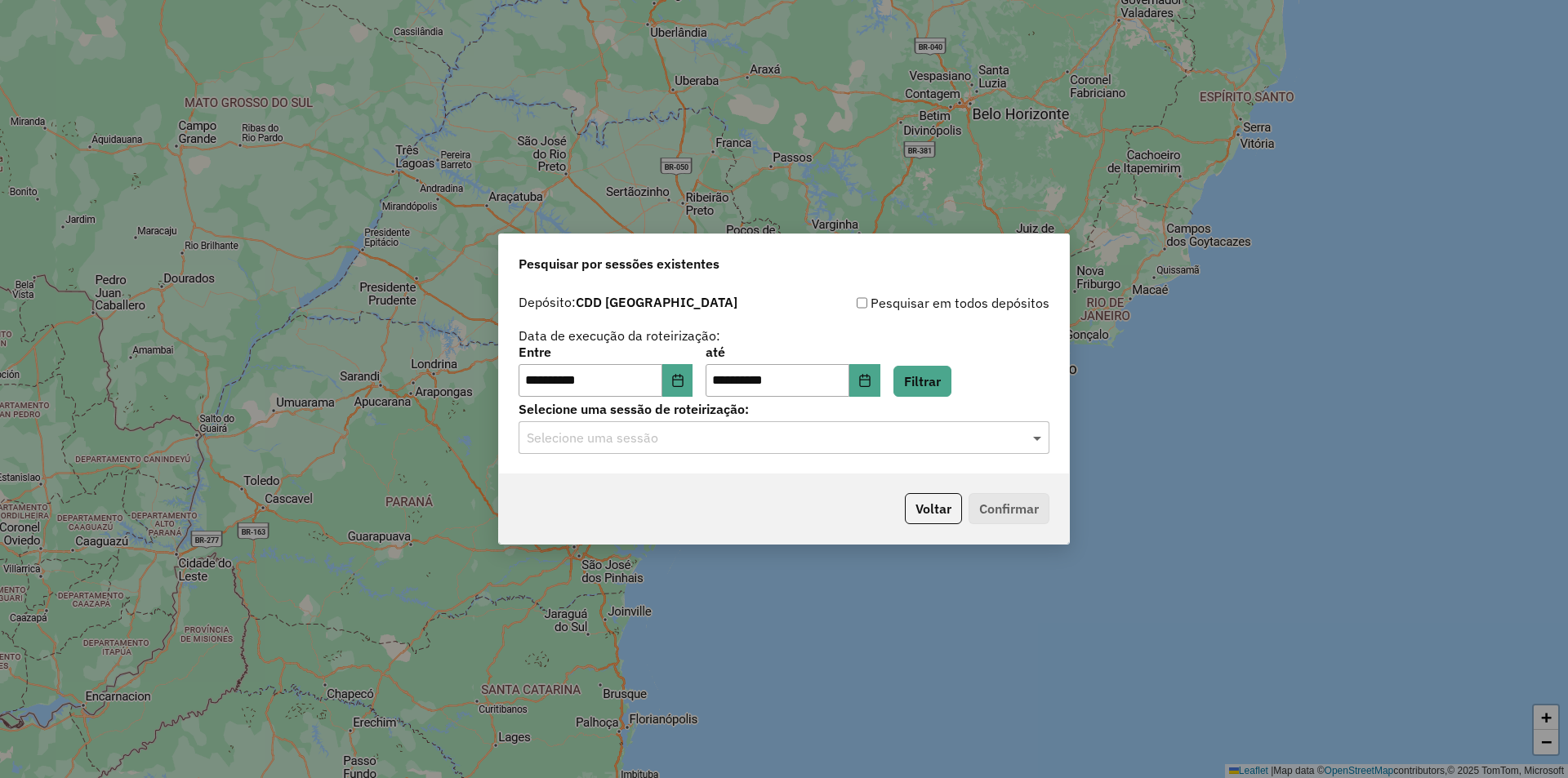
click at [1034, 435] on span at bounding box center [1039, 437] width 21 height 20
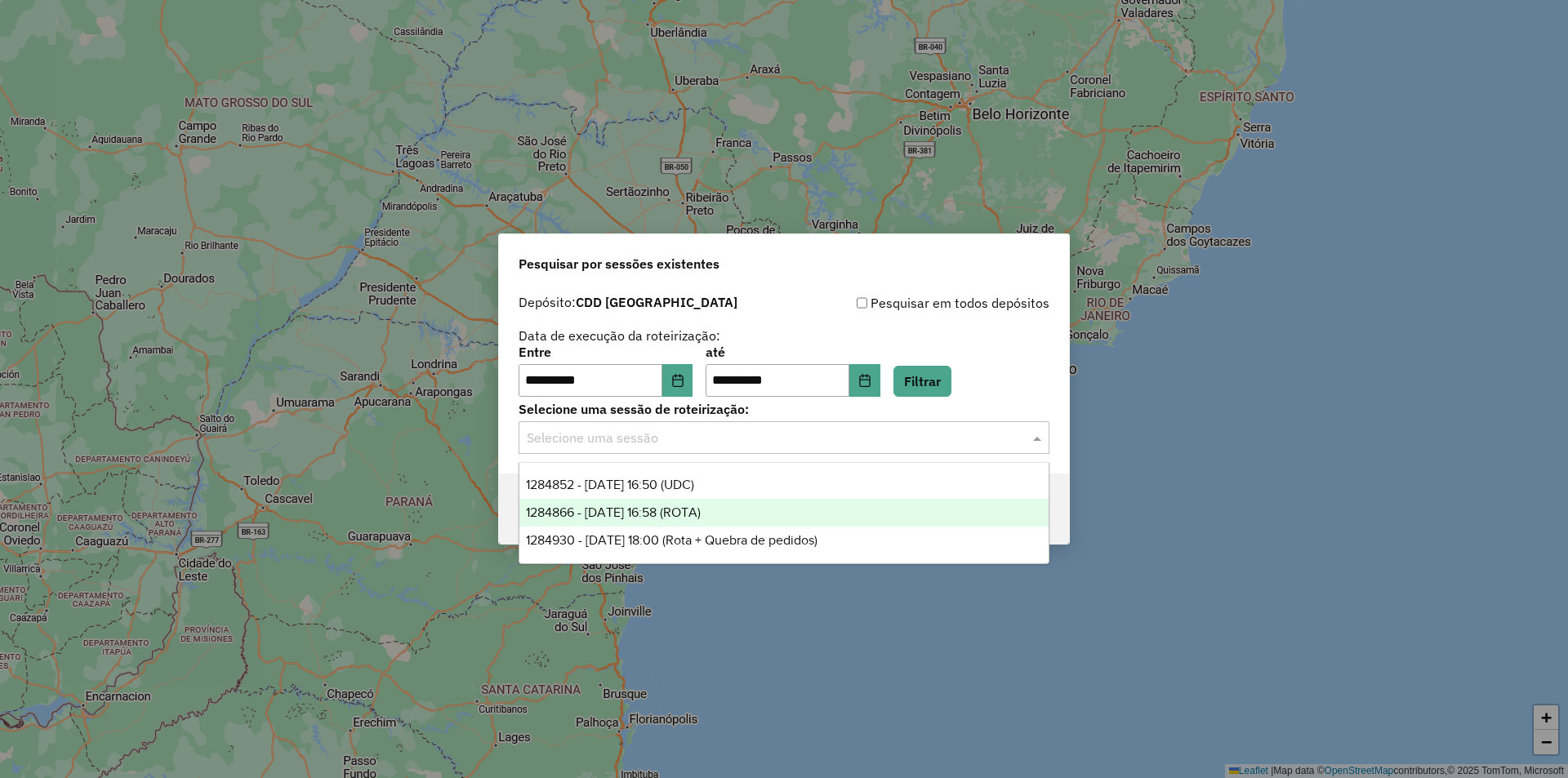
click at [700, 511] on span "1284866 - [DATE] 16:58 (ROTA)" at bounding box center [613, 512] width 175 height 14
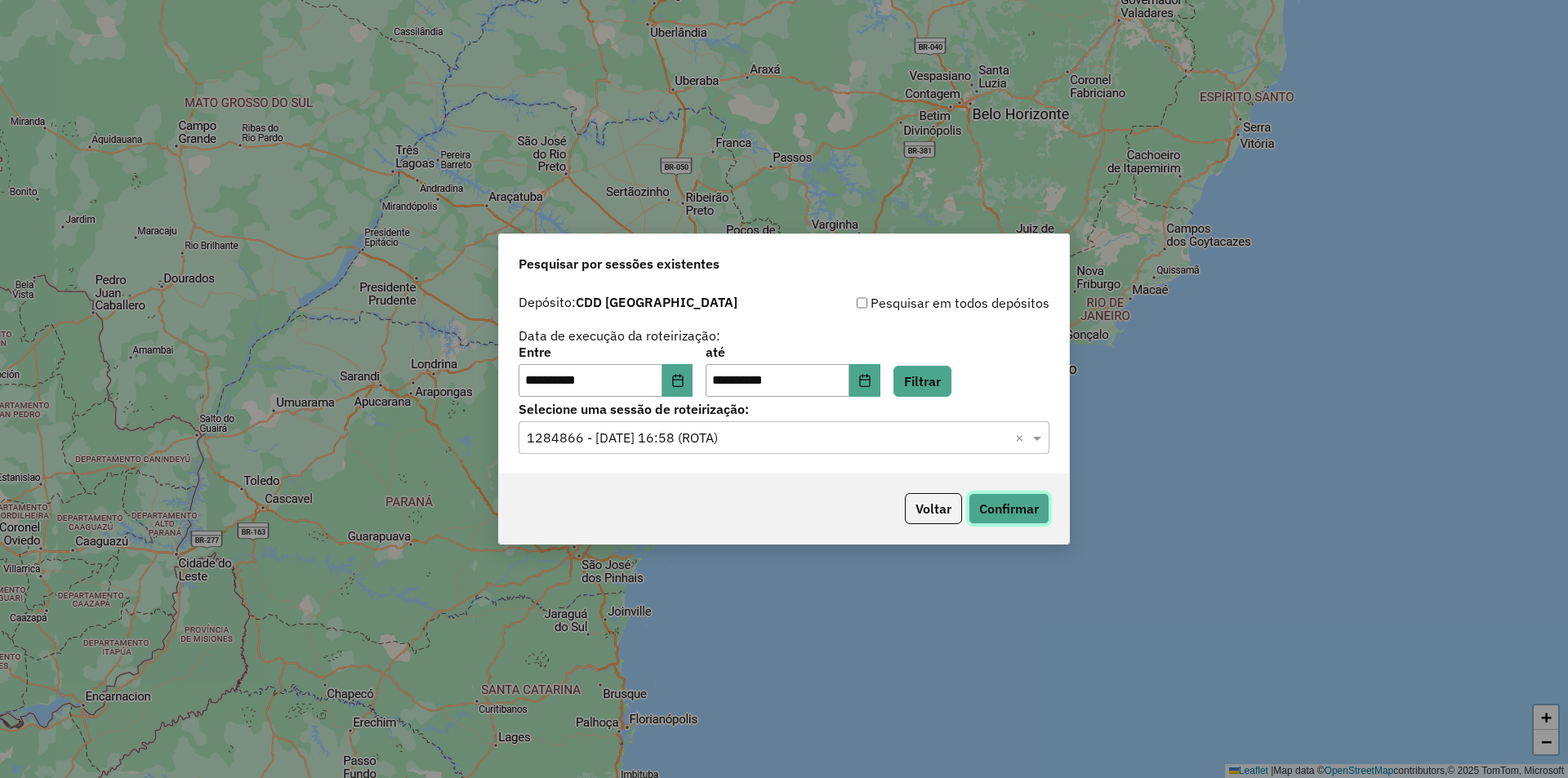
click at [1013, 498] on button "Confirmar" at bounding box center [1009, 508] width 81 height 31
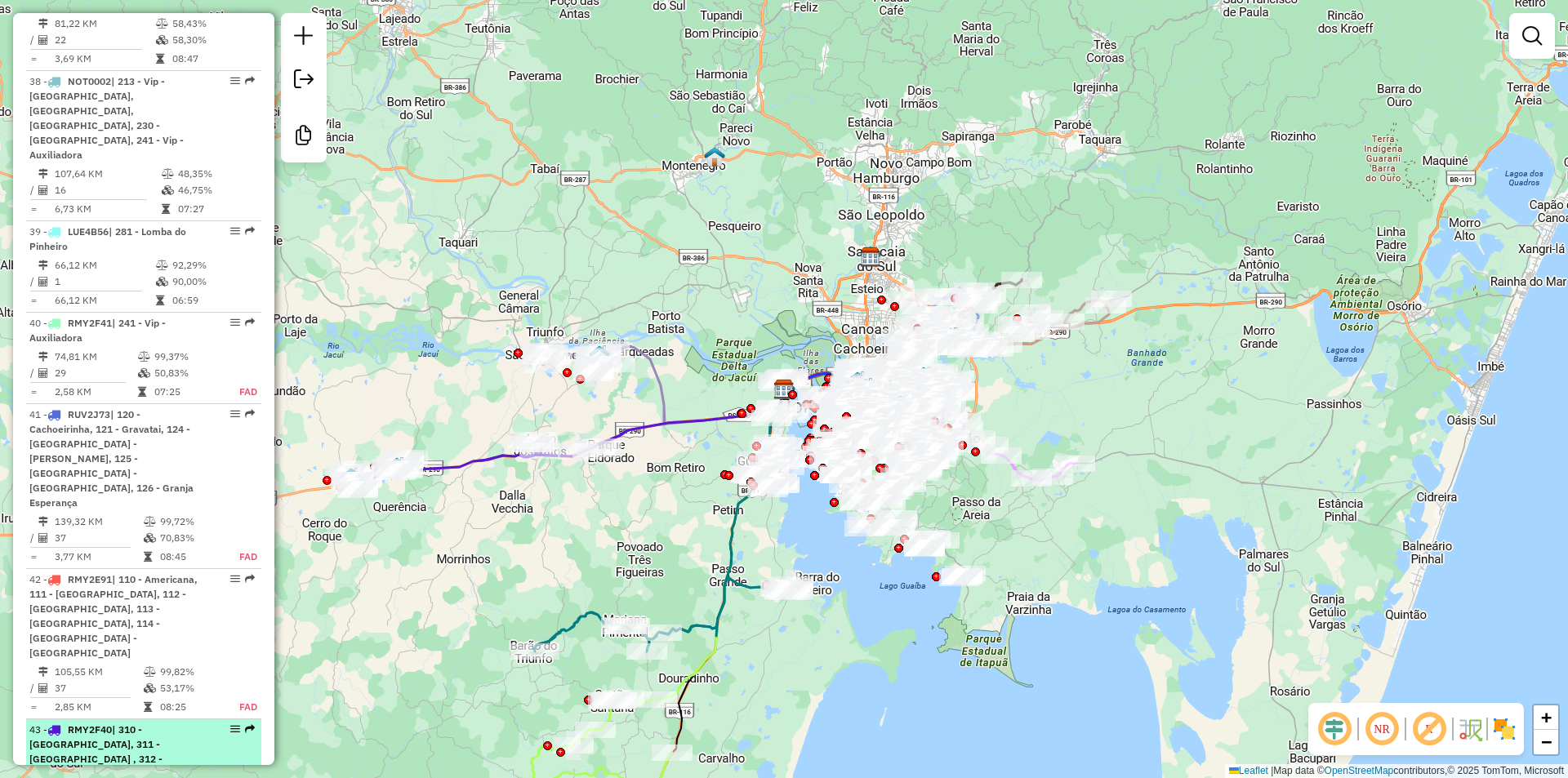
scroll to position [4818, 0]
